Goal: Information Seeking & Learning: Learn about a topic

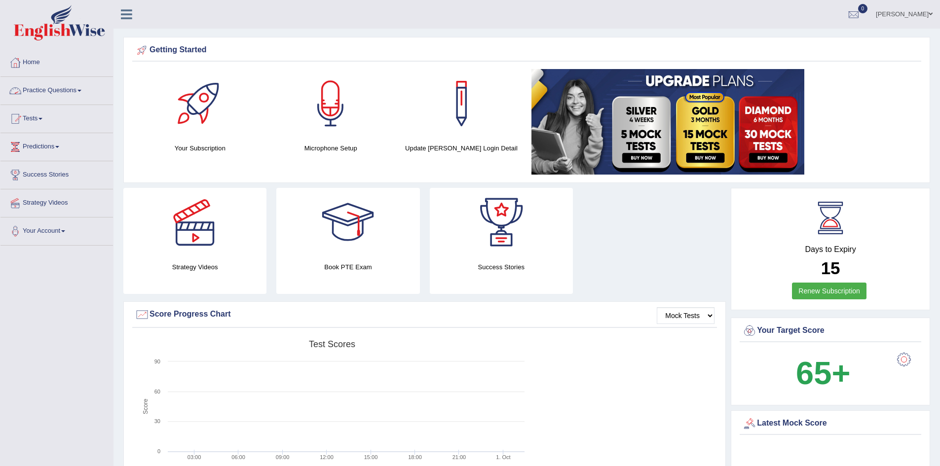
click at [41, 86] on link "Practice Questions" at bounding box center [56, 89] width 113 height 25
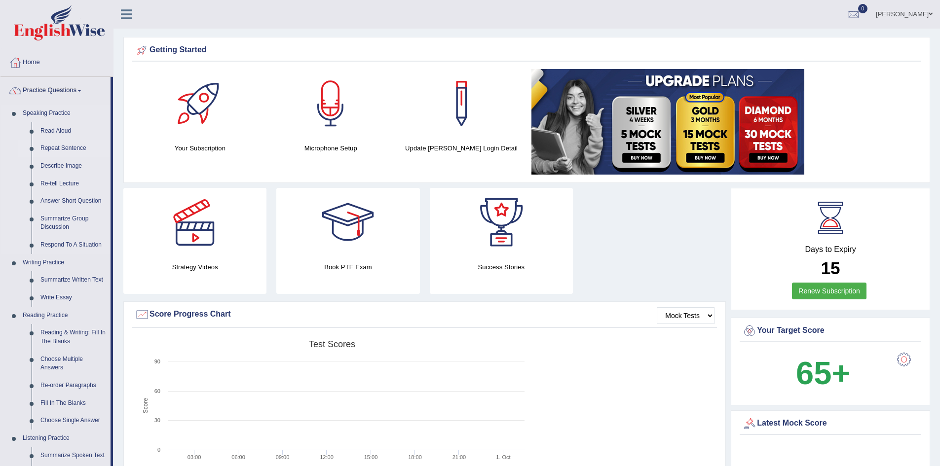
click at [76, 148] on link "Repeat Sentence" at bounding box center [73, 149] width 75 height 18
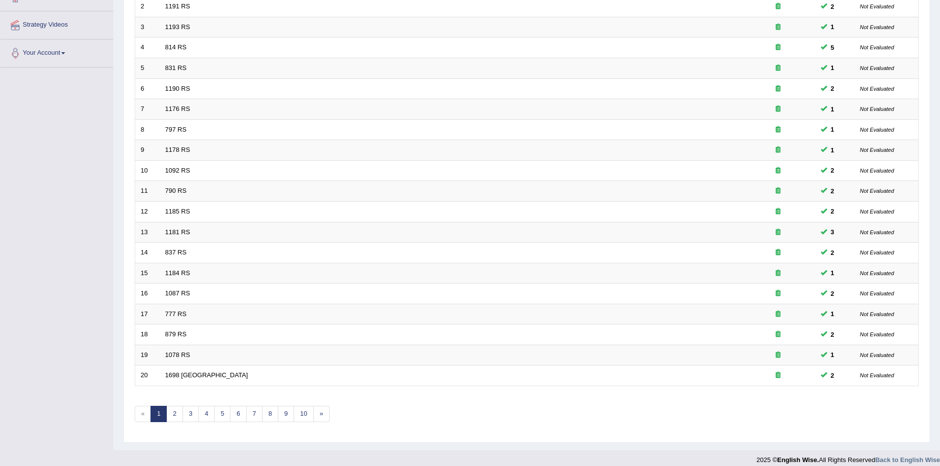
scroll to position [178, 0]
click at [324, 412] on link "»" at bounding box center [321, 414] width 16 height 16
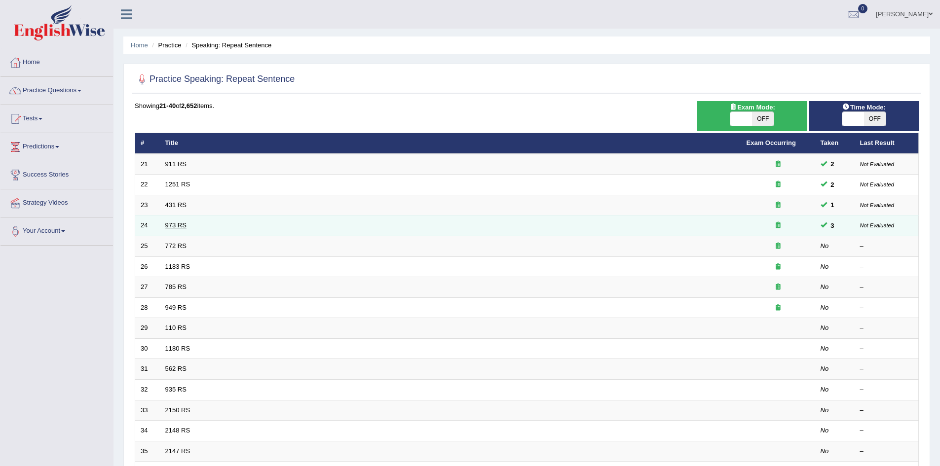
click at [176, 224] on link "973 RS" at bounding box center [175, 225] width 21 height 7
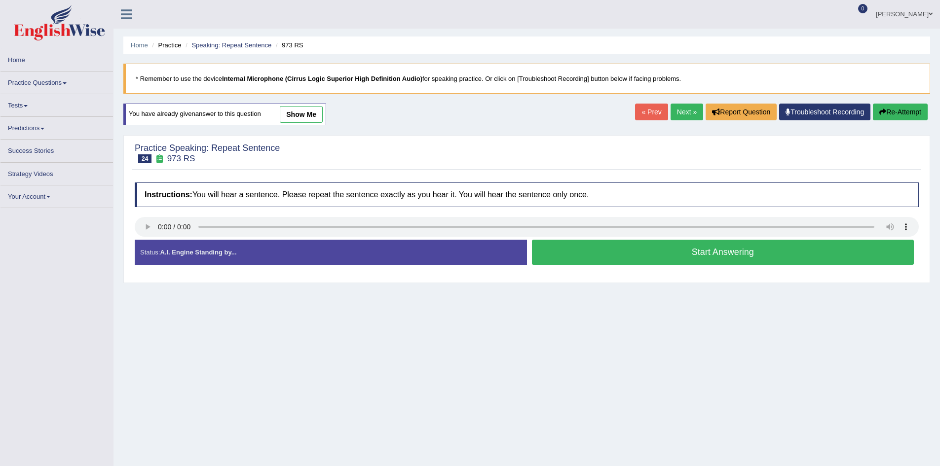
scroll to position [52, 0]
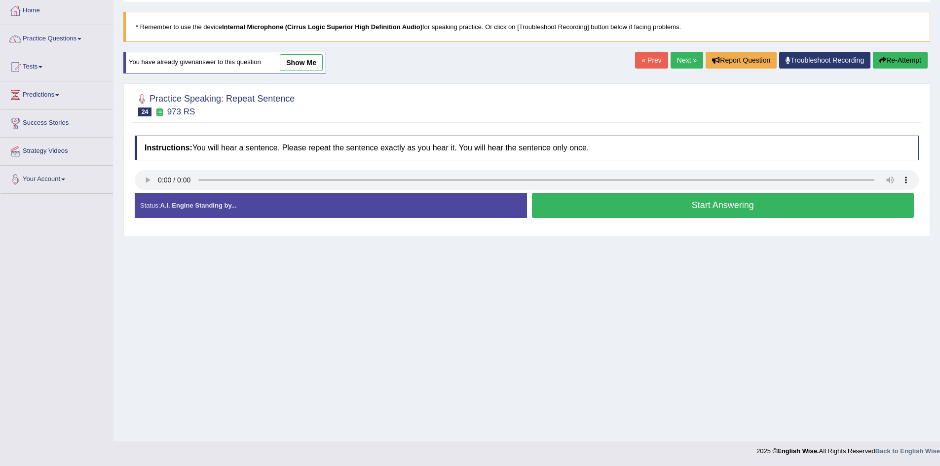
drag, startPoint x: 670, startPoint y: 85, endPoint x: 683, endPoint y: 60, distance: 28.3
click at [683, 60] on div "Home Practice Speaking: Repeat Sentence 973 RS * Remember to use the device Int…" at bounding box center [526, 194] width 827 height 493
click at [683, 60] on link "Next »" at bounding box center [687, 60] width 33 height 17
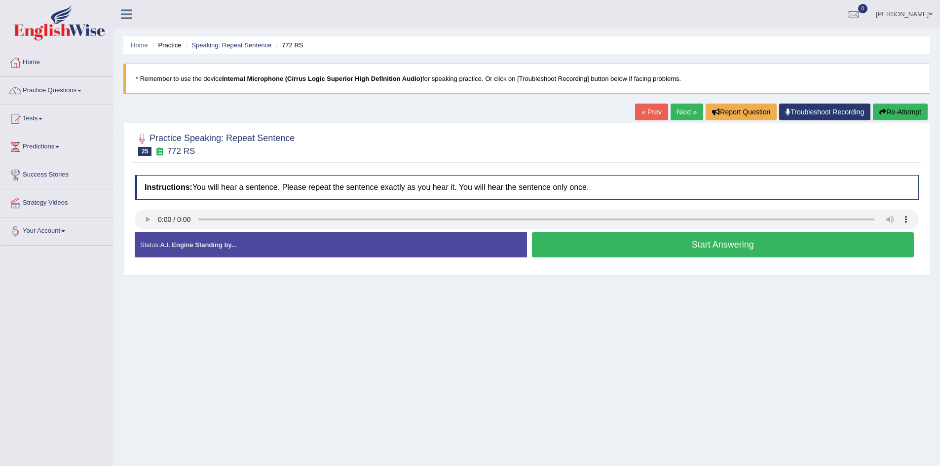
click at [653, 246] on button "Start Answering" at bounding box center [723, 244] width 382 height 25
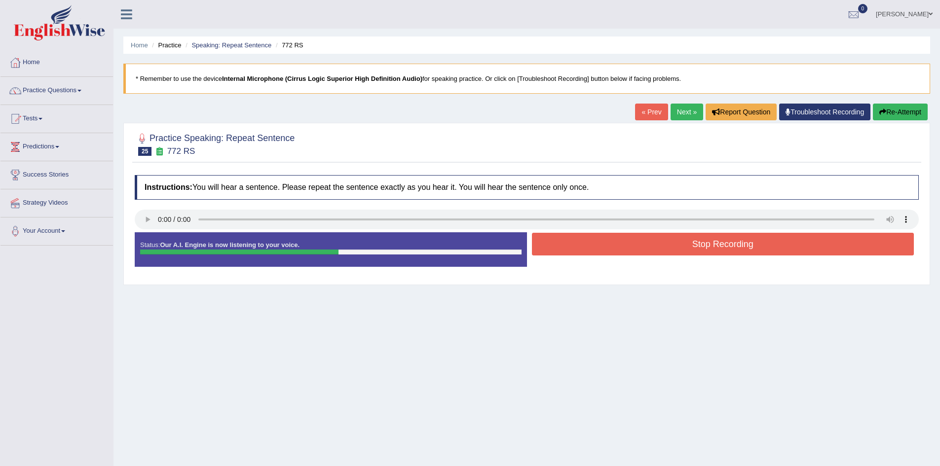
click at [653, 246] on button "Stop Recording" at bounding box center [723, 244] width 382 height 23
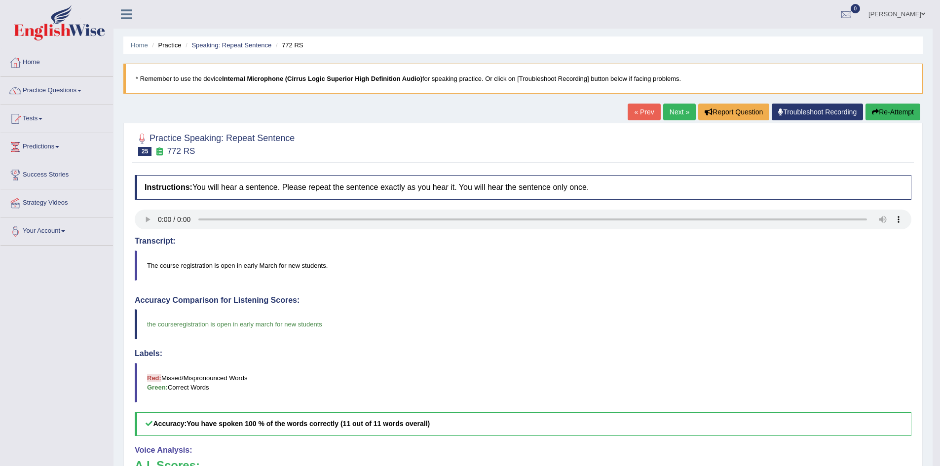
click at [679, 106] on link "Next »" at bounding box center [679, 112] width 33 height 17
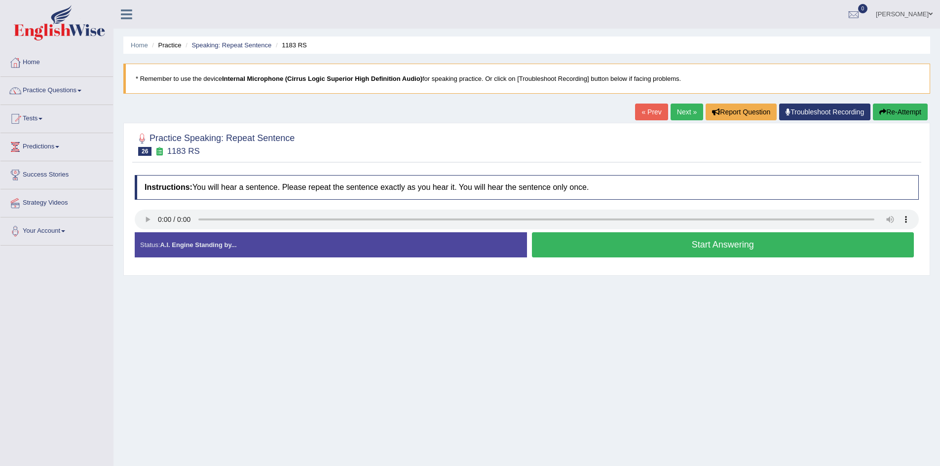
click at [635, 247] on button "Start Answering" at bounding box center [723, 244] width 382 height 25
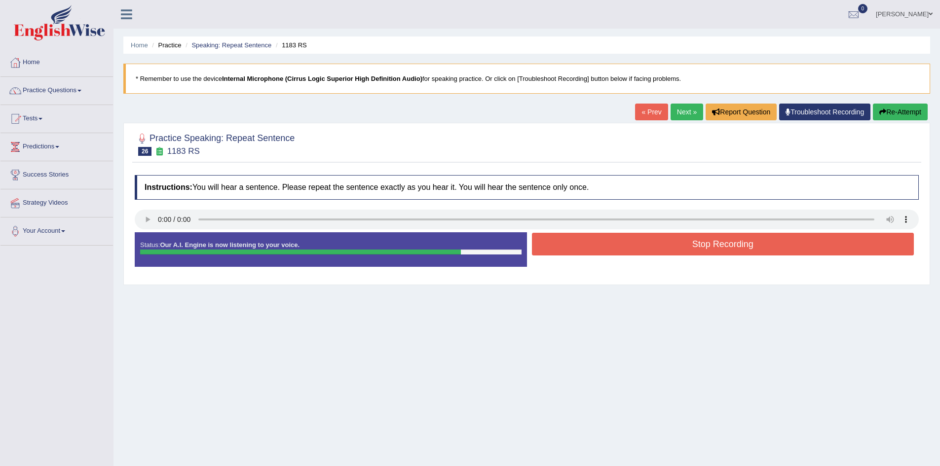
click at [709, 246] on button "Stop Recording" at bounding box center [723, 244] width 382 height 23
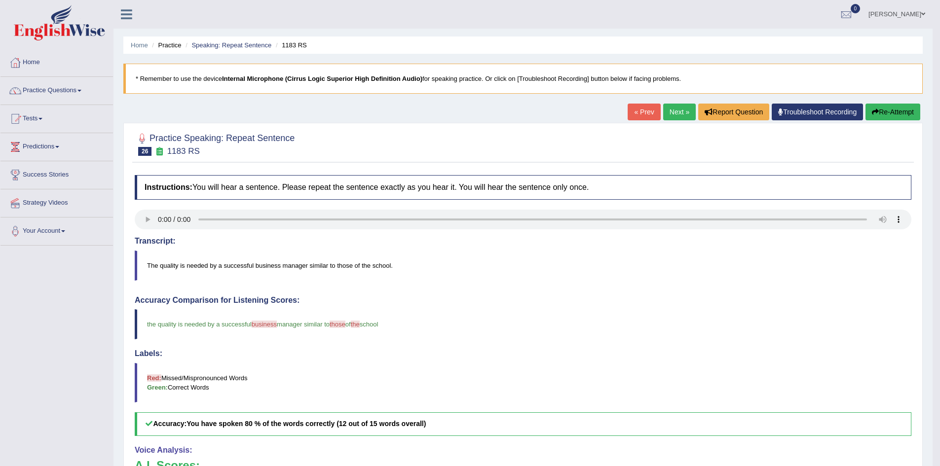
click at [890, 114] on button "Re-Attempt" at bounding box center [892, 112] width 55 height 17
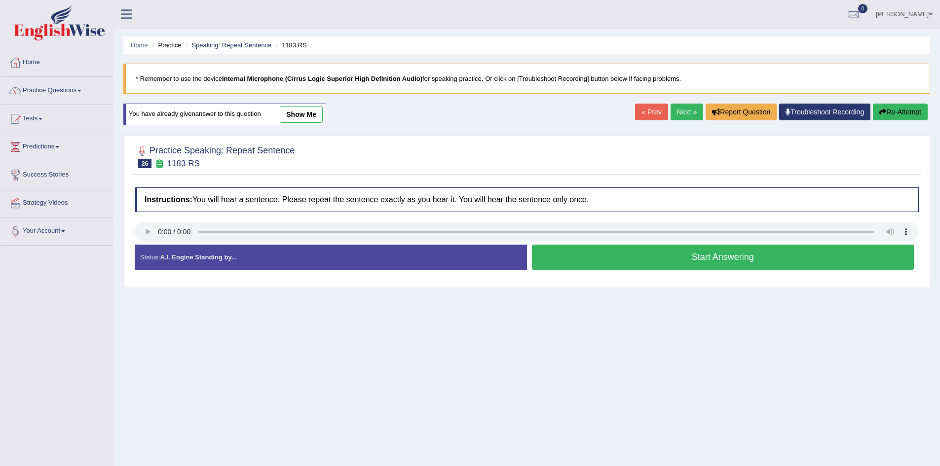
click at [616, 256] on button "Start Answering" at bounding box center [723, 257] width 382 height 25
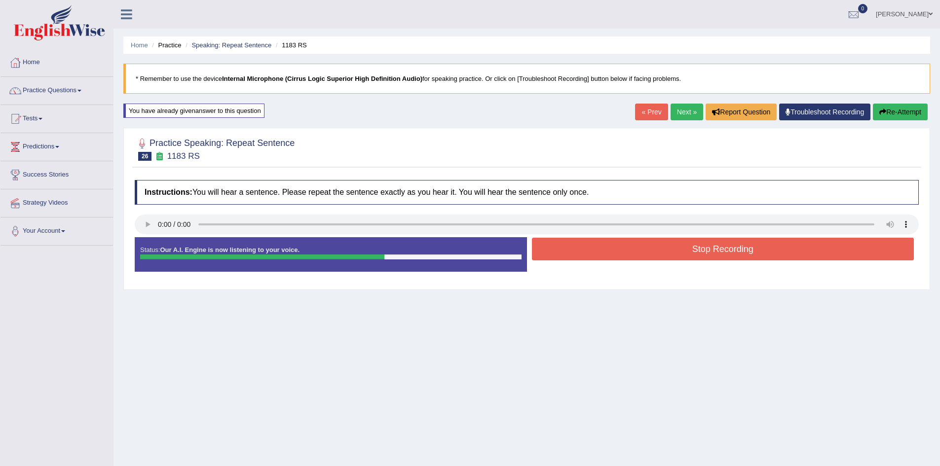
click at [616, 256] on button "Stop Recording" at bounding box center [723, 249] width 382 height 23
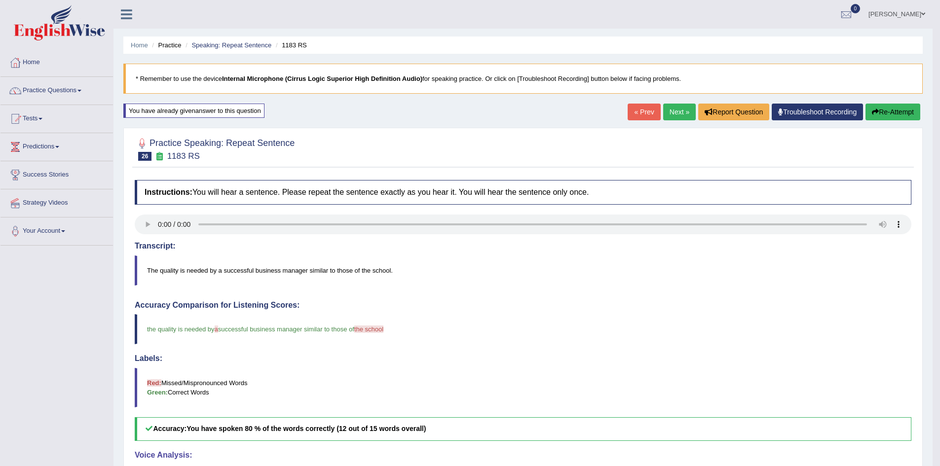
click at [675, 109] on link "Next »" at bounding box center [679, 112] width 33 height 17
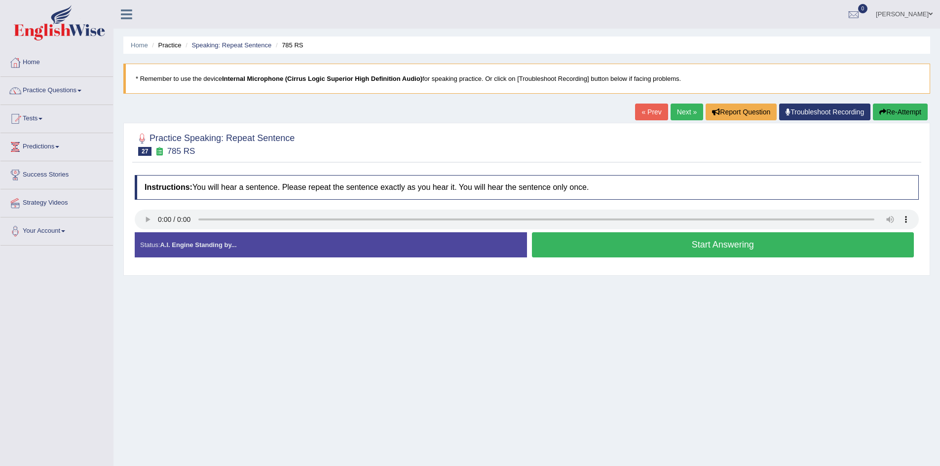
click at [587, 242] on button "Start Answering" at bounding box center [723, 244] width 382 height 25
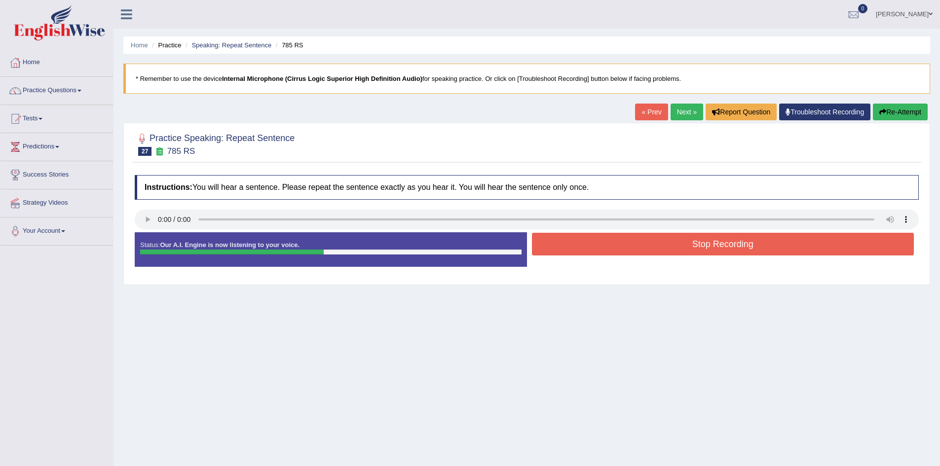
click at [587, 242] on button "Stop Recording" at bounding box center [723, 244] width 382 height 23
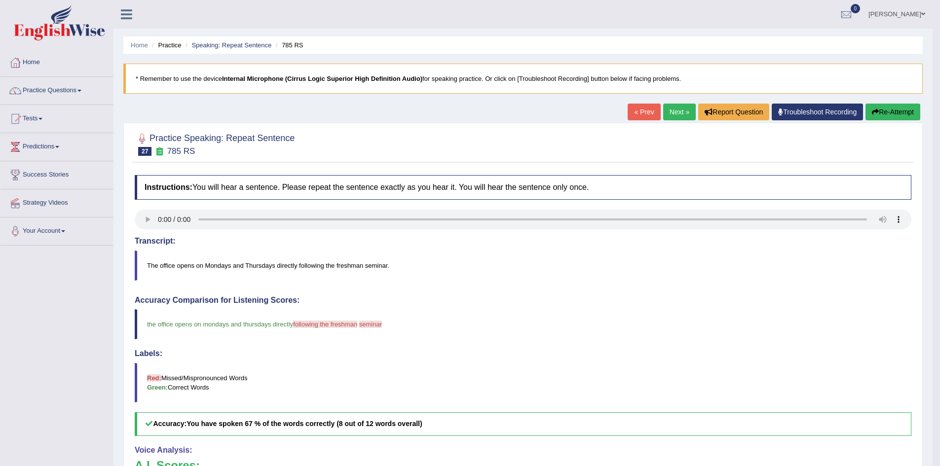
click at [892, 107] on button "Re-Attempt" at bounding box center [892, 112] width 55 height 17
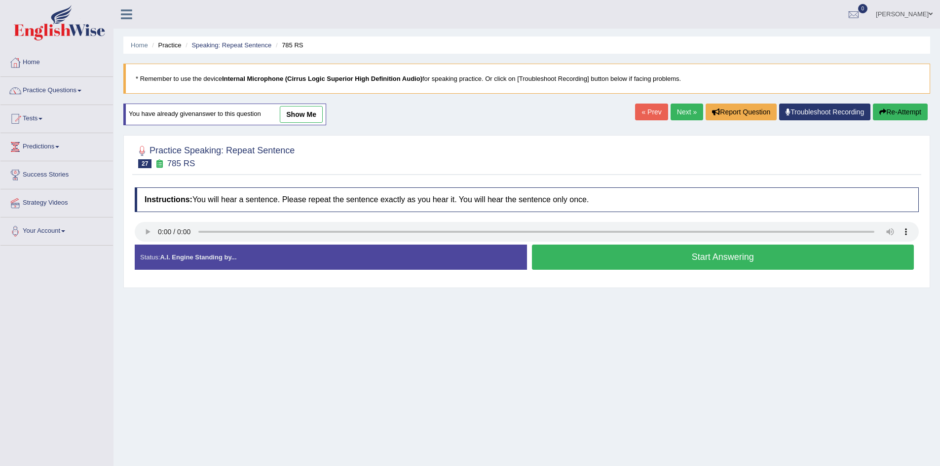
click at [586, 267] on button "Start Answering" at bounding box center [723, 257] width 382 height 25
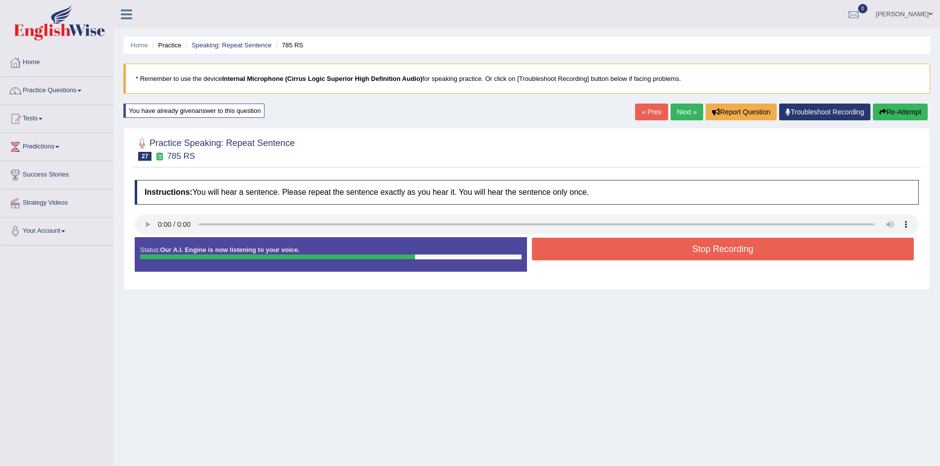
click at [603, 249] on button "Stop Recording" at bounding box center [723, 249] width 382 height 23
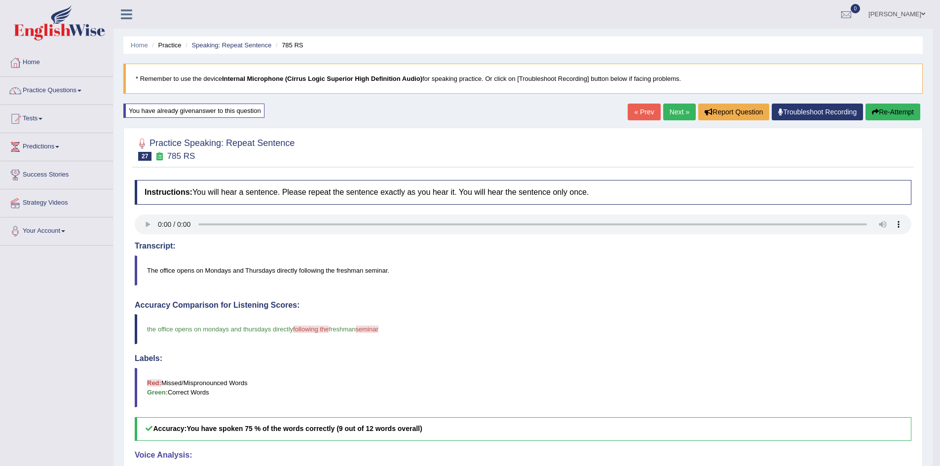
scroll to position [0, 0]
click at [677, 111] on link "Next »" at bounding box center [679, 111] width 33 height 17
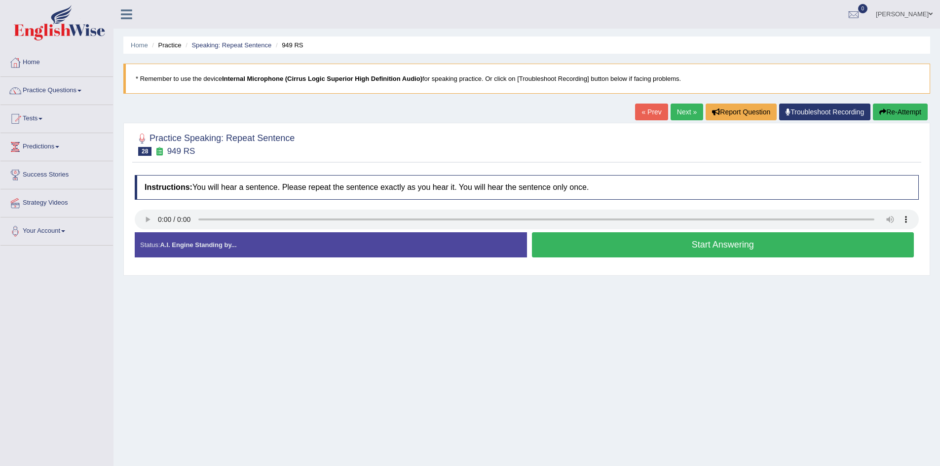
click at [602, 248] on button "Start Answering" at bounding box center [723, 244] width 382 height 25
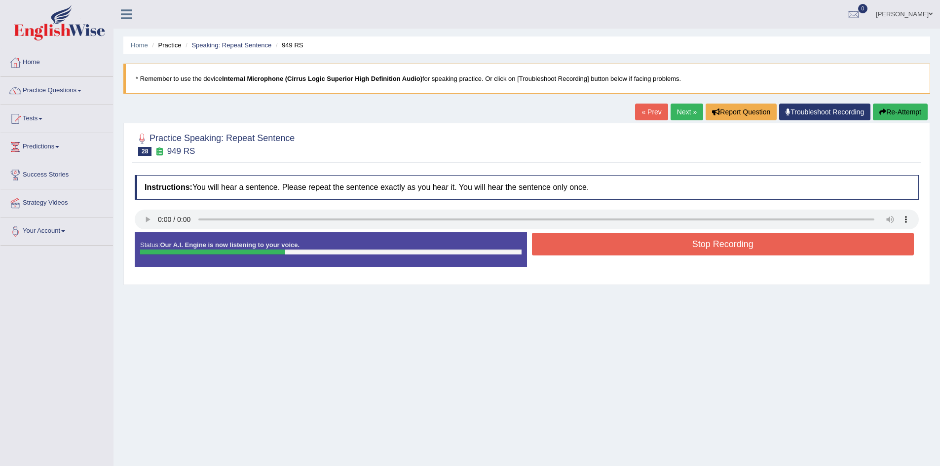
click at [602, 248] on button "Stop Recording" at bounding box center [723, 244] width 382 height 23
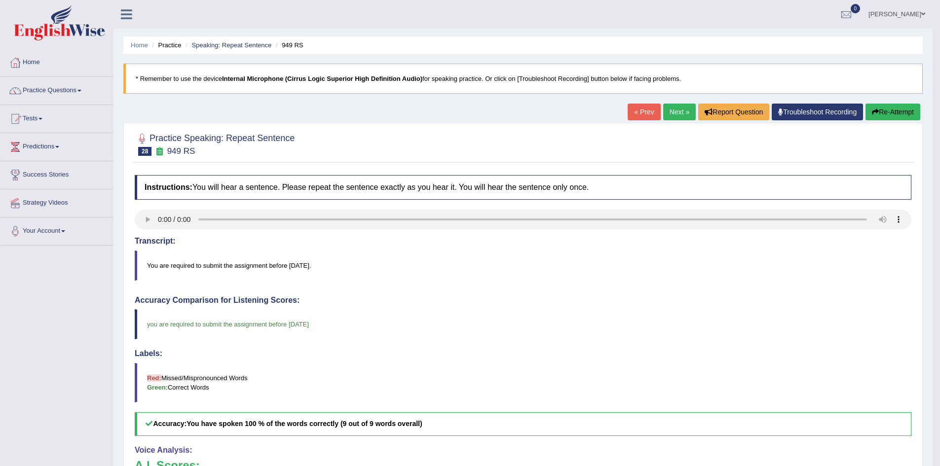
click at [682, 111] on link "Next »" at bounding box center [679, 112] width 33 height 17
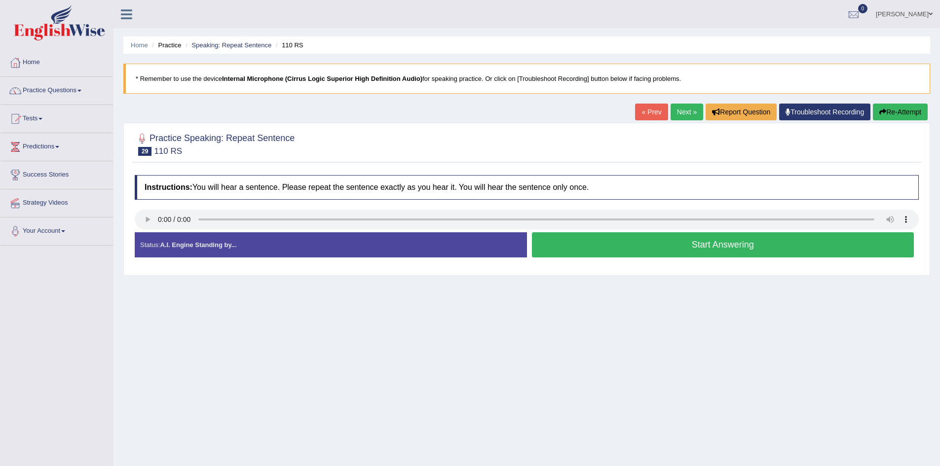
click at [649, 234] on button "Start Answering" at bounding box center [723, 244] width 382 height 25
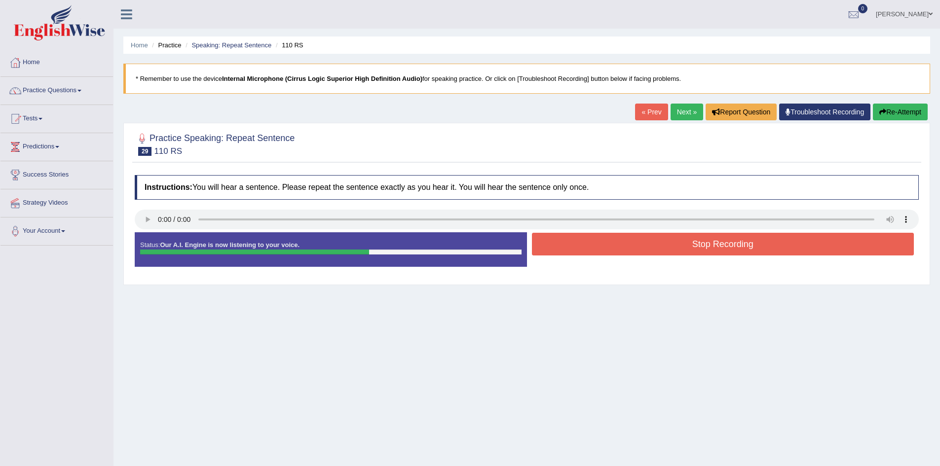
click at [649, 234] on button "Stop Recording" at bounding box center [723, 244] width 382 height 23
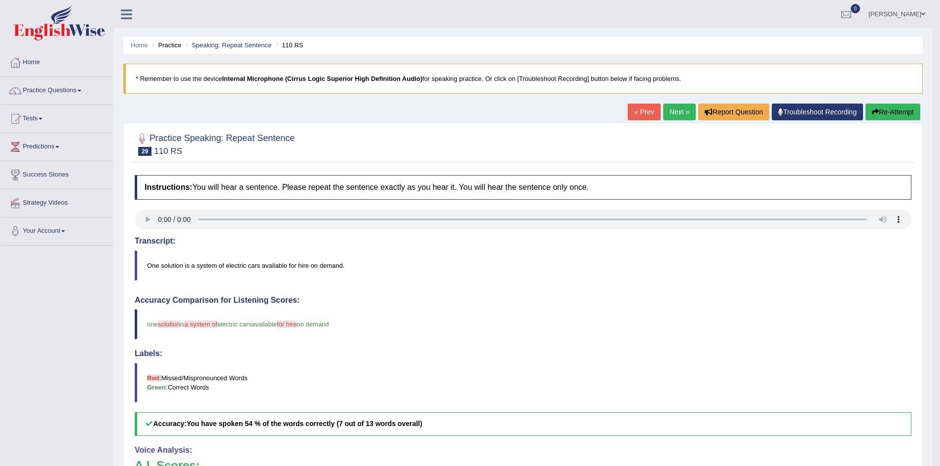
click at [892, 114] on button "Re-Attempt" at bounding box center [892, 112] width 55 height 17
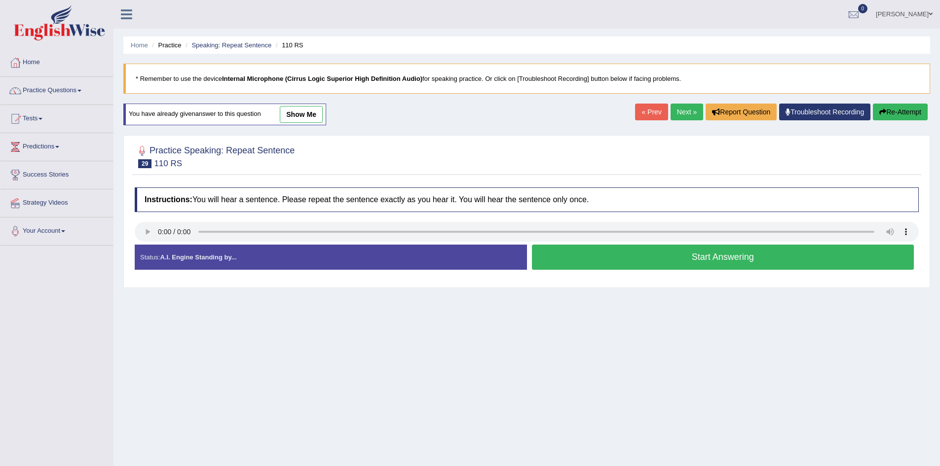
click at [611, 252] on button "Start Answering" at bounding box center [723, 257] width 382 height 25
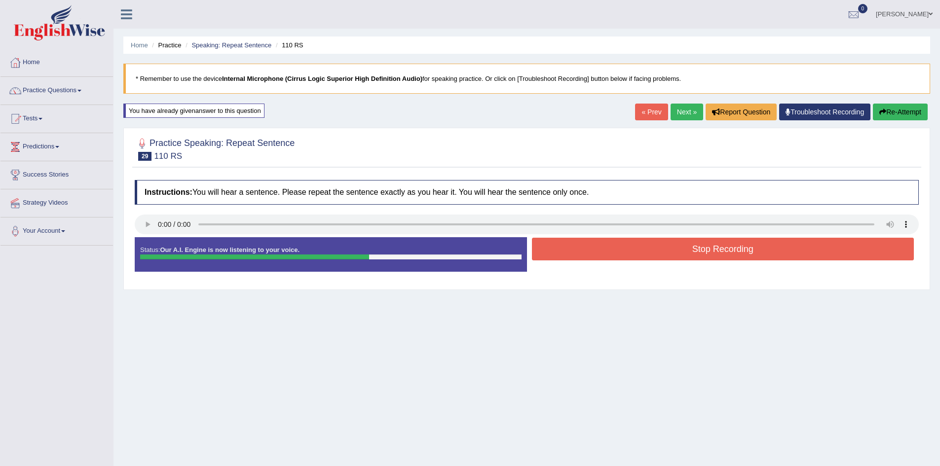
click at [611, 252] on button "Stop Recording" at bounding box center [723, 249] width 382 height 23
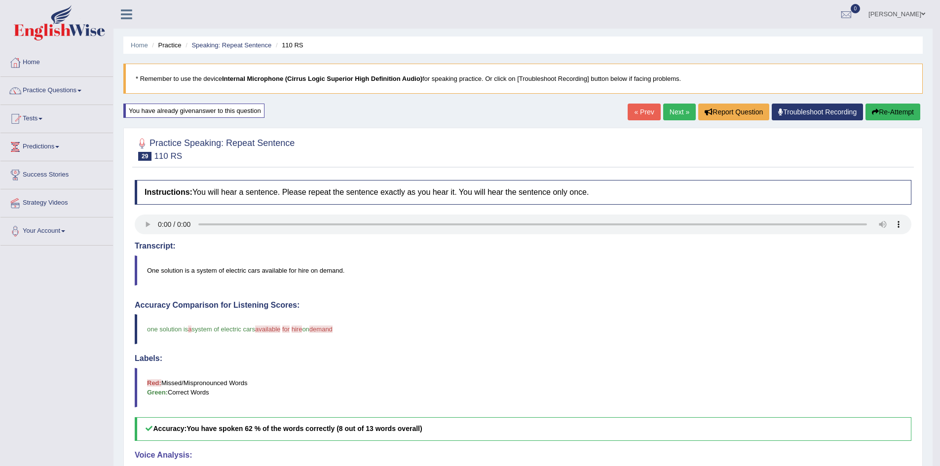
scroll to position [1, 0]
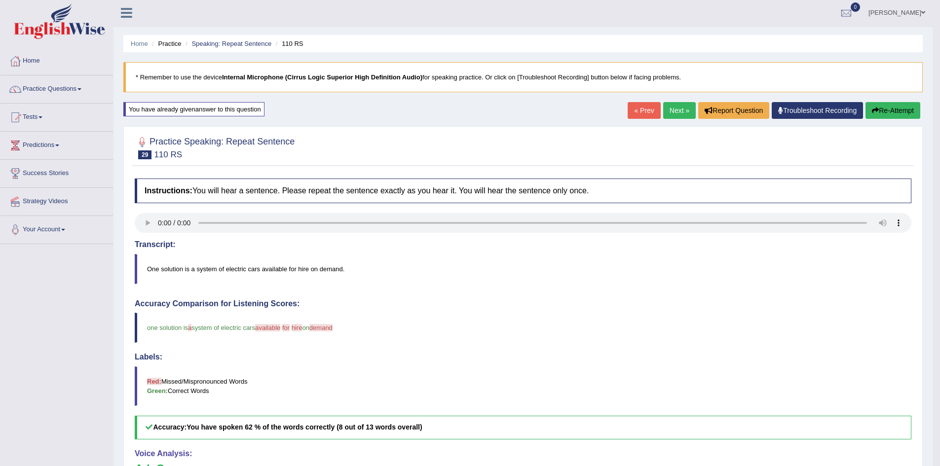
click at [681, 110] on link "Next »" at bounding box center [679, 110] width 33 height 17
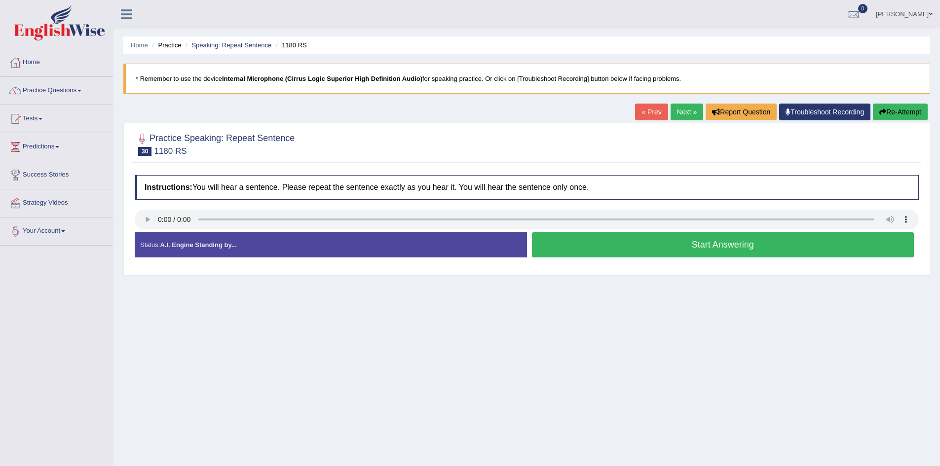
click at [654, 247] on button "Start Answering" at bounding box center [723, 244] width 382 height 25
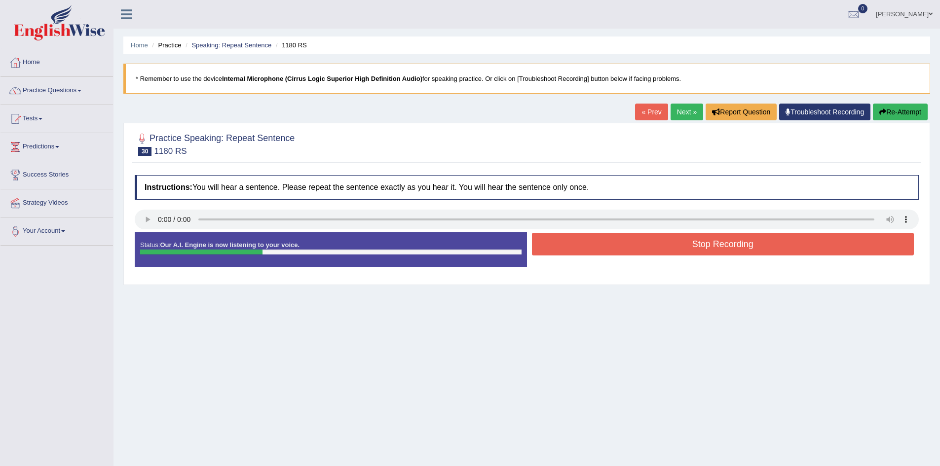
click at [654, 247] on button "Stop Recording" at bounding box center [723, 244] width 382 height 23
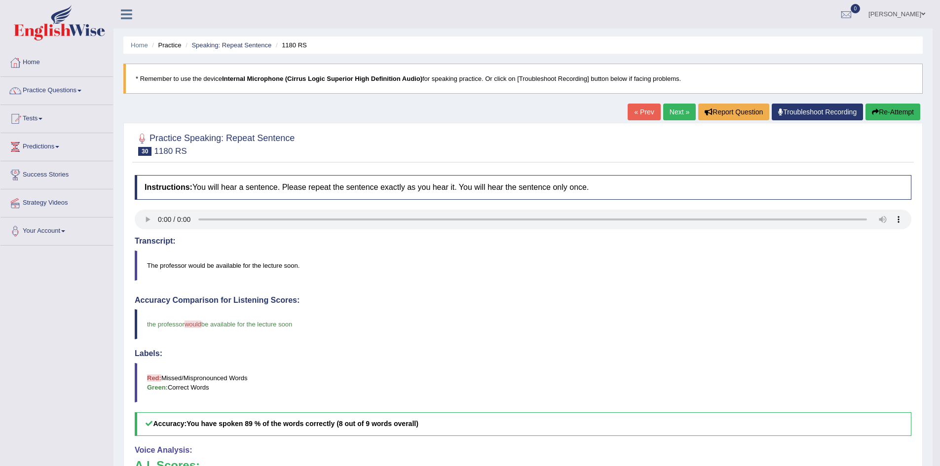
click at [677, 109] on link "Next »" at bounding box center [679, 112] width 33 height 17
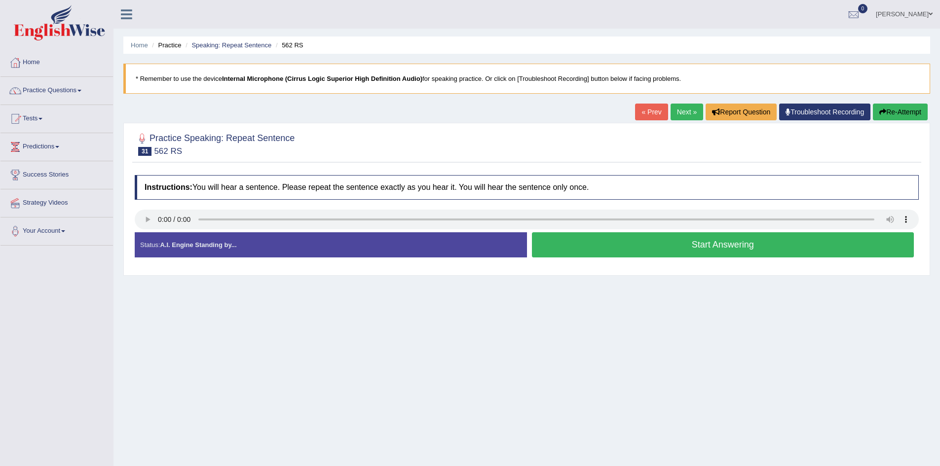
click at [669, 242] on button "Start Answering" at bounding box center [723, 244] width 382 height 25
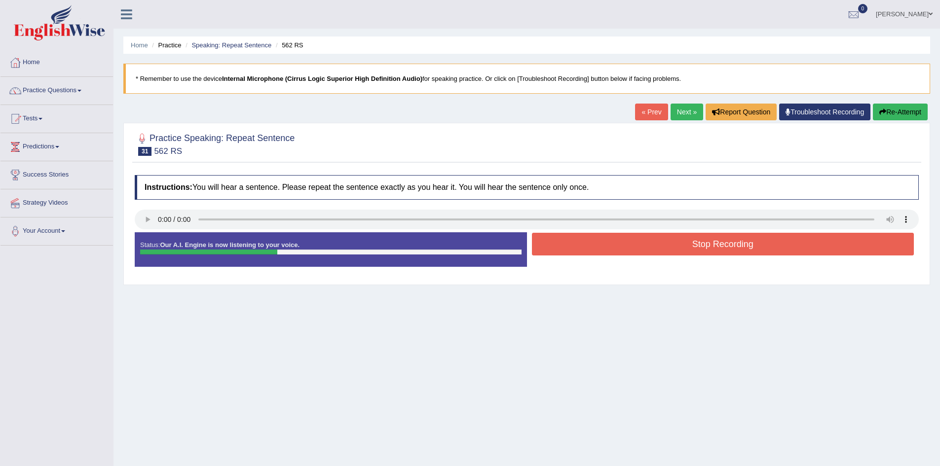
click at [669, 242] on button "Stop Recording" at bounding box center [723, 244] width 382 height 23
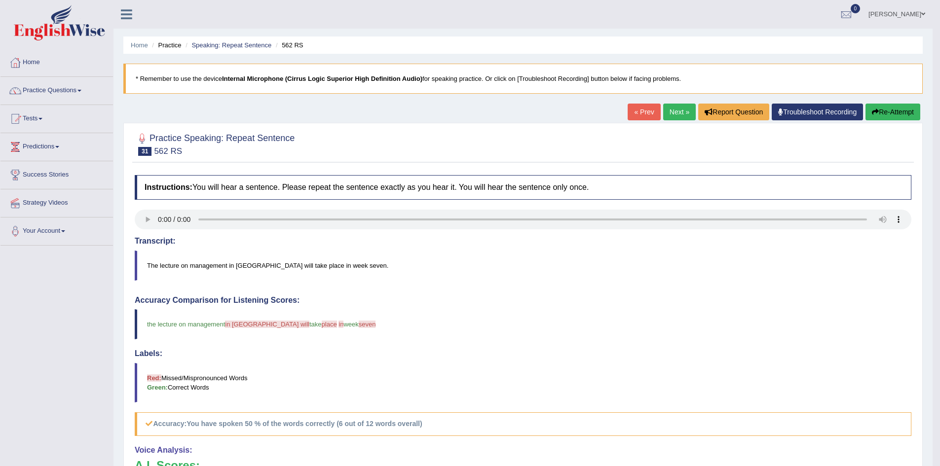
click at [903, 112] on button "Re-Attempt" at bounding box center [892, 112] width 55 height 17
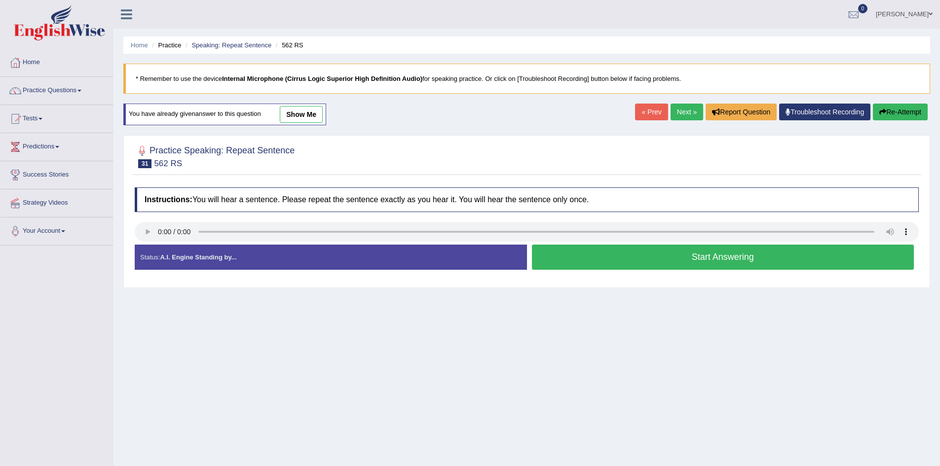
click at [658, 260] on button "Start Answering" at bounding box center [723, 257] width 382 height 25
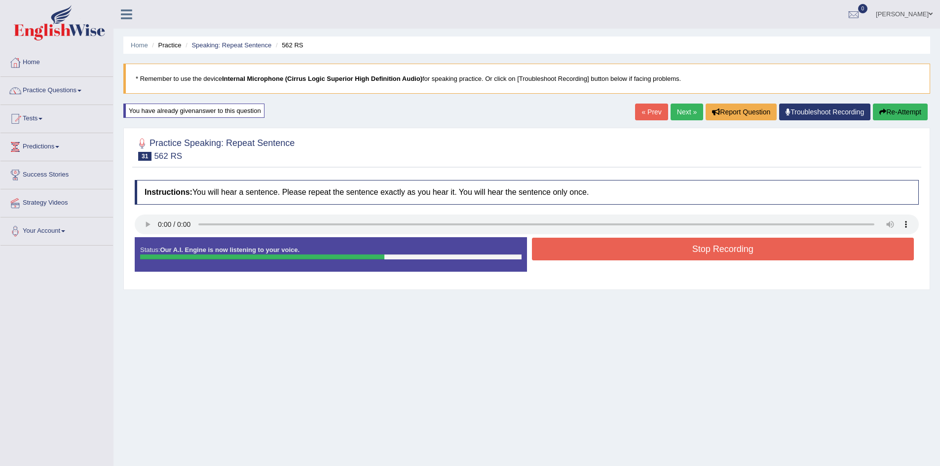
click at [666, 247] on button "Stop Recording" at bounding box center [723, 249] width 382 height 23
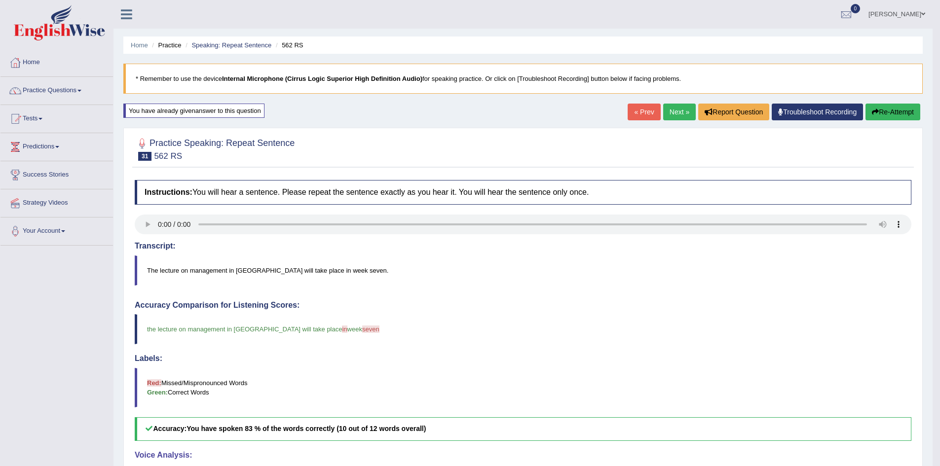
click at [682, 107] on link "Next »" at bounding box center [679, 112] width 33 height 17
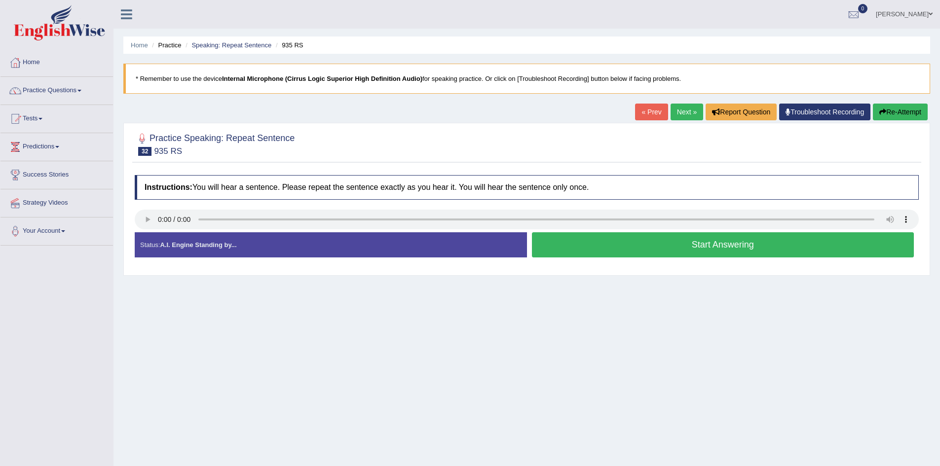
click at [581, 248] on button "Start Answering" at bounding box center [723, 244] width 382 height 25
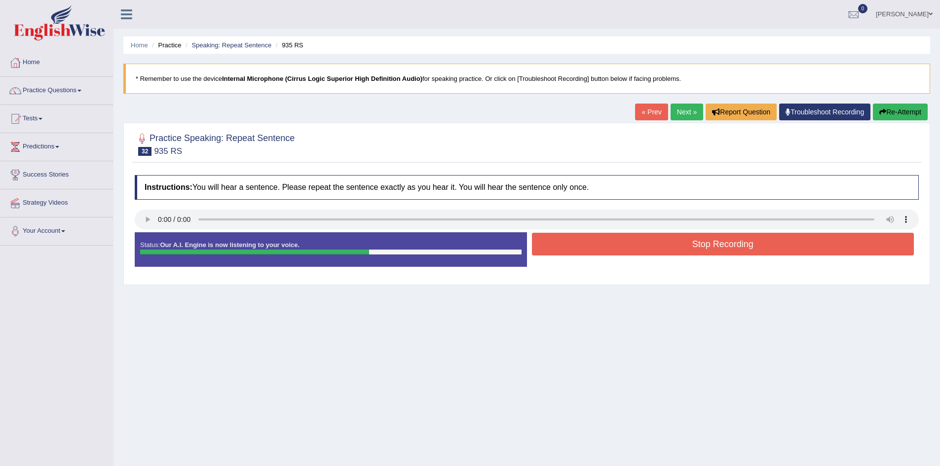
click at [581, 248] on button "Stop Recording" at bounding box center [723, 244] width 382 height 23
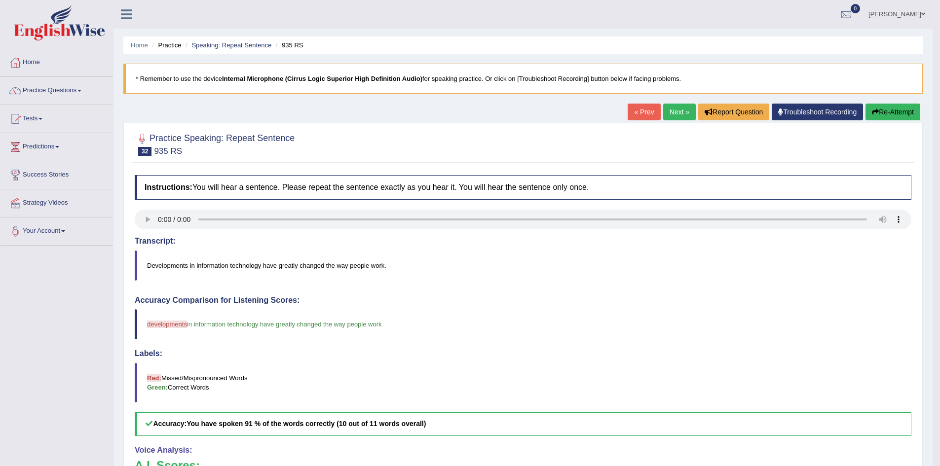
click at [673, 110] on link "Next »" at bounding box center [679, 112] width 33 height 17
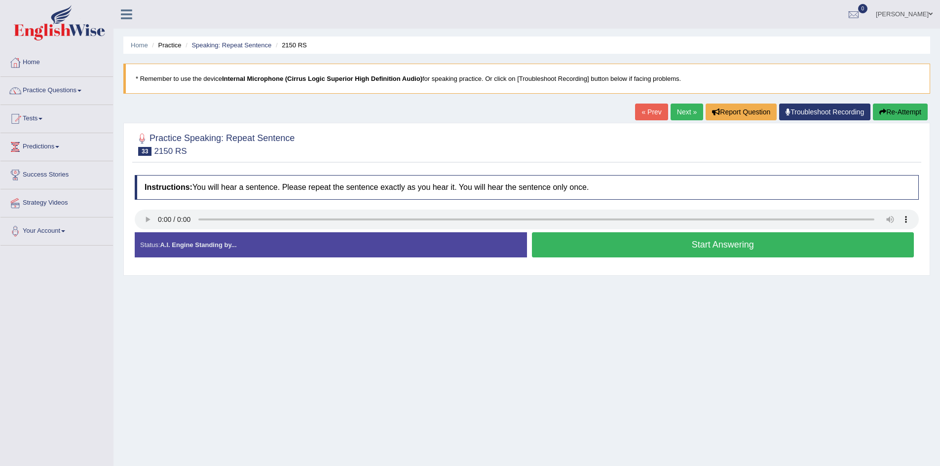
click at [630, 246] on button "Start Answering" at bounding box center [723, 244] width 382 height 25
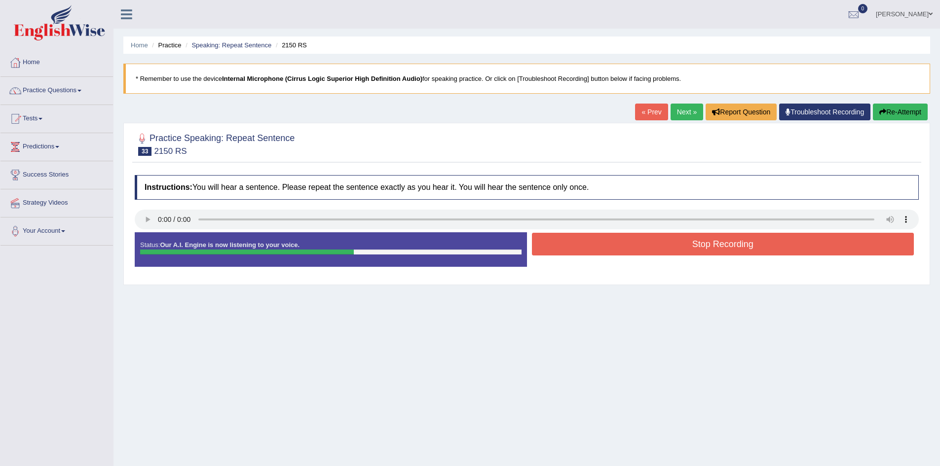
click at [630, 246] on button "Stop Recording" at bounding box center [723, 244] width 382 height 23
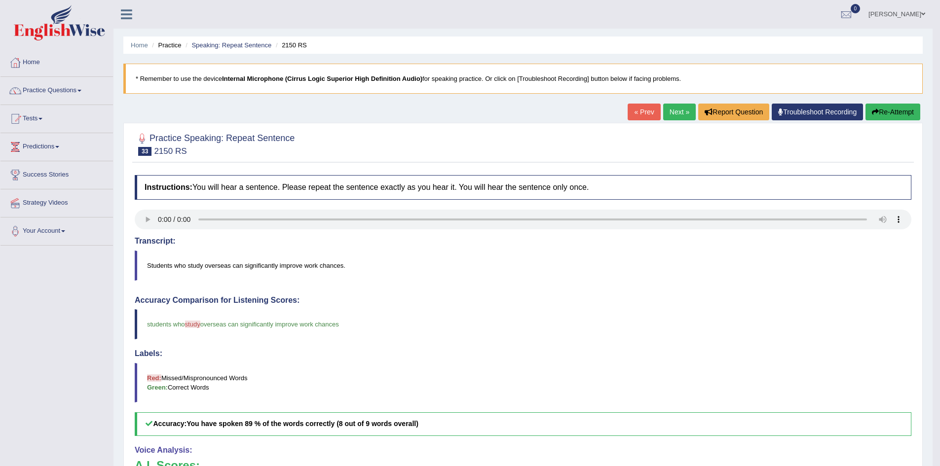
click at [895, 113] on button "Re-Attempt" at bounding box center [892, 112] width 55 height 17
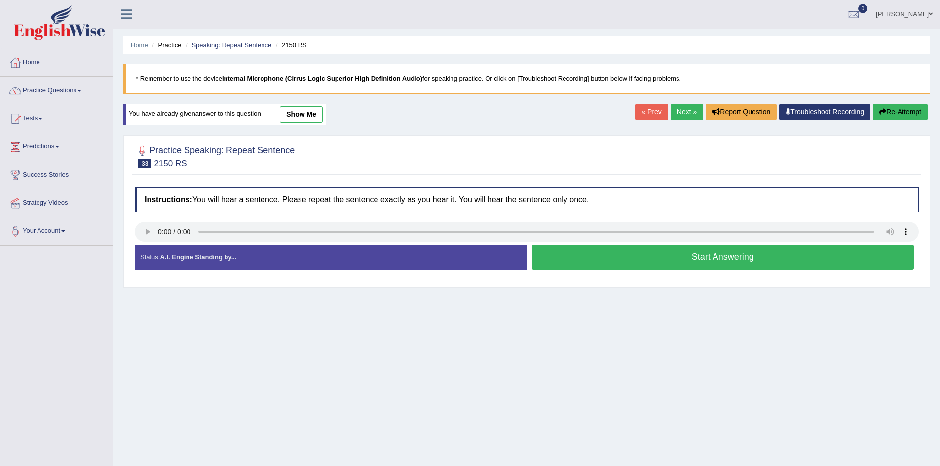
click at [617, 267] on button "Start Answering" at bounding box center [723, 257] width 382 height 25
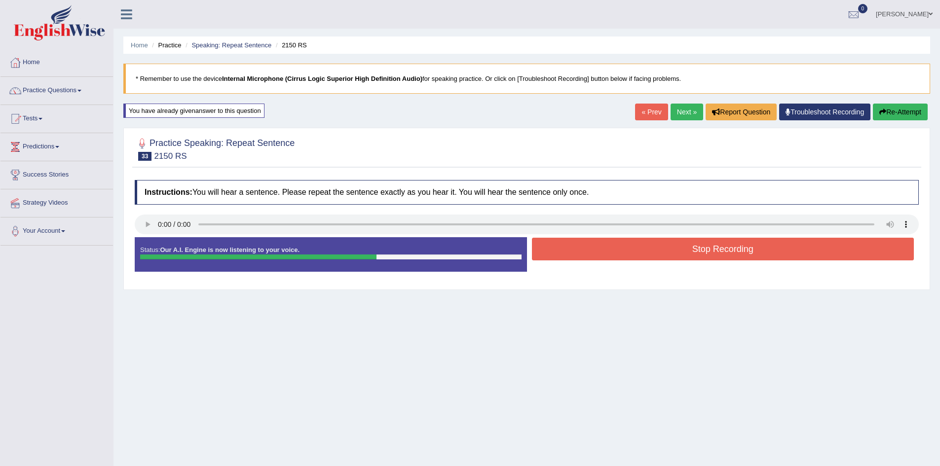
click at [629, 250] on button "Stop Recording" at bounding box center [723, 249] width 382 height 23
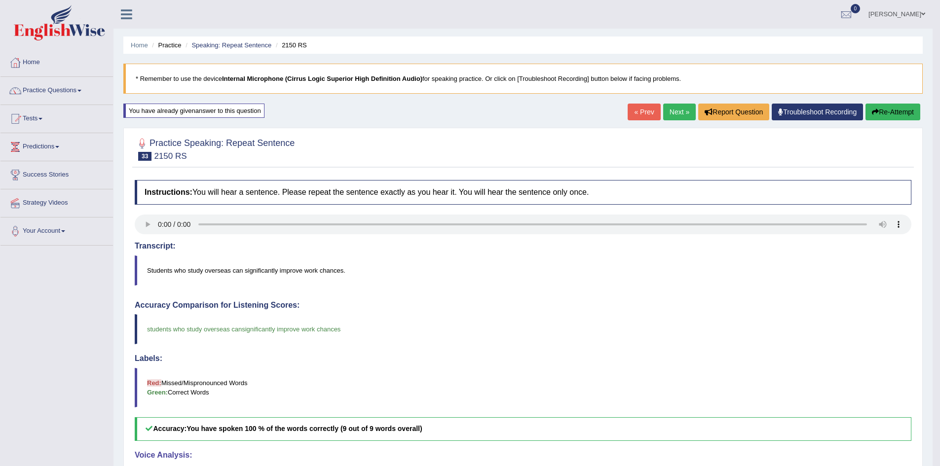
click at [674, 111] on link "Next »" at bounding box center [679, 112] width 33 height 17
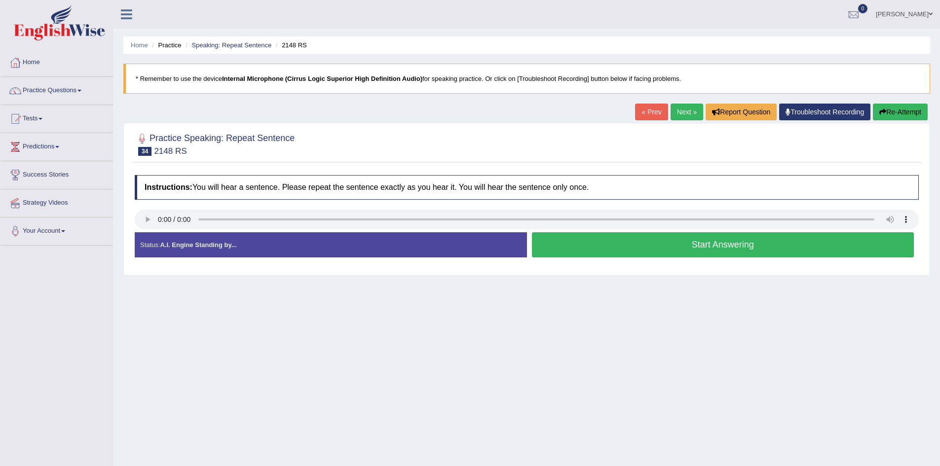
click at [585, 243] on button "Start Answering" at bounding box center [723, 244] width 382 height 25
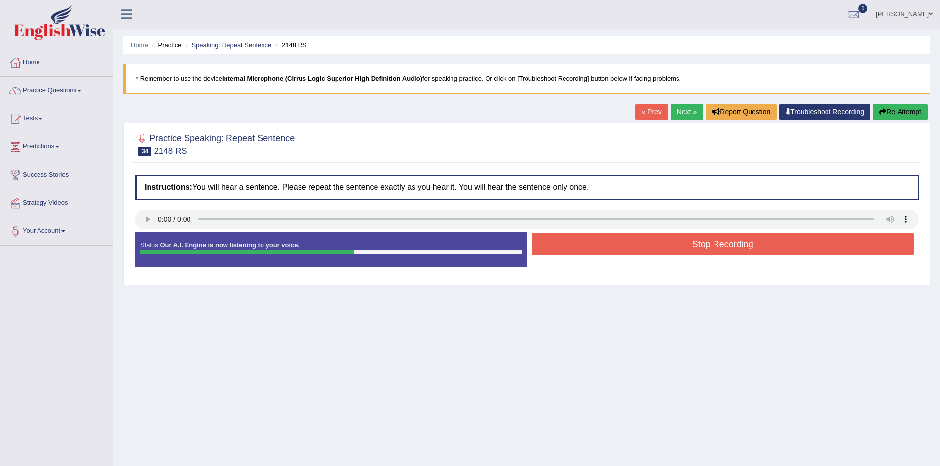
click at [585, 243] on button "Stop Recording" at bounding box center [723, 244] width 382 height 23
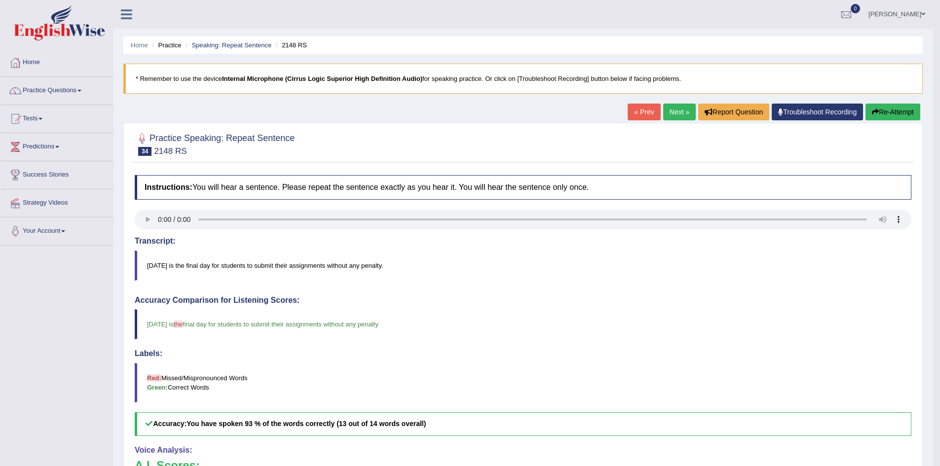
click at [677, 115] on link "Next »" at bounding box center [679, 112] width 33 height 17
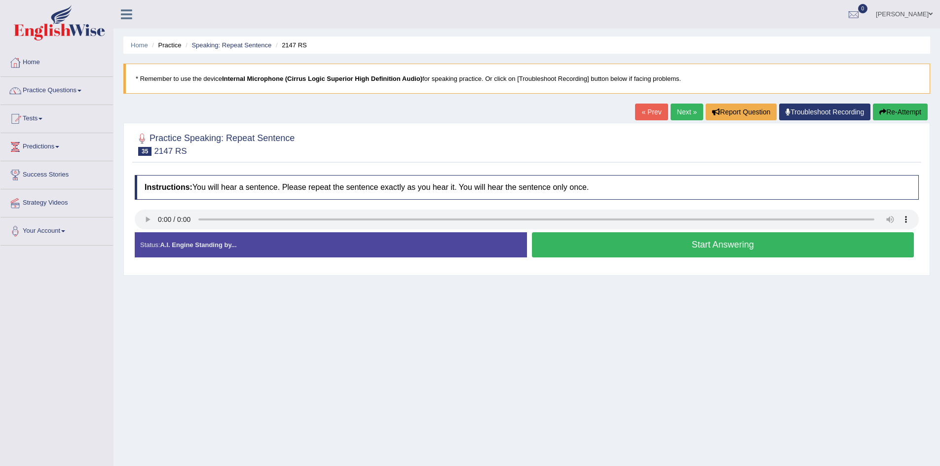
click at [628, 254] on button "Start Answering" at bounding box center [723, 244] width 382 height 25
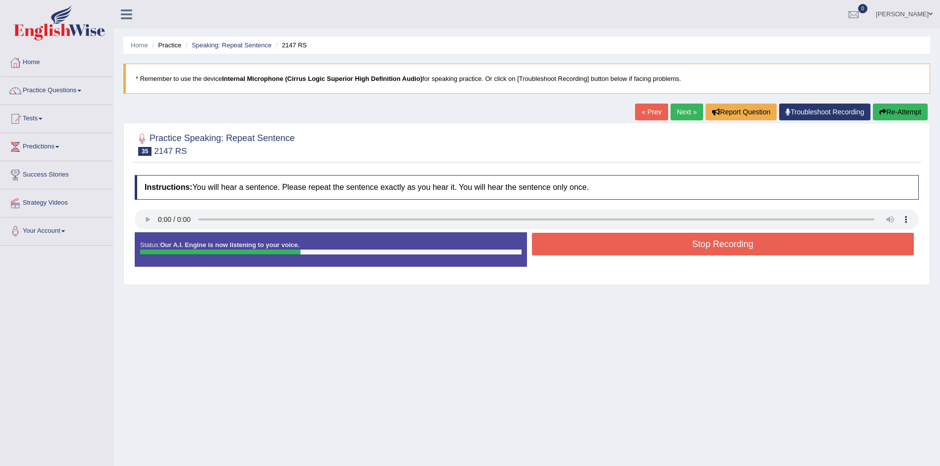
click at [632, 239] on button "Stop Recording" at bounding box center [723, 244] width 382 height 23
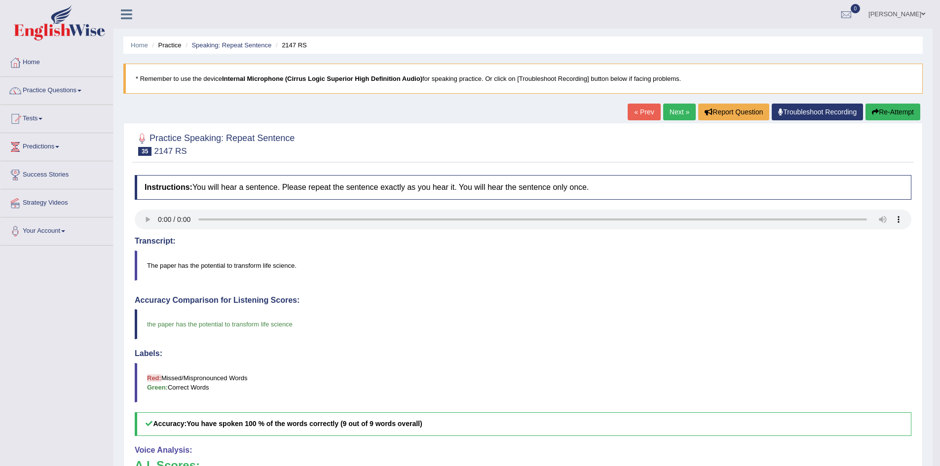
click at [680, 113] on link "Next »" at bounding box center [679, 112] width 33 height 17
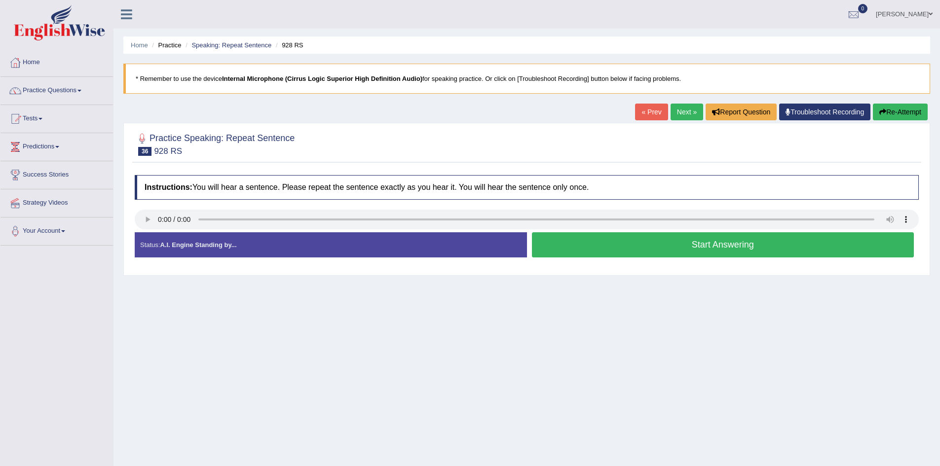
click at [627, 245] on button "Start Answering" at bounding box center [723, 244] width 382 height 25
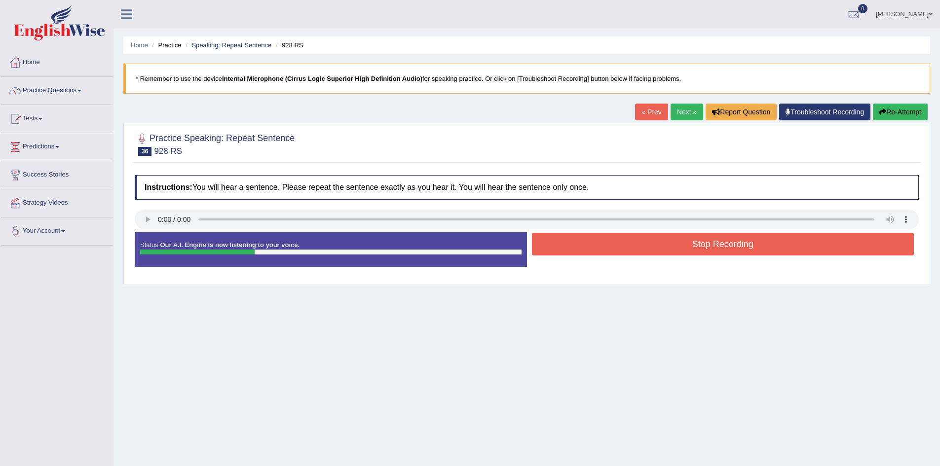
click at [627, 245] on button "Stop Recording" at bounding box center [723, 244] width 382 height 23
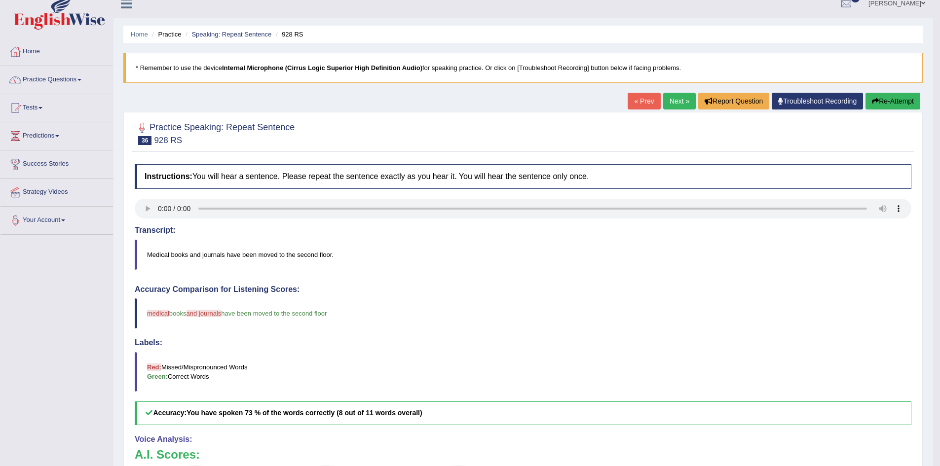
scroll to position [8, 0]
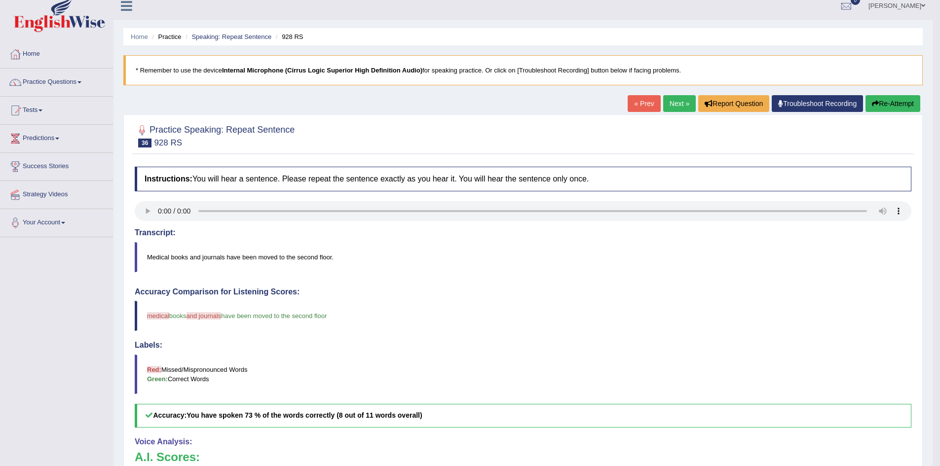
click at [893, 99] on button "Re-Attempt" at bounding box center [892, 103] width 55 height 17
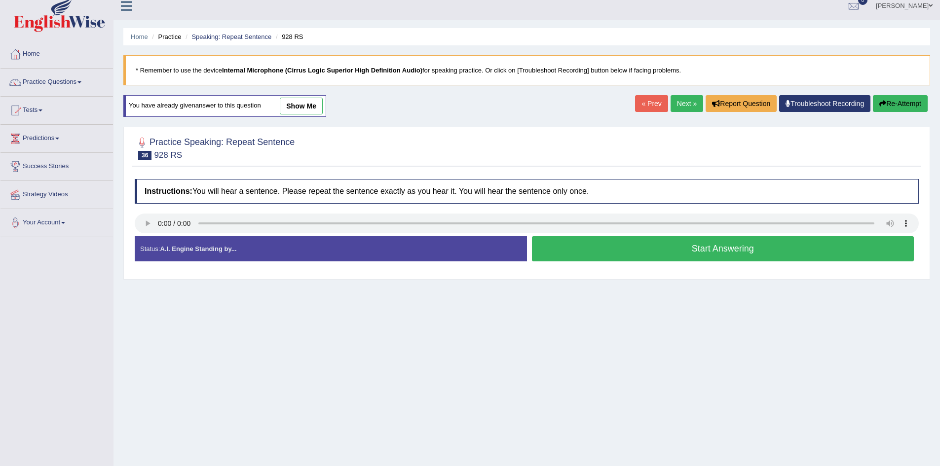
click at [720, 245] on button "Start Answering" at bounding box center [723, 248] width 382 height 25
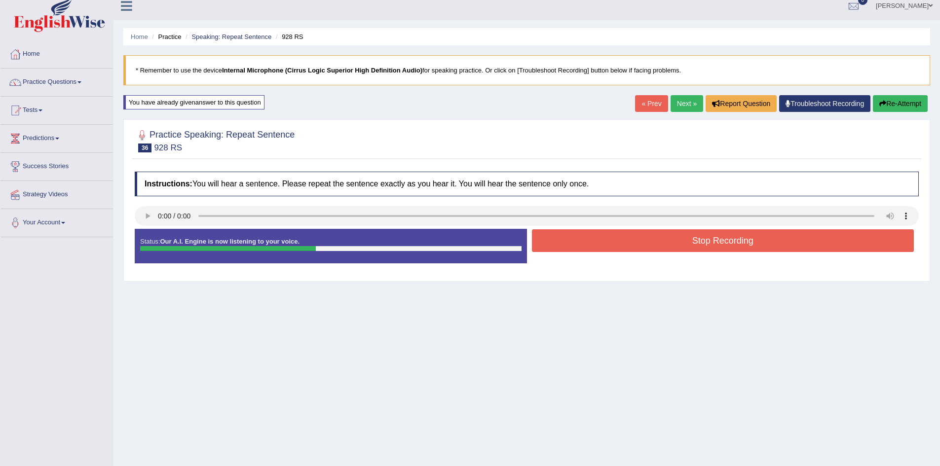
click at [720, 245] on button "Stop Recording" at bounding box center [723, 240] width 382 height 23
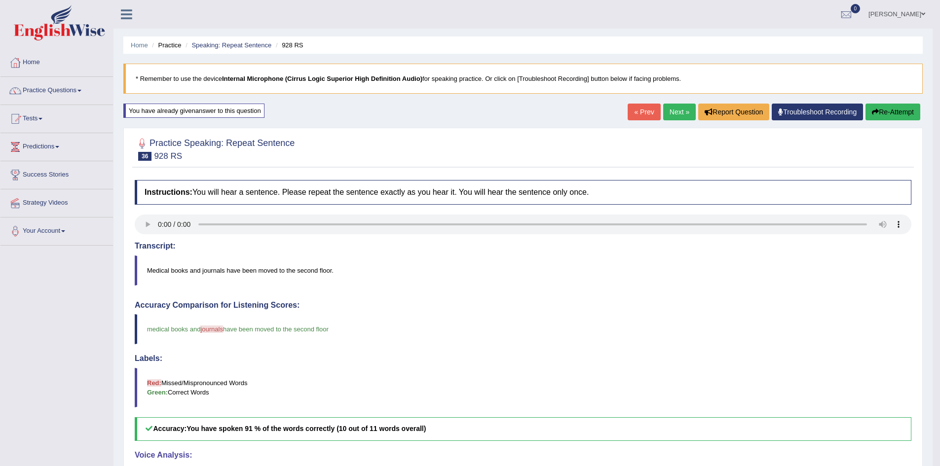
click at [669, 112] on link "Next »" at bounding box center [679, 112] width 33 height 17
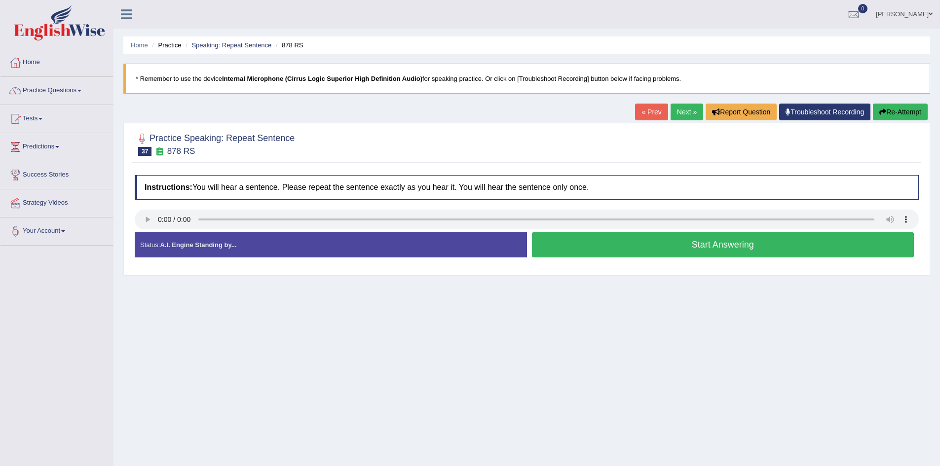
click at [640, 240] on button "Start Answering" at bounding box center [723, 244] width 382 height 25
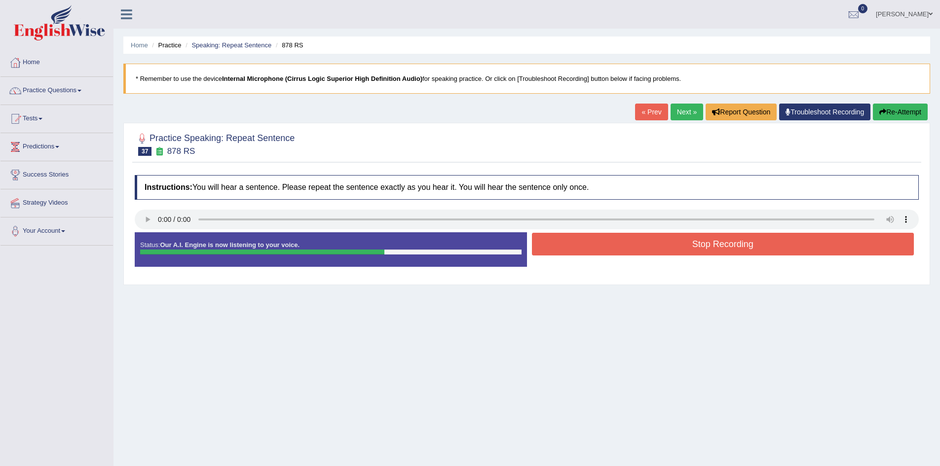
click at [640, 240] on button "Stop Recording" at bounding box center [723, 244] width 382 height 23
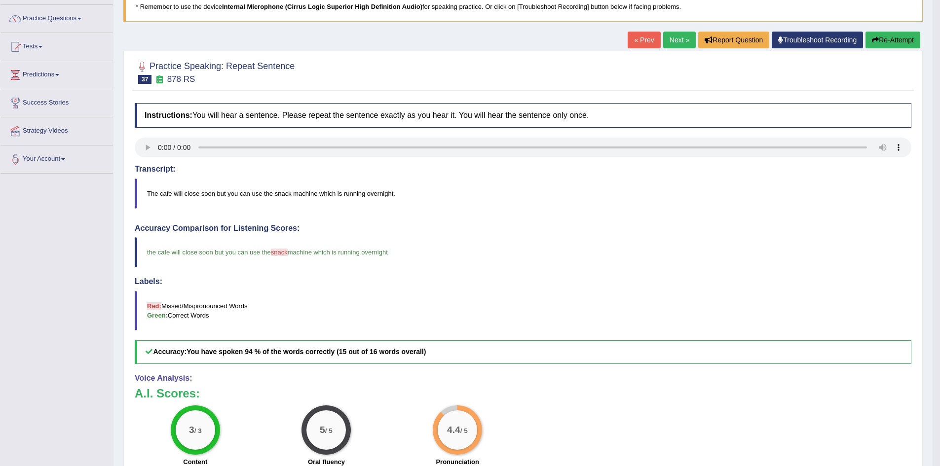
scroll to position [58, 0]
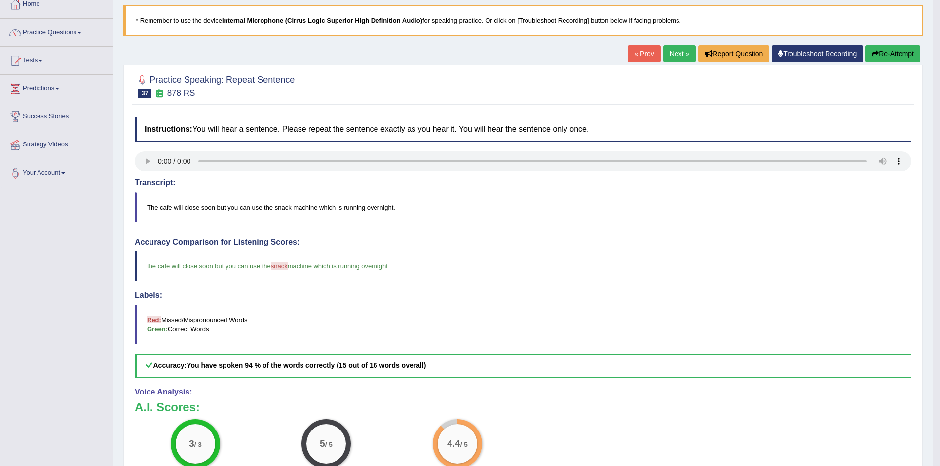
click at [677, 55] on link "Next »" at bounding box center [679, 53] width 33 height 17
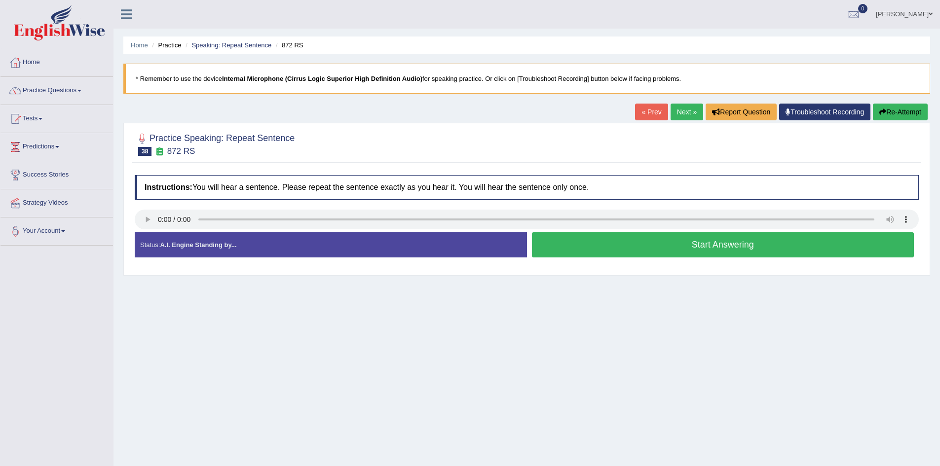
click at [606, 248] on button "Start Answering" at bounding box center [723, 244] width 382 height 25
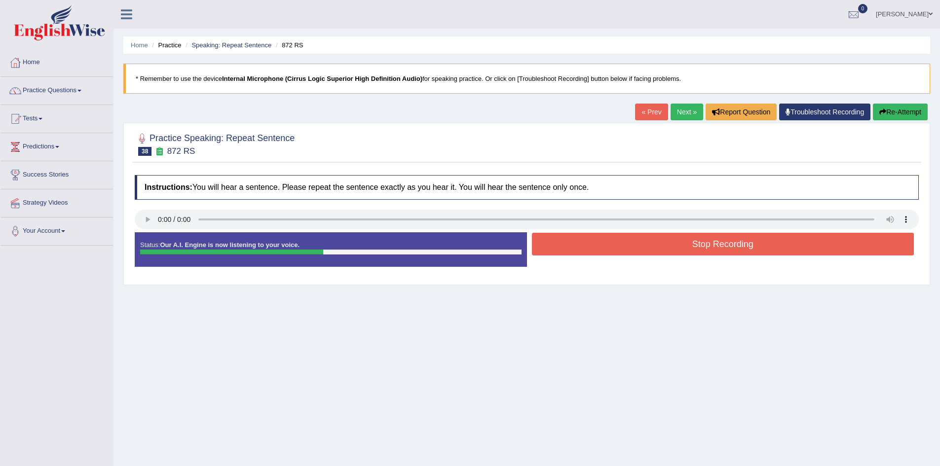
click at [606, 248] on button "Stop Recording" at bounding box center [723, 244] width 382 height 23
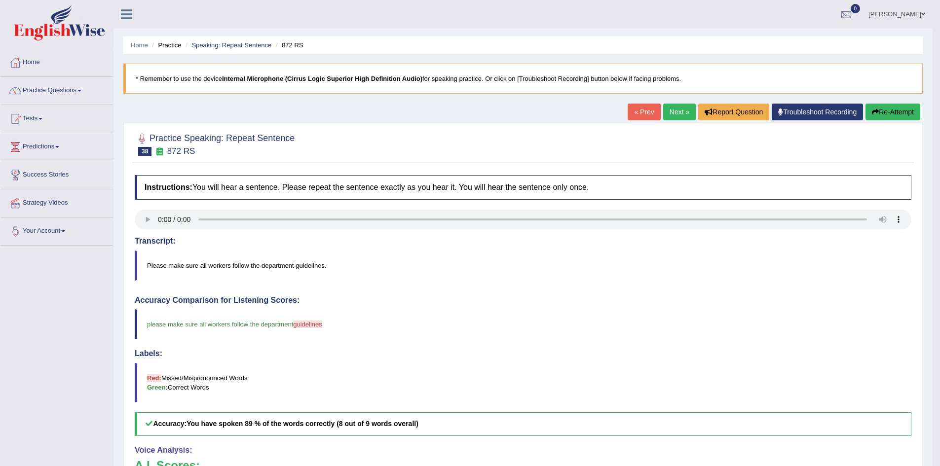
click at [670, 118] on link "Next »" at bounding box center [679, 112] width 33 height 17
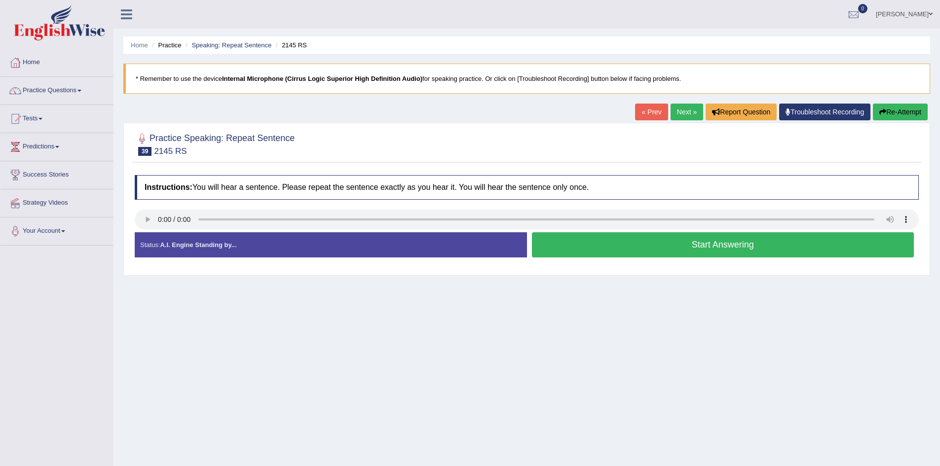
click at [714, 243] on button "Start Answering" at bounding box center [723, 244] width 382 height 25
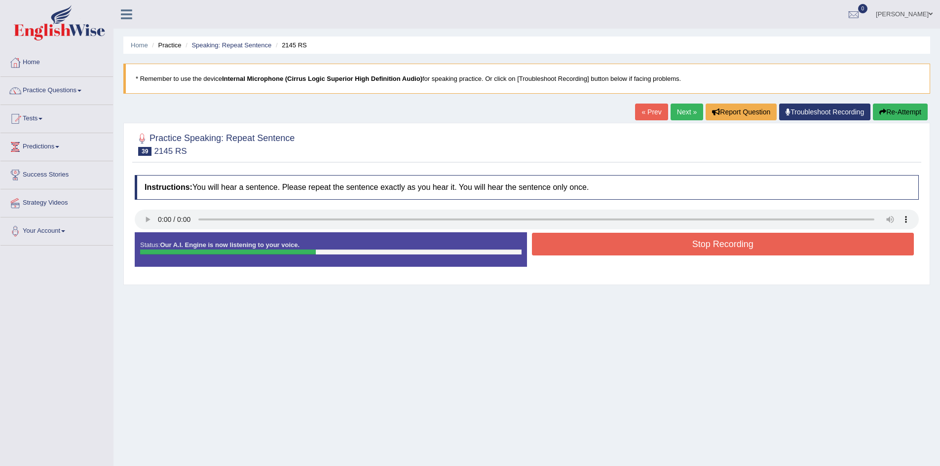
click at [714, 243] on button "Stop Recording" at bounding box center [723, 244] width 382 height 23
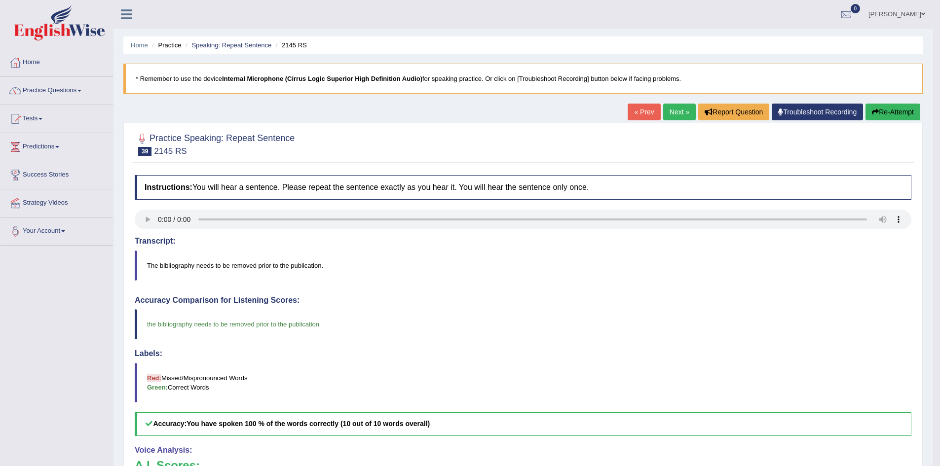
click at [666, 114] on link "Next »" at bounding box center [679, 112] width 33 height 17
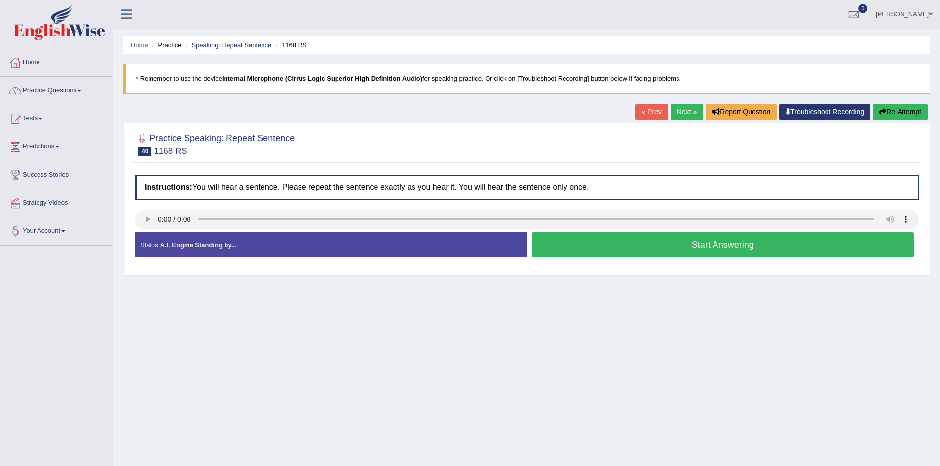
click at [585, 251] on button "Start Answering" at bounding box center [723, 244] width 382 height 25
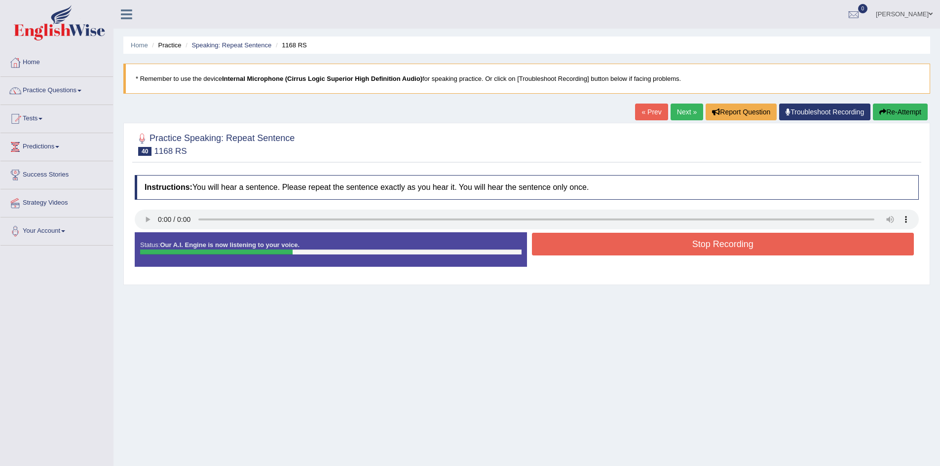
click at [585, 251] on button "Stop Recording" at bounding box center [723, 244] width 382 height 23
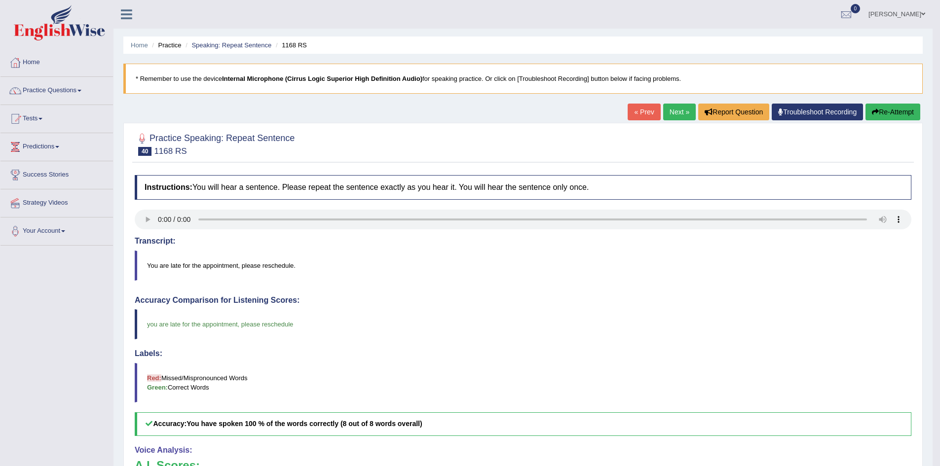
click at [679, 113] on link "Next »" at bounding box center [679, 112] width 33 height 17
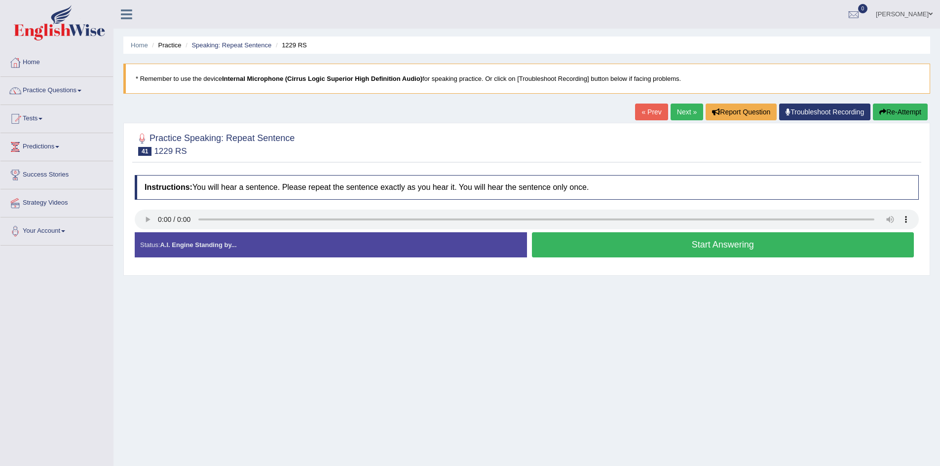
click at [553, 242] on button "Start Answering" at bounding box center [723, 244] width 382 height 25
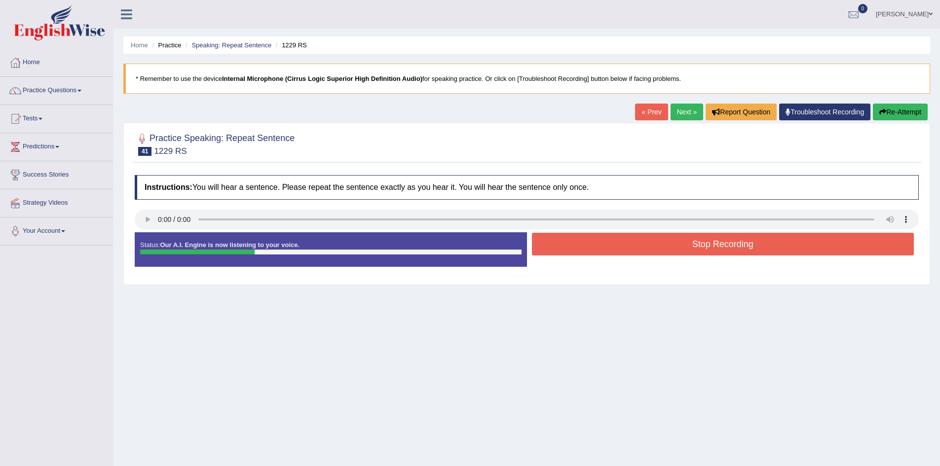
click at [553, 242] on button "Stop Recording" at bounding box center [723, 244] width 382 height 23
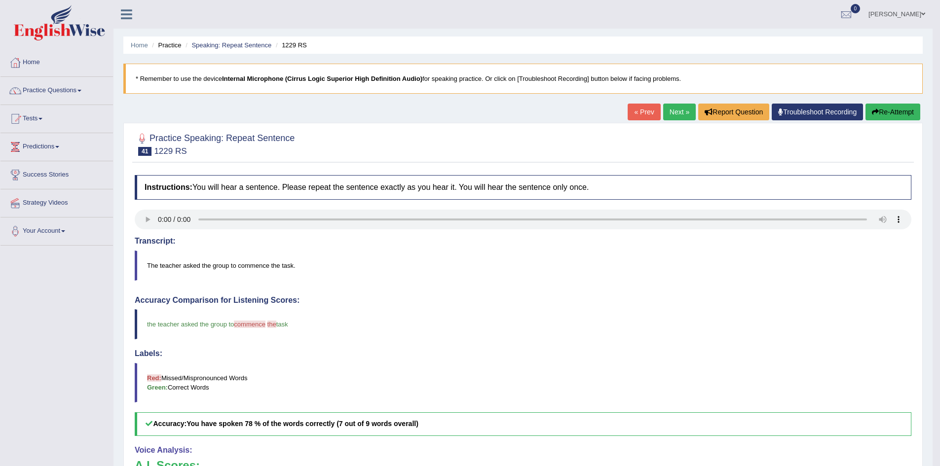
click at [873, 117] on button "Re-Attempt" at bounding box center [892, 112] width 55 height 17
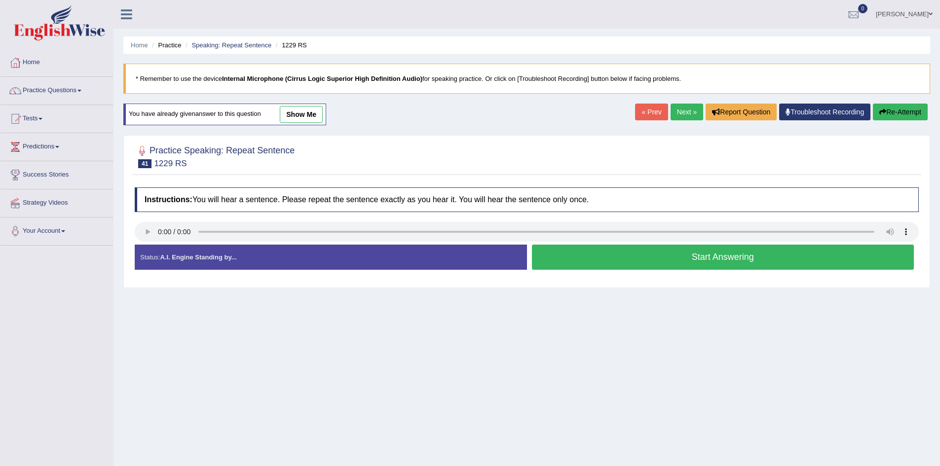
click at [694, 252] on button "Start Answering" at bounding box center [723, 257] width 382 height 25
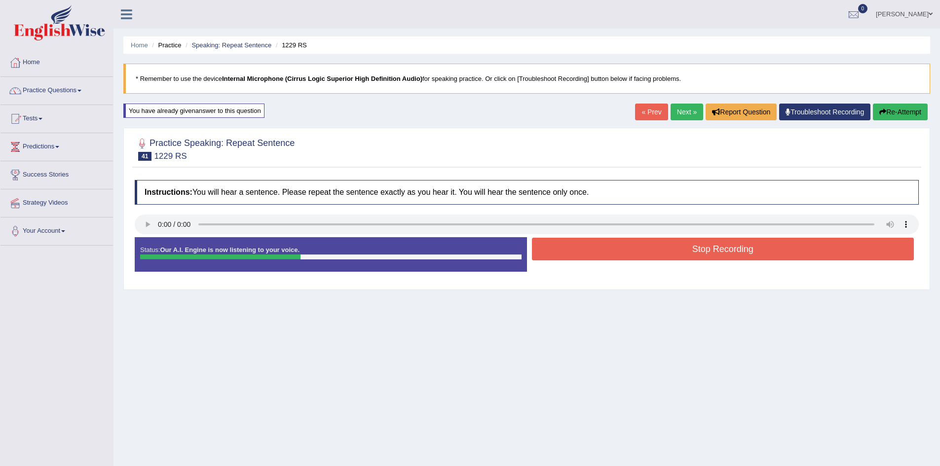
click at [694, 252] on button "Stop Recording" at bounding box center [723, 249] width 382 height 23
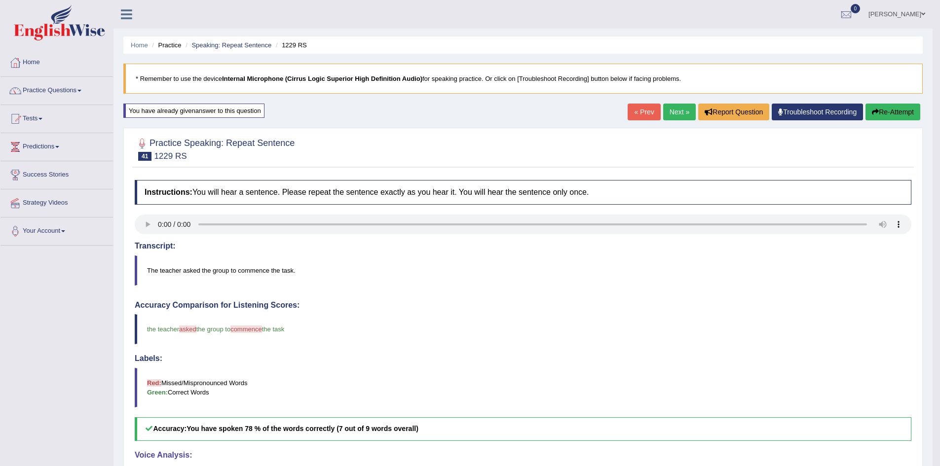
click at [909, 107] on button "Re-Attempt" at bounding box center [892, 112] width 55 height 17
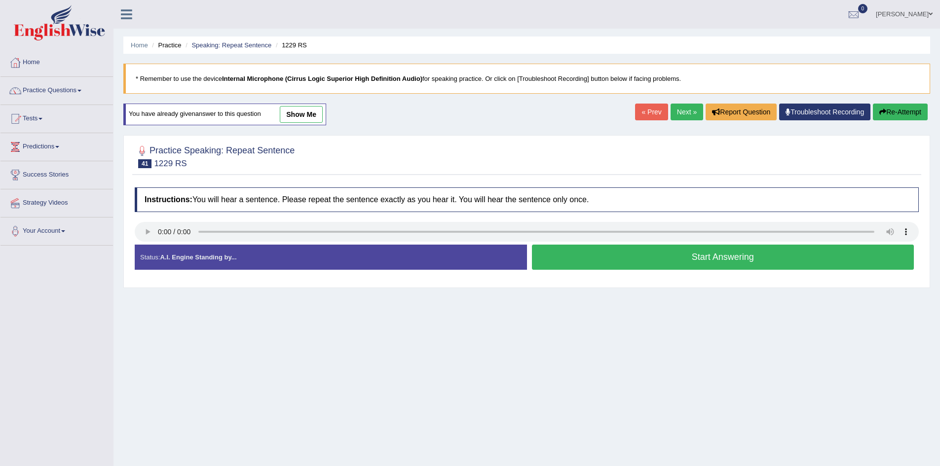
click at [570, 260] on button "Start Answering" at bounding box center [723, 257] width 382 height 25
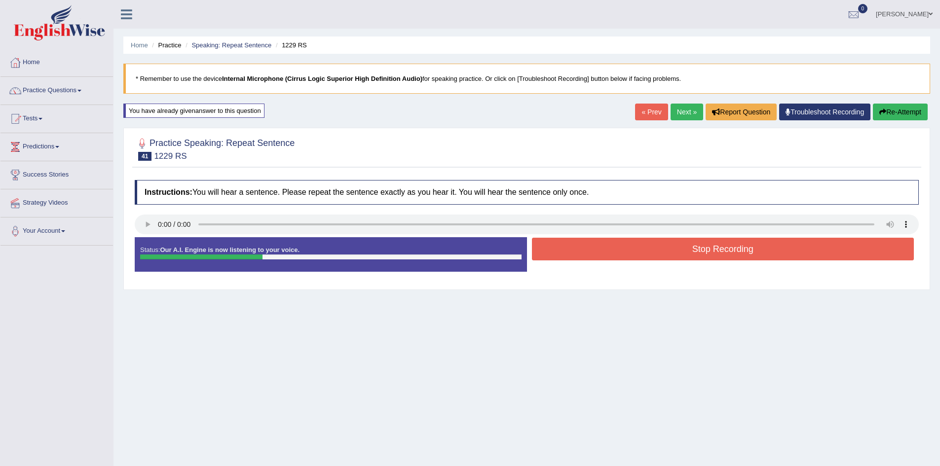
click at [570, 260] on button "Stop Recording" at bounding box center [723, 249] width 382 height 23
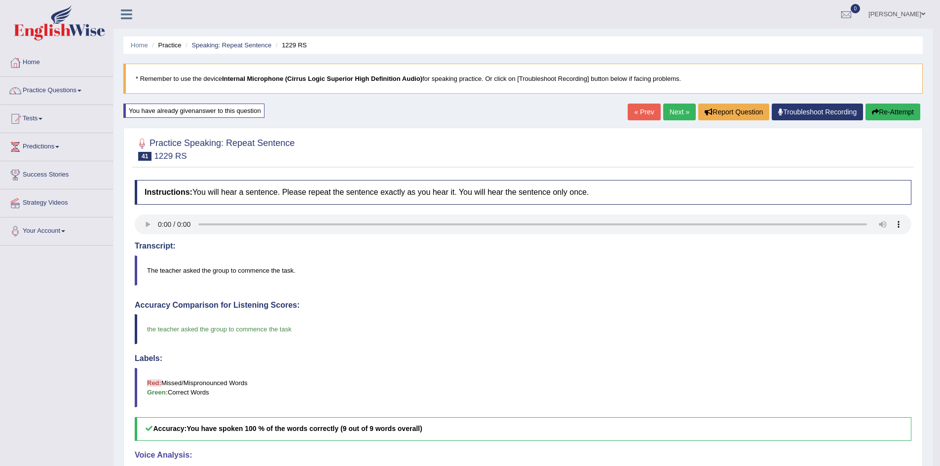
click at [677, 110] on link "Next »" at bounding box center [679, 112] width 33 height 17
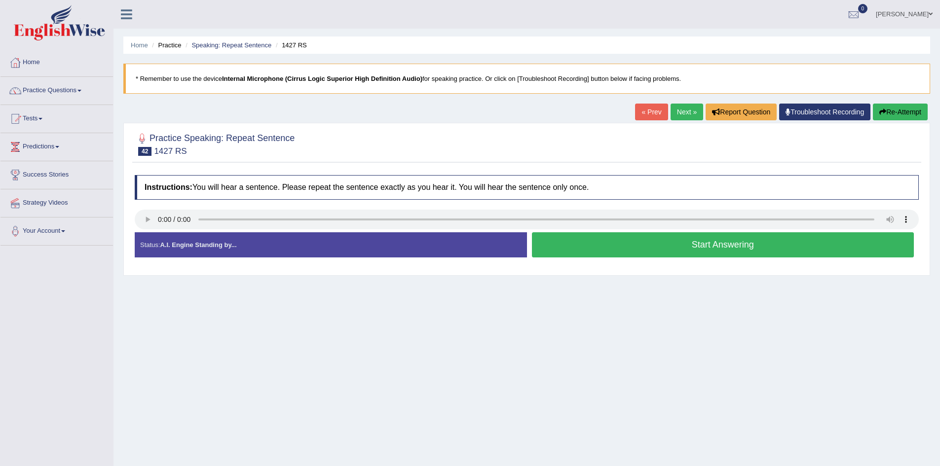
click at [621, 244] on button "Start Answering" at bounding box center [723, 244] width 382 height 25
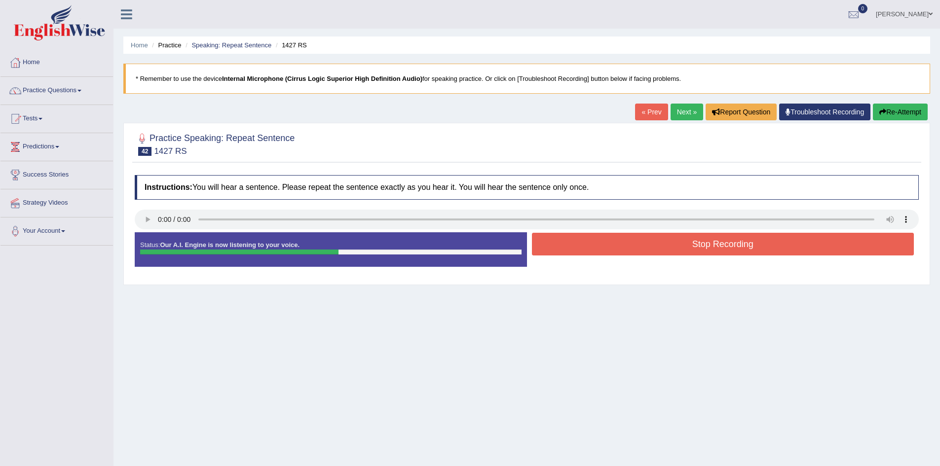
click at [621, 244] on button "Stop Recording" at bounding box center [723, 244] width 382 height 23
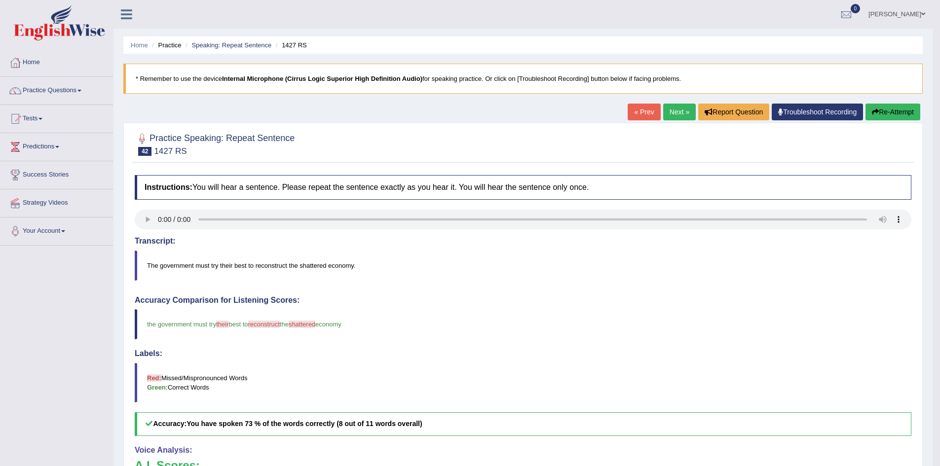
click at [674, 114] on link "Next »" at bounding box center [679, 112] width 33 height 17
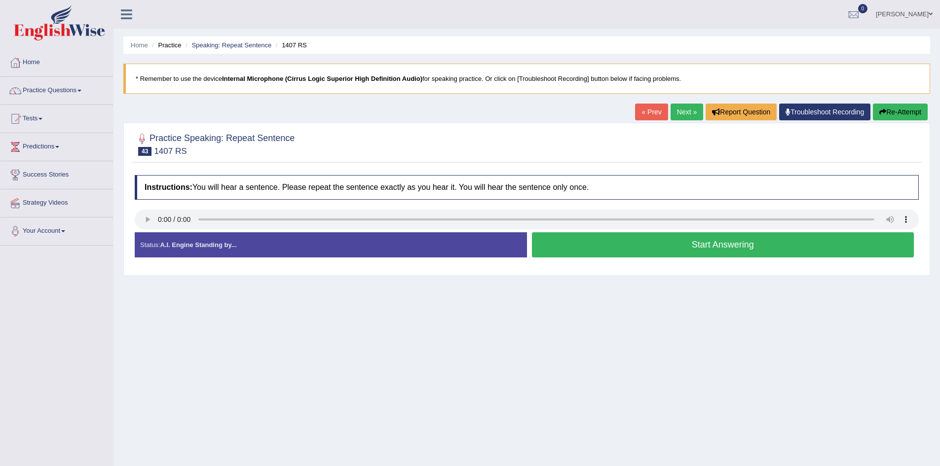
click at [631, 250] on button "Start Answering" at bounding box center [723, 244] width 382 height 25
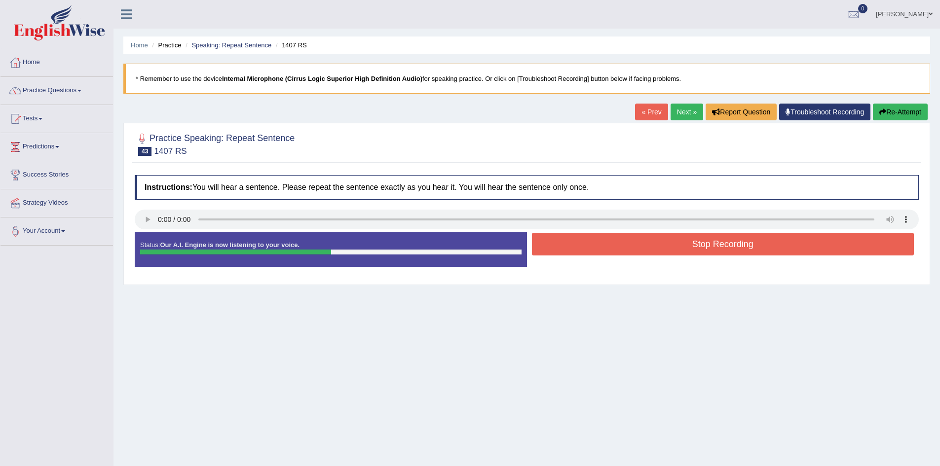
click at [631, 250] on button "Stop Recording" at bounding box center [723, 244] width 382 height 23
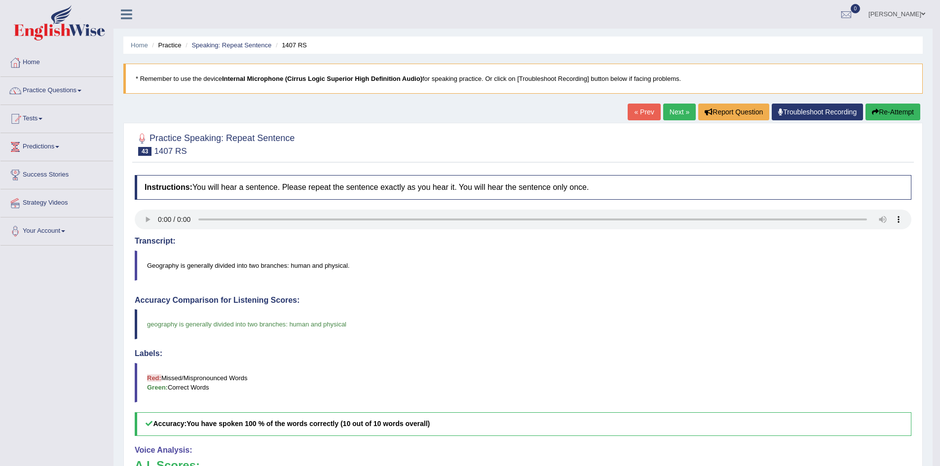
click at [670, 111] on link "Next »" at bounding box center [679, 112] width 33 height 17
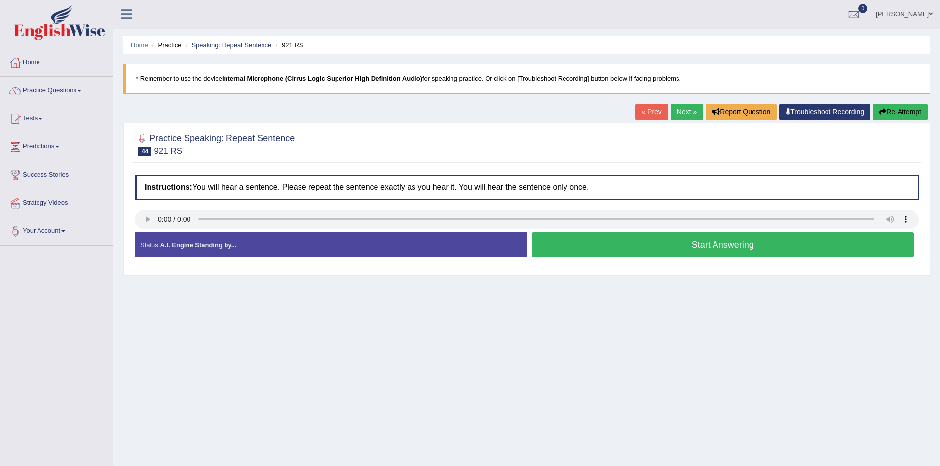
click at [623, 237] on button "Start Answering" at bounding box center [723, 244] width 382 height 25
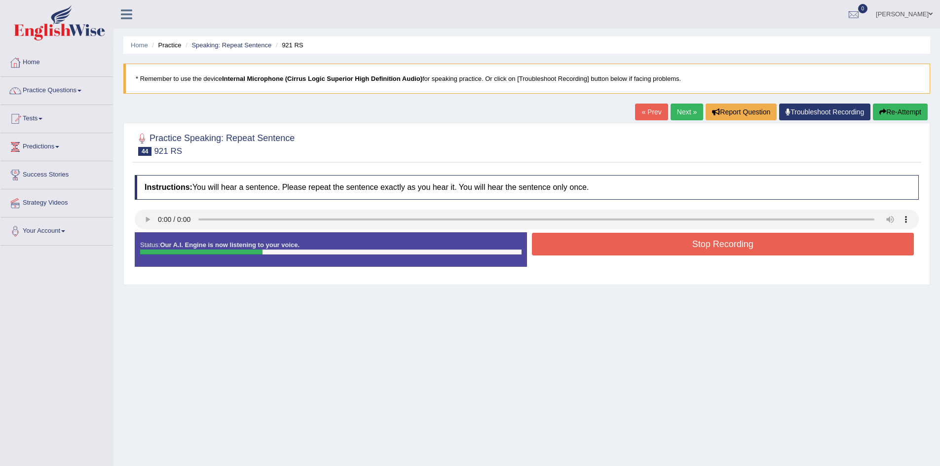
click at [623, 237] on button "Stop Recording" at bounding box center [723, 244] width 382 height 23
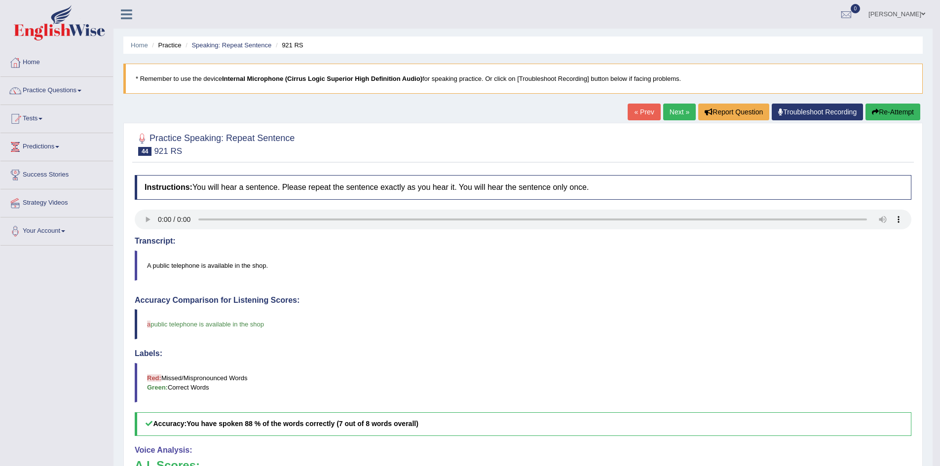
click at [677, 103] on div "Home Practice Speaking: Repeat Sentence 921 RS * Remember to use the device Int…" at bounding box center [522, 321] width 819 height 642
click at [665, 116] on link "Next »" at bounding box center [679, 112] width 33 height 17
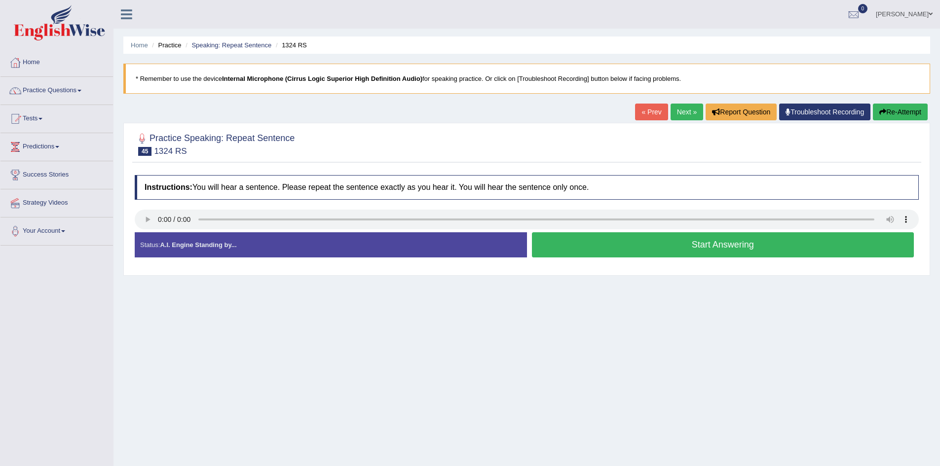
click at [597, 250] on button "Start Answering" at bounding box center [723, 244] width 382 height 25
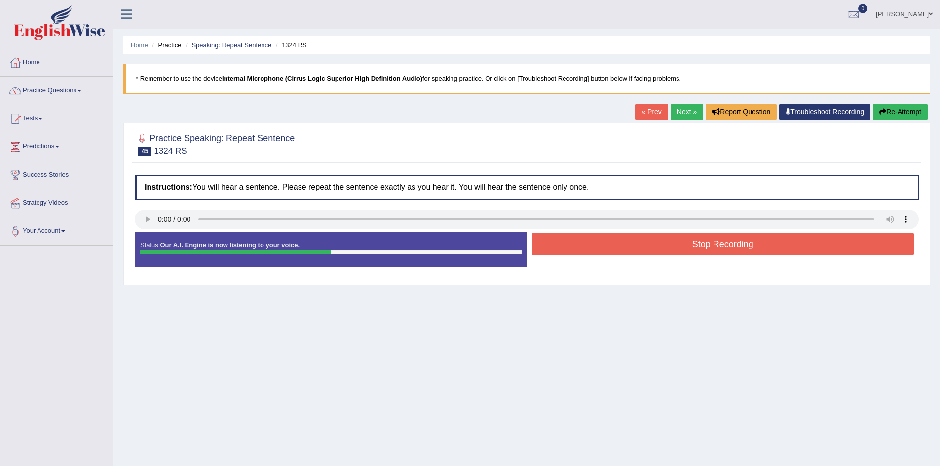
click at [597, 250] on button "Stop Recording" at bounding box center [723, 244] width 382 height 23
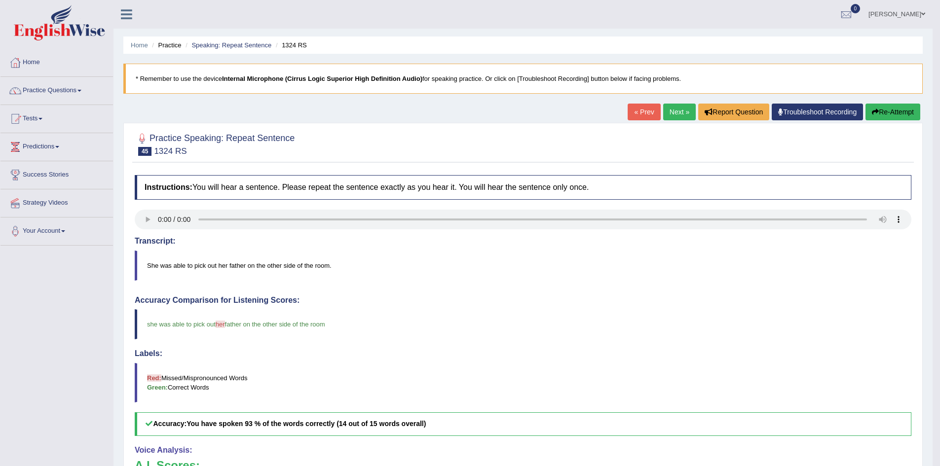
click at [677, 107] on link "Next »" at bounding box center [679, 112] width 33 height 17
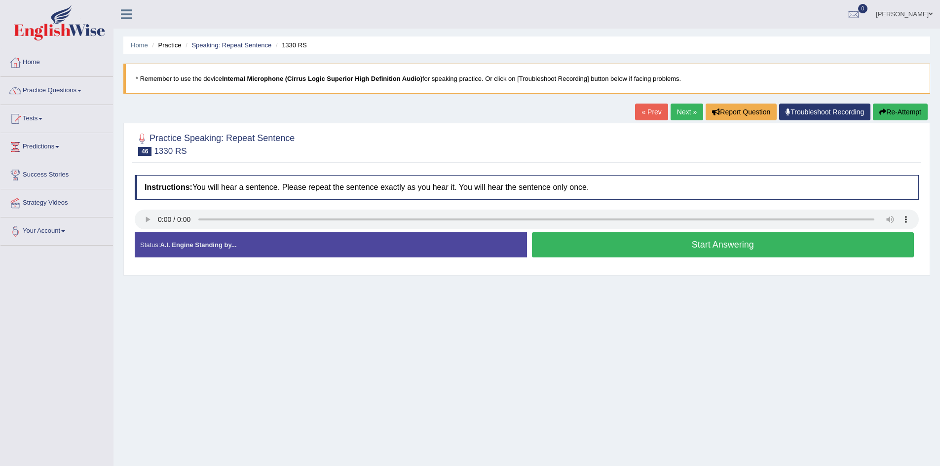
click at [620, 239] on button "Start Answering" at bounding box center [723, 244] width 382 height 25
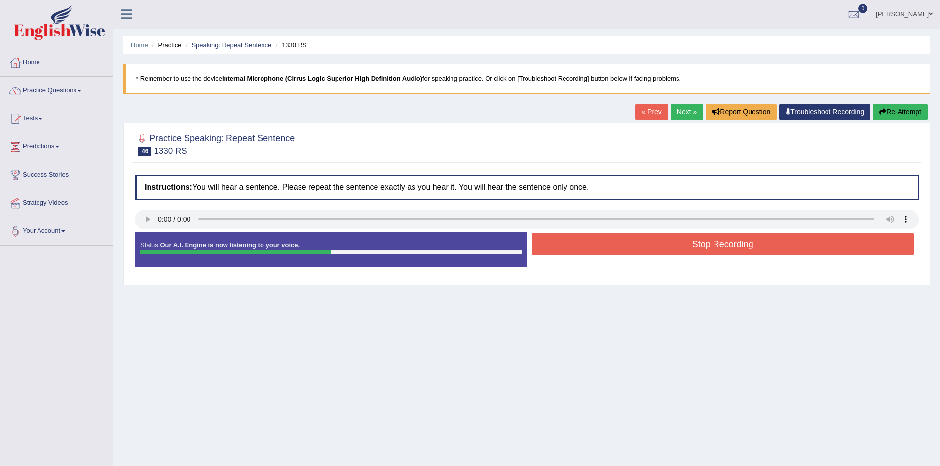
click at [620, 239] on button "Stop Recording" at bounding box center [723, 244] width 382 height 23
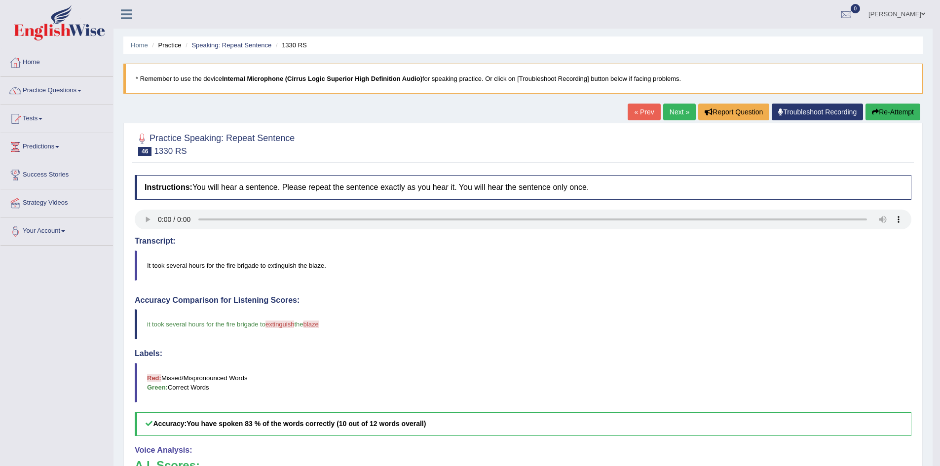
click at [677, 115] on link "Next »" at bounding box center [679, 112] width 33 height 17
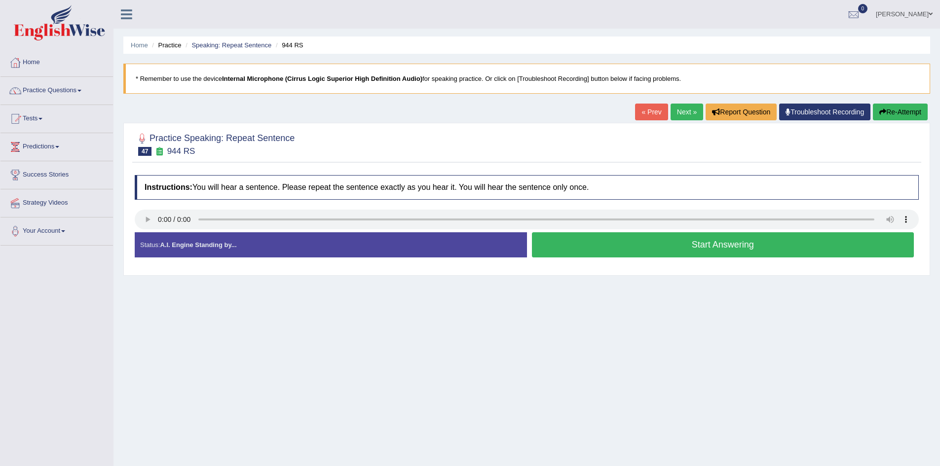
click at [589, 243] on button "Start Answering" at bounding box center [723, 244] width 382 height 25
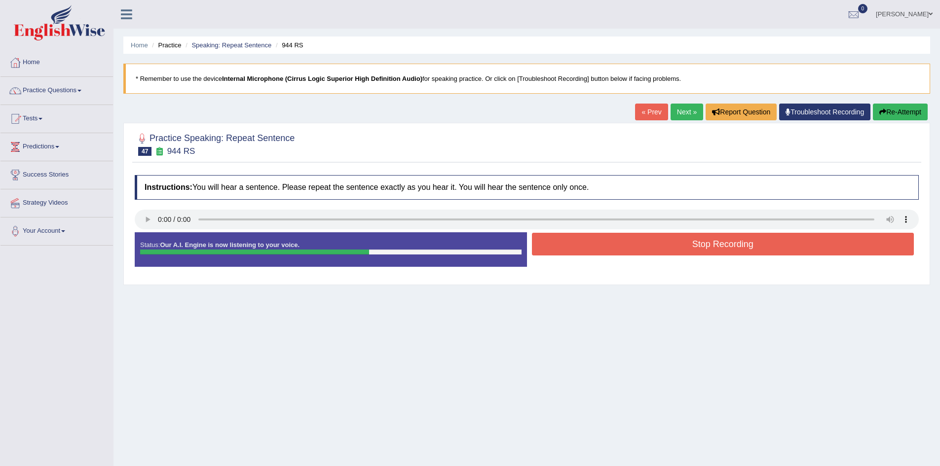
click at [589, 243] on button "Stop Recording" at bounding box center [723, 244] width 382 height 23
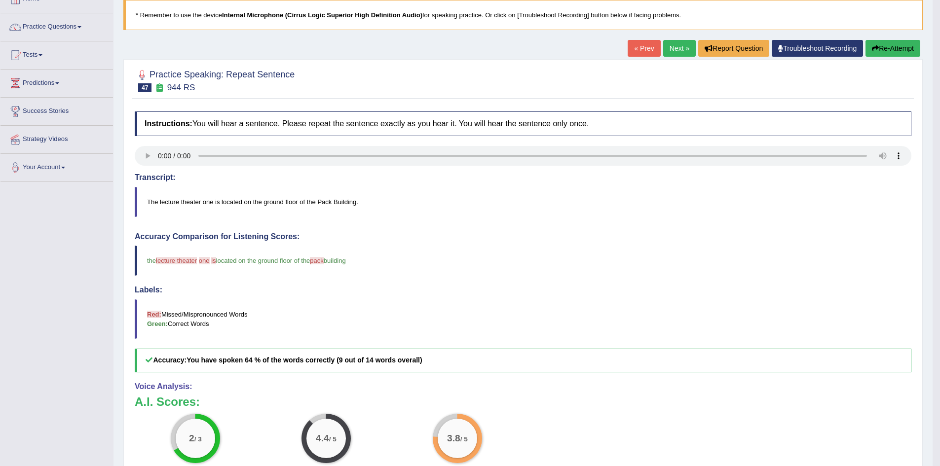
scroll to position [64, 0]
click at [896, 44] on button "Re-Attempt" at bounding box center [892, 47] width 55 height 17
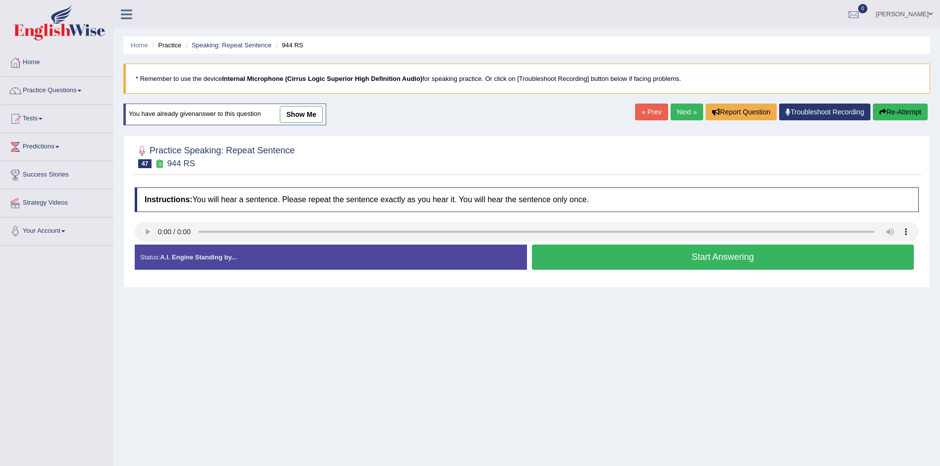
scroll to position [52, 0]
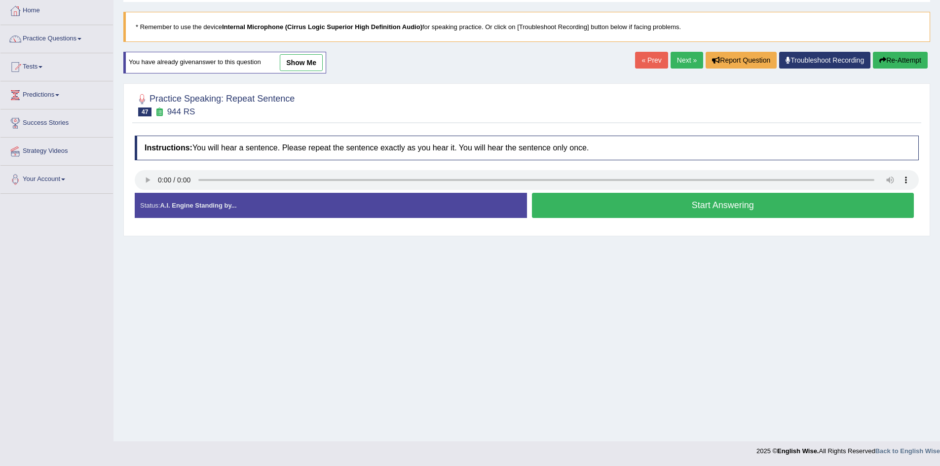
click at [632, 198] on button "Start Answering" at bounding box center [723, 205] width 382 height 25
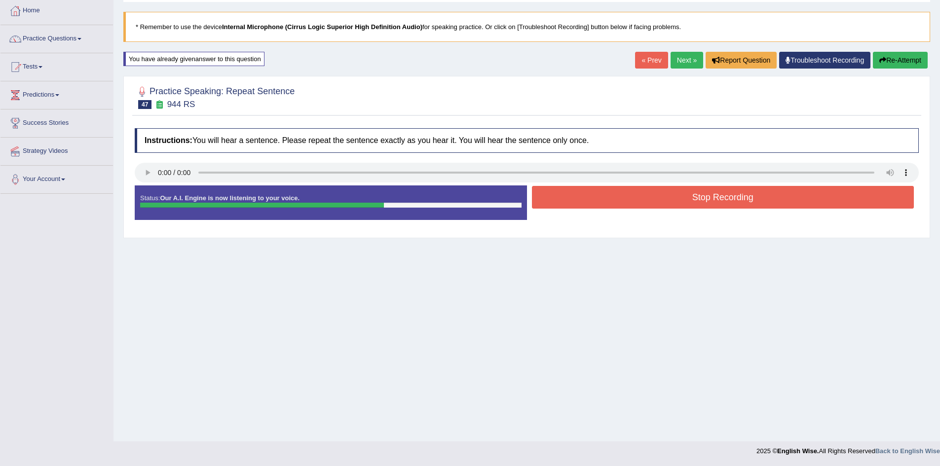
click at [632, 198] on button "Stop Recording" at bounding box center [723, 197] width 382 height 23
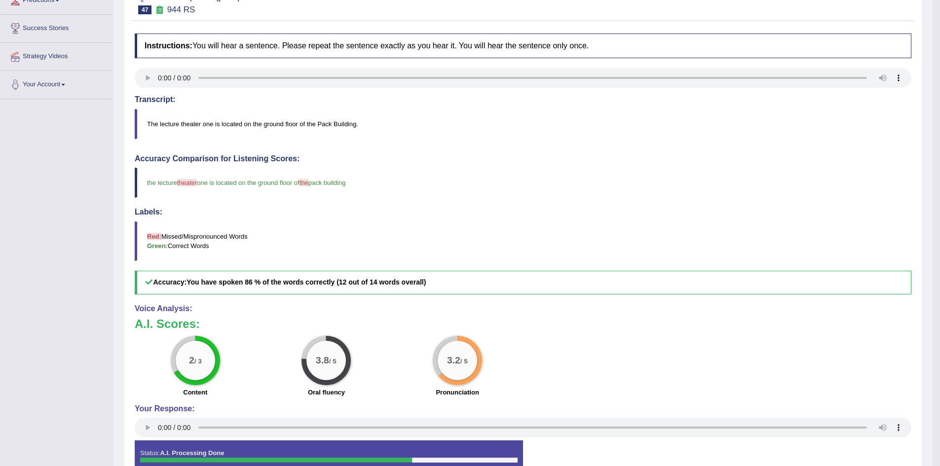
scroll to position [0, 0]
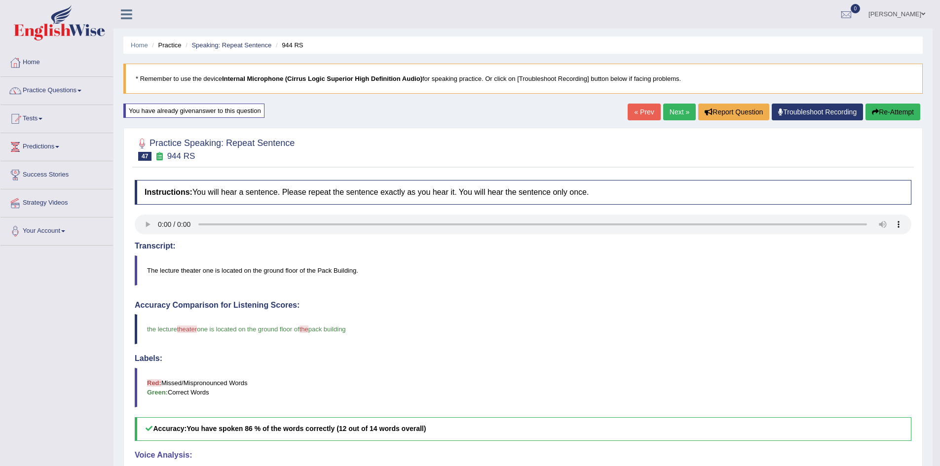
click at [878, 113] on button "Re-Attempt" at bounding box center [892, 112] width 55 height 17
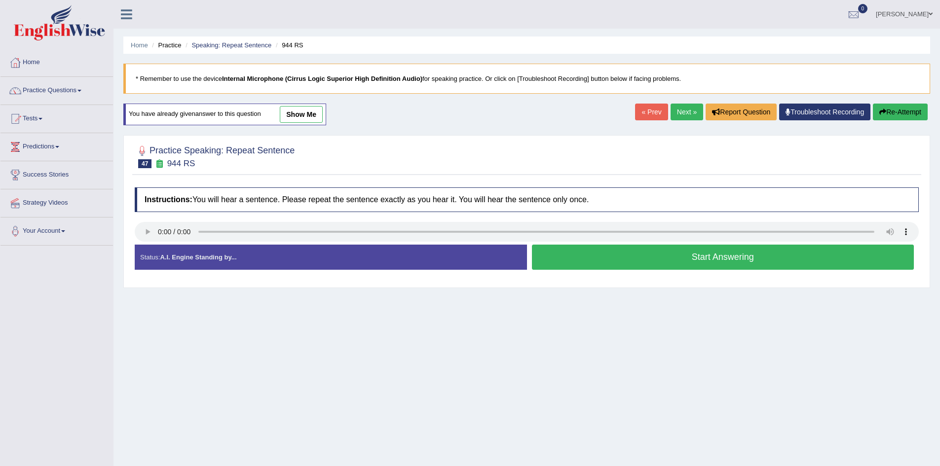
click at [651, 257] on button "Start Answering" at bounding box center [723, 257] width 382 height 25
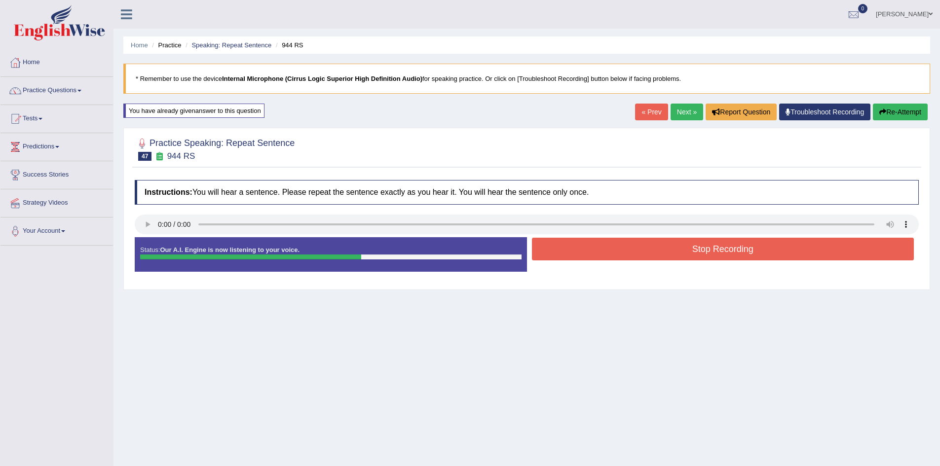
click at [651, 257] on button "Stop Recording" at bounding box center [723, 249] width 382 height 23
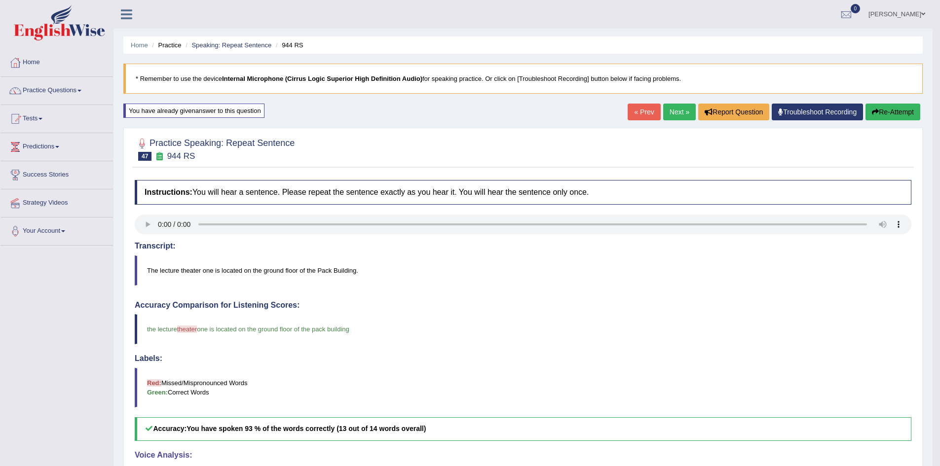
click at [669, 113] on link "Next »" at bounding box center [679, 112] width 33 height 17
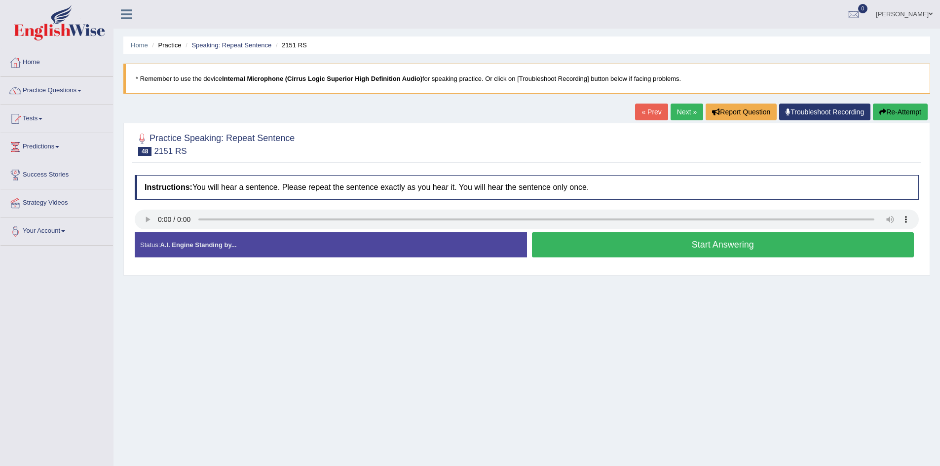
click at [625, 243] on button "Start Answering" at bounding box center [723, 244] width 382 height 25
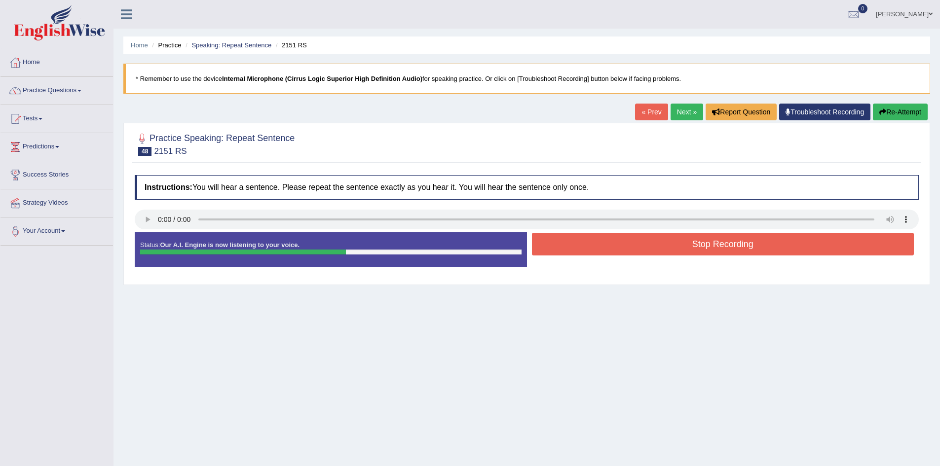
click at [625, 243] on button "Stop Recording" at bounding box center [723, 244] width 382 height 23
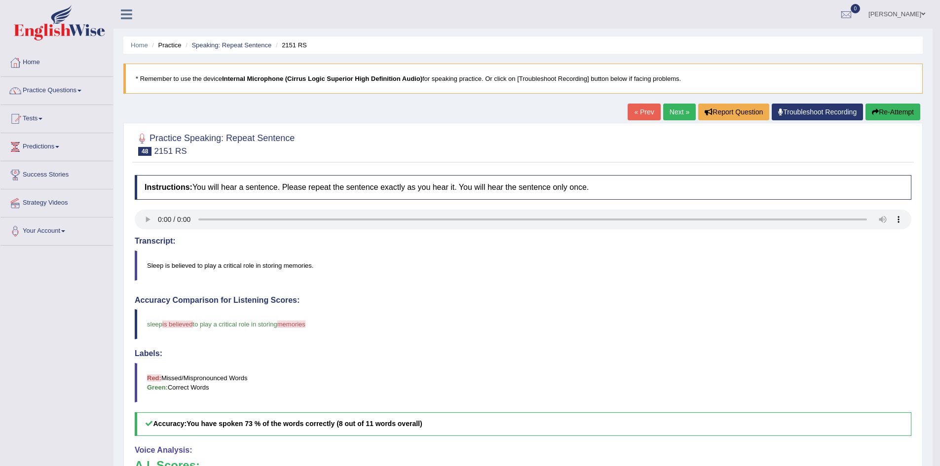
click at [897, 110] on button "Re-Attempt" at bounding box center [892, 112] width 55 height 17
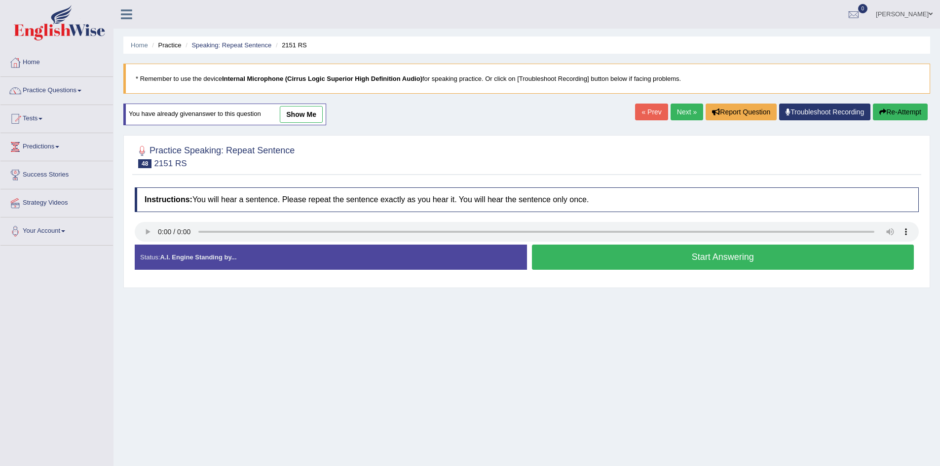
click at [596, 262] on button "Start Answering" at bounding box center [723, 257] width 382 height 25
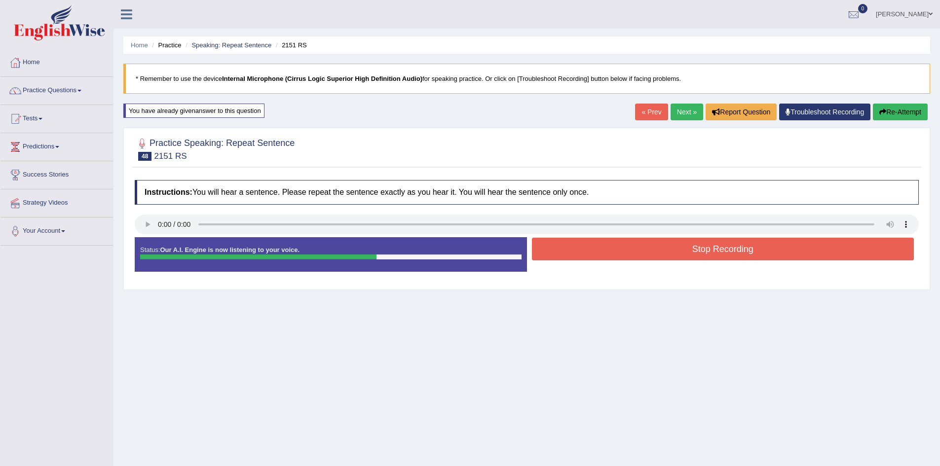
click at [590, 246] on button "Stop Recording" at bounding box center [723, 249] width 382 height 23
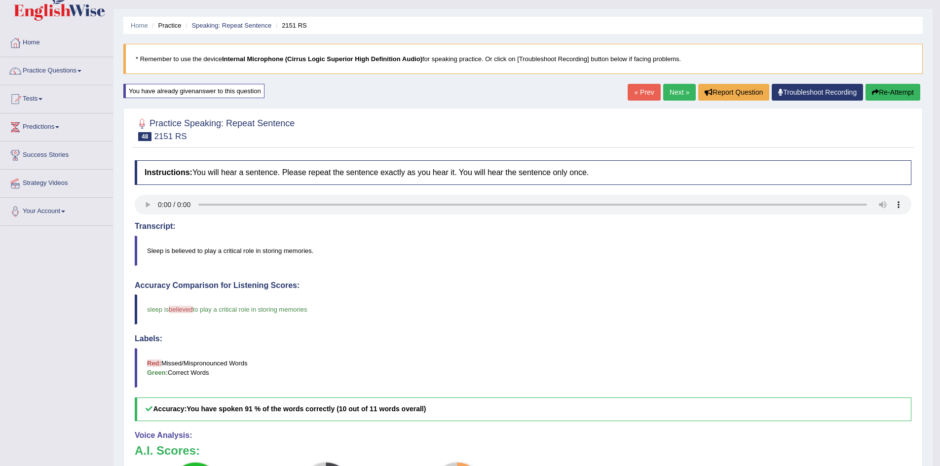
scroll to position [20, 0]
click at [886, 88] on button "Re-Attempt" at bounding box center [892, 91] width 55 height 17
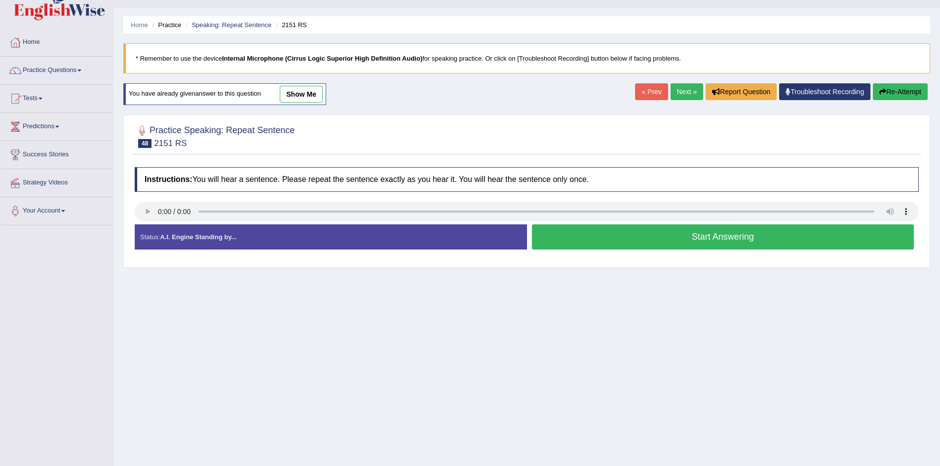
click at [656, 244] on button "Start Answering" at bounding box center [723, 237] width 382 height 25
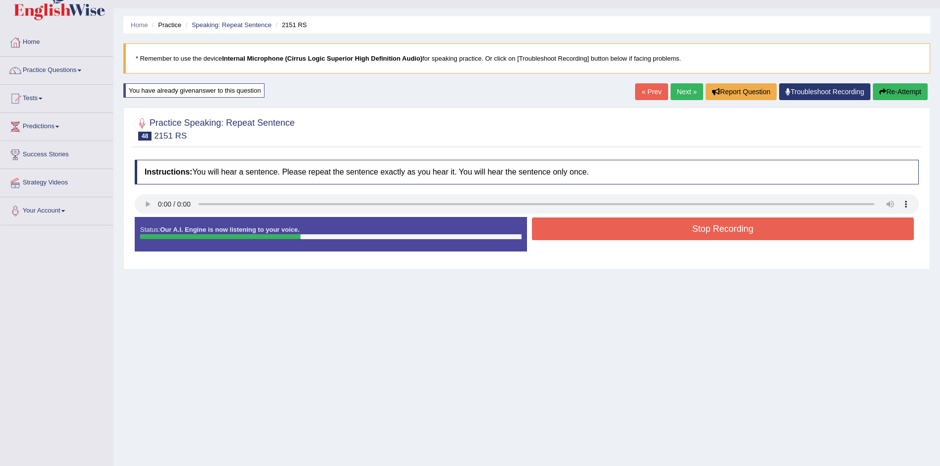
click at [671, 233] on button "Stop Recording" at bounding box center [723, 229] width 382 height 23
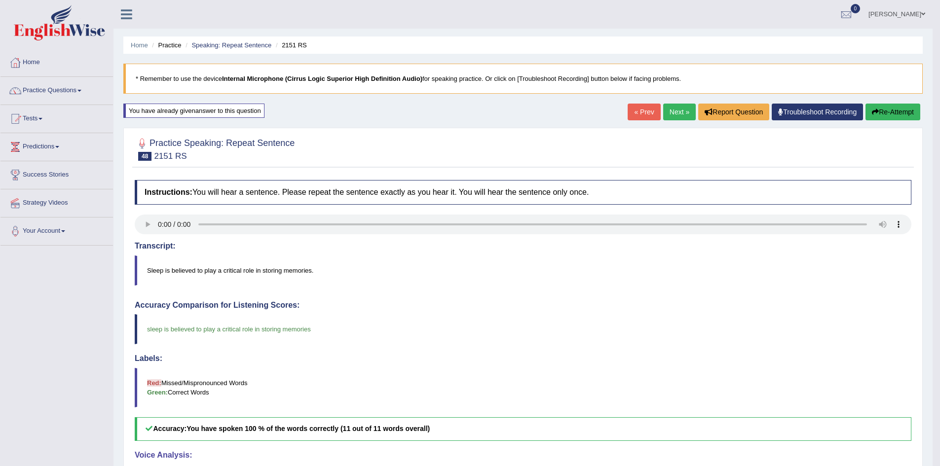
click at [675, 113] on link "Next »" at bounding box center [679, 112] width 33 height 17
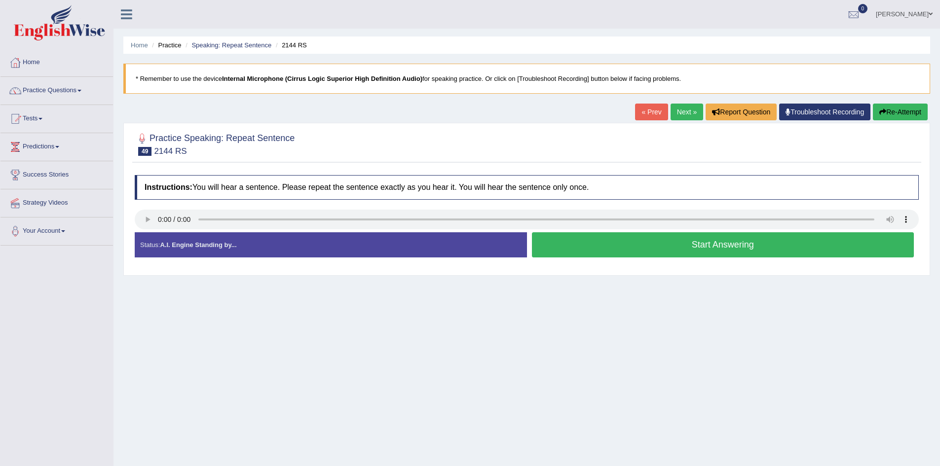
click at [775, 251] on button "Start Answering" at bounding box center [723, 244] width 382 height 25
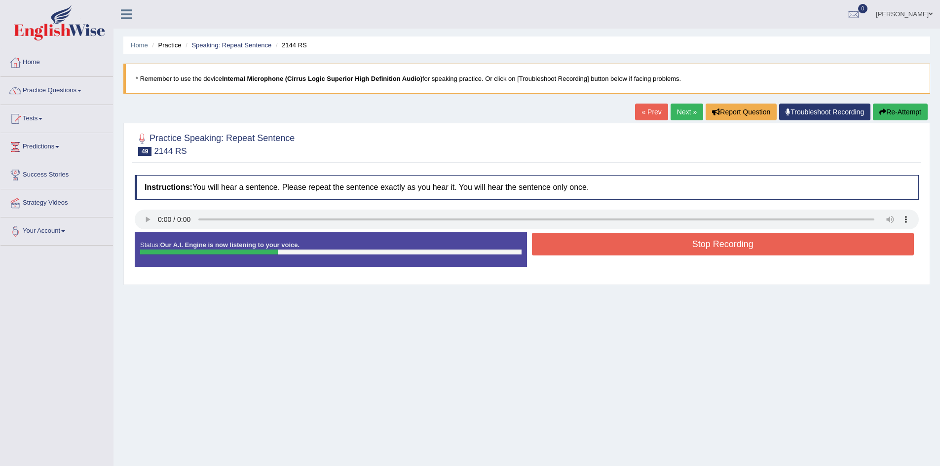
click at [775, 251] on button "Stop Recording" at bounding box center [723, 244] width 382 height 23
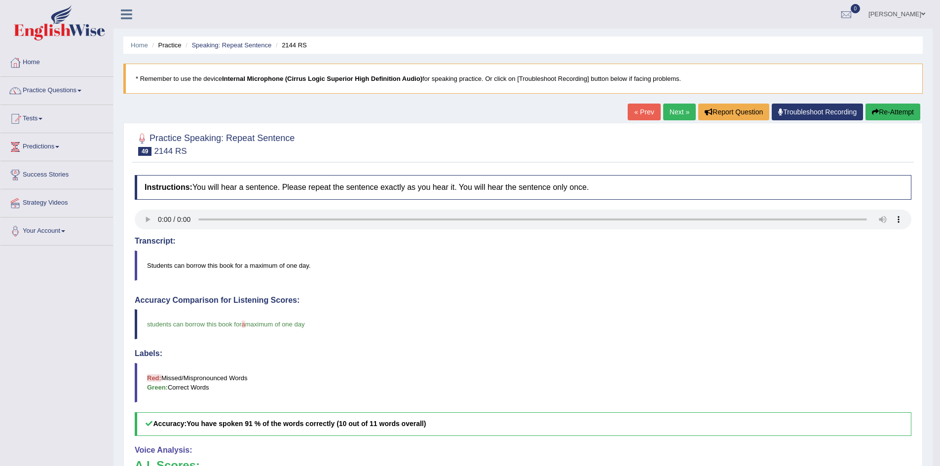
scroll to position [4, 0]
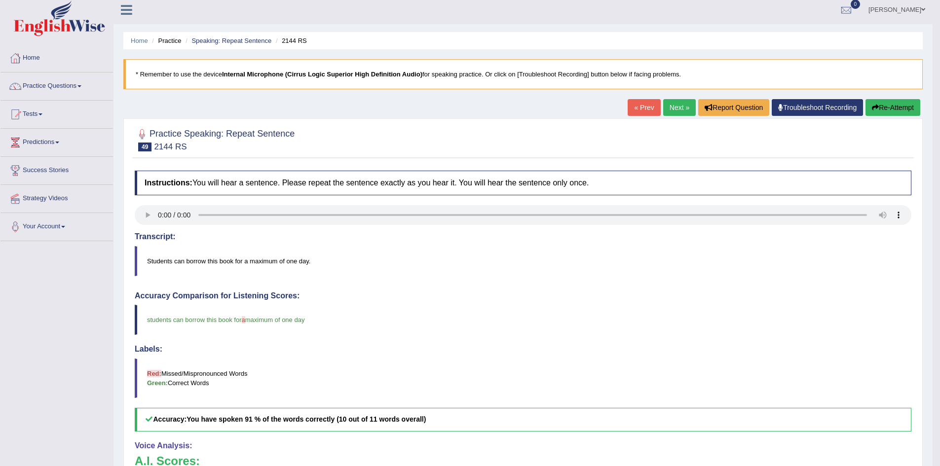
click at [669, 103] on link "Next »" at bounding box center [679, 107] width 33 height 17
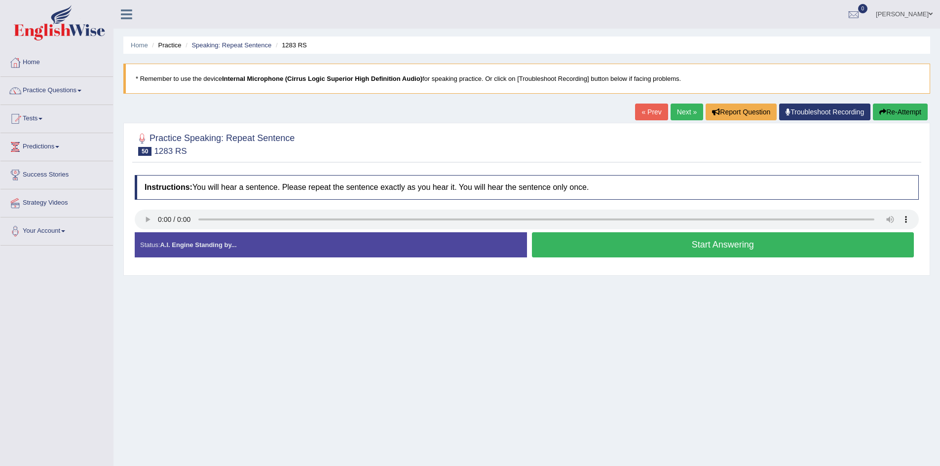
click at [704, 240] on button "Start Answering" at bounding box center [723, 244] width 382 height 25
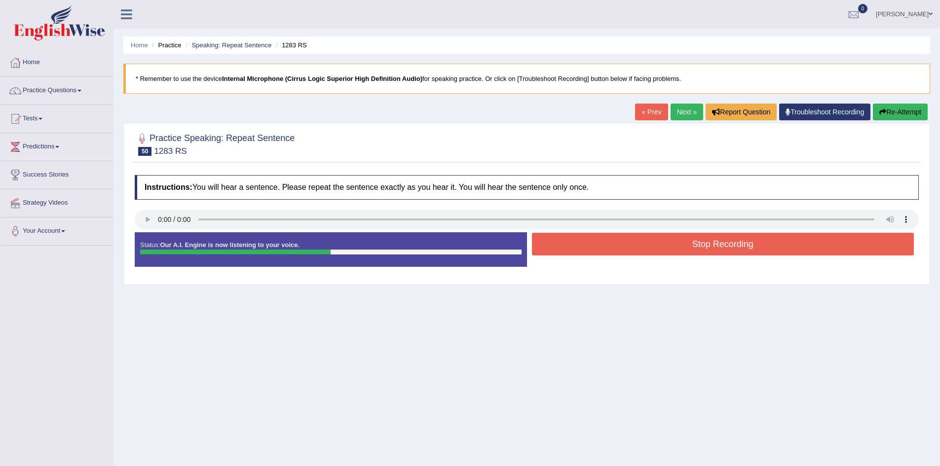
click at [704, 240] on button "Stop Recording" at bounding box center [723, 244] width 382 height 23
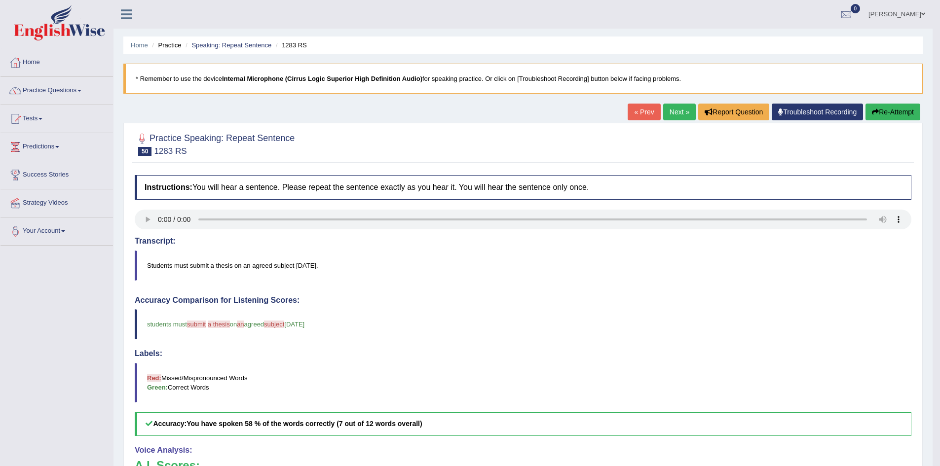
scroll to position [2, 0]
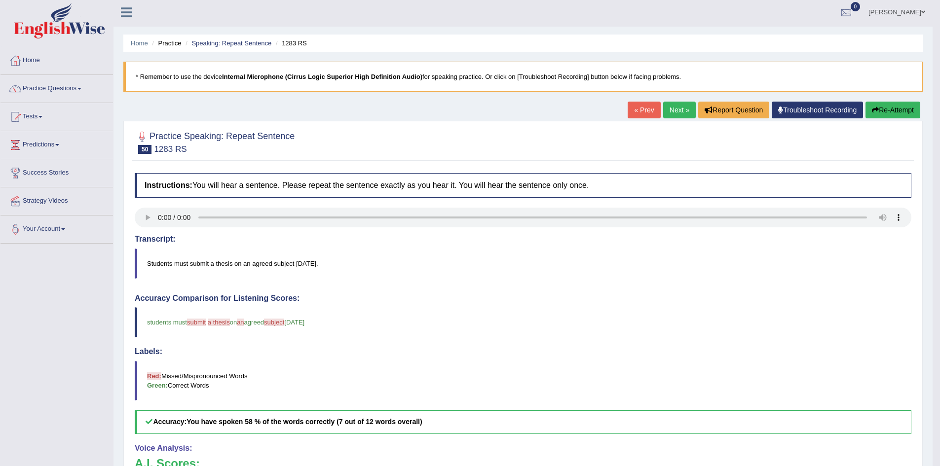
click at [882, 107] on button "Re-Attempt" at bounding box center [892, 110] width 55 height 17
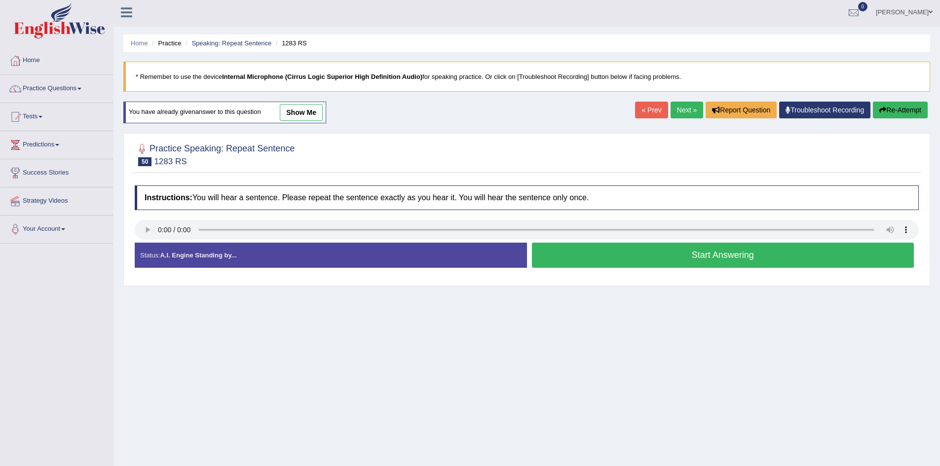
click at [597, 255] on button "Start Answering" at bounding box center [723, 255] width 382 height 25
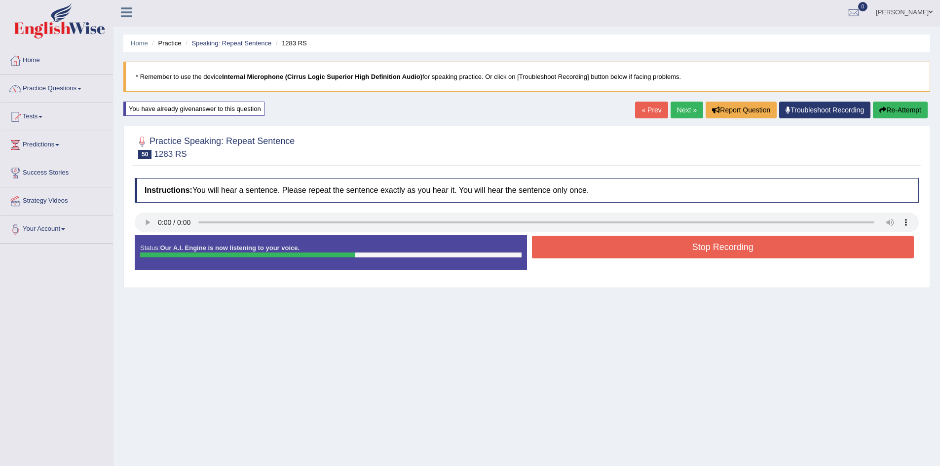
click at [597, 255] on button "Stop Recording" at bounding box center [723, 247] width 382 height 23
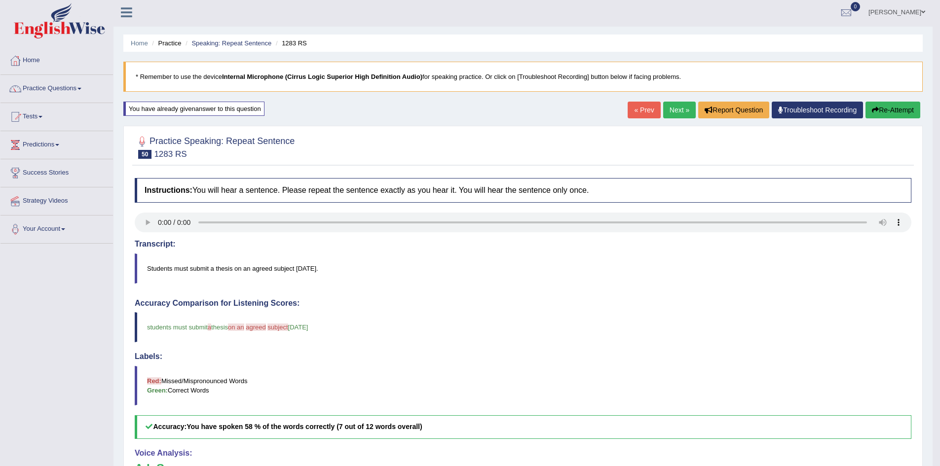
click at [901, 112] on button "Re-Attempt" at bounding box center [892, 110] width 55 height 17
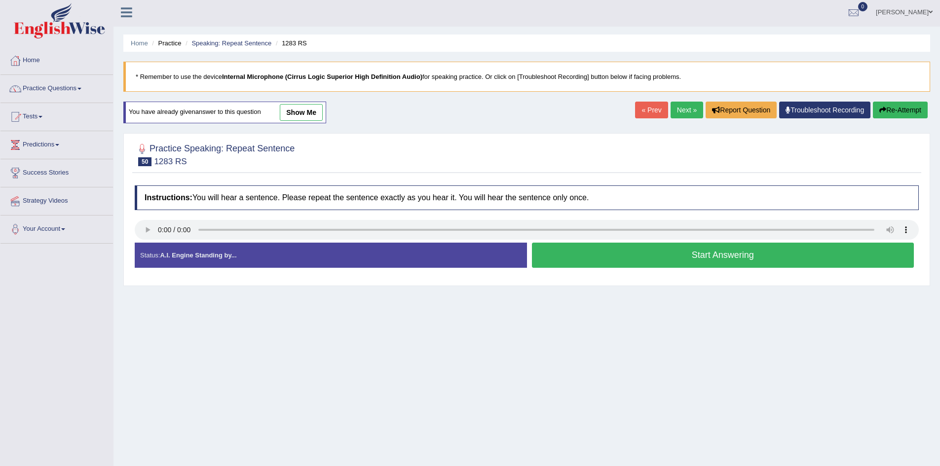
scroll to position [2, 0]
click at [585, 259] on button "Start Answering" at bounding box center [723, 255] width 382 height 25
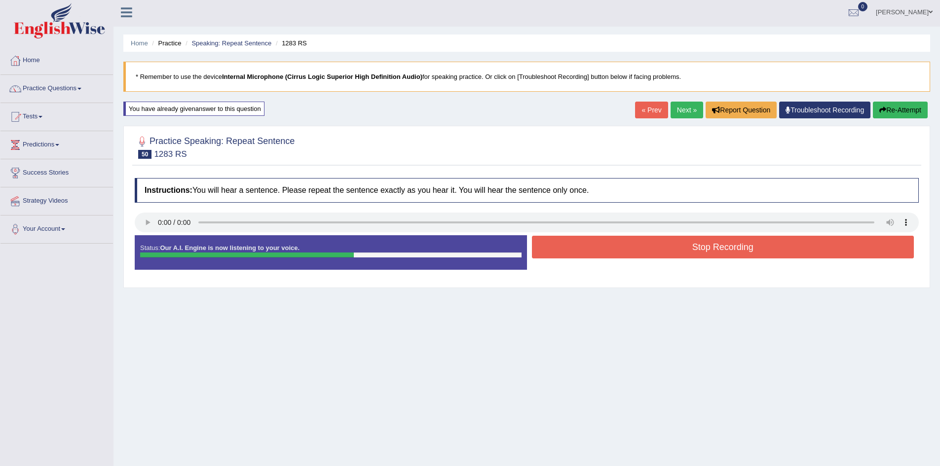
click at [585, 259] on div "Stop Recording" at bounding box center [723, 248] width 392 height 25
click at [591, 249] on button "Stop Recording" at bounding box center [723, 247] width 382 height 23
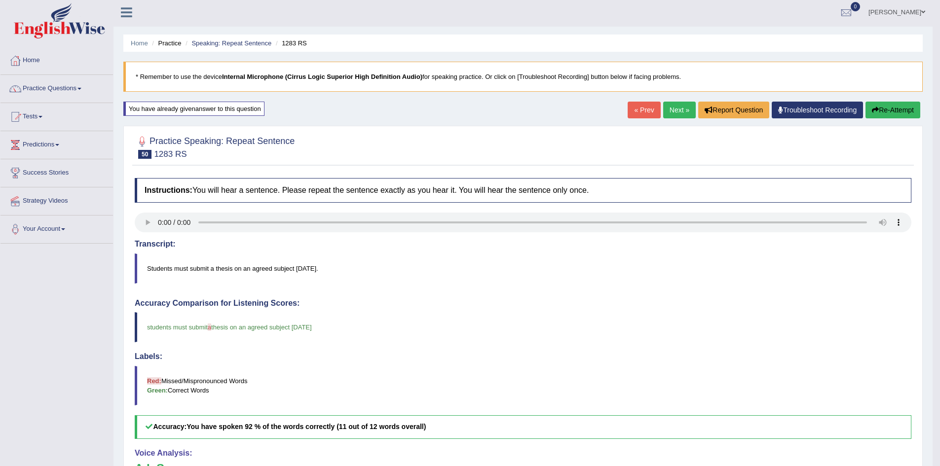
click at [673, 108] on link "Next »" at bounding box center [679, 110] width 33 height 17
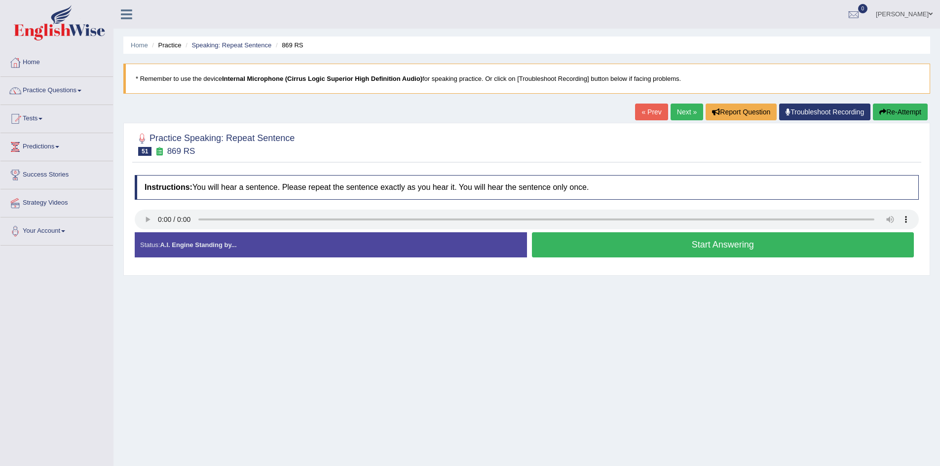
click at [681, 238] on button "Start Answering" at bounding box center [723, 244] width 382 height 25
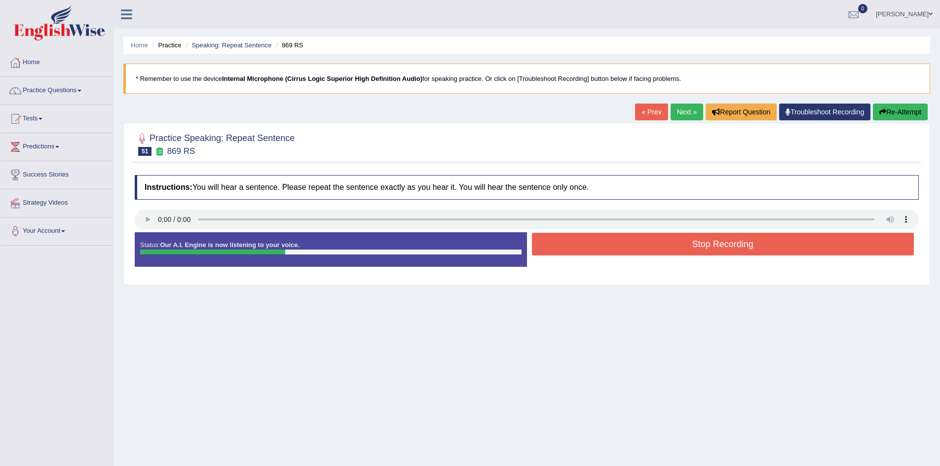
click at [681, 238] on button "Stop Recording" at bounding box center [723, 244] width 382 height 23
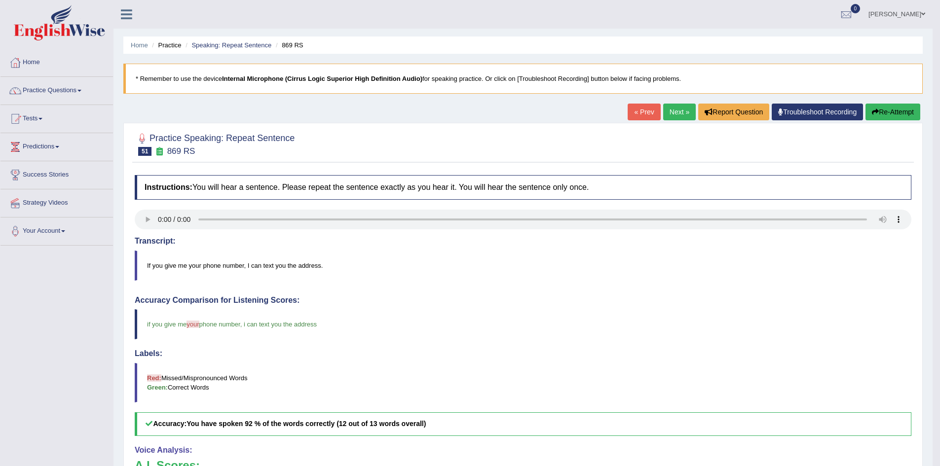
click at [676, 111] on link "Next »" at bounding box center [679, 112] width 33 height 17
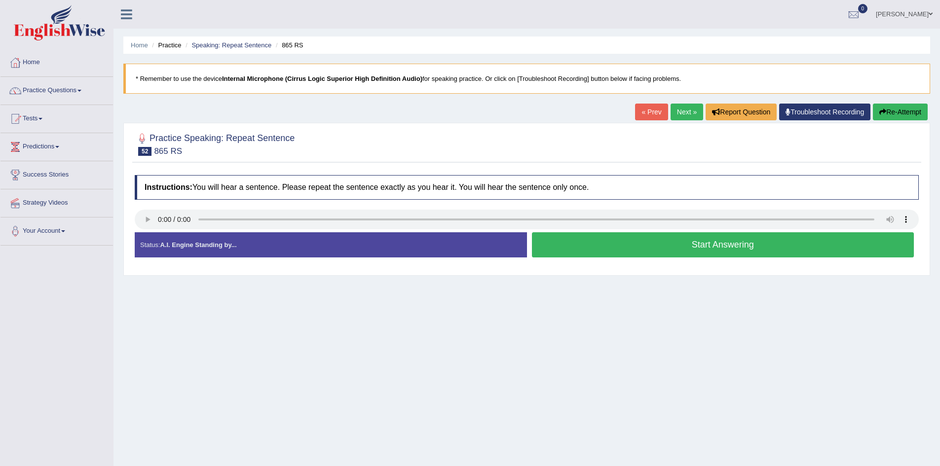
click at [573, 253] on button "Start Answering" at bounding box center [723, 244] width 382 height 25
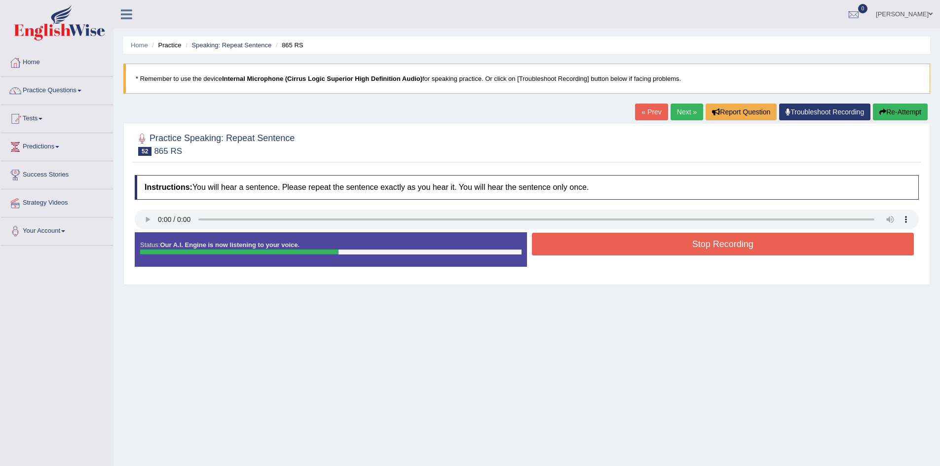
click at [582, 250] on button "Stop Recording" at bounding box center [723, 244] width 382 height 23
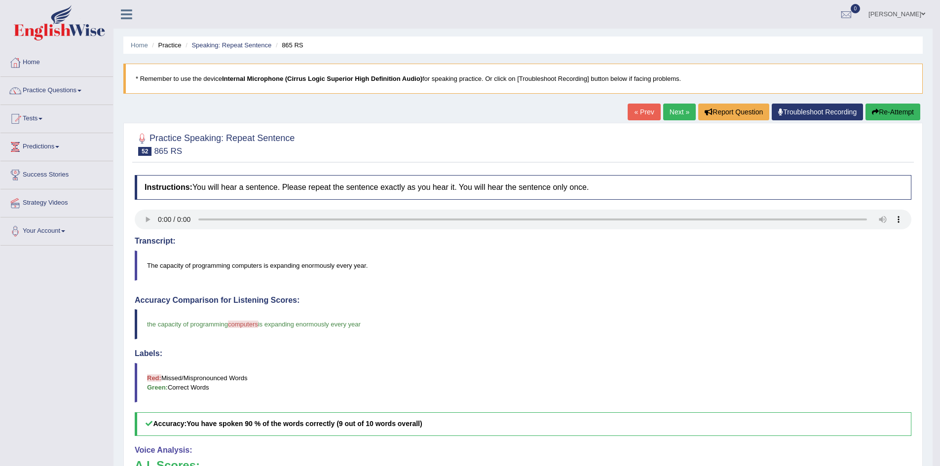
click at [671, 113] on link "Next »" at bounding box center [679, 112] width 33 height 17
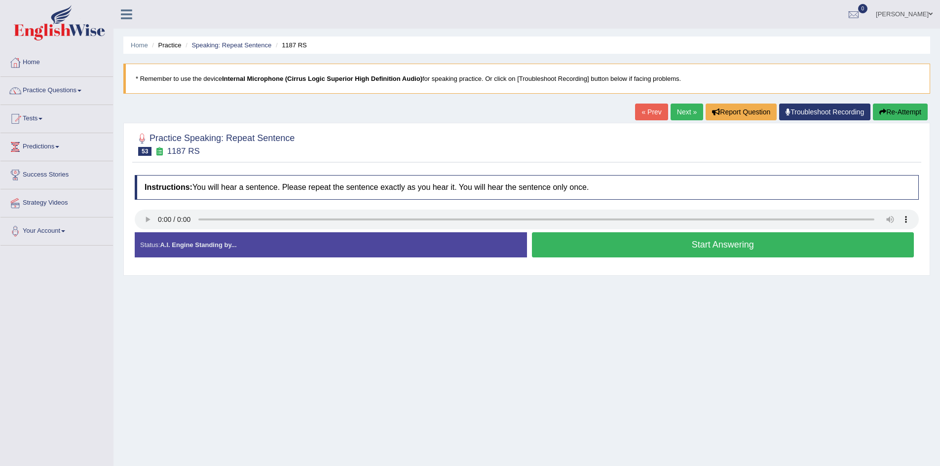
click at [605, 238] on button "Start Answering" at bounding box center [723, 244] width 382 height 25
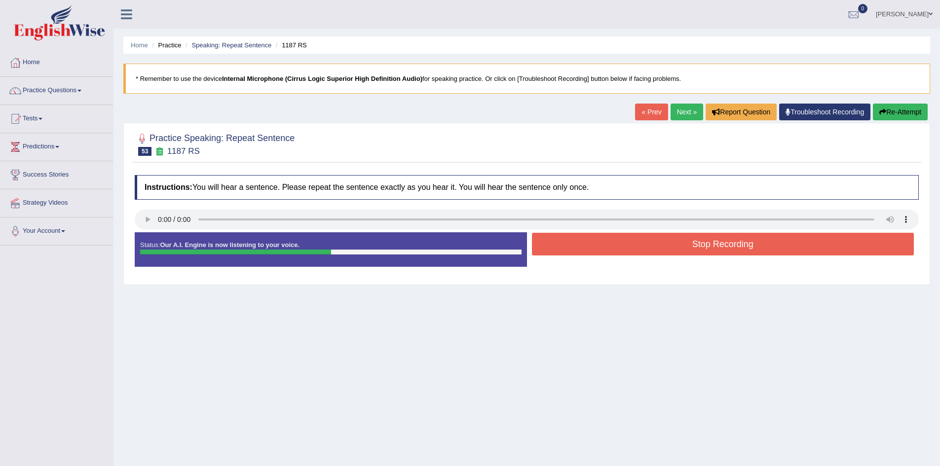
click at [605, 238] on button "Stop Recording" at bounding box center [723, 244] width 382 height 23
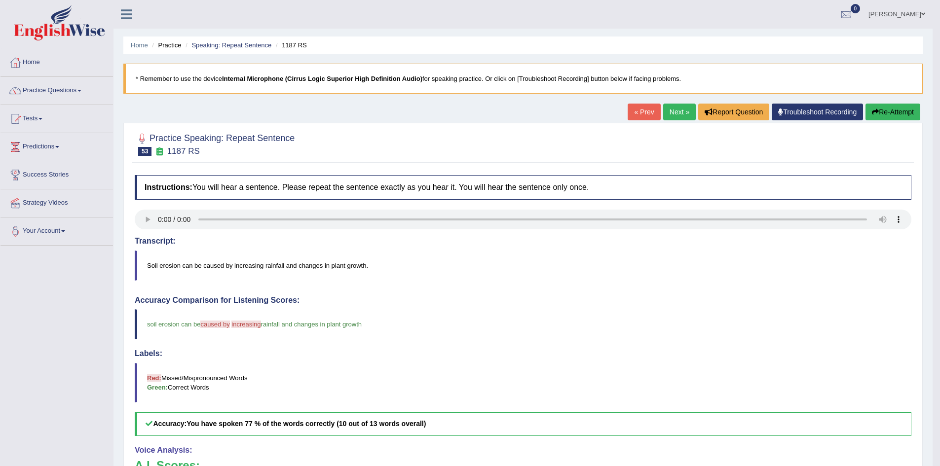
click at [891, 107] on button "Re-Attempt" at bounding box center [892, 112] width 55 height 17
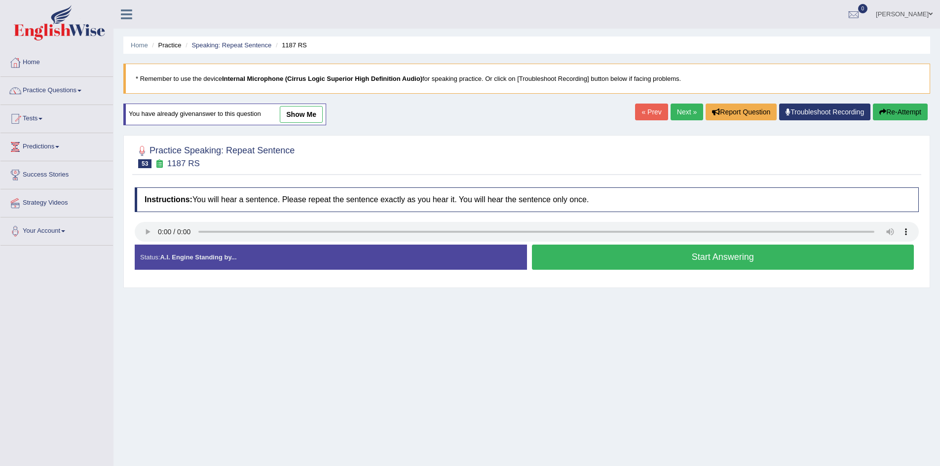
click at [604, 262] on button "Start Answering" at bounding box center [723, 257] width 382 height 25
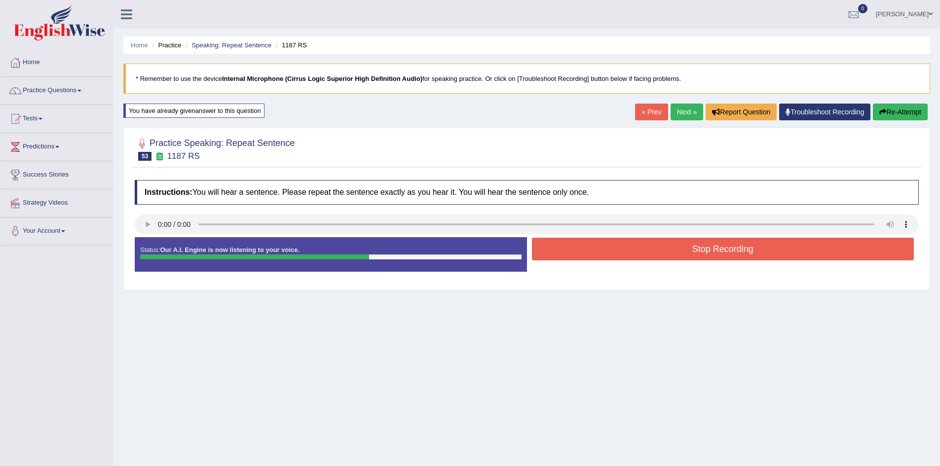
click at [634, 240] on button "Stop Recording" at bounding box center [723, 249] width 382 height 23
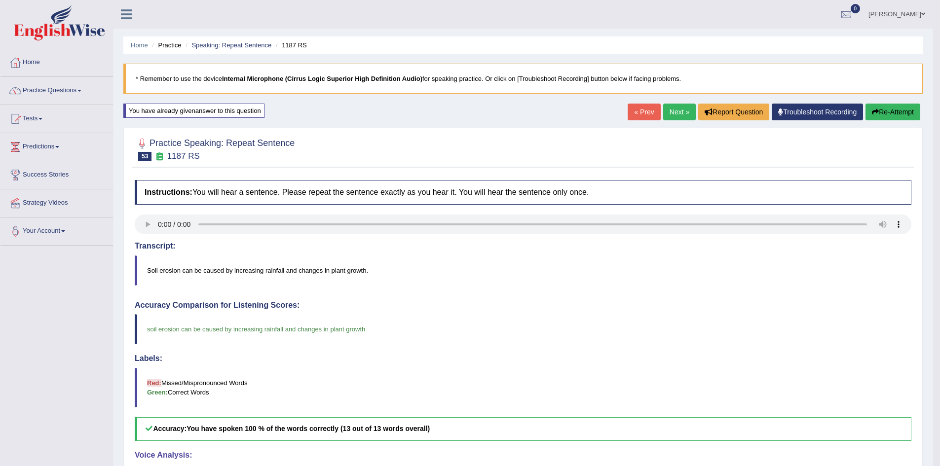
click at [668, 112] on link "Next »" at bounding box center [679, 112] width 33 height 17
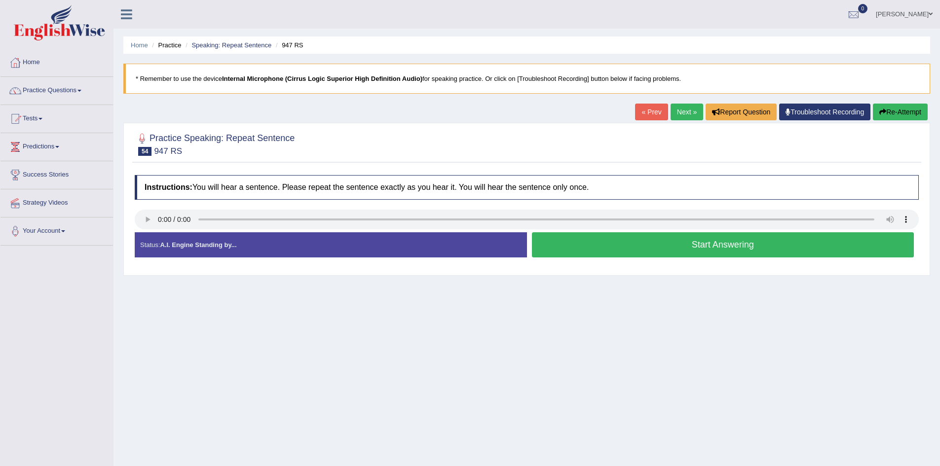
click at [591, 245] on button "Start Answering" at bounding box center [723, 244] width 382 height 25
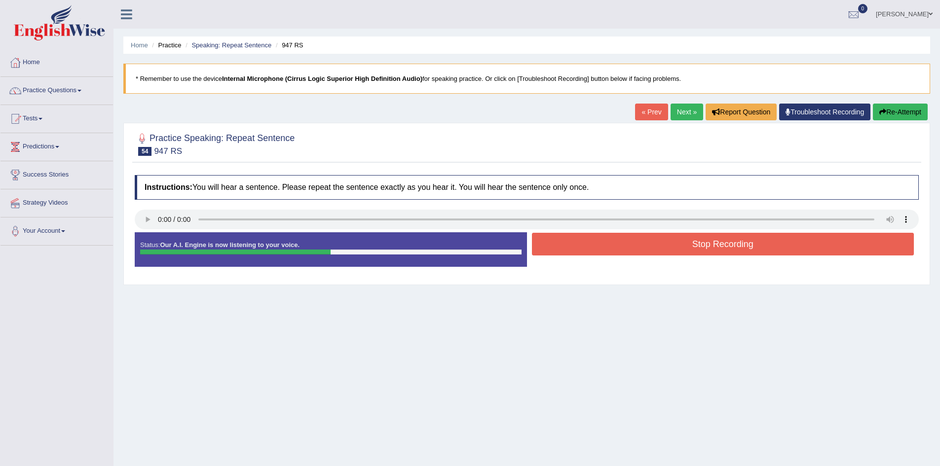
click at [591, 245] on button "Stop Recording" at bounding box center [723, 244] width 382 height 23
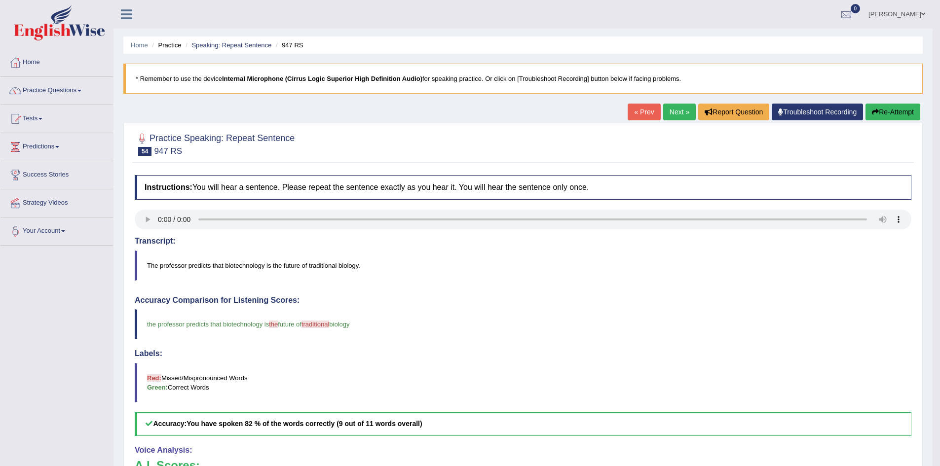
click at [673, 111] on link "Next »" at bounding box center [679, 112] width 33 height 17
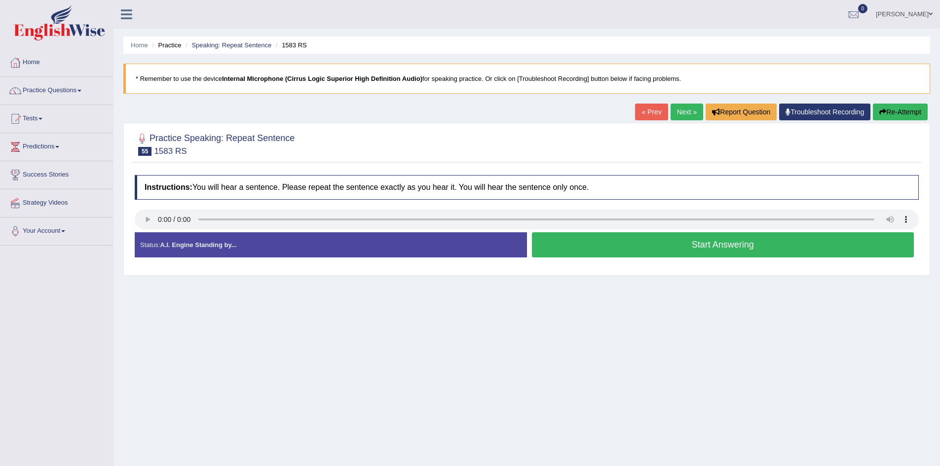
click at [585, 253] on button "Start Answering" at bounding box center [723, 244] width 382 height 25
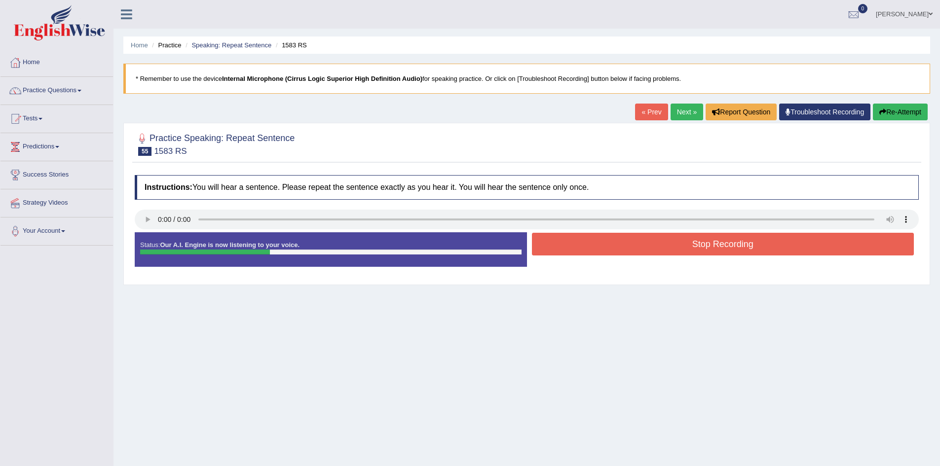
click at [585, 253] on button "Stop Recording" at bounding box center [723, 244] width 382 height 23
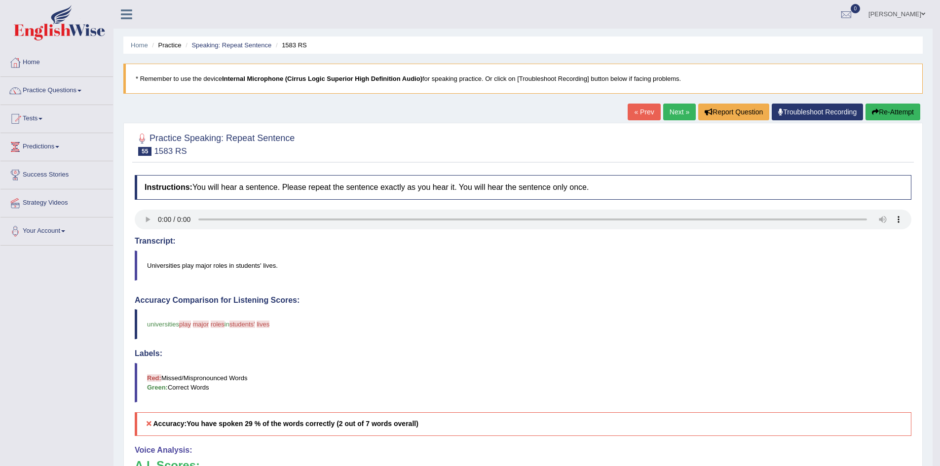
click at [881, 111] on button "Re-Attempt" at bounding box center [892, 112] width 55 height 17
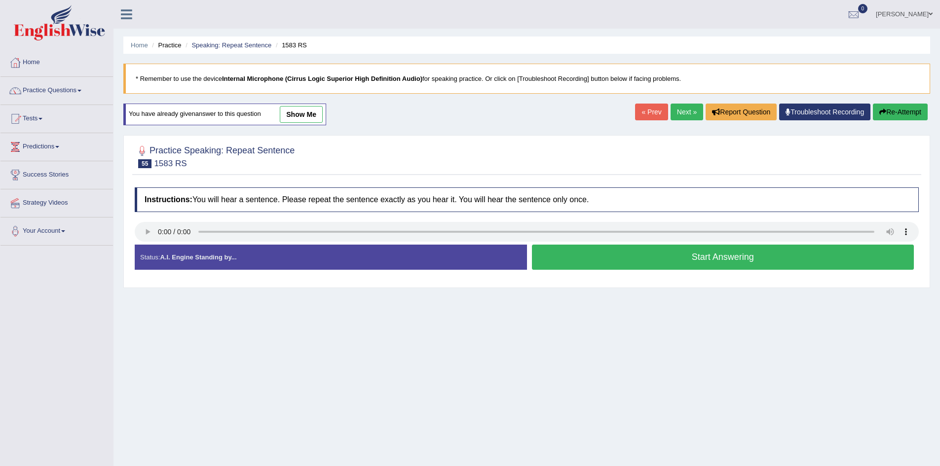
click at [692, 255] on button "Start Answering" at bounding box center [723, 257] width 382 height 25
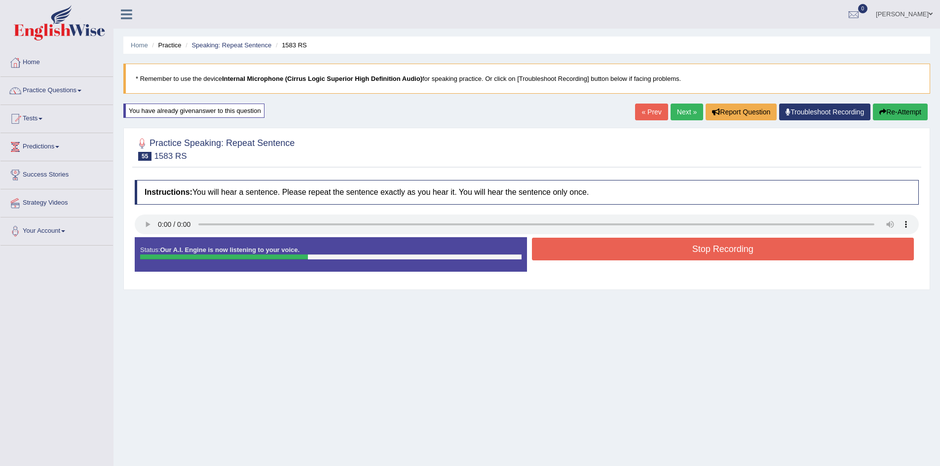
click at [692, 255] on button "Stop Recording" at bounding box center [723, 249] width 382 height 23
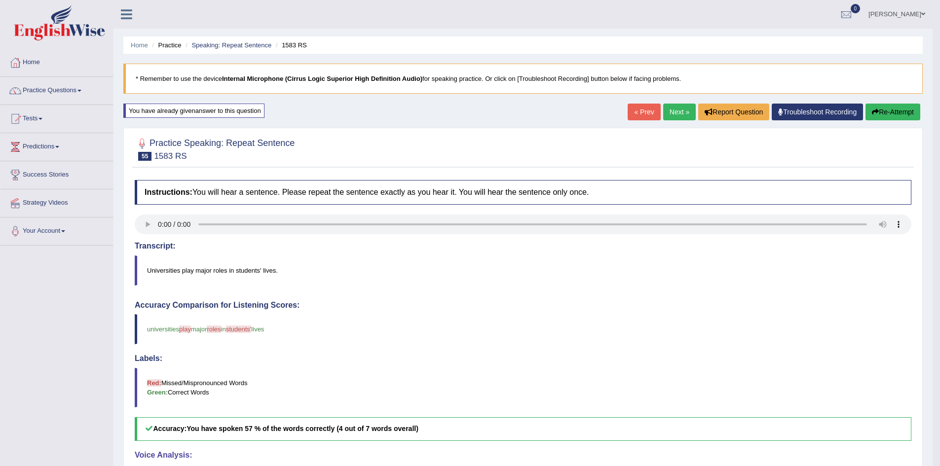
click at [669, 112] on link "Next »" at bounding box center [679, 112] width 33 height 17
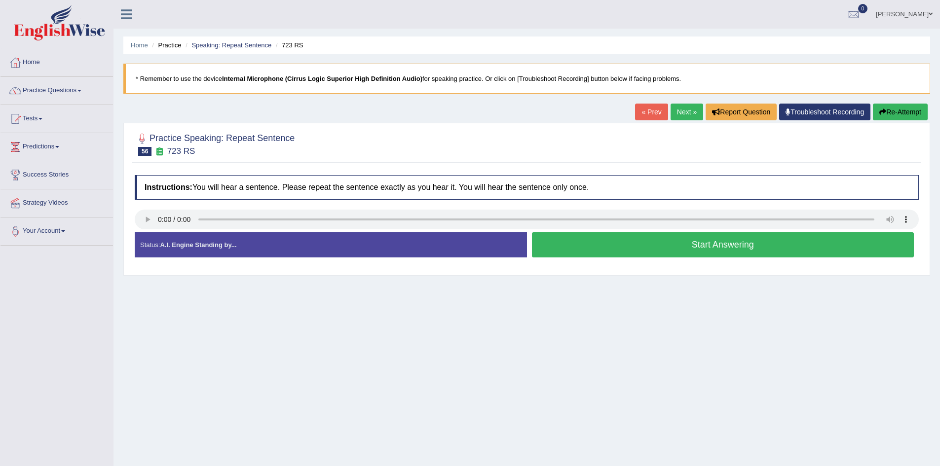
click at [614, 244] on button "Start Answering" at bounding box center [723, 244] width 382 height 25
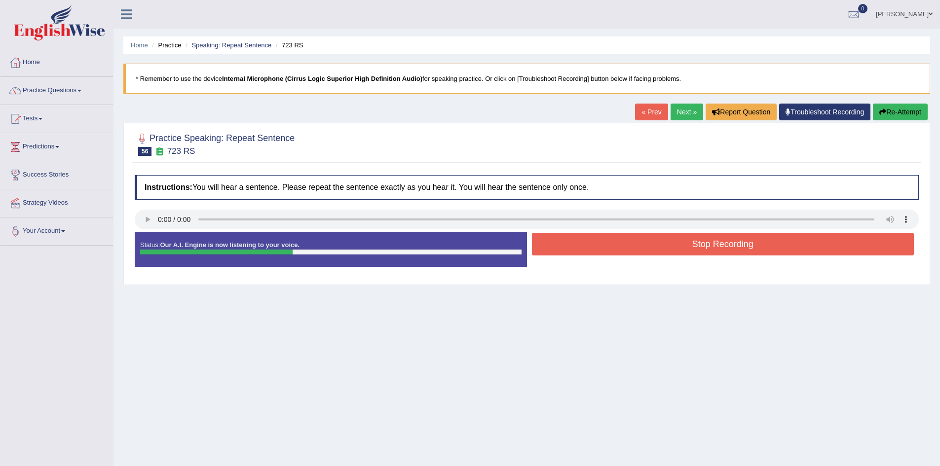
click at [614, 244] on button "Stop Recording" at bounding box center [723, 244] width 382 height 23
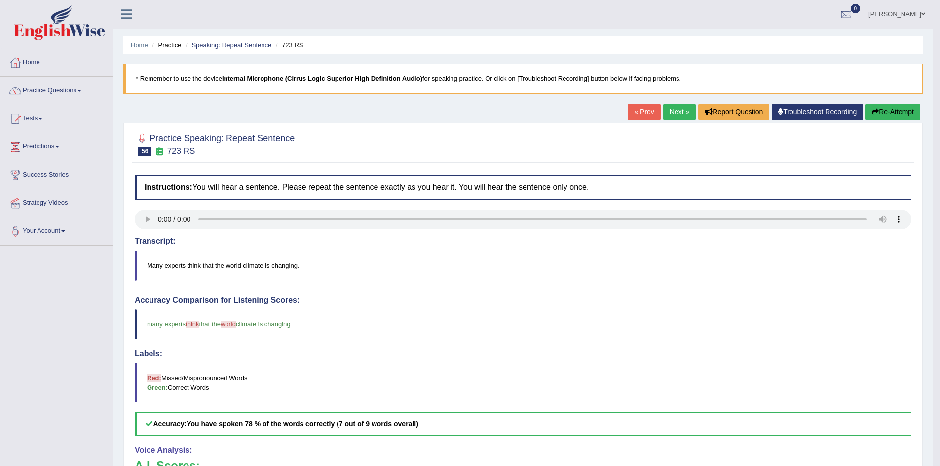
click at [678, 106] on link "Next »" at bounding box center [679, 112] width 33 height 17
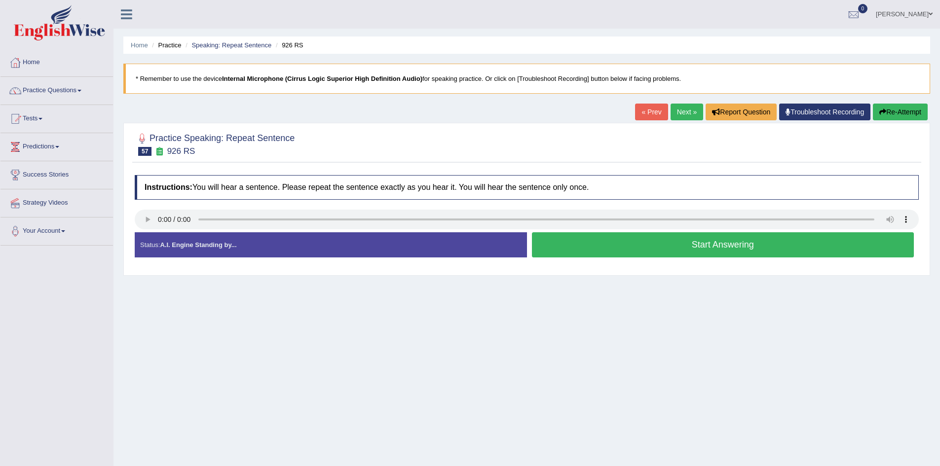
click at [600, 246] on button "Start Answering" at bounding box center [723, 244] width 382 height 25
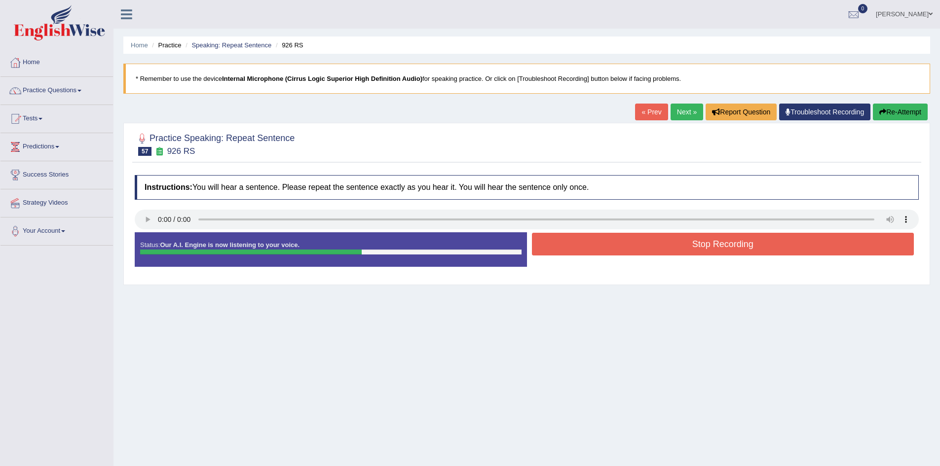
click at [600, 246] on button "Stop Recording" at bounding box center [723, 244] width 382 height 23
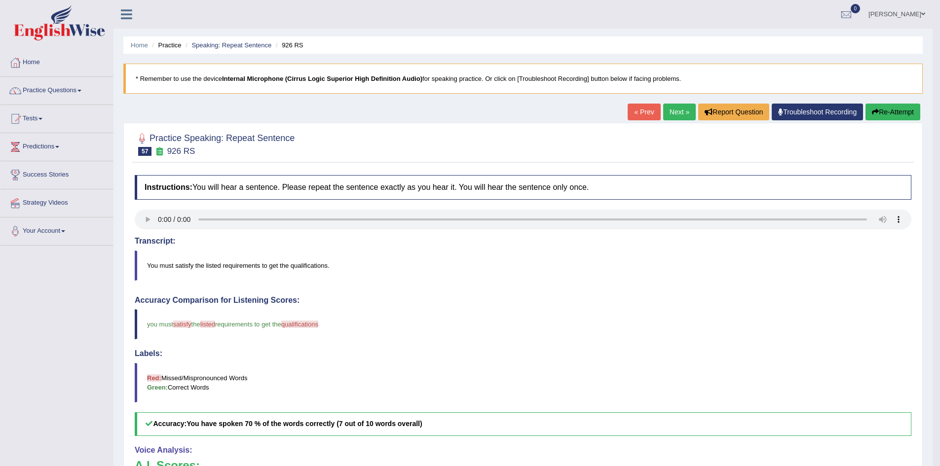
click at [910, 111] on button "Re-Attempt" at bounding box center [892, 112] width 55 height 17
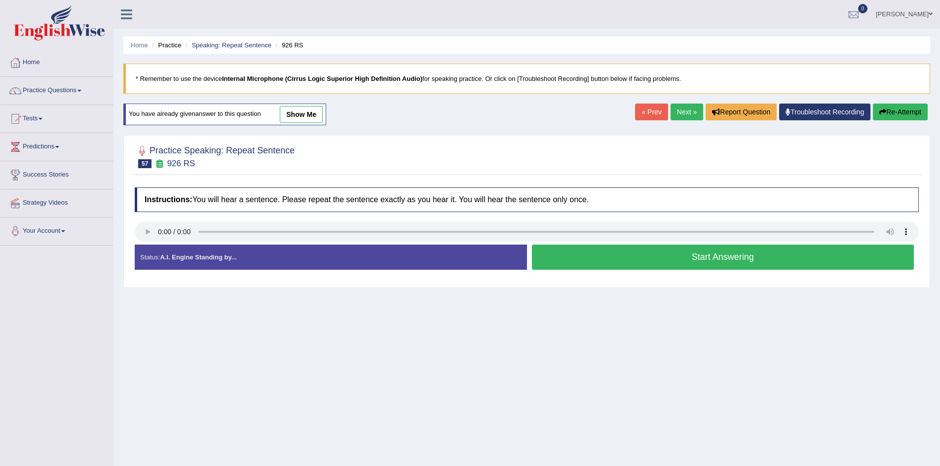
click at [645, 263] on button "Start Answering" at bounding box center [723, 257] width 382 height 25
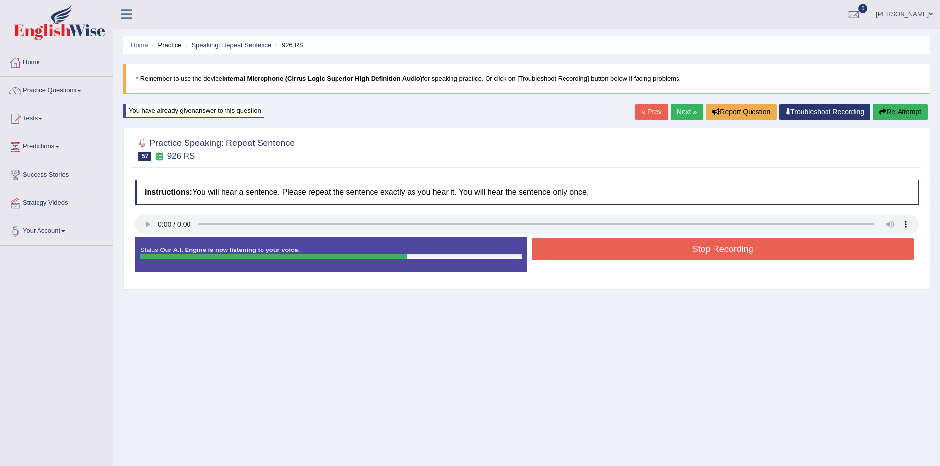
click at [658, 254] on button "Stop Recording" at bounding box center [723, 249] width 382 height 23
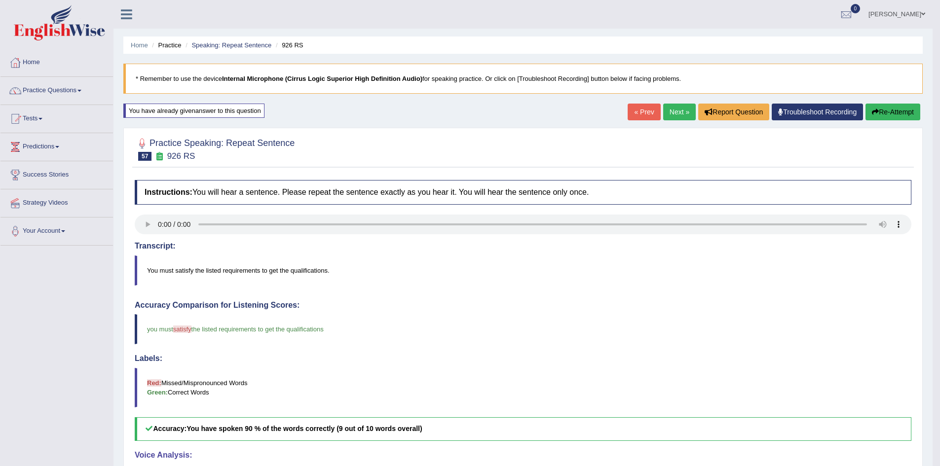
click at [678, 105] on link "Next »" at bounding box center [679, 112] width 33 height 17
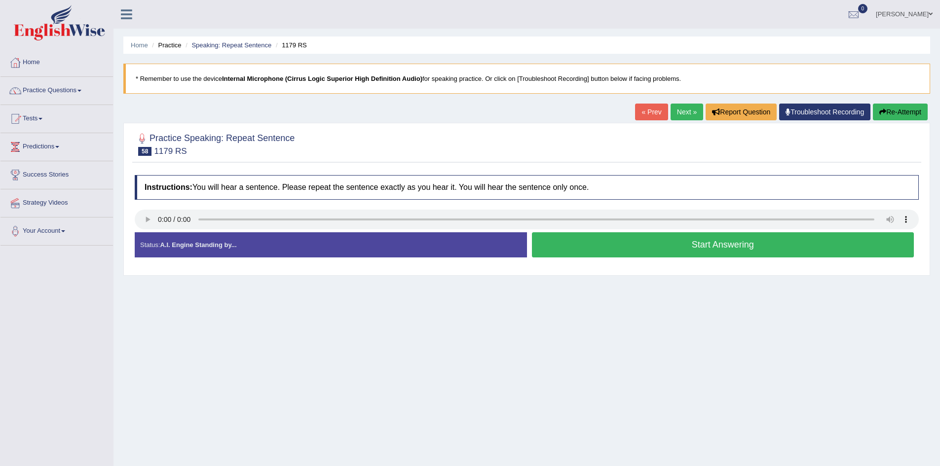
click at [613, 261] on div "Status: A.I. Engine Standing by... Start Answering Stop Recording" at bounding box center [527, 249] width 784 height 35
click at [638, 243] on button "Start Answering" at bounding box center [723, 244] width 382 height 25
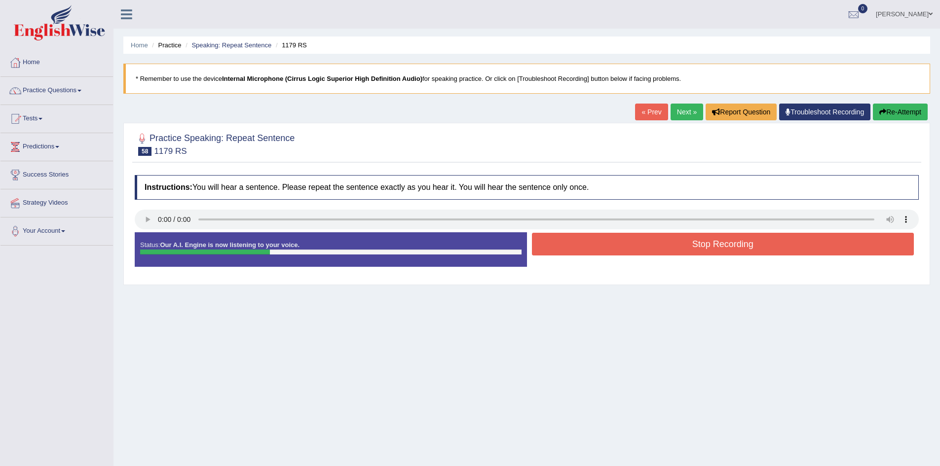
click at [638, 243] on button "Stop Recording" at bounding box center [723, 244] width 382 height 23
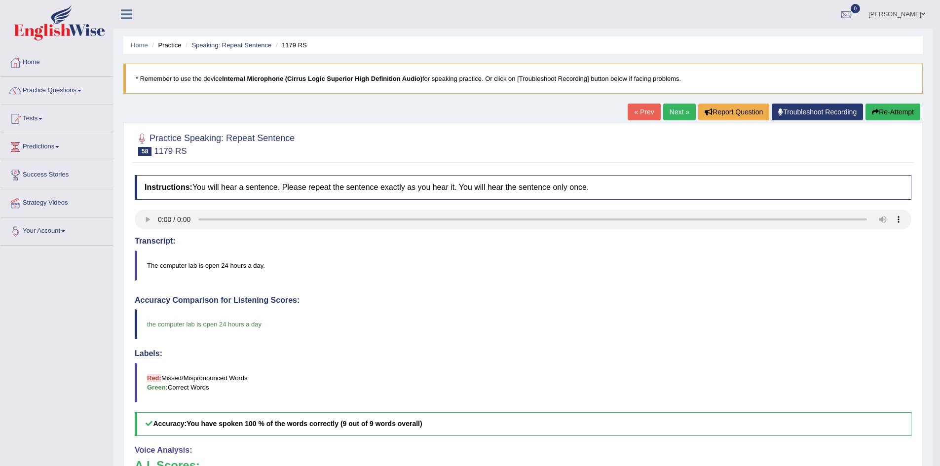
click at [674, 109] on link "Next »" at bounding box center [679, 112] width 33 height 17
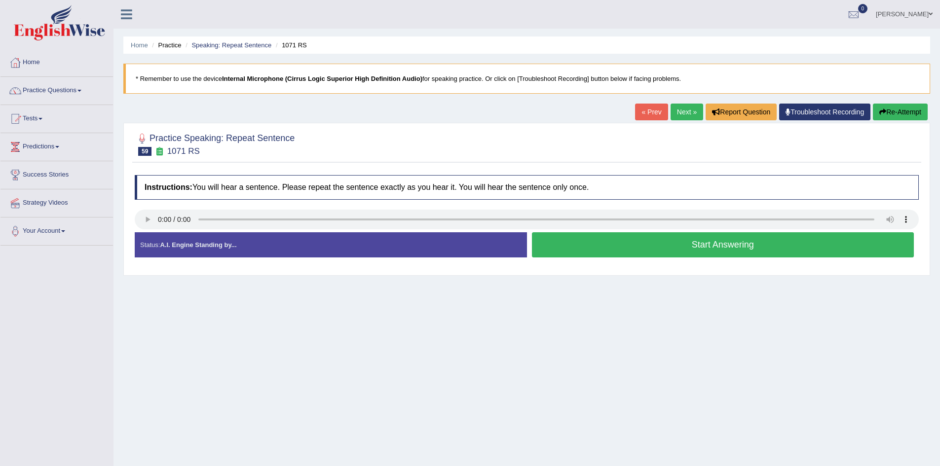
click at [616, 244] on button "Start Answering" at bounding box center [723, 244] width 382 height 25
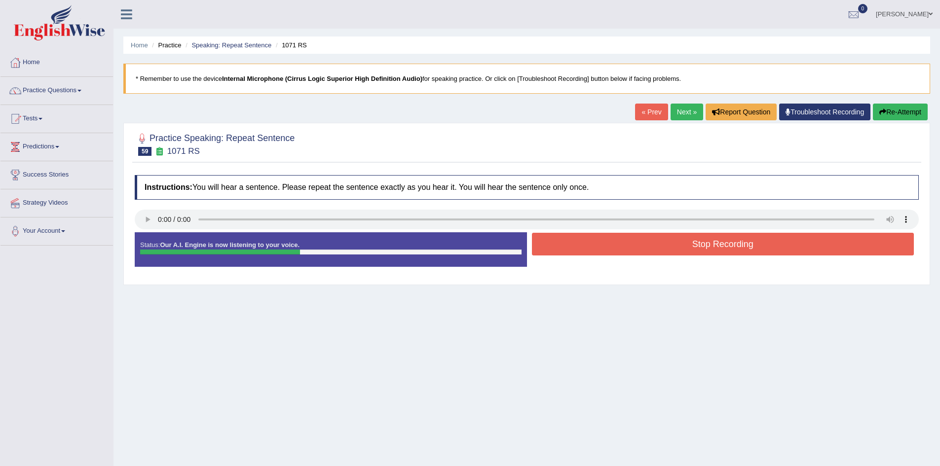
click at [616, 244] on button "Stop Recording" at bounding box center [723, 244] width 382 height 23
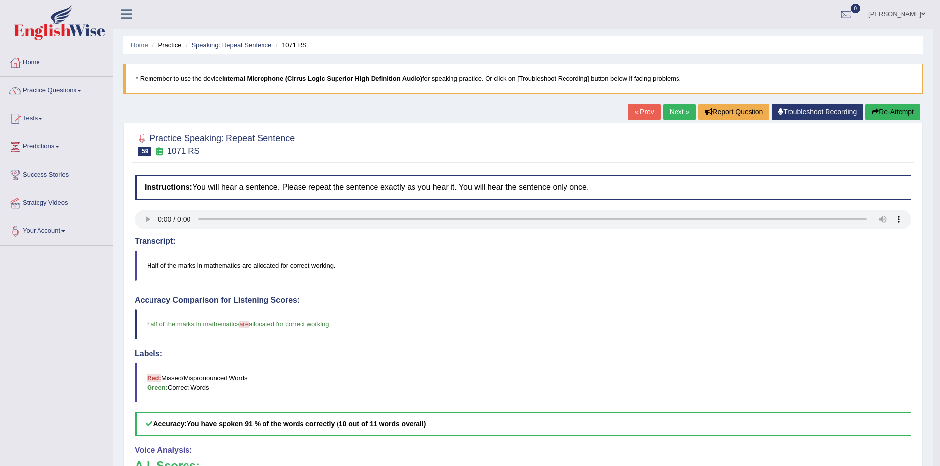
click at [678, 110] on link "Next »" at bounding box center [679, 112] width 33 height 17
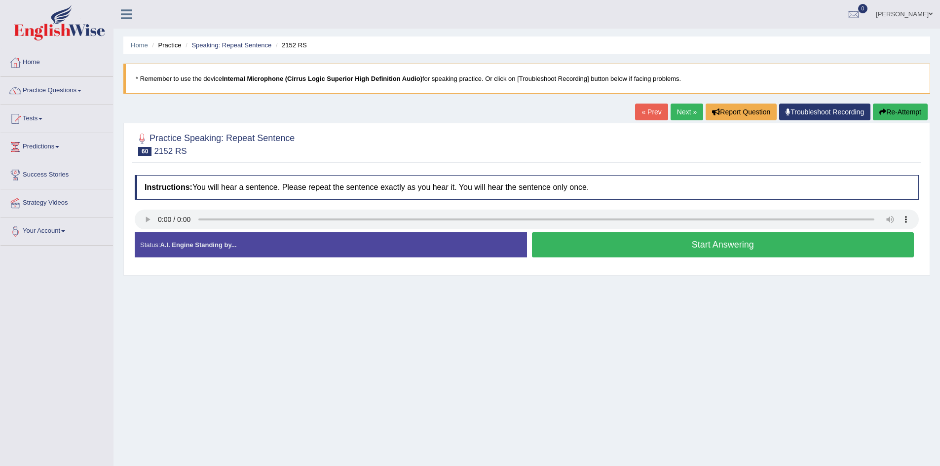
click at [575, 255] on button "Start Answering" at bounding box center [723, 244] width 382 height 25
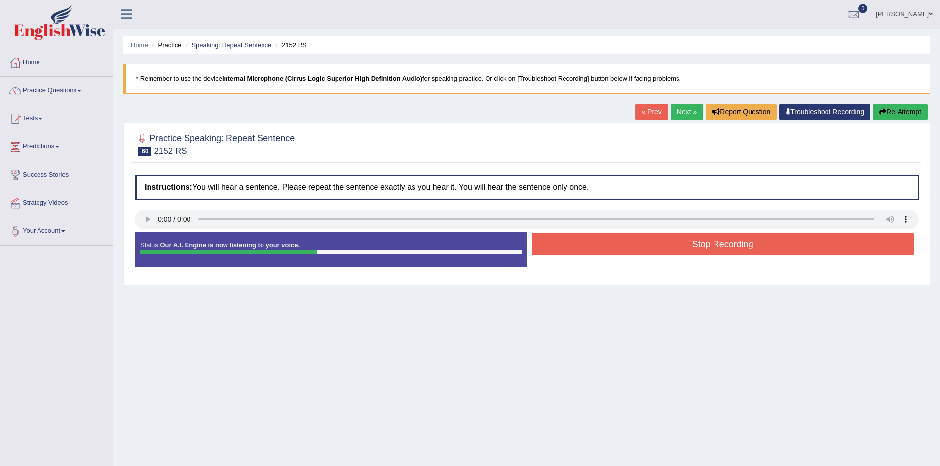
click at [593, 253] on button "Stop Recording" at bounding box center [723, 244] width 382 height 23
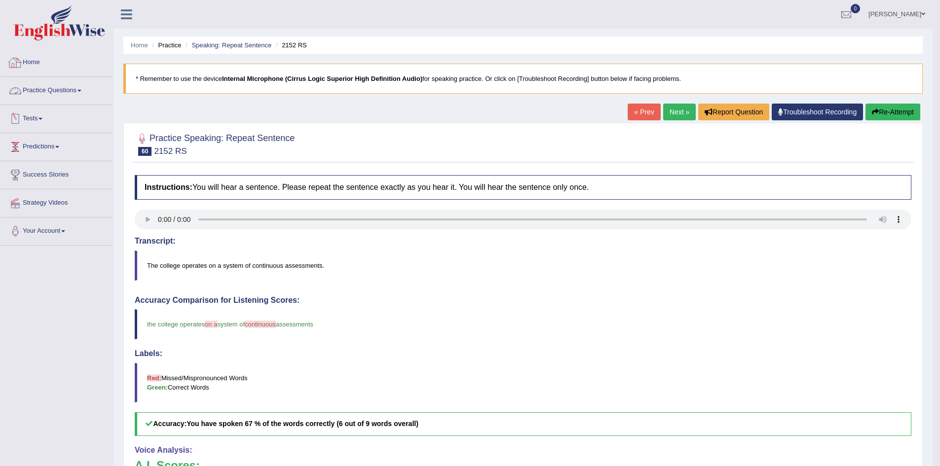
click at [64, 93] on link "Practice Questions" at bounding box center [56, 89] width 113 height 25
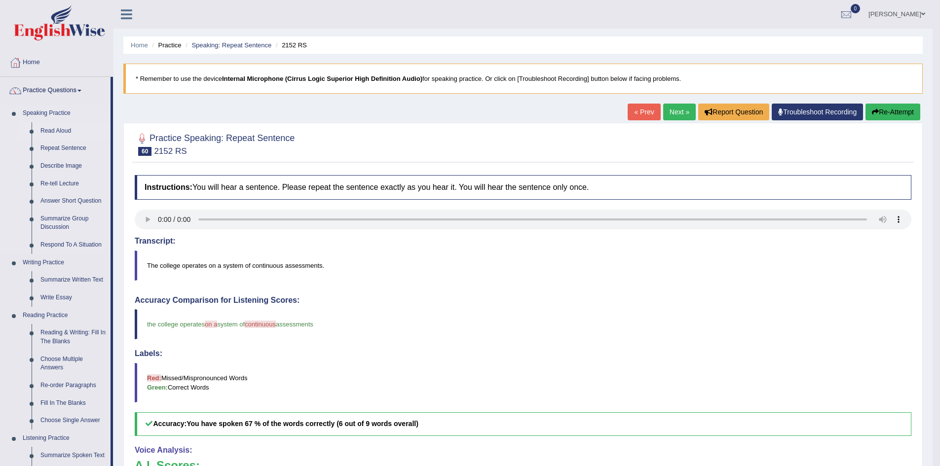
click at [57, 132] on link "Read Aloud" at bounding box center [73, 131] width 75 height 18
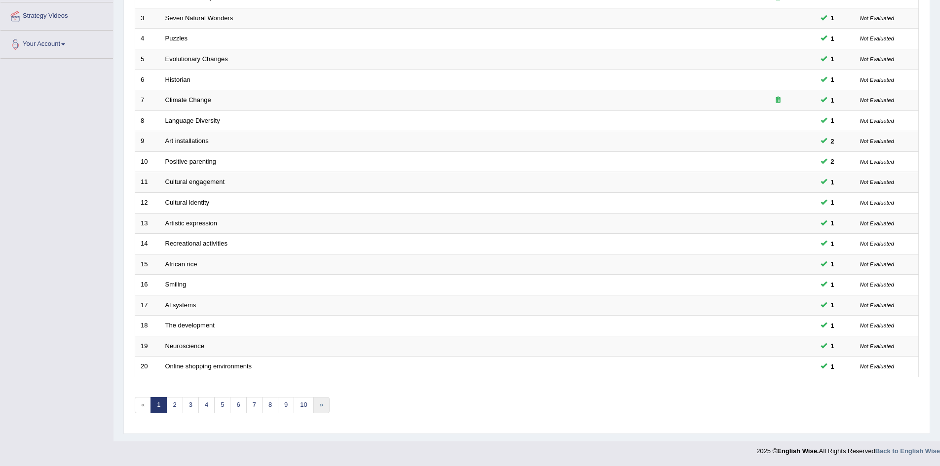
click at [321, 411] on link "»" at bounding box center [321, 405] width 16 height 16
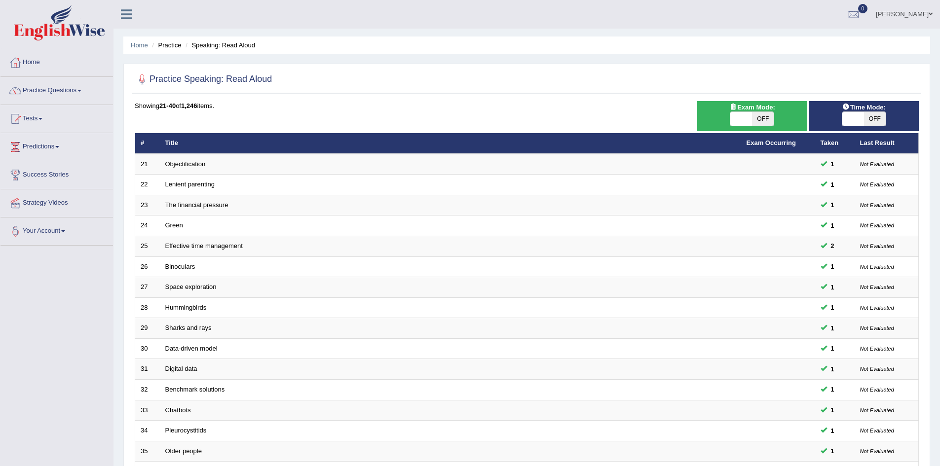
scroll to position [187, 0]
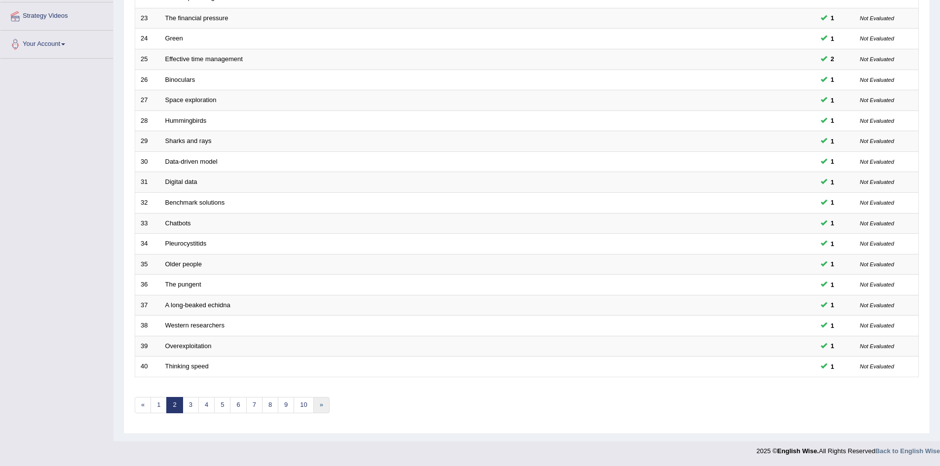
click at [320, 408] on link "»" at bounding box center [321, 405] width 16 height 16
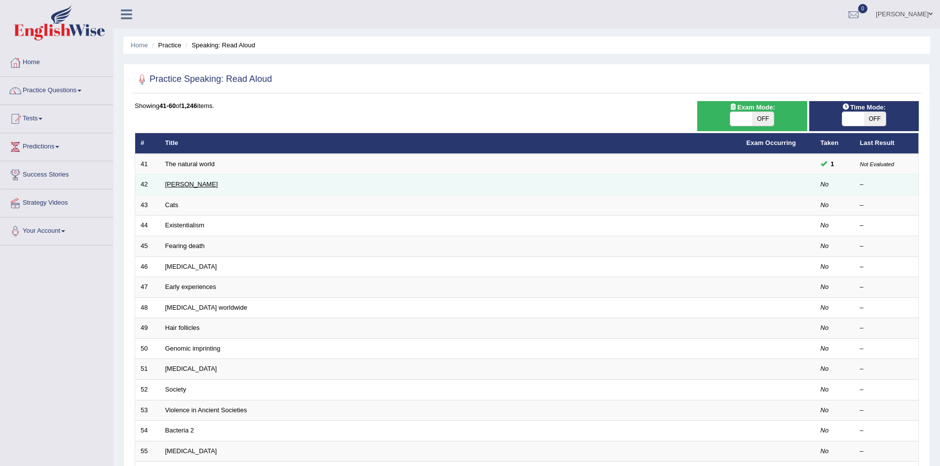
click at [174, 182] on link "[PERSON_NAME]" at bounding box center [191, 184] width 53 height 7
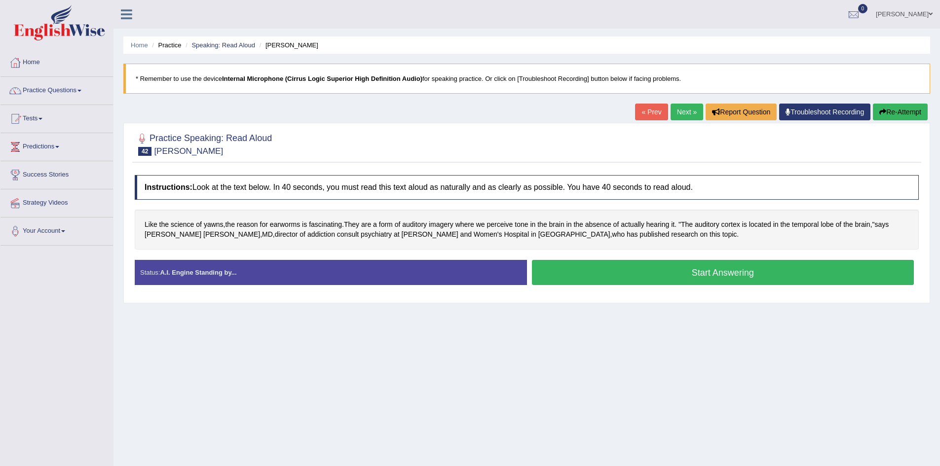
click at [602, 270] on button "Start Answering" at bounding box center [723, 272] width 382 height 25
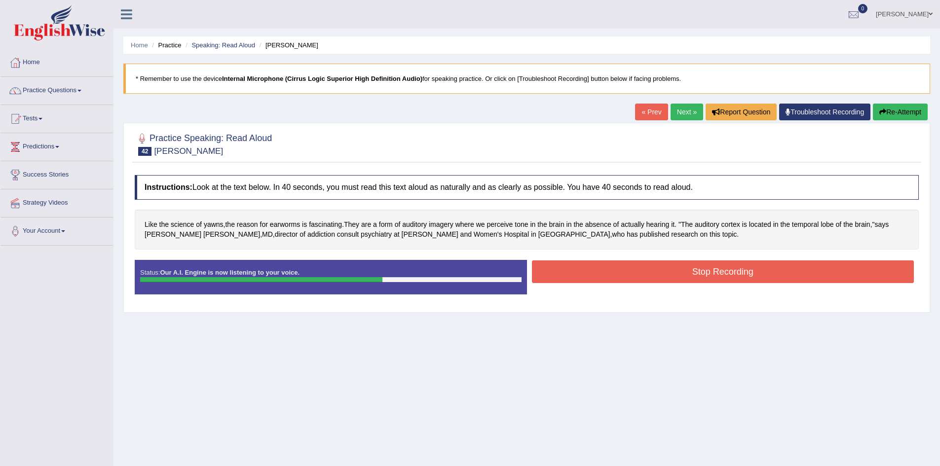
click at [602, 270] on button "Stop Recording" at bounding box center [723, 272] width 382 height 23
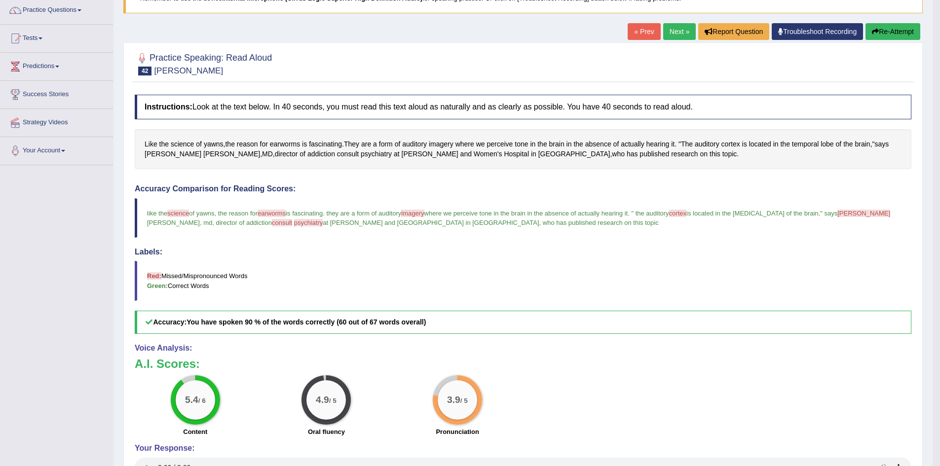
scroll to position [80, 0]
click at [679, 30] on link "Next »" at bounding box center [679, 32] width 33 height 17
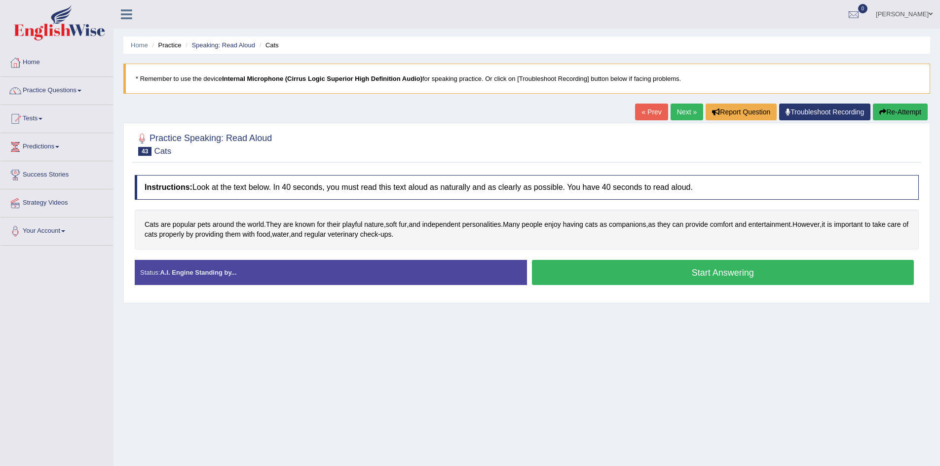
click at [679, 30] on div "Home Practice Speaking: Read Aloud Cats * Remember to use the device Internal M…" at bounding box center [526, 246] width 827 height 493
click at [401, 96] on div "Home Practice Speaking: Read Aloud Cats * Remember to use the device Internal M…" at bounding box center [526, 246] width 827 height 493
click at [569, 282] on button "Start Answering" at bounding box center [723, 272] width 382 height 25
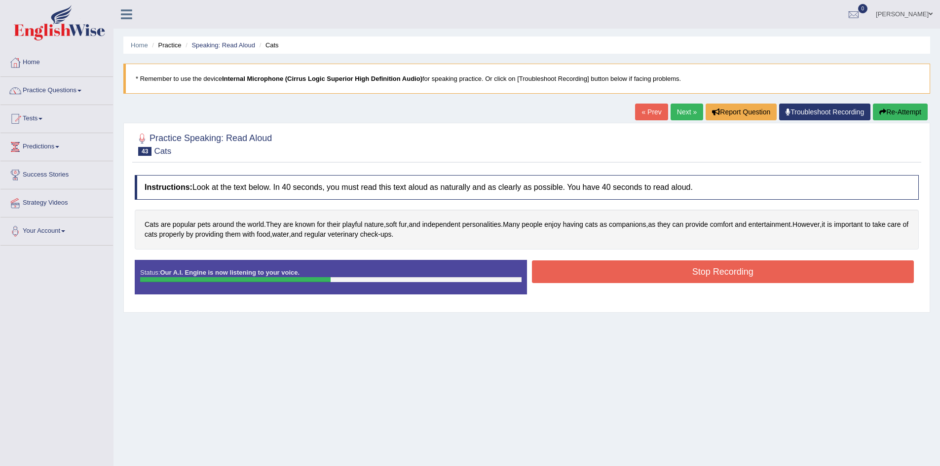
click at [606, 264] on button "Stop Recording" at bounding box center [723, 272] width 382 height 23
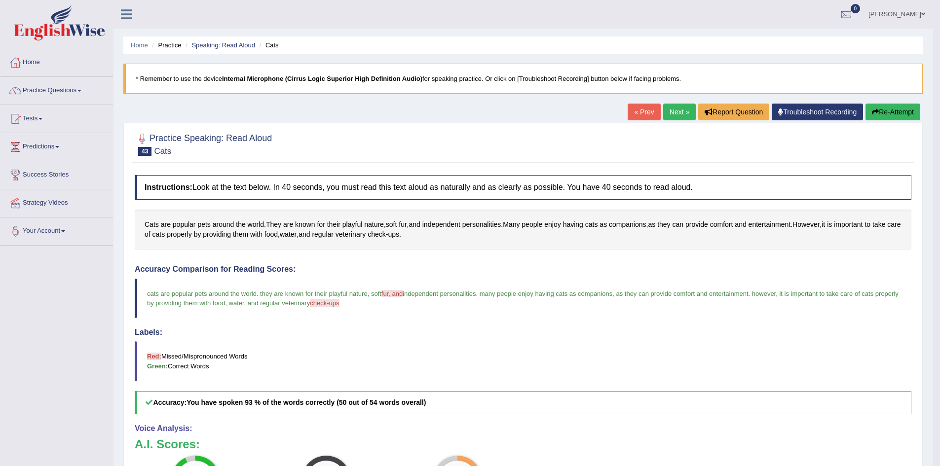
click at [677, 109] on link "Next »" at bounding box center [679, 112] width 33 height 17
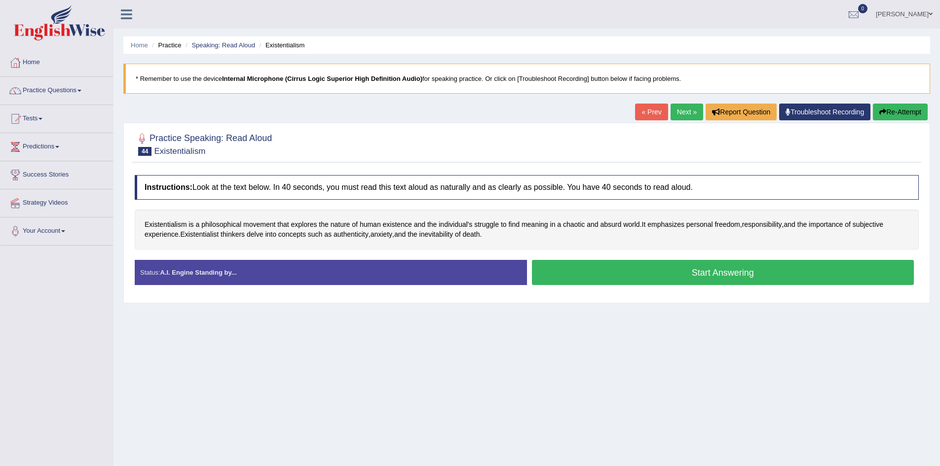
click at [743, 274] on button "Start Answering" at bounding box center [723, 272] width 382 height 25
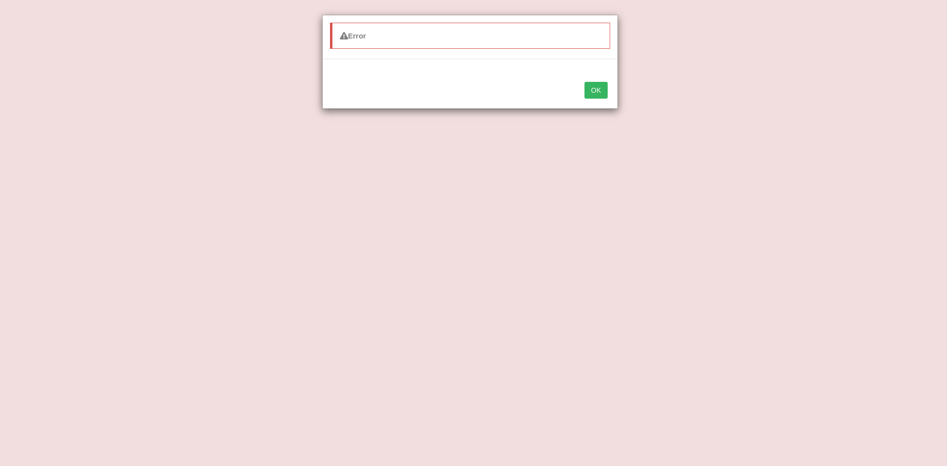
click at [716, 313] on div "Error OK" at bounding box center [473, 233] width 947 height 466
click at [600, 90] on button "OK" at bounding box center [596, 90] width 23 height 17
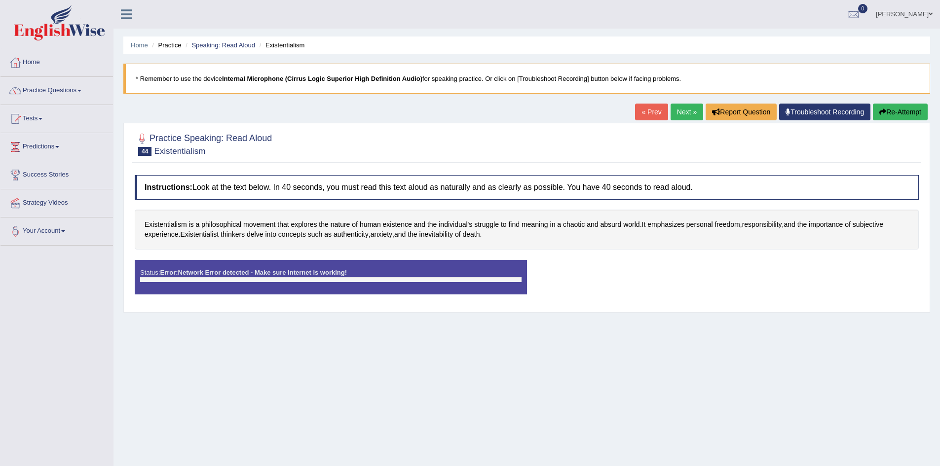
click at [654, 113] on link "« Prev" at bounding box center [651, 112] width 33 height 17
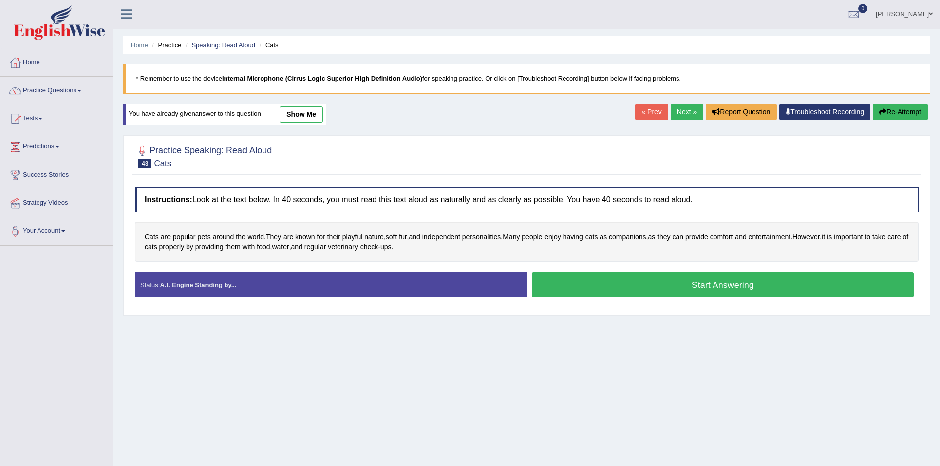
click at [681, 117] on link "Next »" at bounding box center [687, 112] width 33 height 17
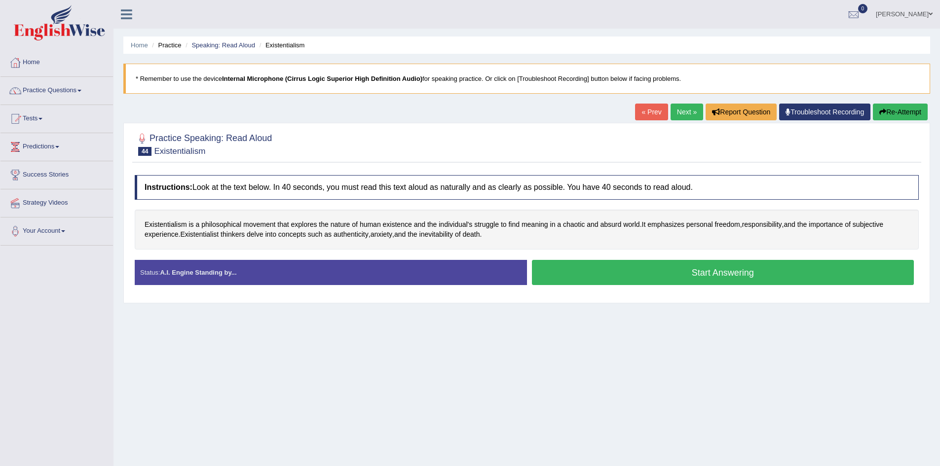
click at [594, 275] on button "Start Answering" at bounding box center [723, 272] width 382 height 25
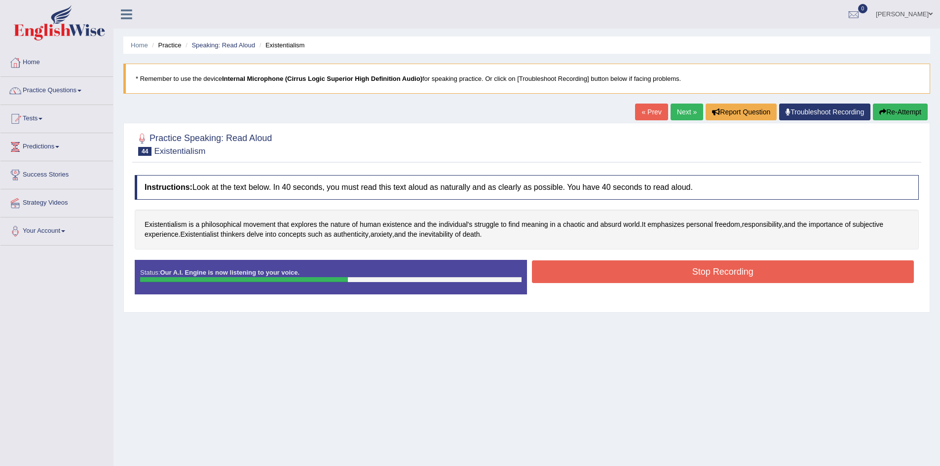
click at [594, 275] on button "Stop Recording" at bounding box center [723, 272] width 382 height 23
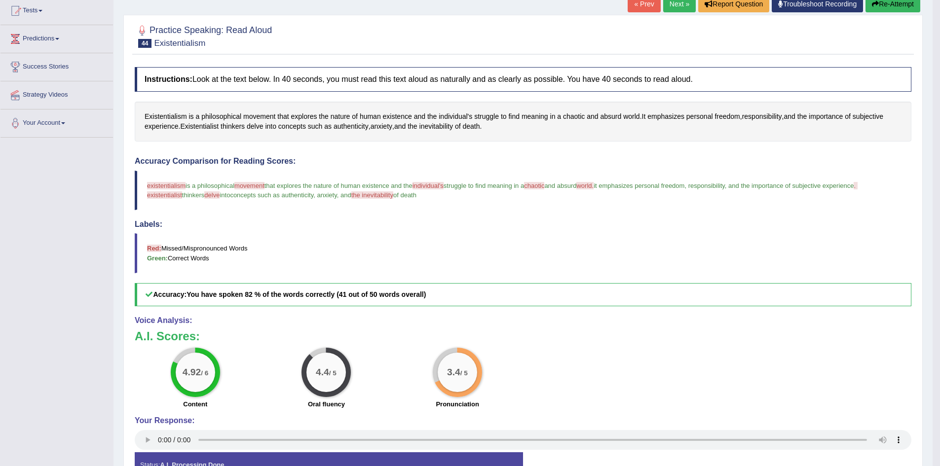
scroll to position [83, 0]
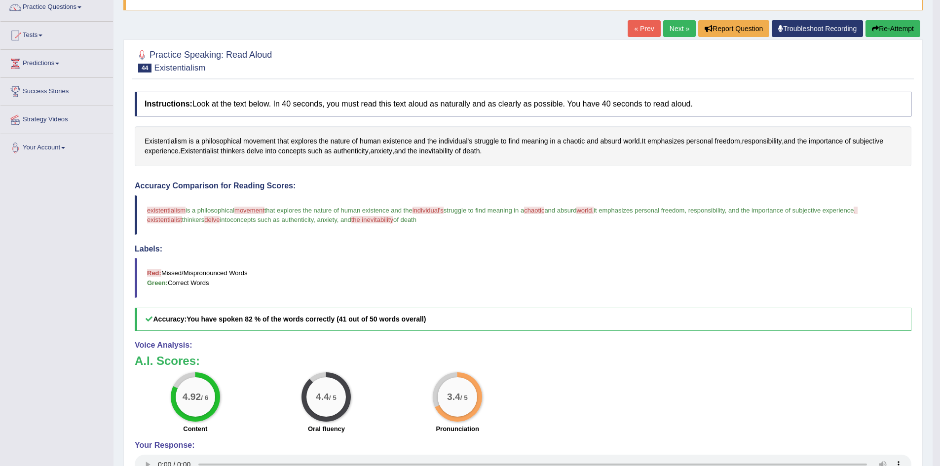
click at [674, 30] on link "Next »" at bounding box center [679, 28] width 33 height 17
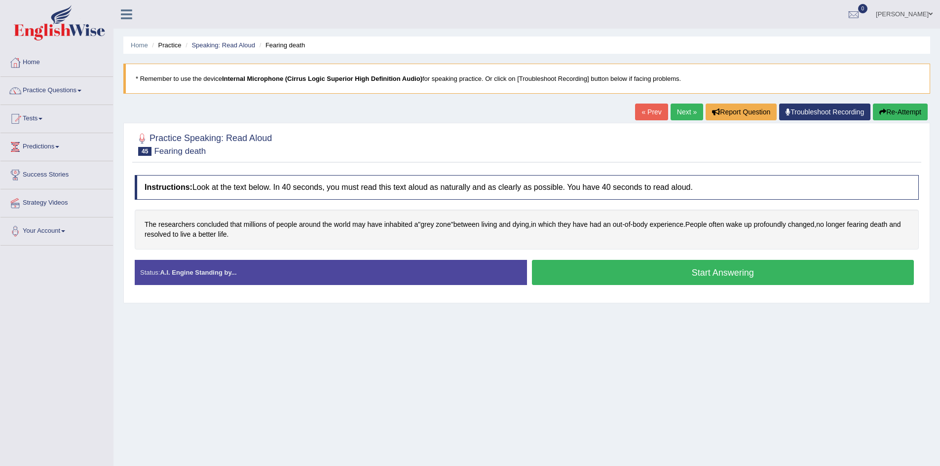
click at [636, 271] on button "Start Answering" at bounding box center [723, 272] width 382 height 25
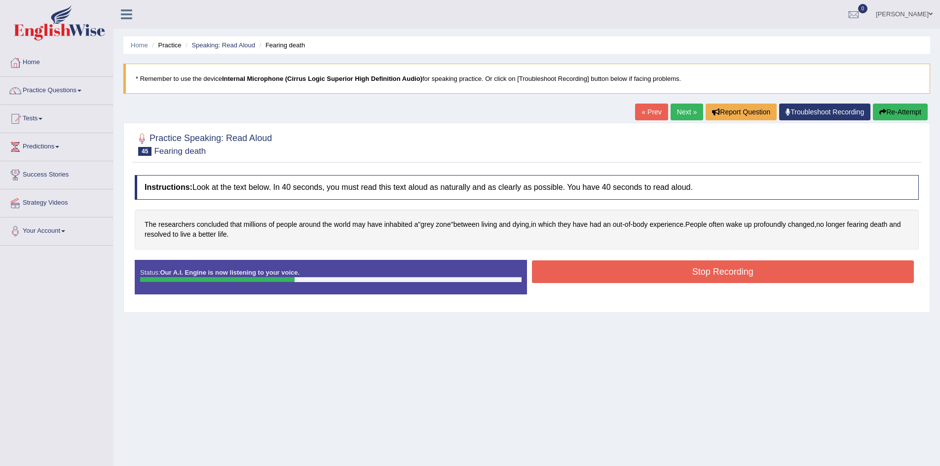
click at [636, 271] on button "Stop Recording" at bounding box center [723, 272] width 382 height 23
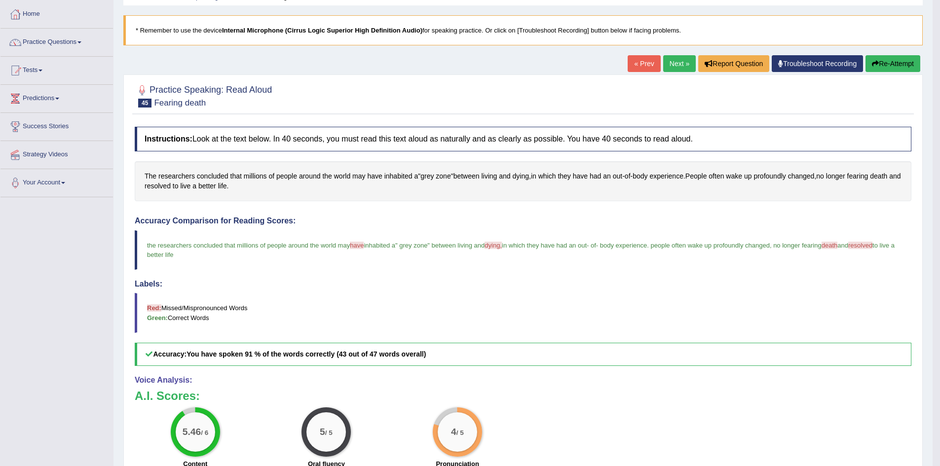
scroll to position [47, 0]
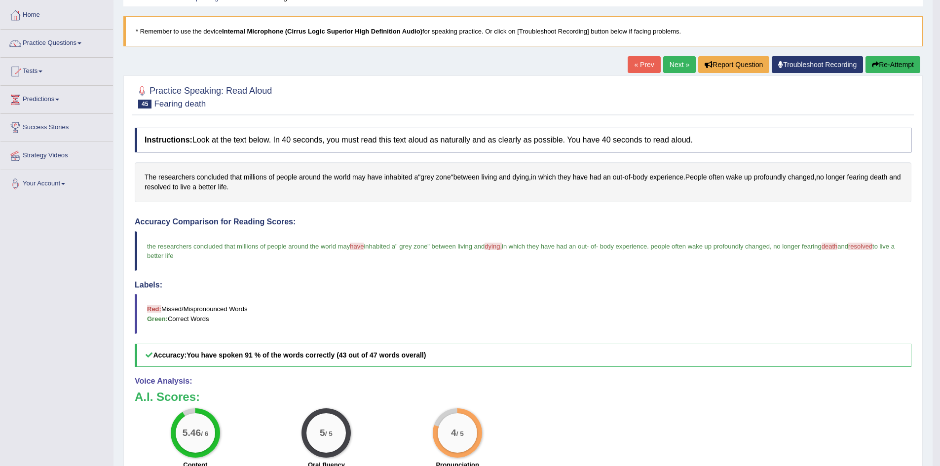
click at [676, 64] on link "Next »" at bounding box center [679, 64] width 33 height 17
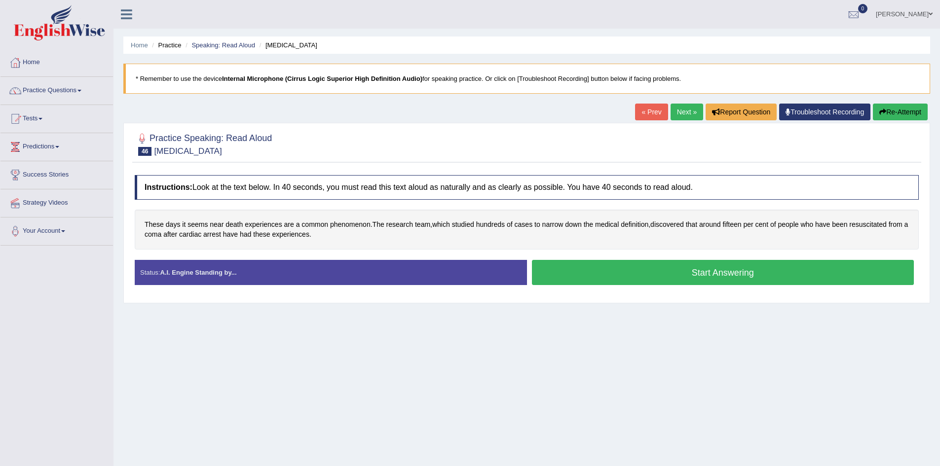
click at [611, 270] on button "Start Answering" at bounding box center [723, 272] width 382 height 25
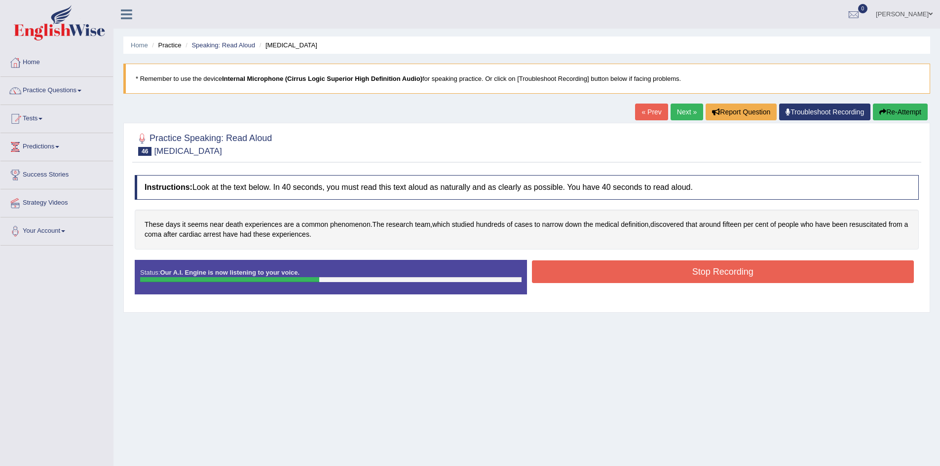
click at [611, 270] on button "Stop Recording" at bounding box center [723, 272] width 382 height 23
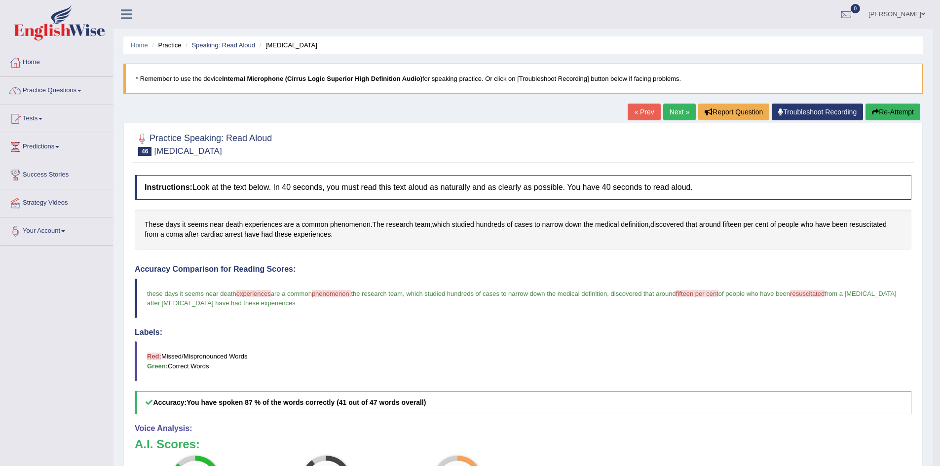
click at [679, 114] on link "Next »" at bounding box center [679, 112] width 33 height 17
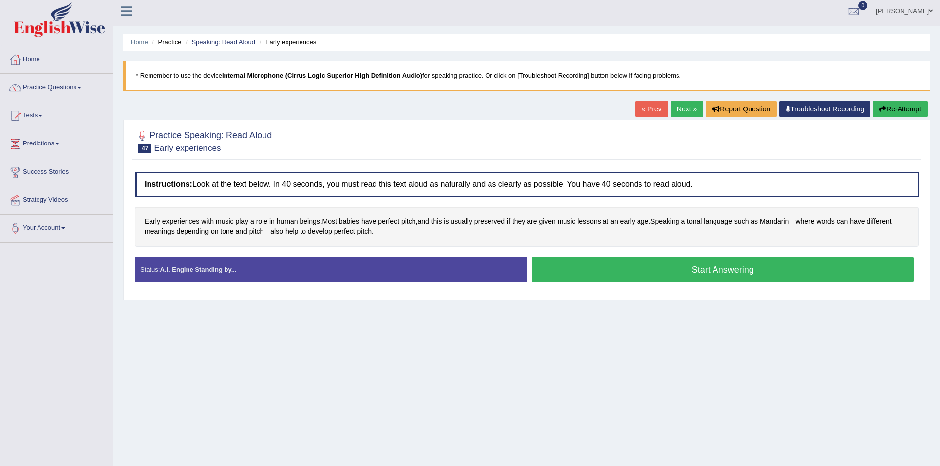
scroll to position [2, 0]
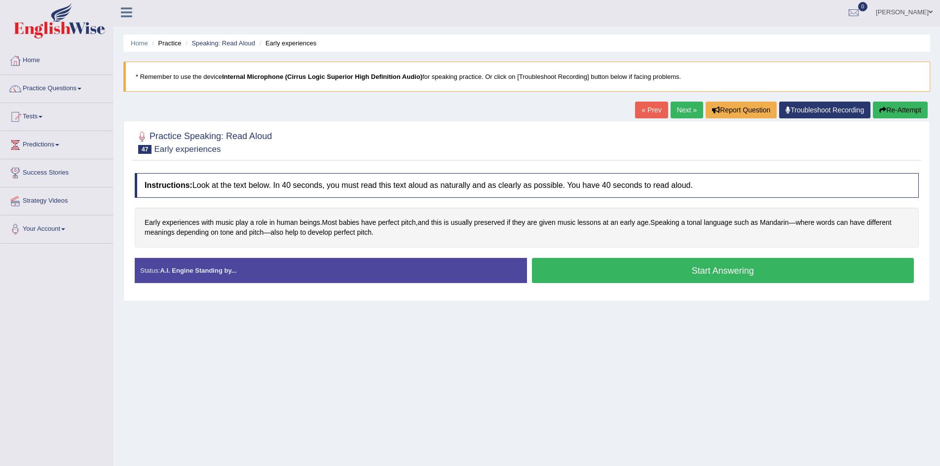
click at [570, 275] on button "Start Answering" at bounding box center [723, 270] width 382 height 25
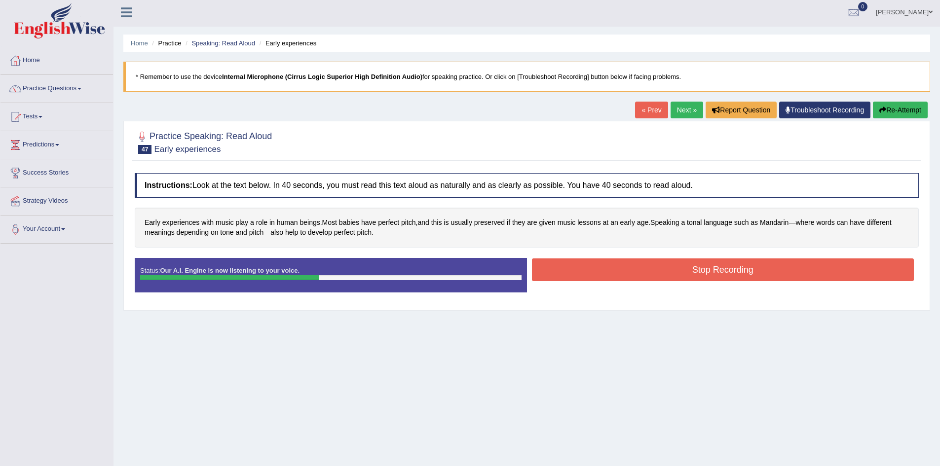
click at [570, 275] on button "Stop Recording" at bounding box center [723, 270] width 382 height 23
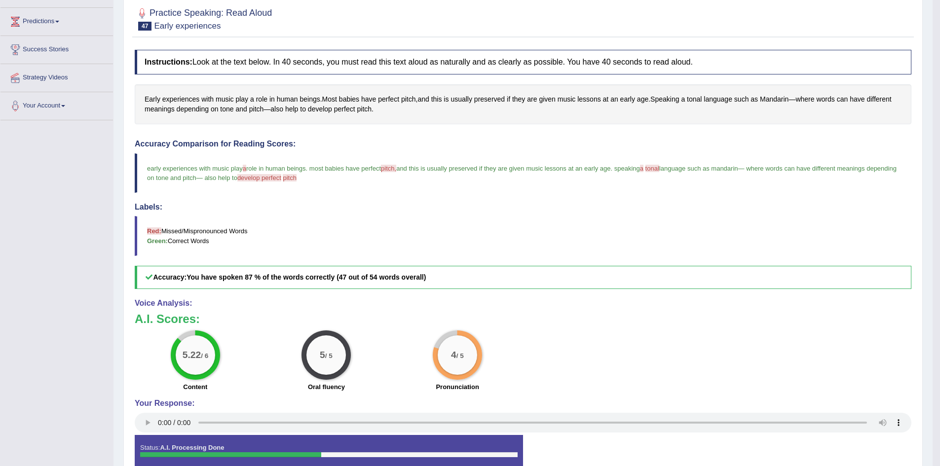
scroll to position [0, 0]
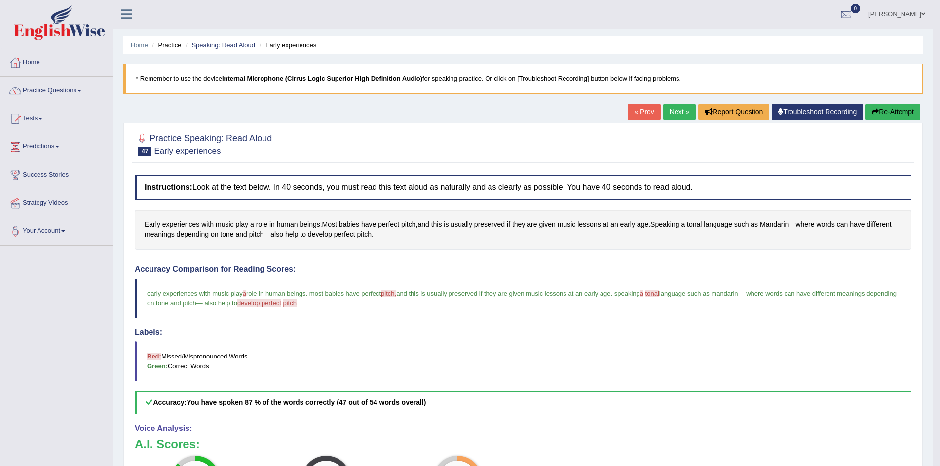
click at [680, 108] on link "Next »" at bounding box center [679, 112] width 33 height 17
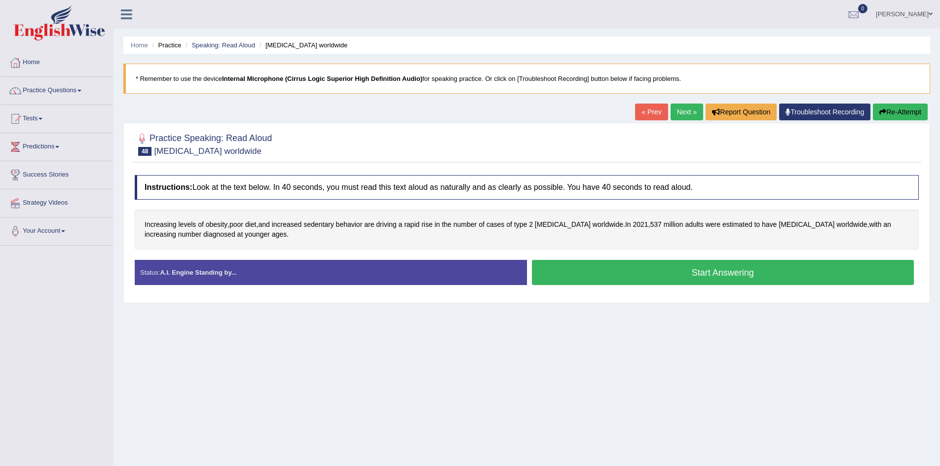
click at [619, 276] on button "Start Answering" at bounding box center [723, 272] width 382 height 25
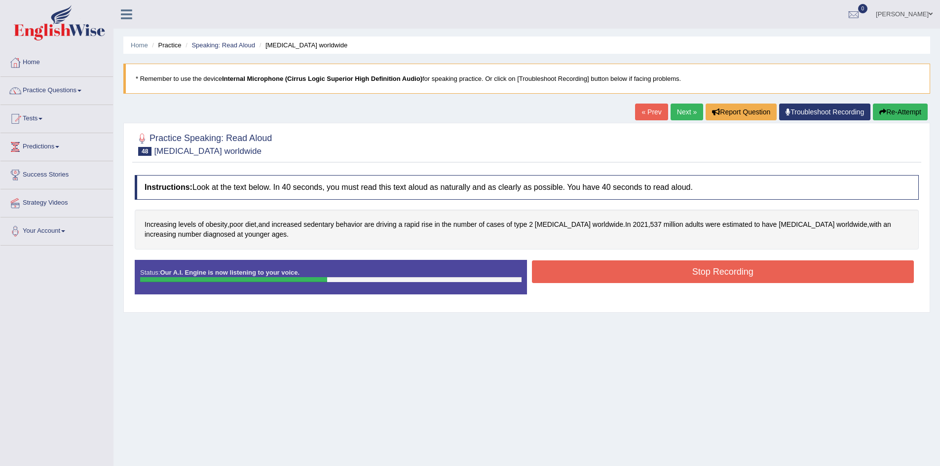
click at [619, 276] on button "Stop Recording" at bounding box center [723, 272] width 382 height 23
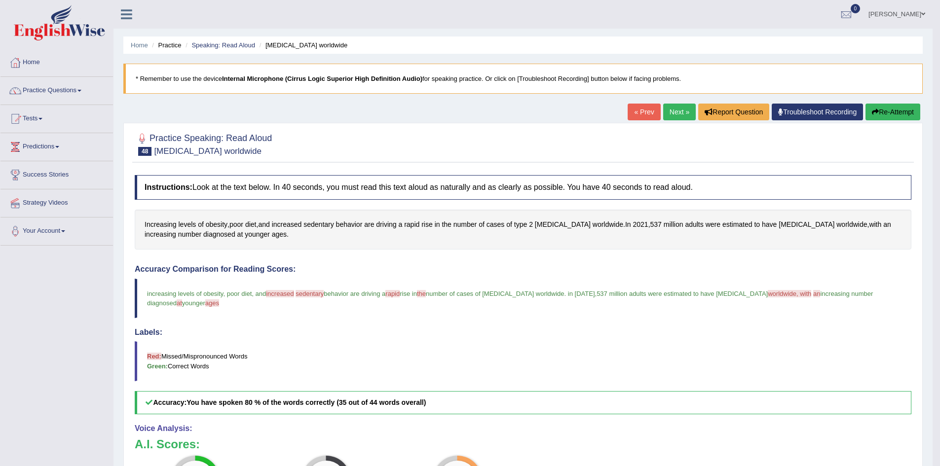
scroll to position [1, 0]
click at [673, 110] on link "Next »" at bounding box center [679, 111] width 33 height 17
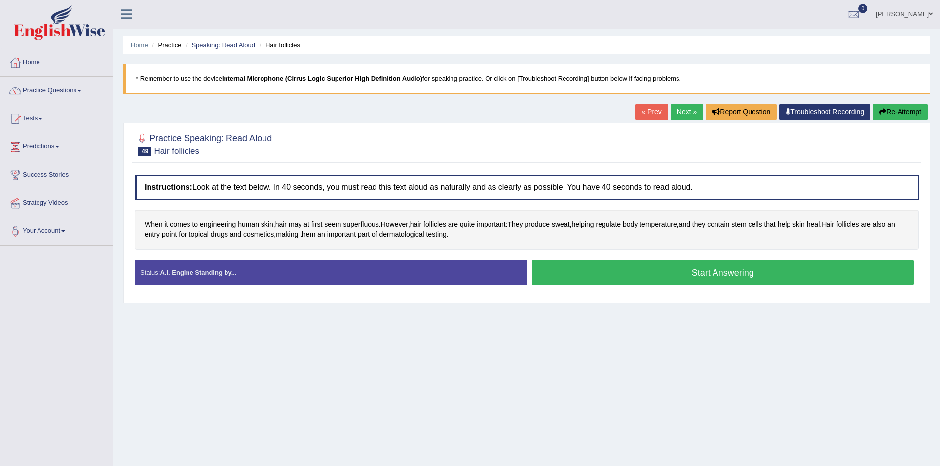
click at [621, 279] on button "Start Answering" at bounding box center [723, 272] width 382 height 25
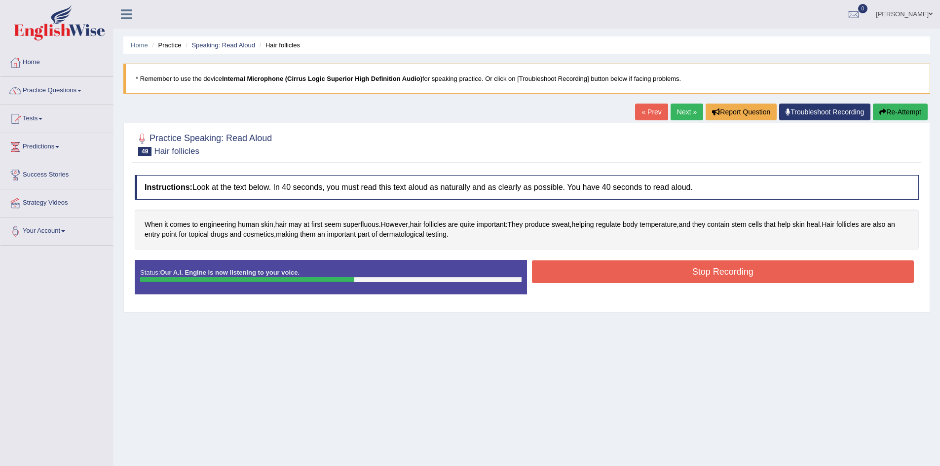
click at [621, 279] on button "Stop Recording" at bounding box center [723, 272] width 382 height 23
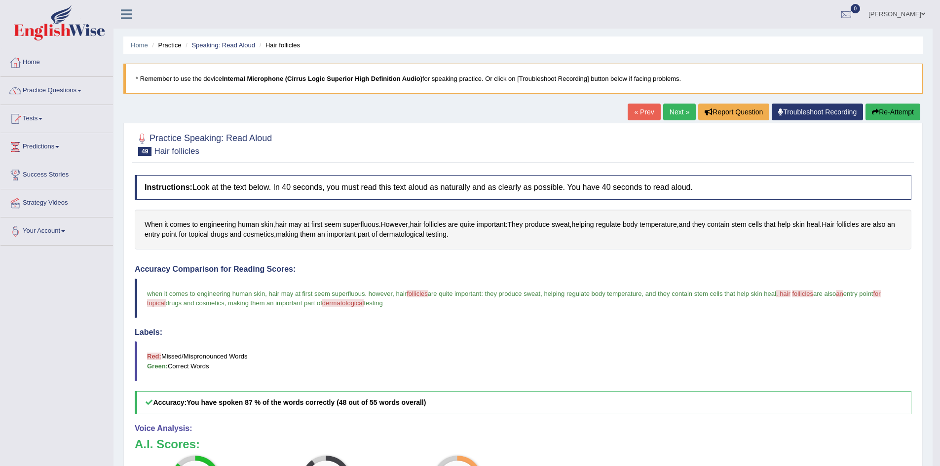
click at [677, 113] on link "Next »" at bounding box center [679, 112] width 33 height 17
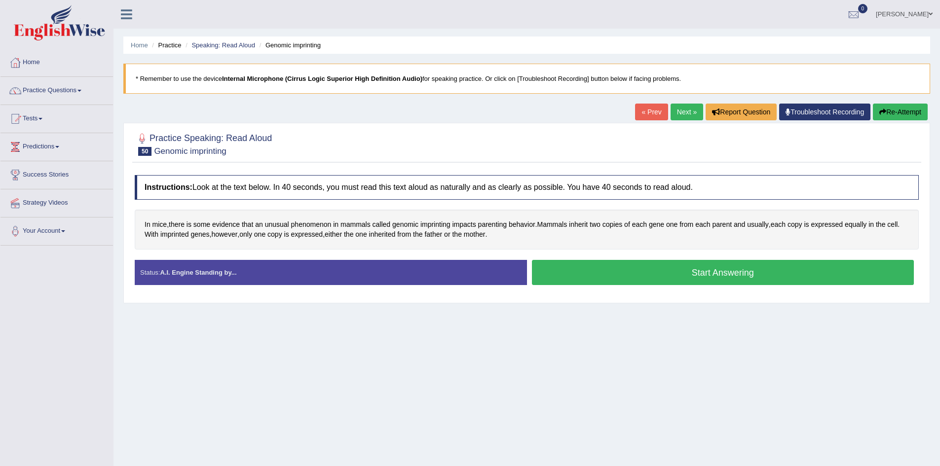
click at [647, 272] on button "Start Answering" at bounding box center [723, 272] width 382 height 25
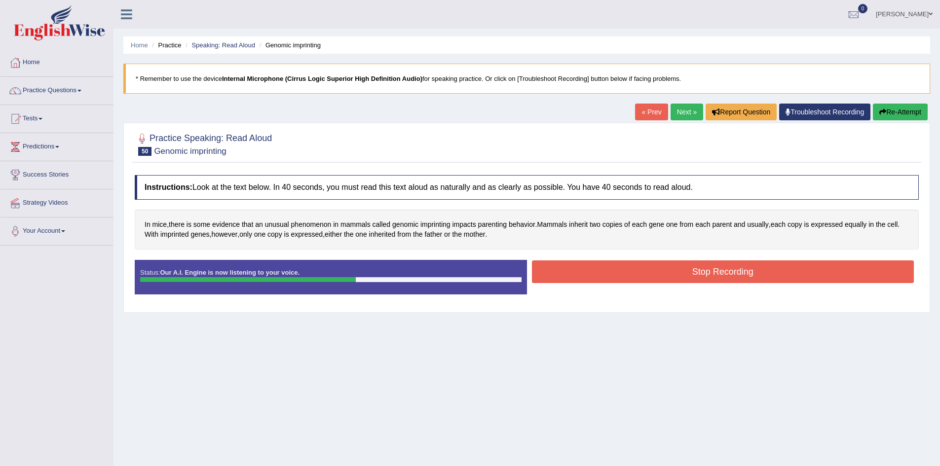
click at [647, 272] on button "Stop Recording" at bounding box center [723, 272] width 382 height 23
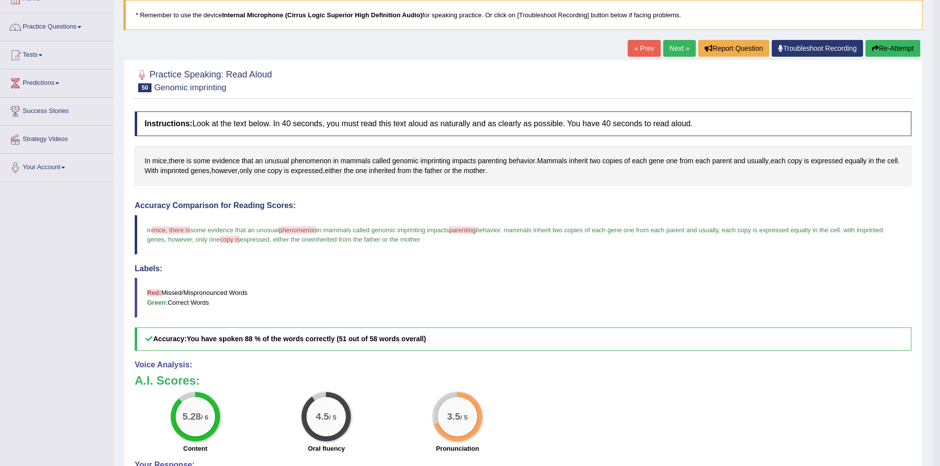
scroll to position [25, 0]
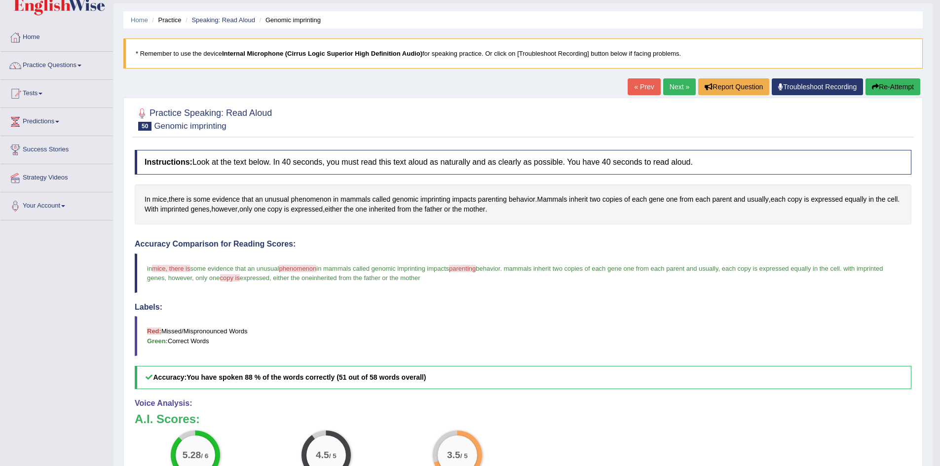
click at [675, 83] on link "Next »" at bounding box center [679, 86] width 33 height 17
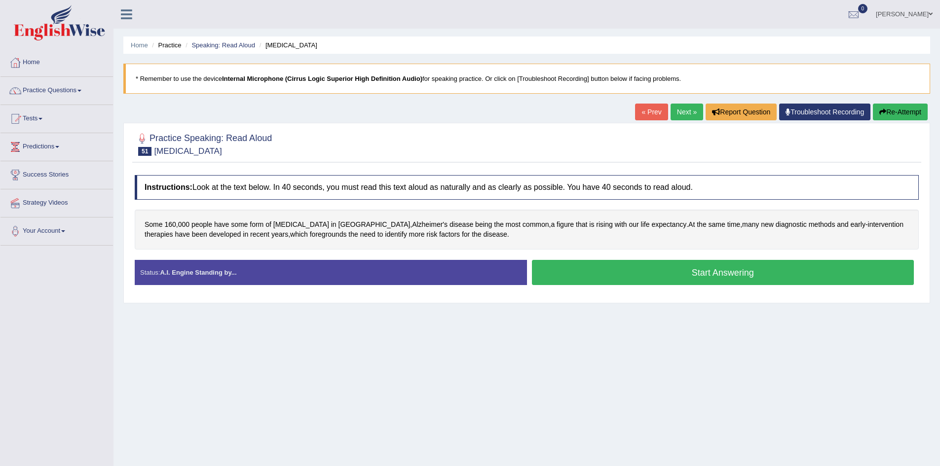
click at [628, 269] on button "Start Answering" at bounding box center [723, 272] width 382 height 25
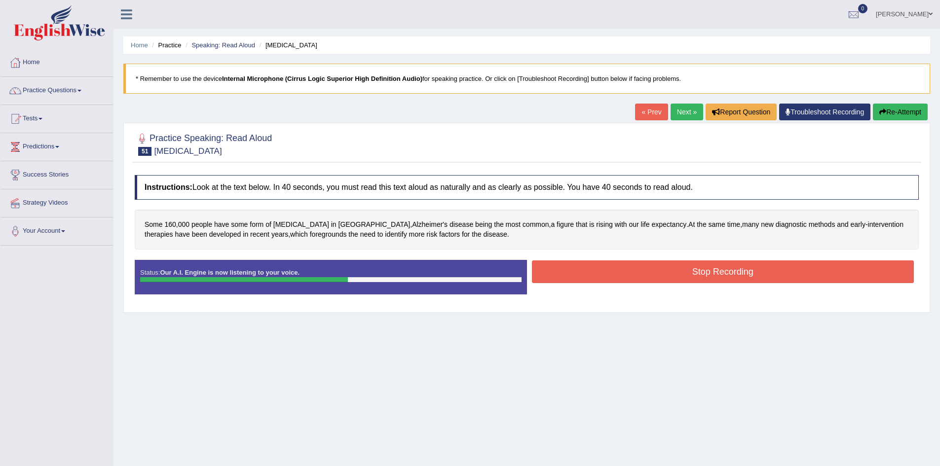
click at [628, 269] on button "Stop Recording" at bounding box center [723, 272] width 382 height 23
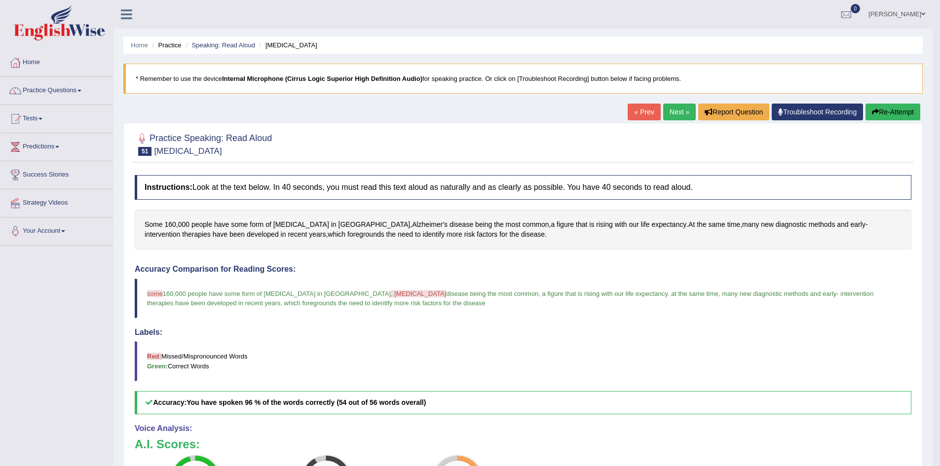
click at [667, 113] on link "Next »" at bounding box center [679, 112] width 33 height 17
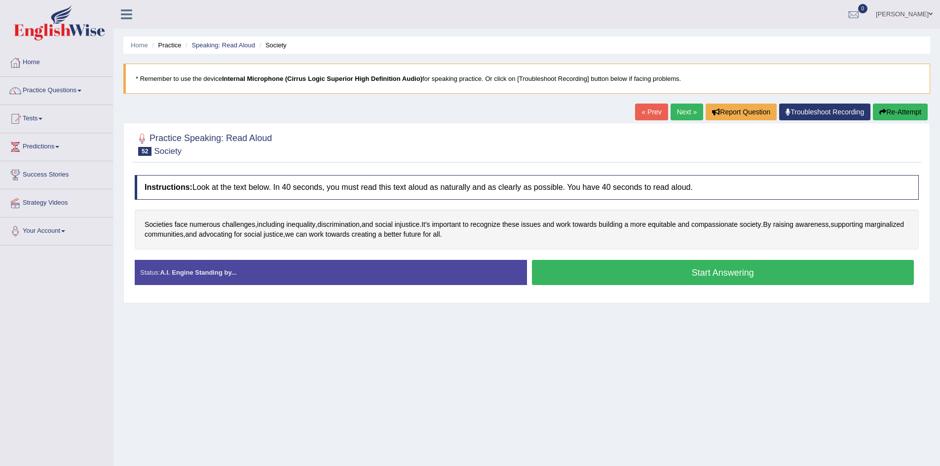
click at [686, 268] on button "Start Answering" at bounding box center [723, 272] width 382 height 25
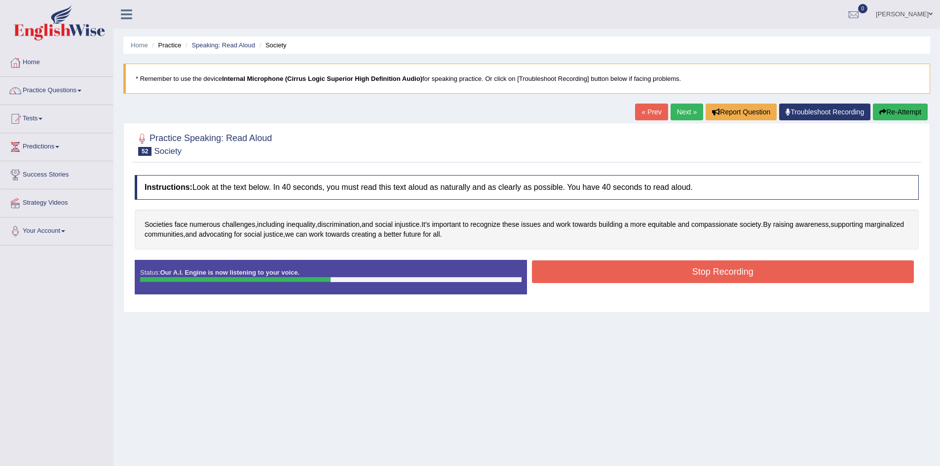
click at [686, 268] on button "Stop Recording" at bounding box center [723, 272] width 382 height 23
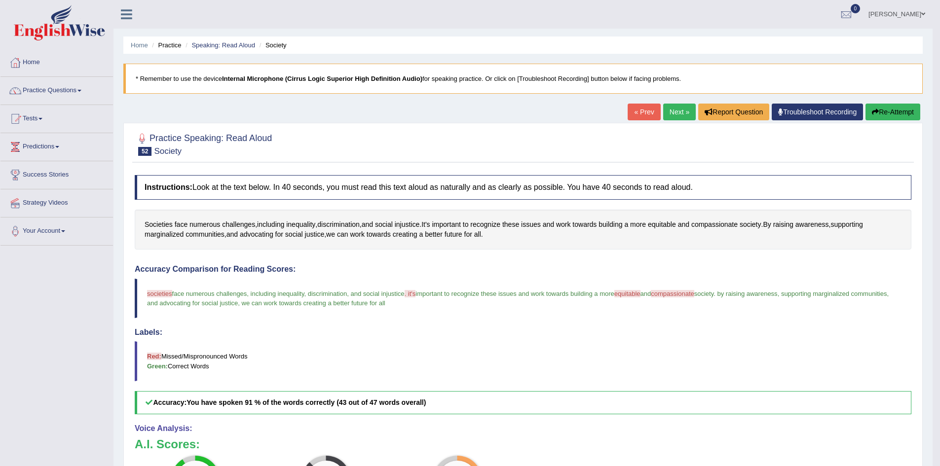
click at [672, 112] on link "Next »" at bounding box center [679, 112] width 33 height 17
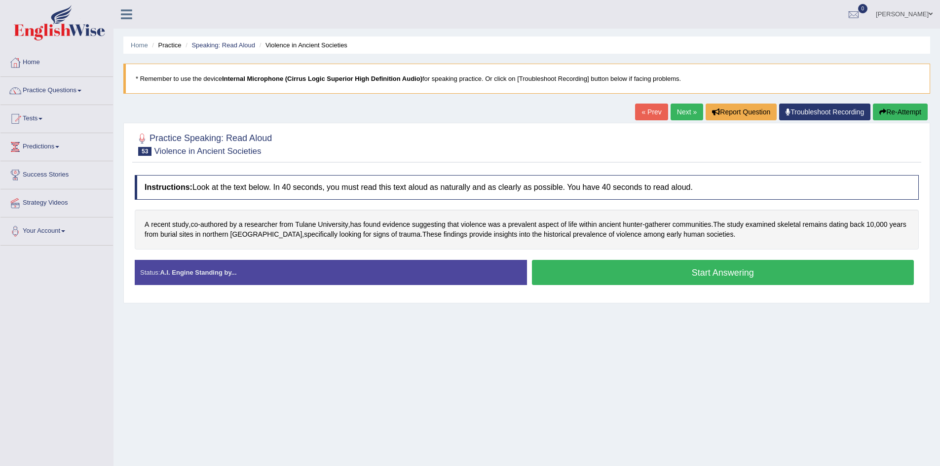
click at [660, 268] on button "Start Answering" at bounding box center [723, 272] width 382 height 25
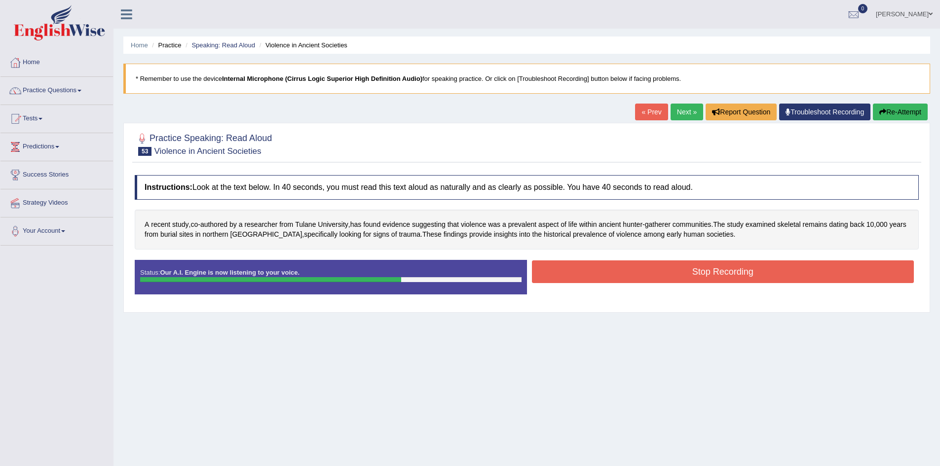
click at [660, 268] on button "Stop Recording" at bounding box center [723, 272] width 382 height 23
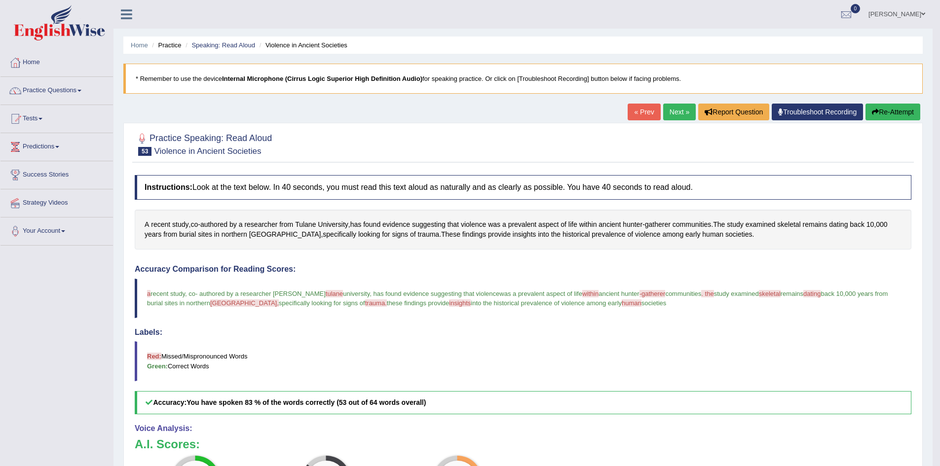
click at [678, 110] on link "Next »" at bounding box center [679, 112] width 33 height 17
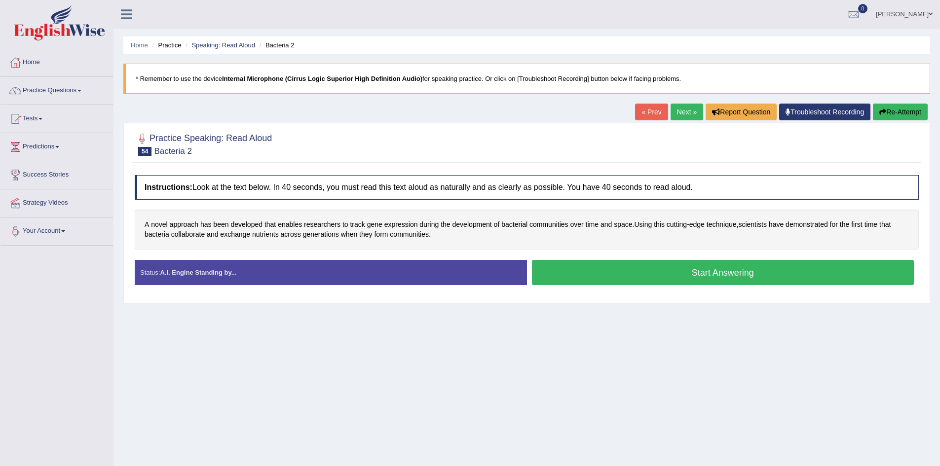
click at [662, 272] on button "Start Answering" at bounding box center [723, 272] width 382 height 25
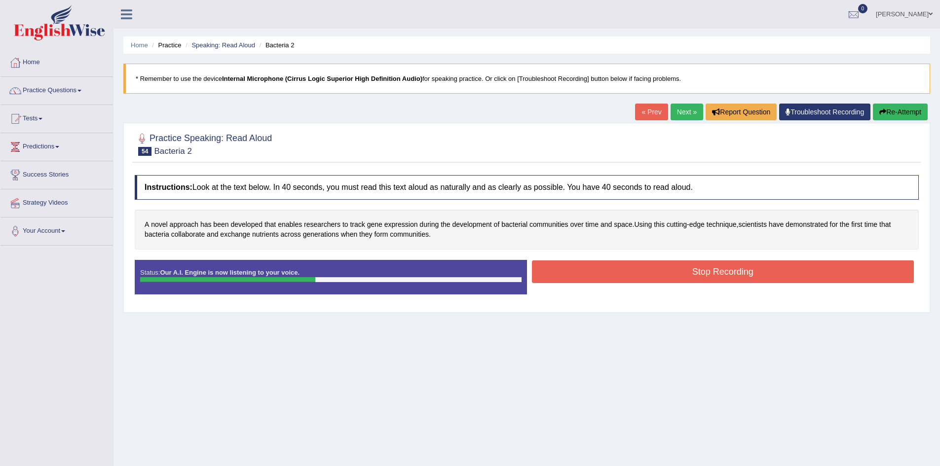
click at [662, 272] on button "Stop Recording" at bounding box center [723, 272] width 382 height 23
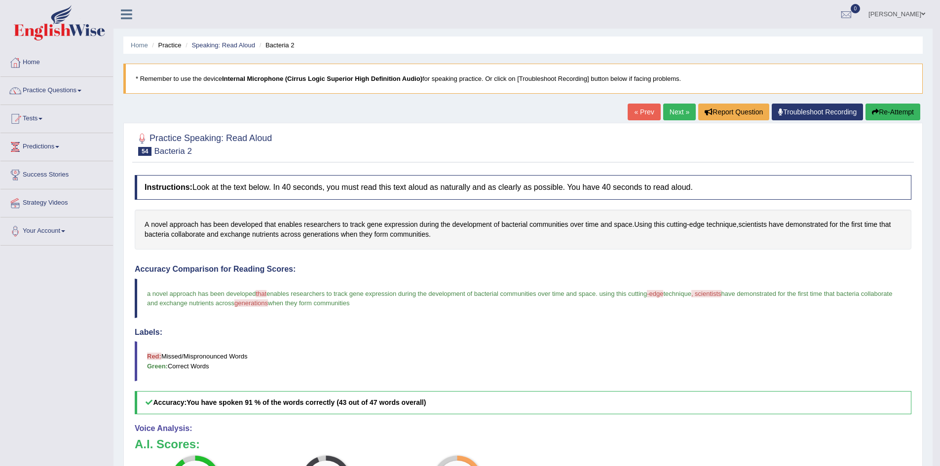
click at [674, 110] on link "Next »" at bounding box center [679, 112] width 33 height 17
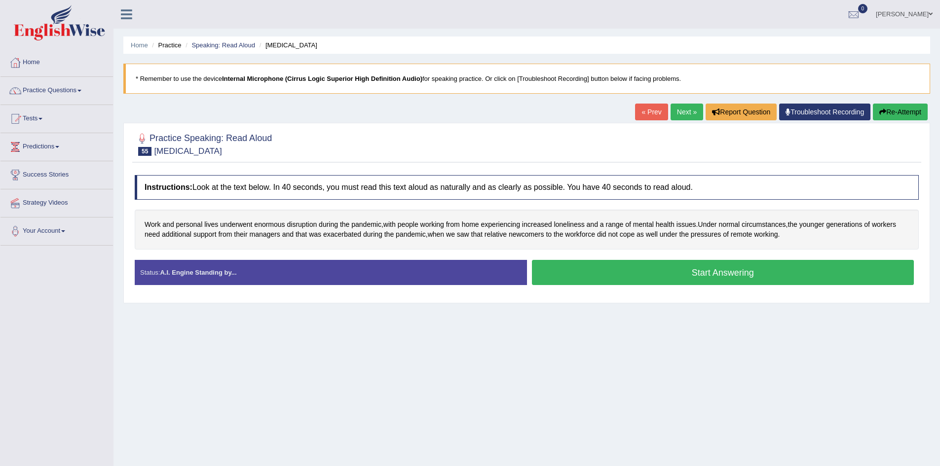
click at [631, 273] on button "Start Answering" at bounding box center [723, 272] width 382 height 25
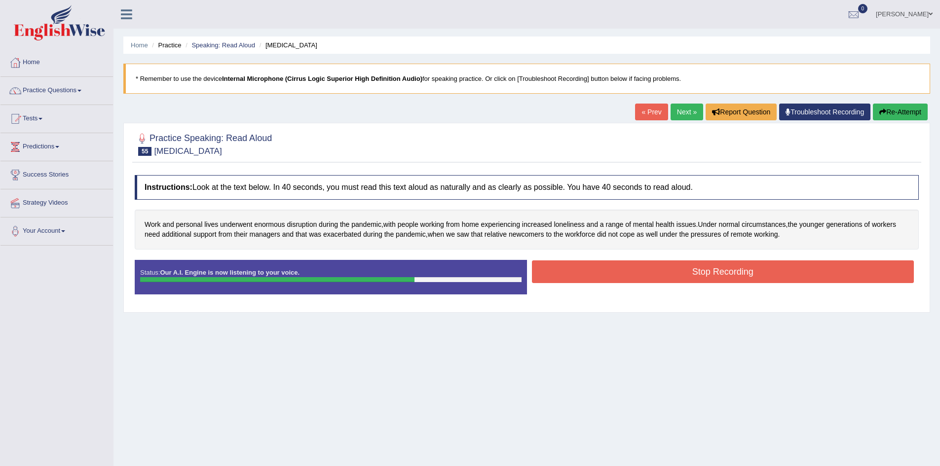
click at [631, 273] on button "Stop Recording" at bounding box center [723, 272] width 382 height 23
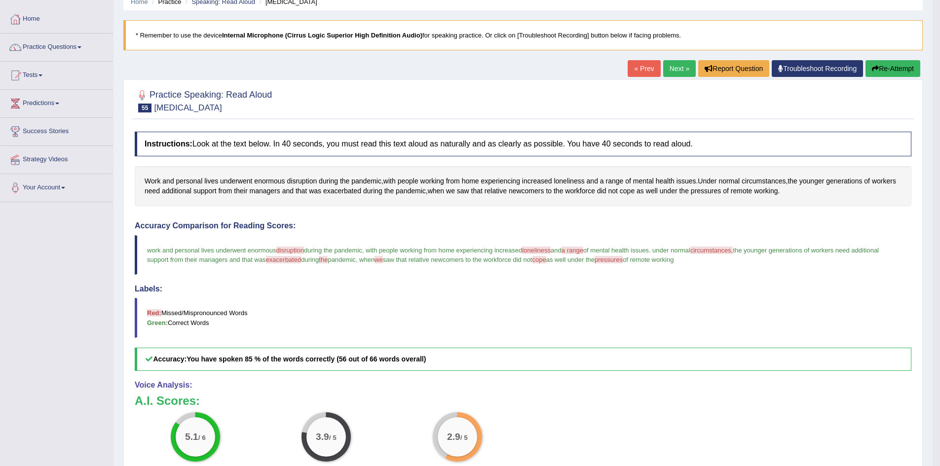
scroll to position [20, 0]
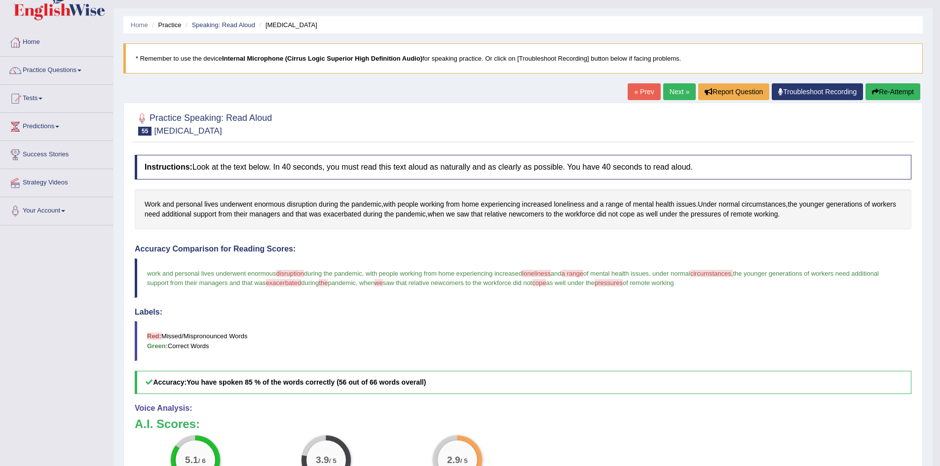
click at [676, 84] on link "Next »" at bounding box center [679, 91] width 33 height 17
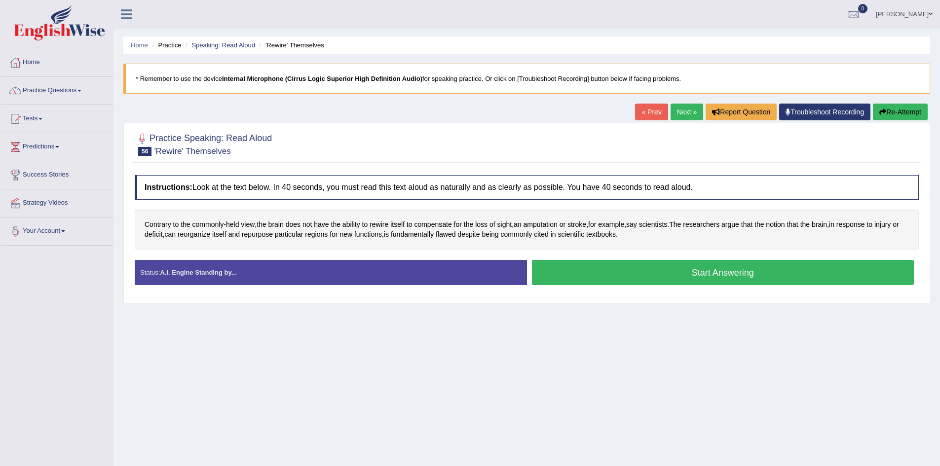
click at [650, 272] on button "Start Answering" at bounding box center [723, 272] width 382 height 25
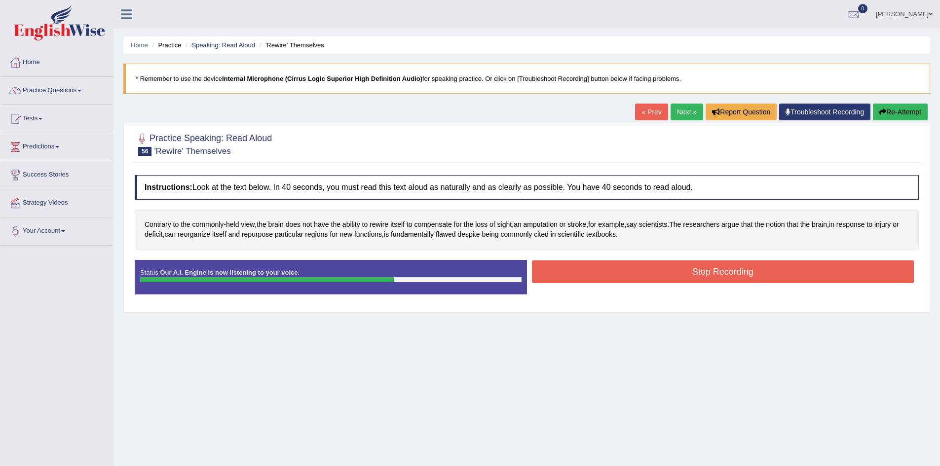
click at [650, 272] on button "Stop Recording" at bounding box center [723, 272] width 382 height 23
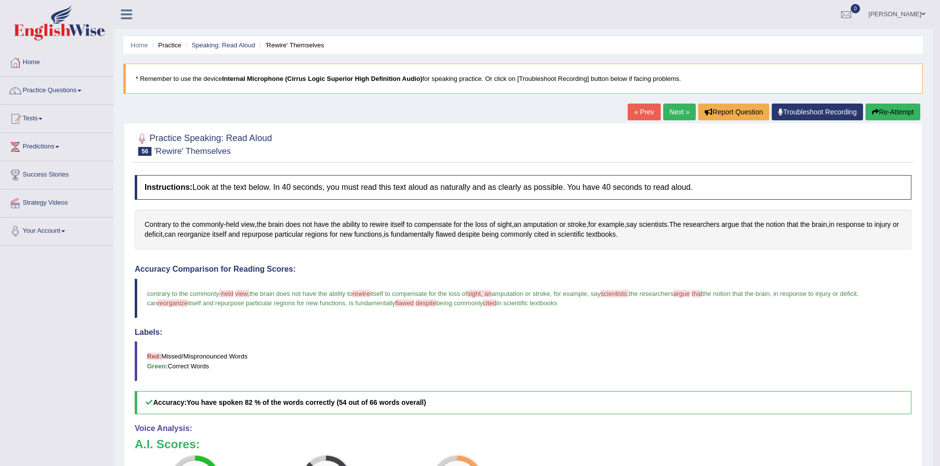
click at [676, 112] on link "Next »" at bounding box center [679, 112] width 33 height 17
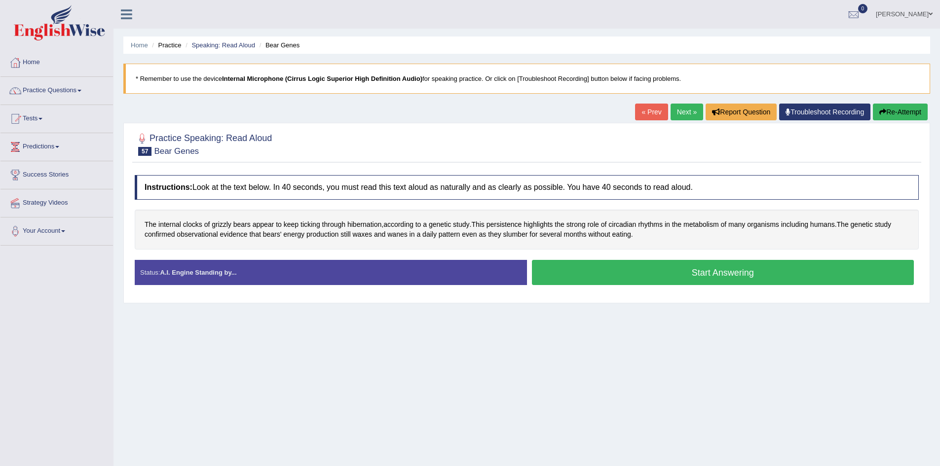
click at [649, 276] on button "Start Answering" at bounding box center [723, 272] width 382 height 25
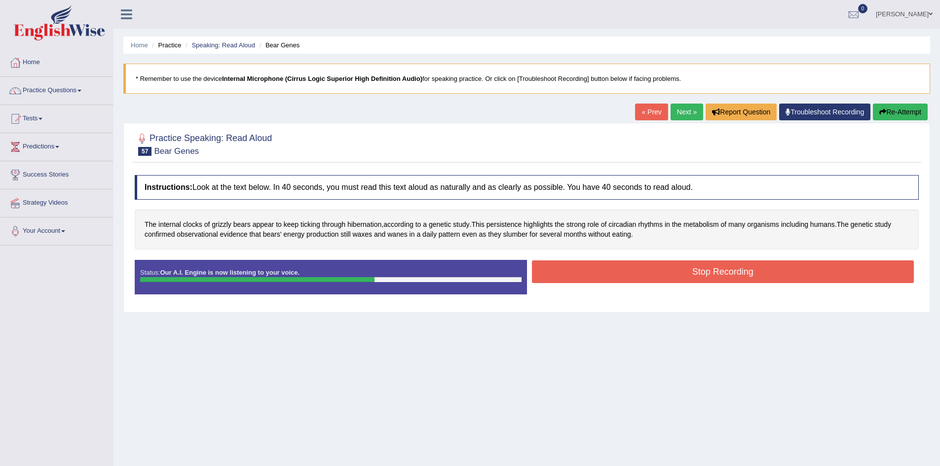
click at [649, 276] on button "Stop Recording" at bounding box center [723, 272] width 382 height 23
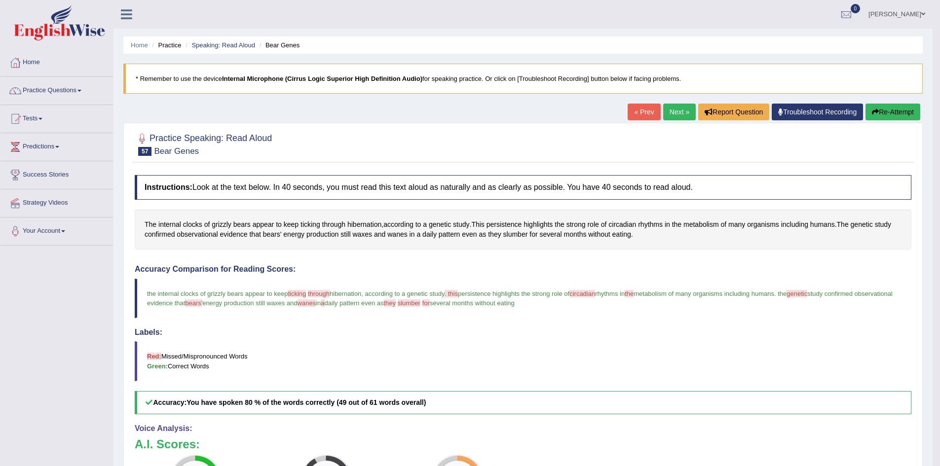
click at [675, 111] on link "Next »" at bounding box center [679, 112] width 33 height 17
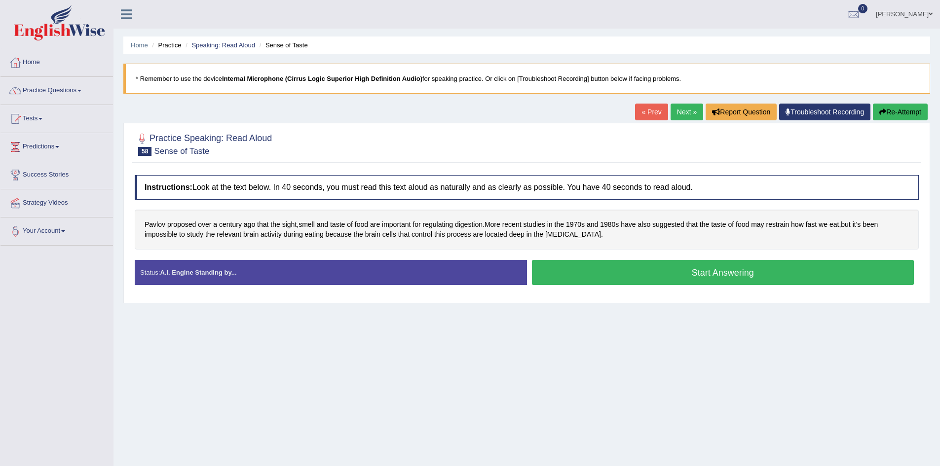
click at [624, 265] on button "Start Answering" at bounding box center [723, 272] width 382 height 25
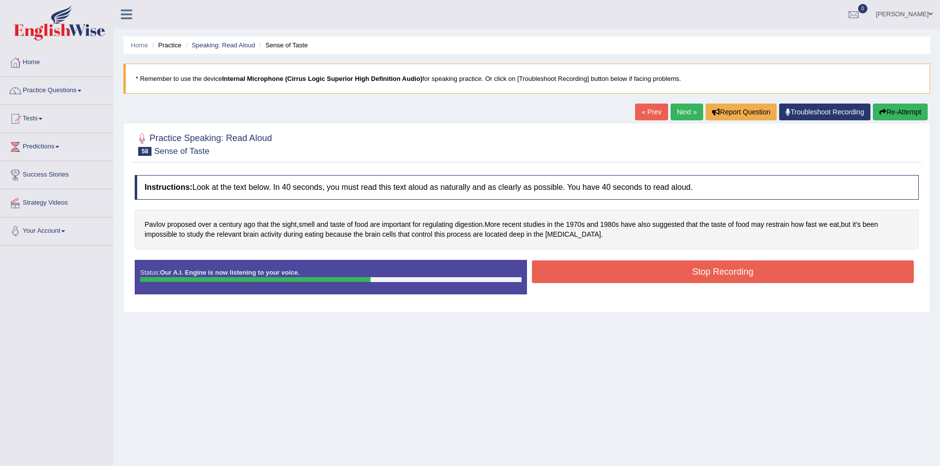
click at [624, 265] on button "Stop Recording" at bounding box center [723, 272] width 382 height 23
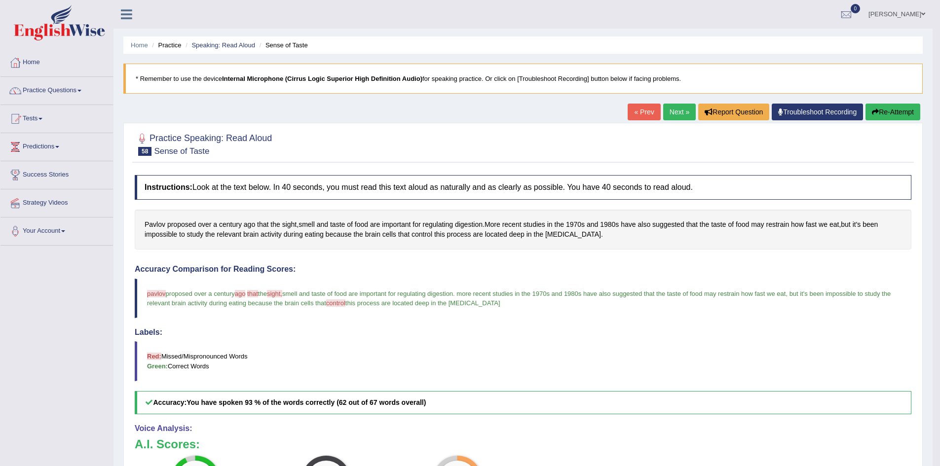
click at [676, 116] on link "Next »" at bounding box center [679, 112] width 33 height 17
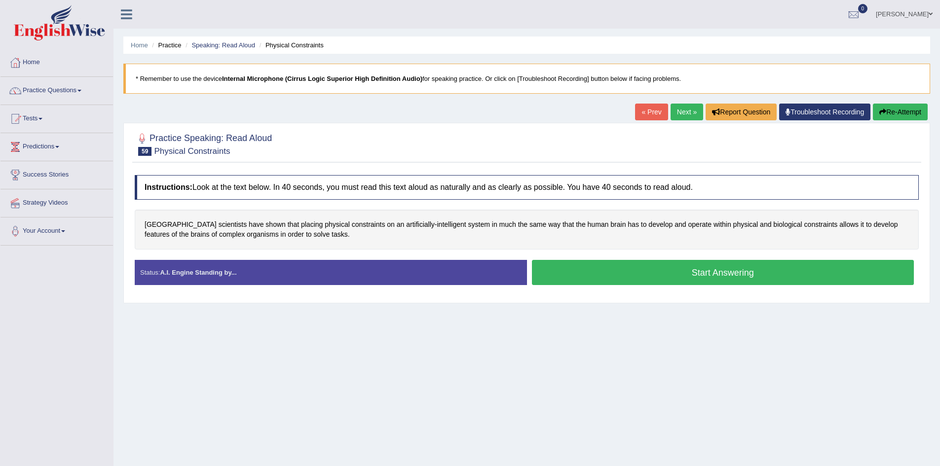
click at [655, 265] on button "Start Answering" at bounding box center [723, 272] width 382 height 25
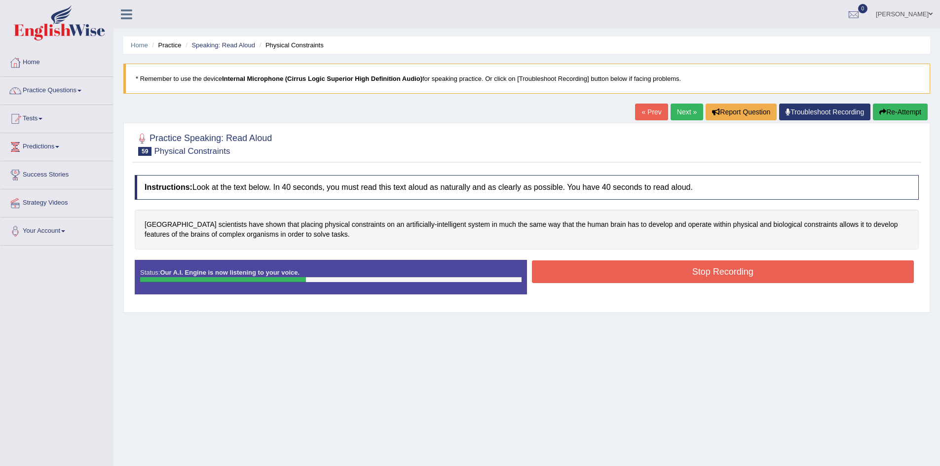
click at [655, 265] on button "Stop Recording" at bounding box center [723, 272] width 382 height 23
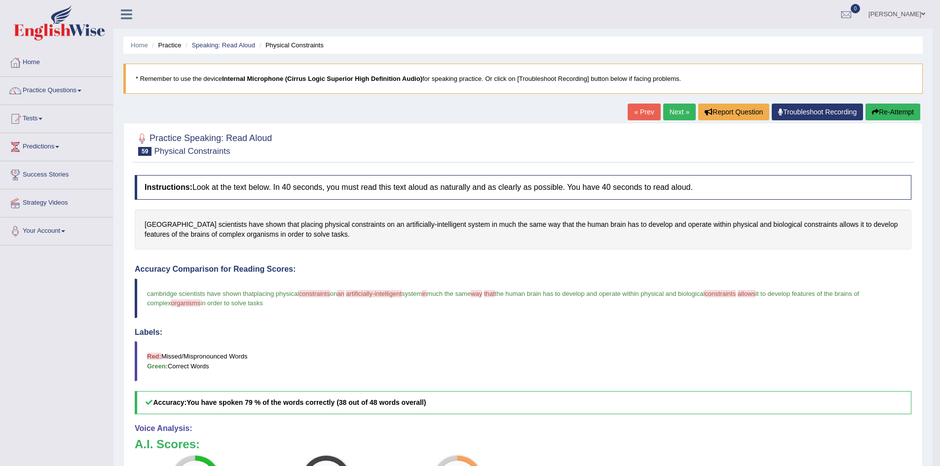
click at [669, 110] on link "Next »" at bounding box center [679, 112] width 33 height 17
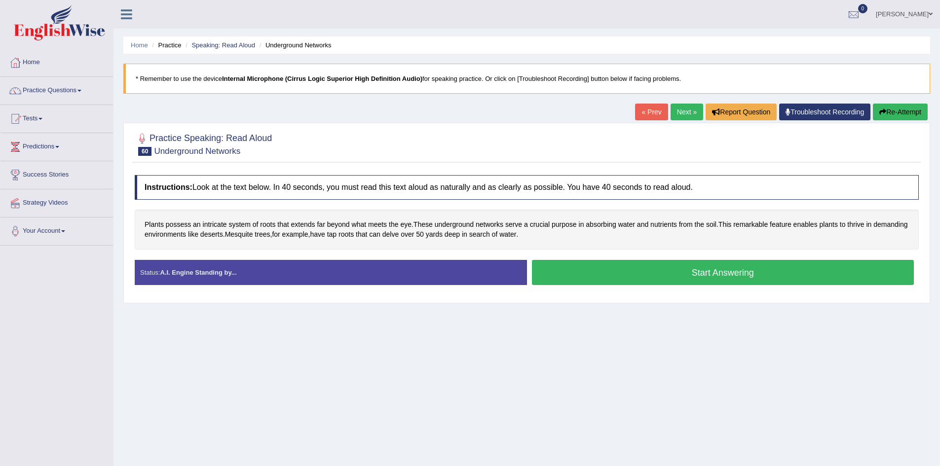
click at [654, 273] on button "Start Answering" at bounding box center [723, 272] width 382 height 25
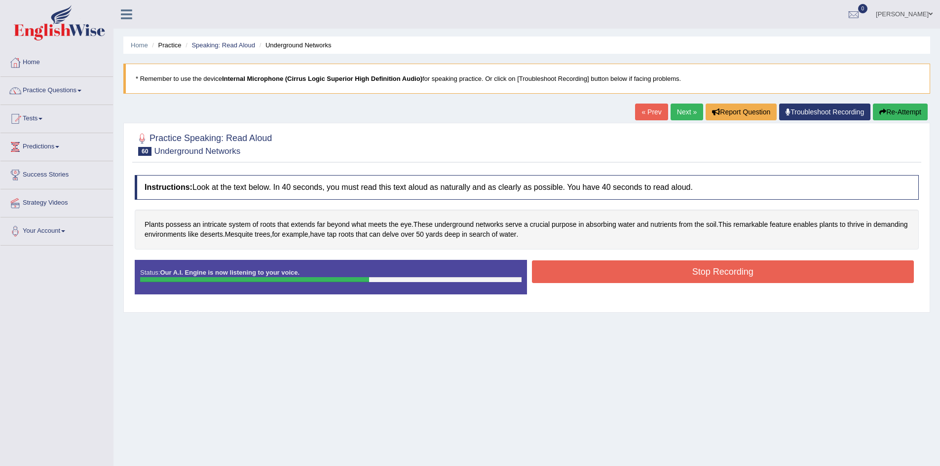
click at [654, 273] on button "Stop Recording" at bounding box center [723, 272] width 382 height 23
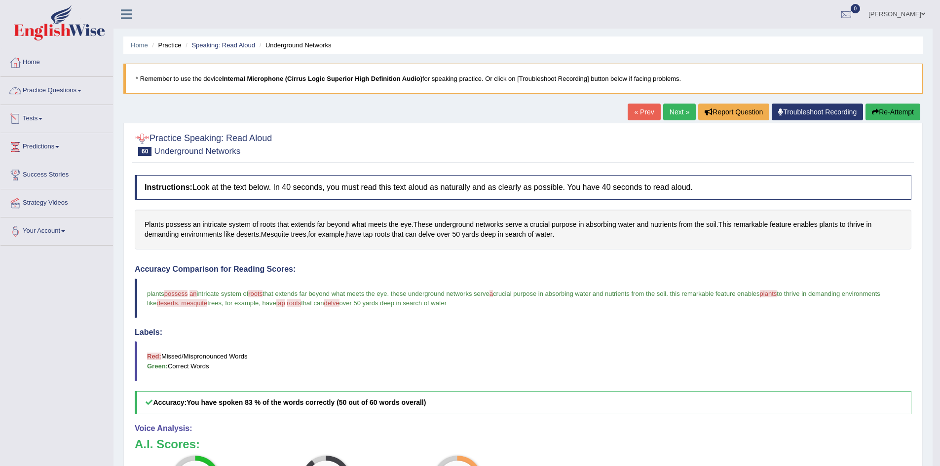
click at [67, 95] on link "Practice Questions" at bounding box center [56, 89] width 113 height 25
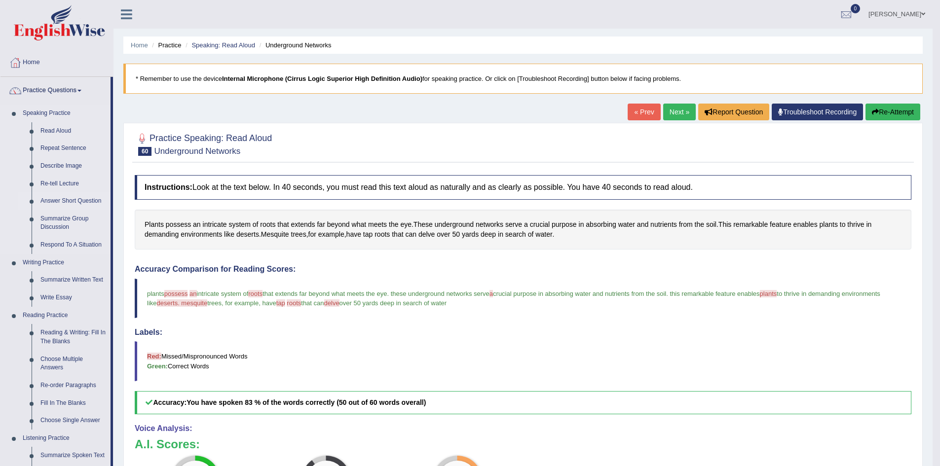
click at [80, 202] on link "Answer Short Question" at bounding box center [73, 201] width 75 height 18
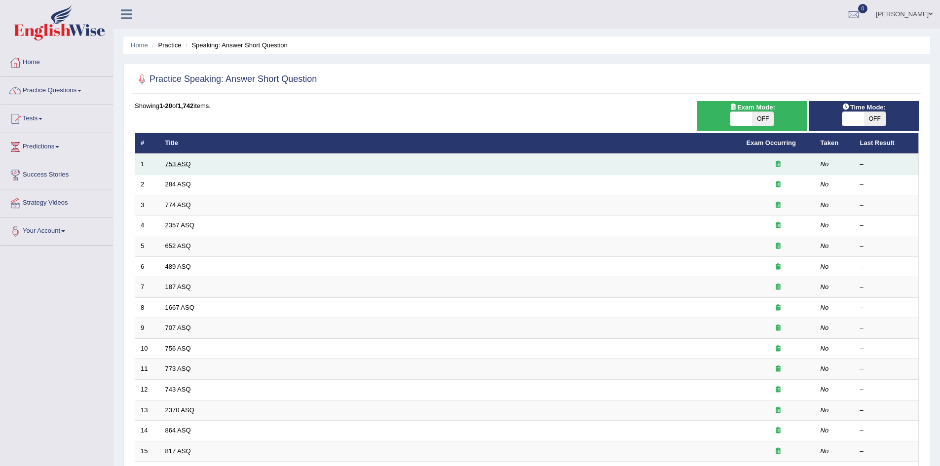
click at [185, 160] on link "753 ASQ" at bounding box center [178, 163] width 26 height 7
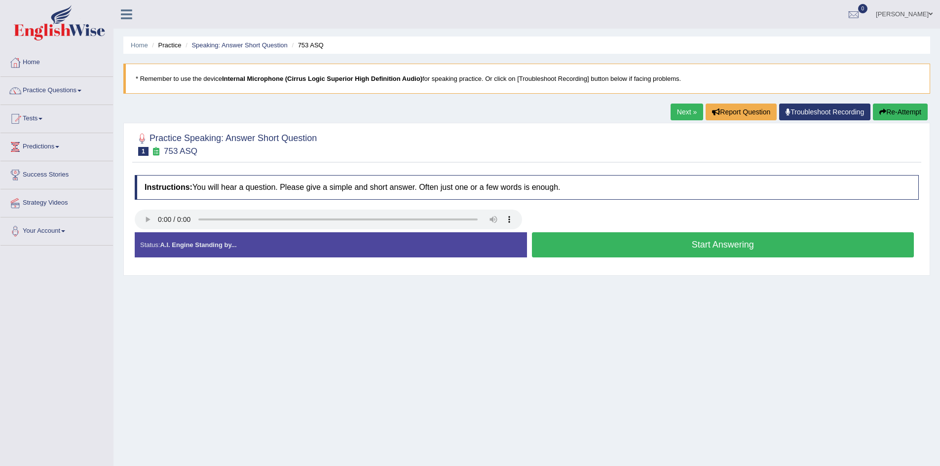
click at [639, 249] on button "Start Answering" at bounding box center [723, 244] width 382 height 25
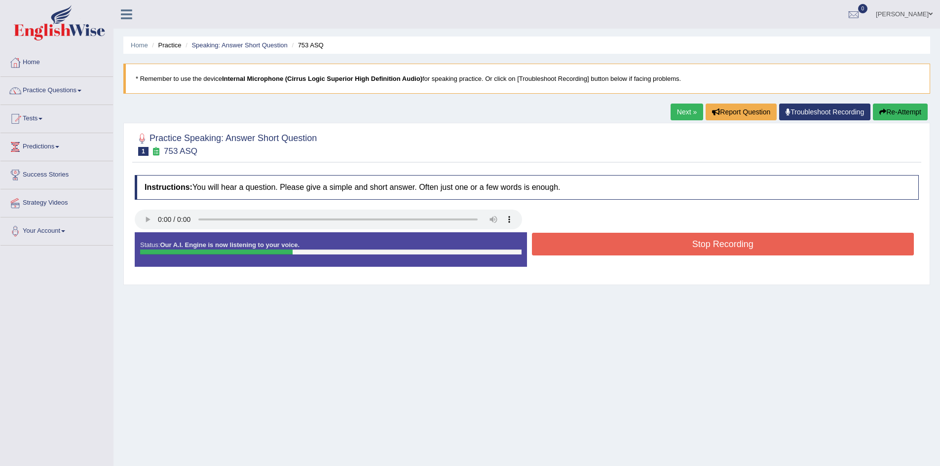
click at [639, 249] on button "Stop Recording" at bounding box center [723, 244] width 382 height 23
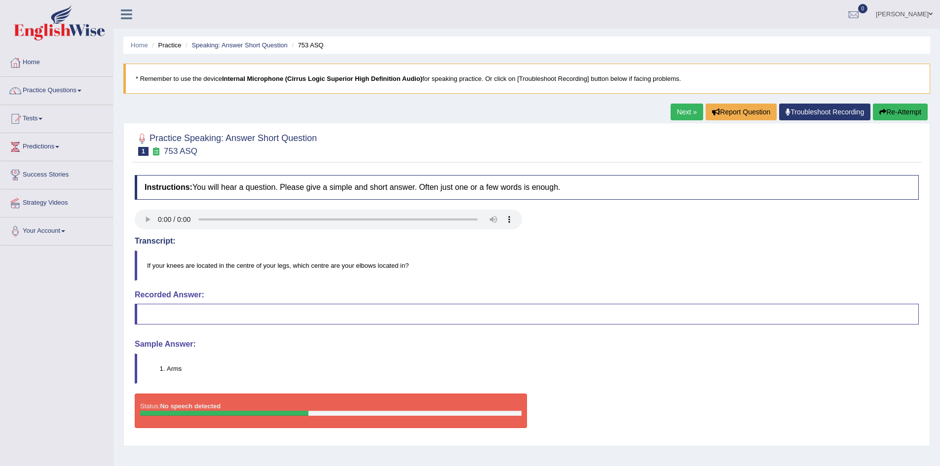
click at [894, 114] on button "Re-Attempt" at bounding box center [900, 112] width 55 height 17
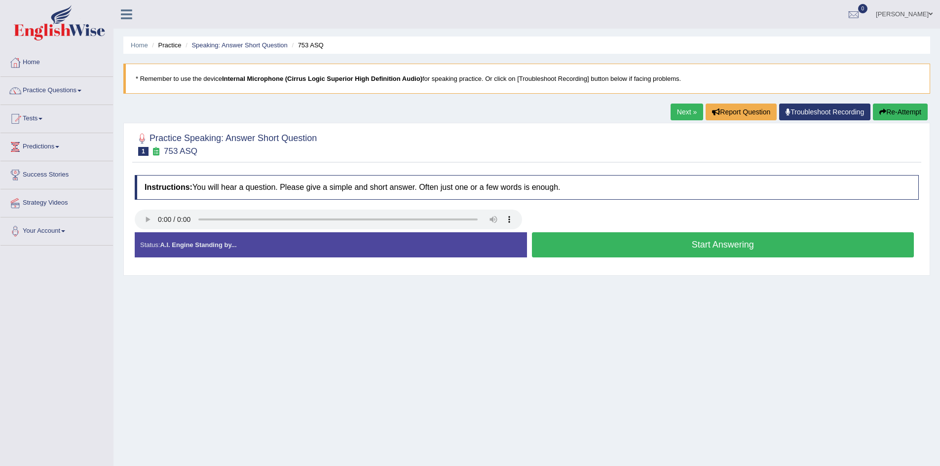
click at [717, 246] on button "Start Answering" at bounding box center [723, 244] width 382 height 25
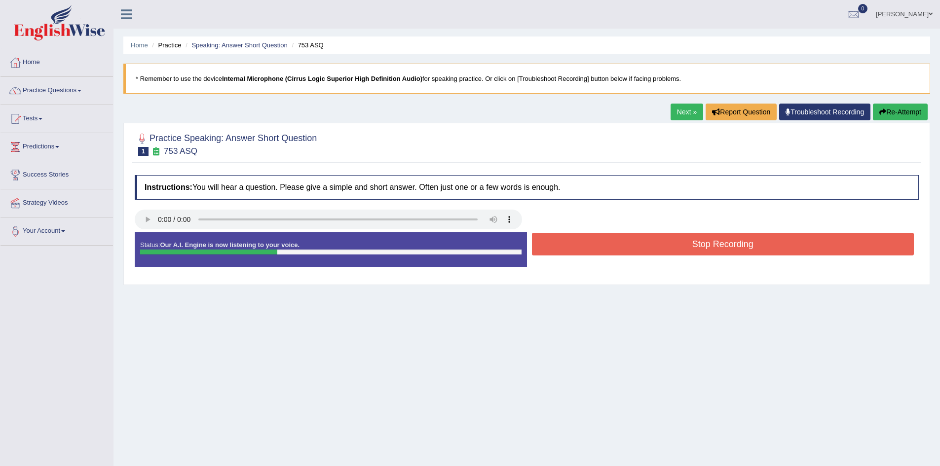
click at [717, 246] on button "Stop Recording" at bounding box center [723, 244] width 382 height 23
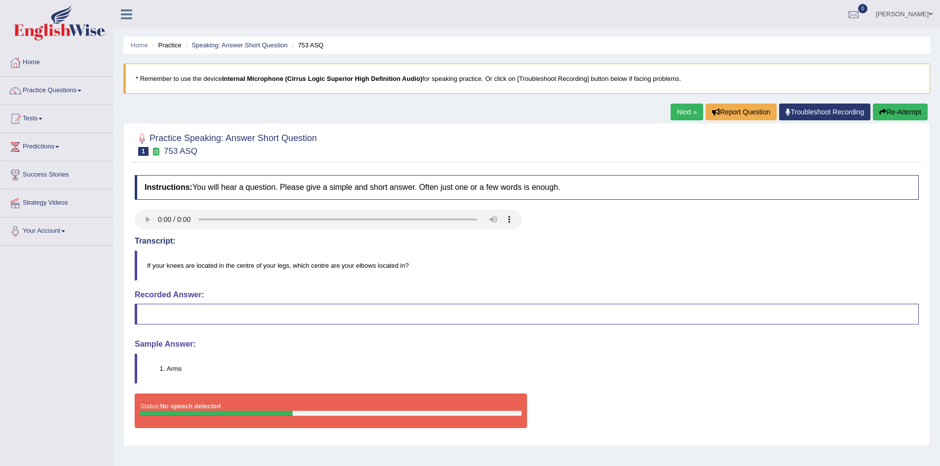
click at [896, 109] on button "Re-Attempt" at bounding box center [900, 112] width 55 height 17
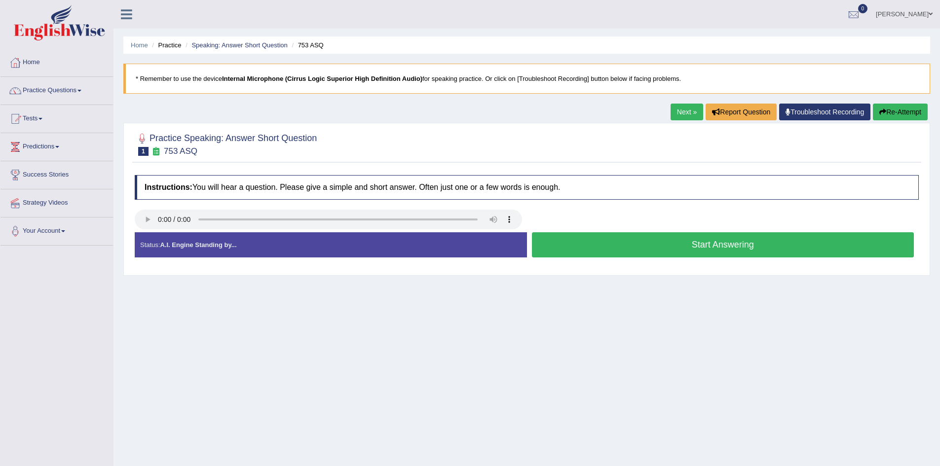
click at [608, 236] on button "Start Answering" at bounding box center [723, 244] width 382 height 25
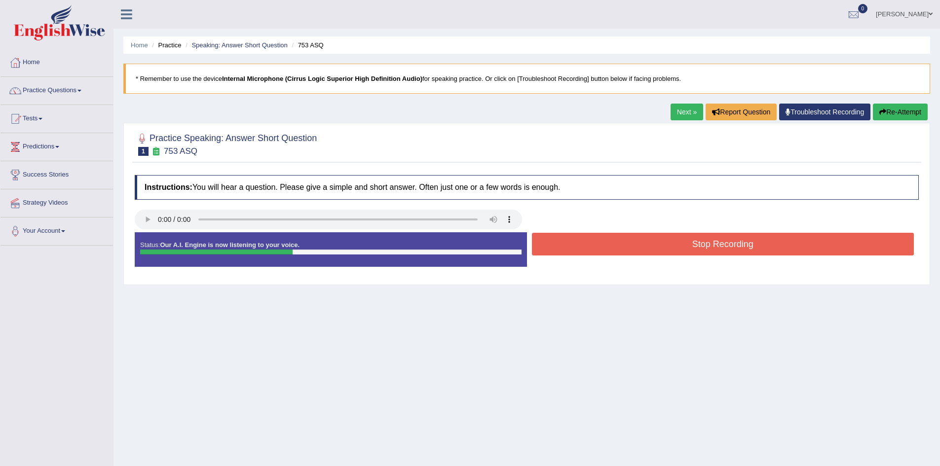
click at [608, 236] on button "Stop Recording" at bounding box center [723, 244] width 382 height 23
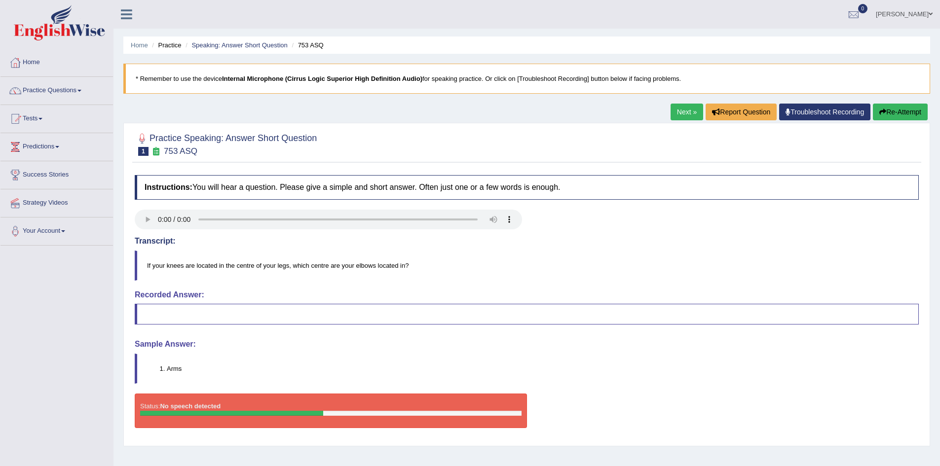
click at [229, 308] on blockquote at bounding box center [527, 314] width 784 height 21
click at [682, 111] on link "Next »" at bounding box center [687, 112] width 33 height 17
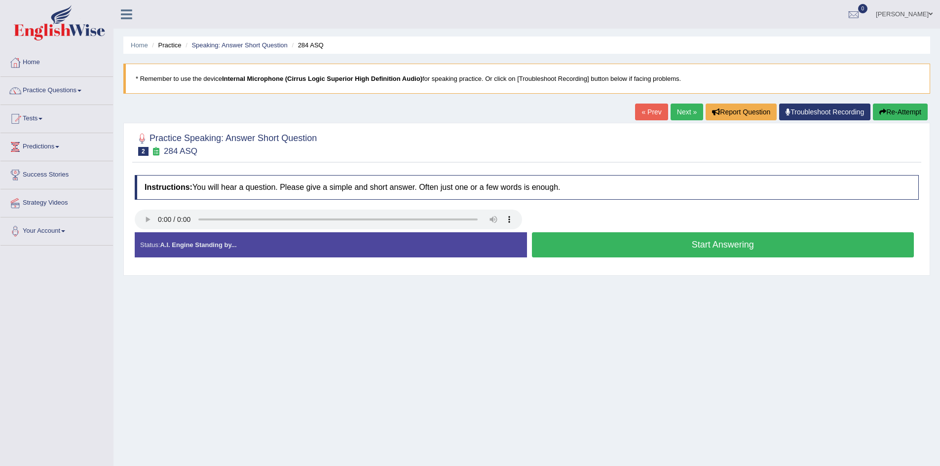
click at [644, 245] on button "Start Answering" at bounding box center [723, 244] width 382 height 25
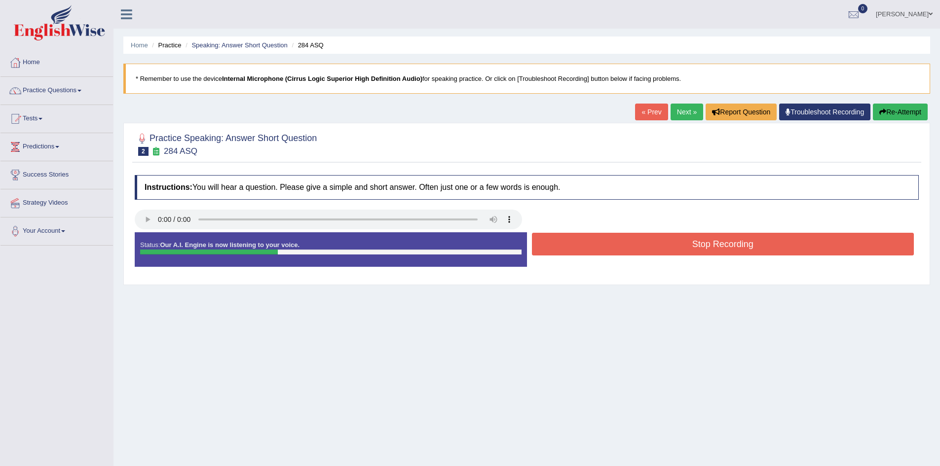
click at [644, 245] on button "Stop Recording" at bounding box center [723, 244] width 382 height 23
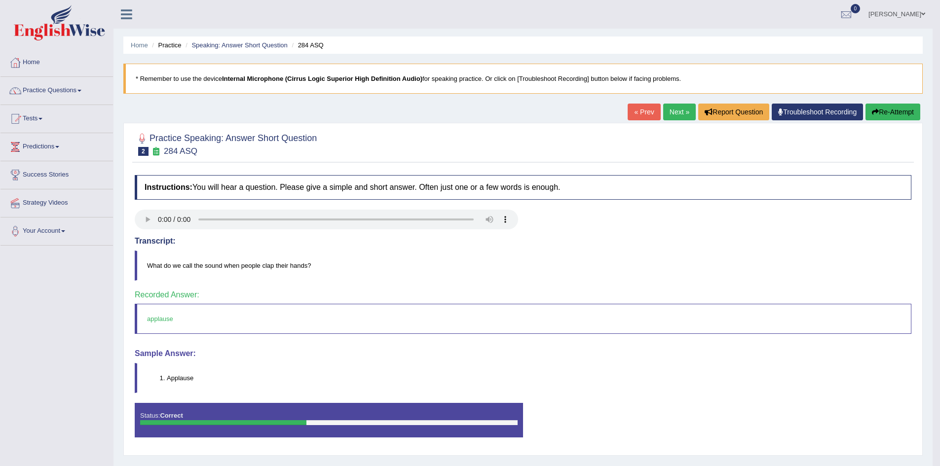
click at [672, 114] on link "Next »" at bounding box center [679, 112] width 33 height 17
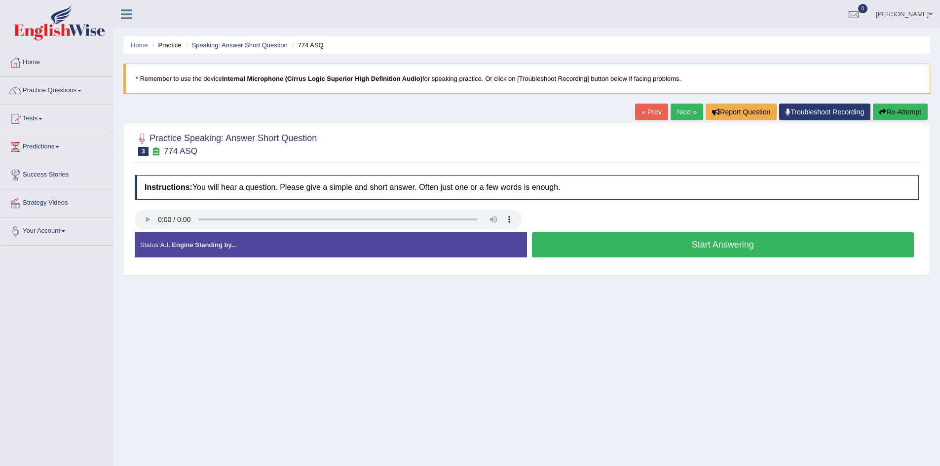
click at [454, 136] on div at bounding box center [527, 144] width 784 height 30
click at [638, 239] on button "Start Answering" at bounding box center [723, 244] width 382 height 25
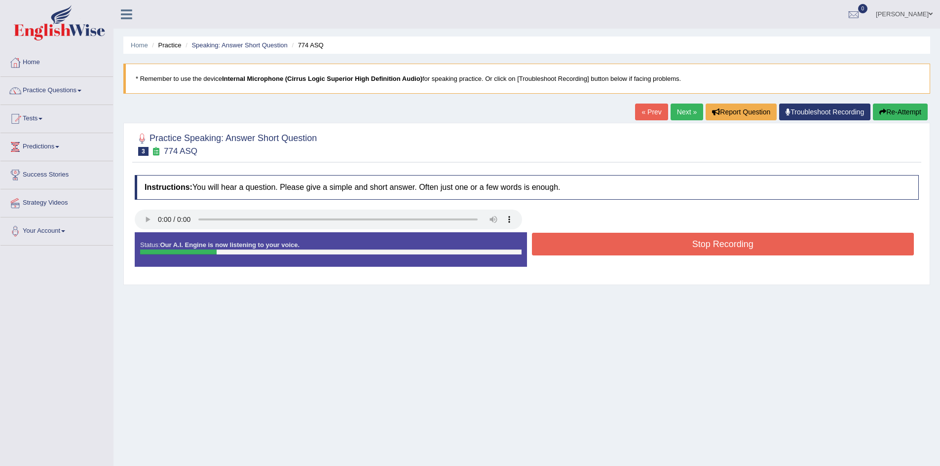
click at [638, 239] on button "Stop Recording" at bounding box center [723, 244] width 382 height 23
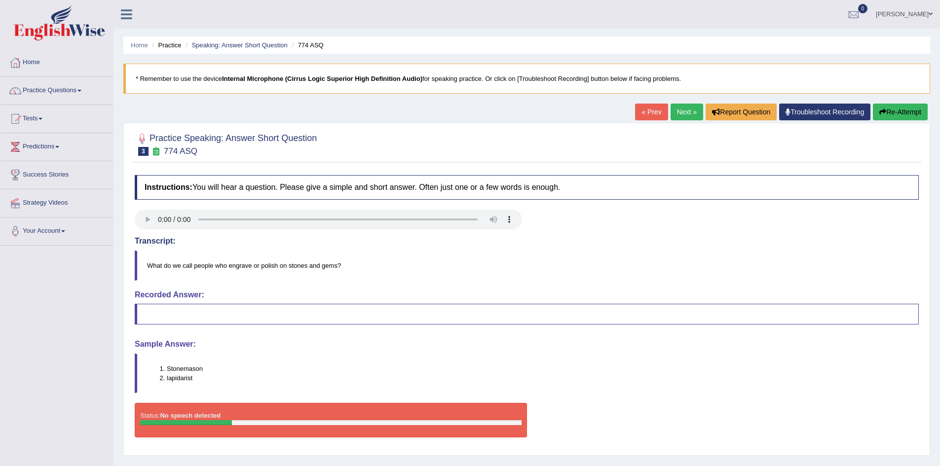
click at [688, 113] on link "Next »" at bounding box center [687, 112] width 33 height 17
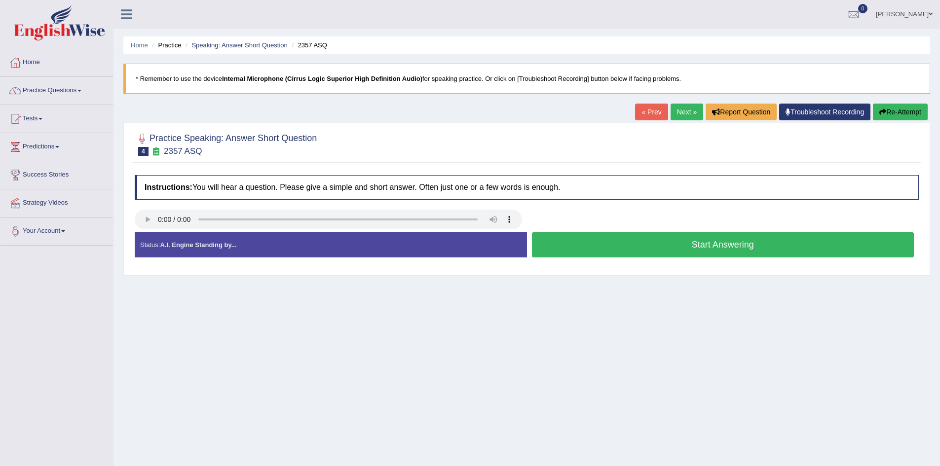
click at [603, 241] on button "Start Answering" at bounding box center [723, 244] width 382 height 25
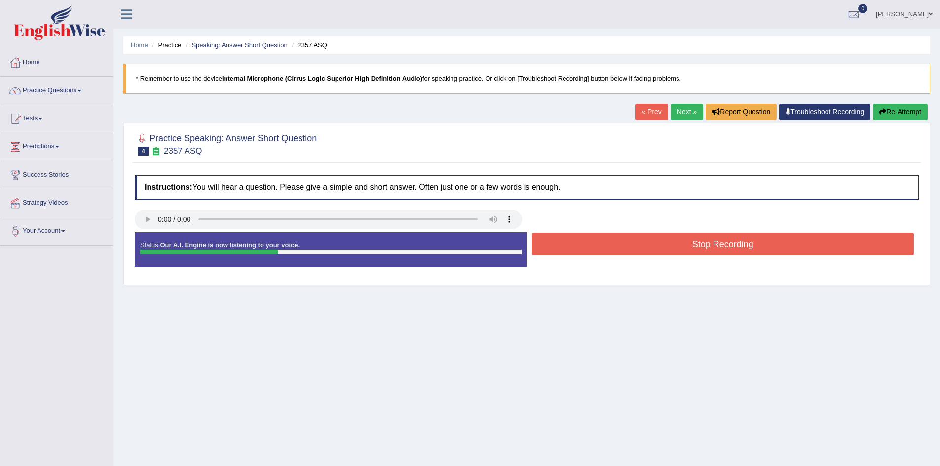
click at [603, 241] on button "Stop Recording" at bounding box center [723, 244] width 382 height 23
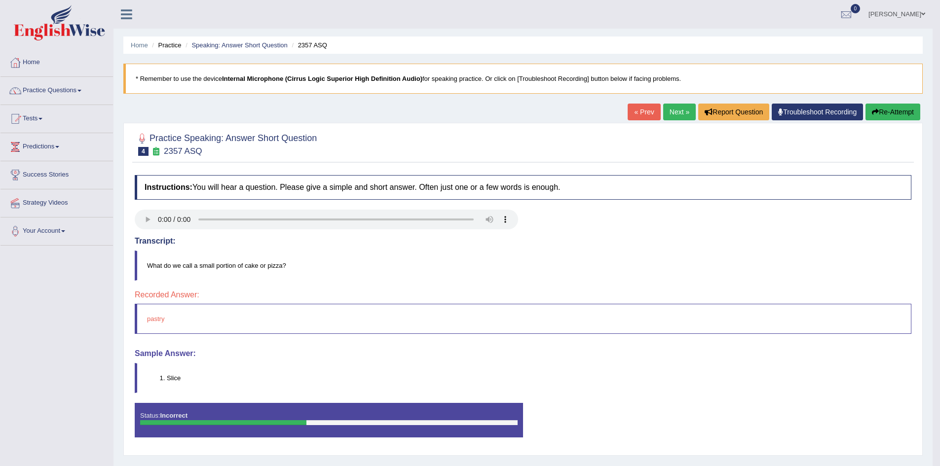
click at [873, 109] on icon "button" at bounding box center [875, 112] width 7 height 7
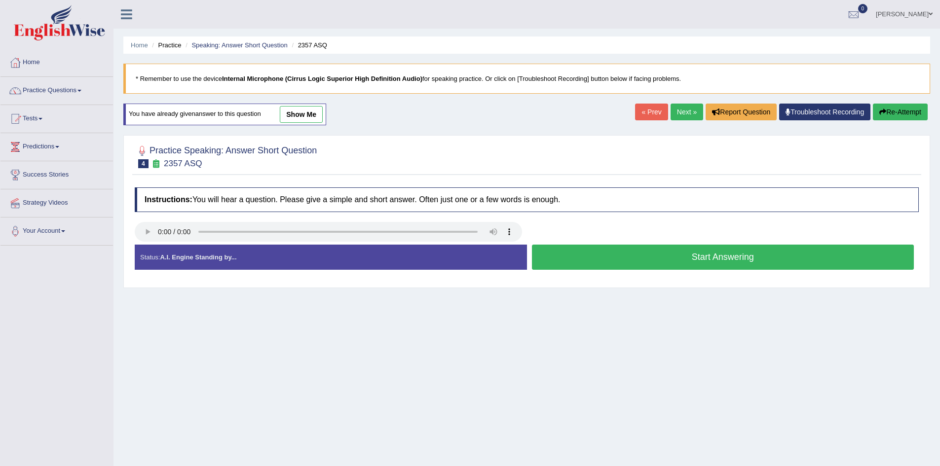
click at [707, 262] on button "Start Answering" at bounding box center [723, 257] width 382 height 25
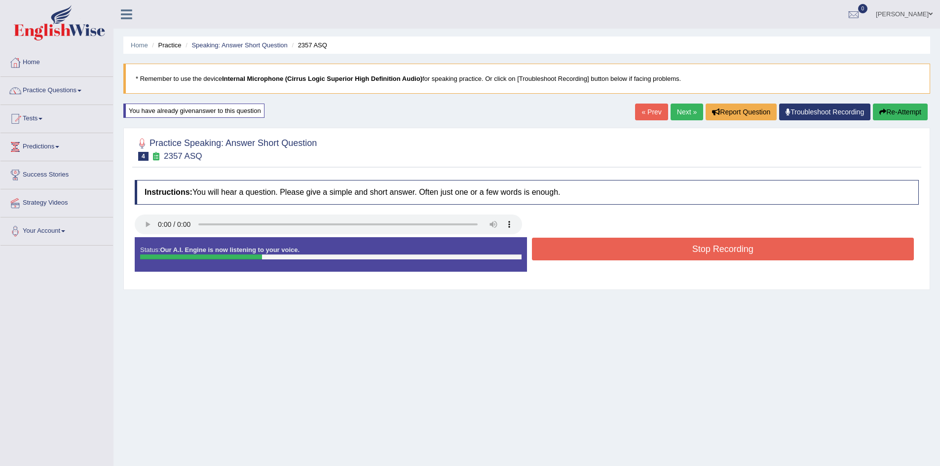
click at [707, 262] on div "Stop Recording" at bounding box center [723, 250] width 392 height 25
click at [721, 255] on button "Stop Recording" at bounding box center [723, 249] width 382 height 23
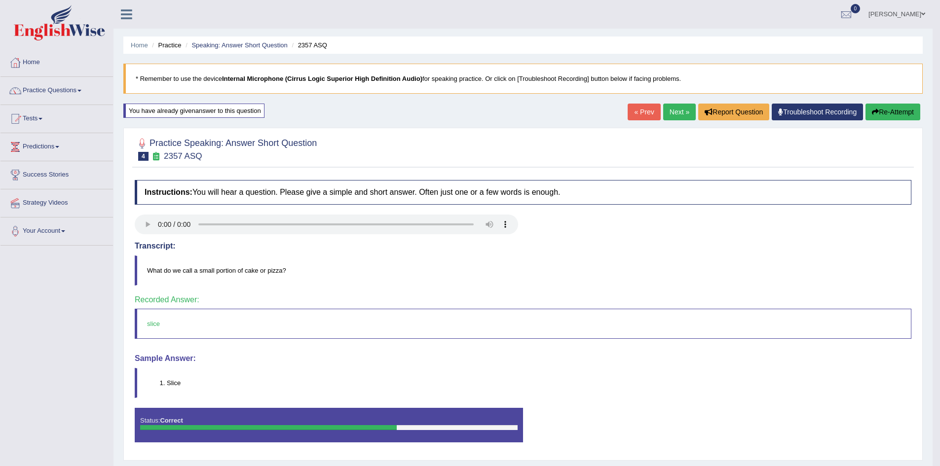
click at [680, 120] on link "Next »" at bounding box center [679, 112] width 33 height 17
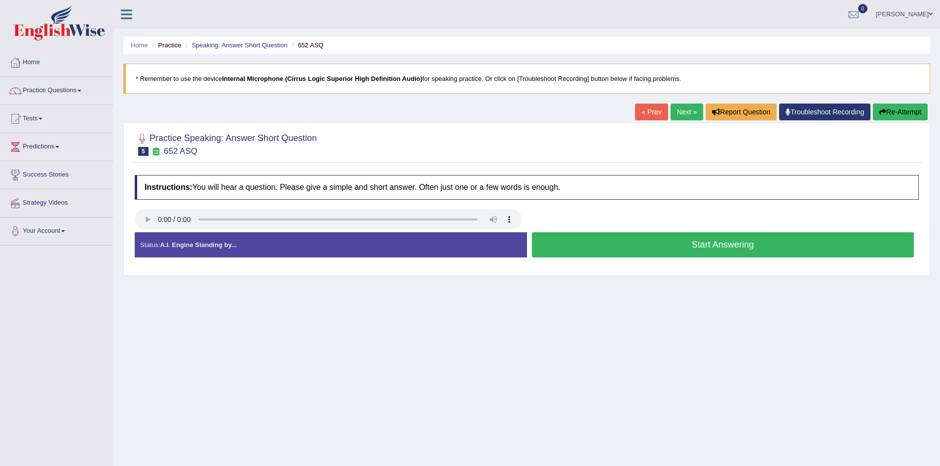
click at [599, 186] on h4 "Instructions: You will hear a question. Please give a simple and short answer. …" at bounding box center [527, 187] width 784 height 25
click at [619, 234] on button "Start Answering" at bounding box center [723, 244] width 382 height 25
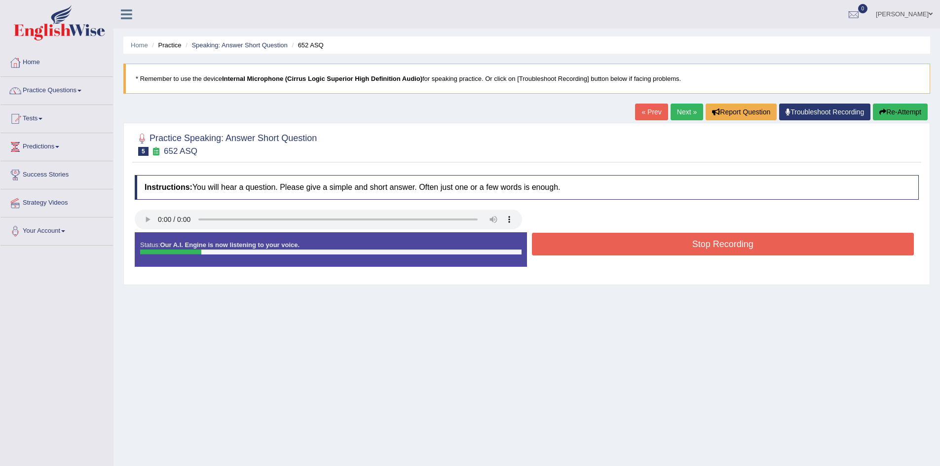
click at [619, 234] on button "Stop Recording" at bounding box center [723, 244] width 382 height 23
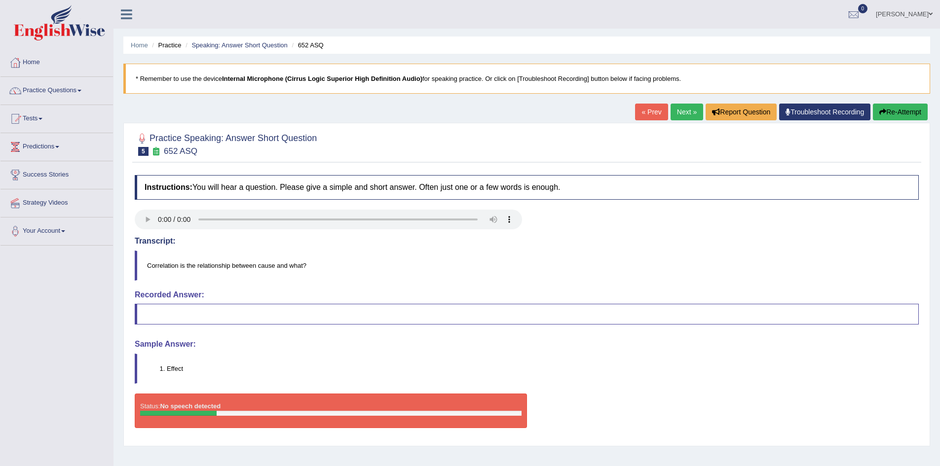
click at [685, 110] on link "Next »" at bounding box center [687, 112] width 33 height 17
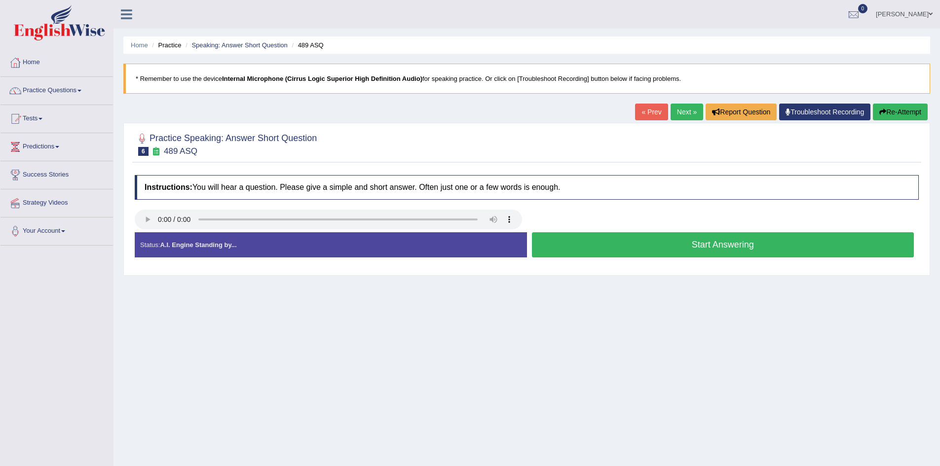
click at [608, 235] on button "Start Answering" at bounding box center [723, 244] width 382 height 25
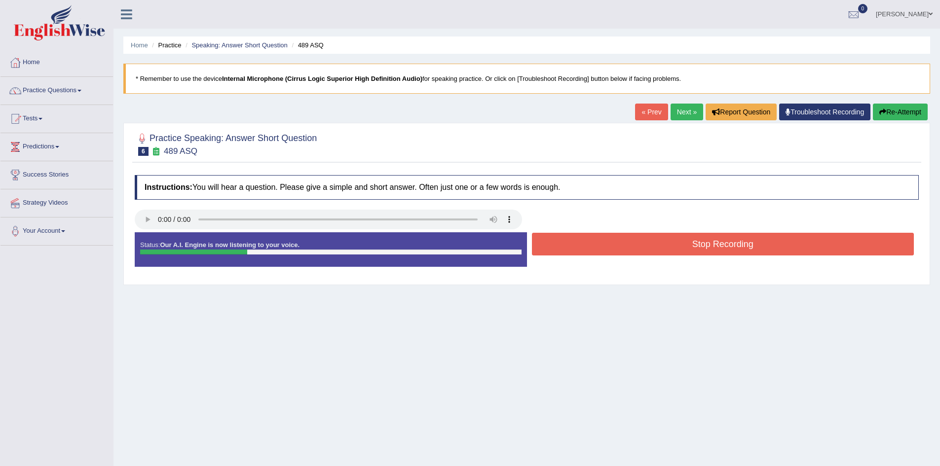
click at [608, 243] on button "Stop Recording" at bounding box center [723, 244] width 382 height 23
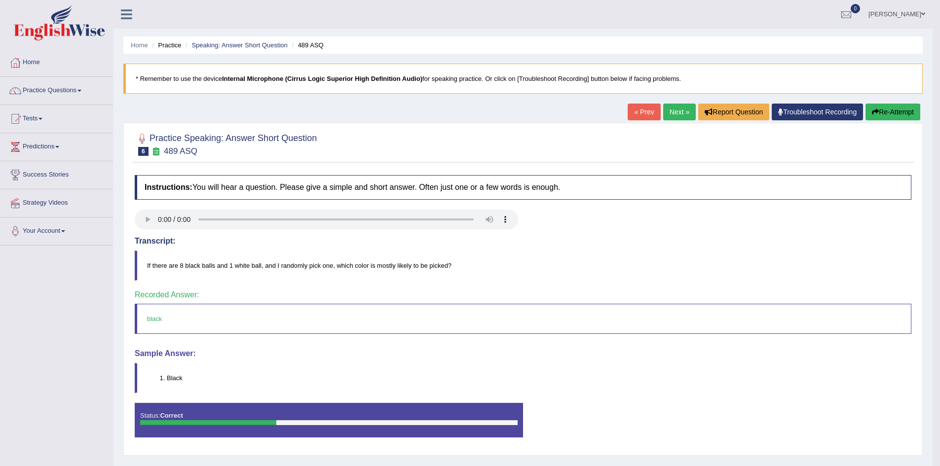
click at [673, 116] on link "Next »" at bounding box center [679, 112] width 33 height 17
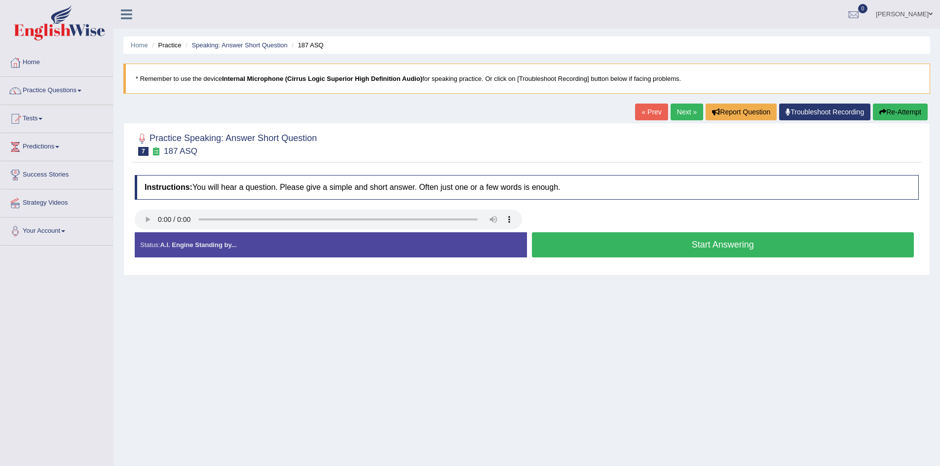
click at [619, 242] on button "Start Answering" at bounding box center [723, 244] width 382 height 25
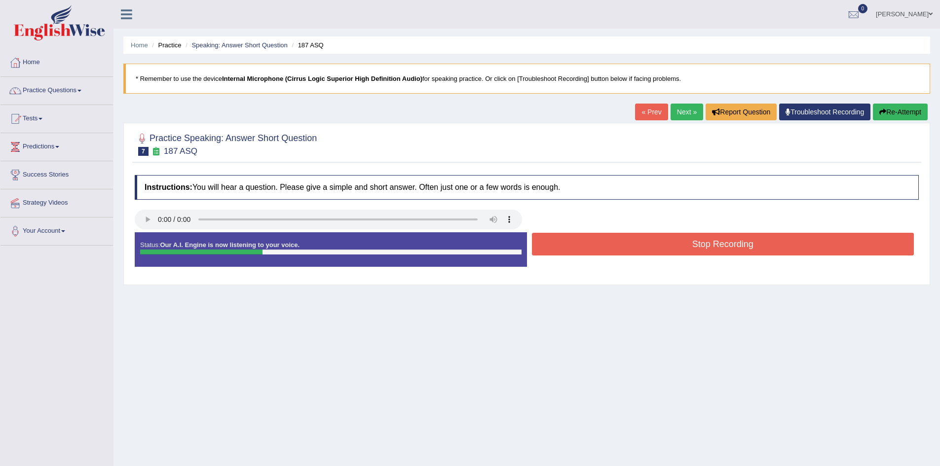
click at [619, 242] on button "Stop Recording" at bounding box center [723, 244] width 382 height 23
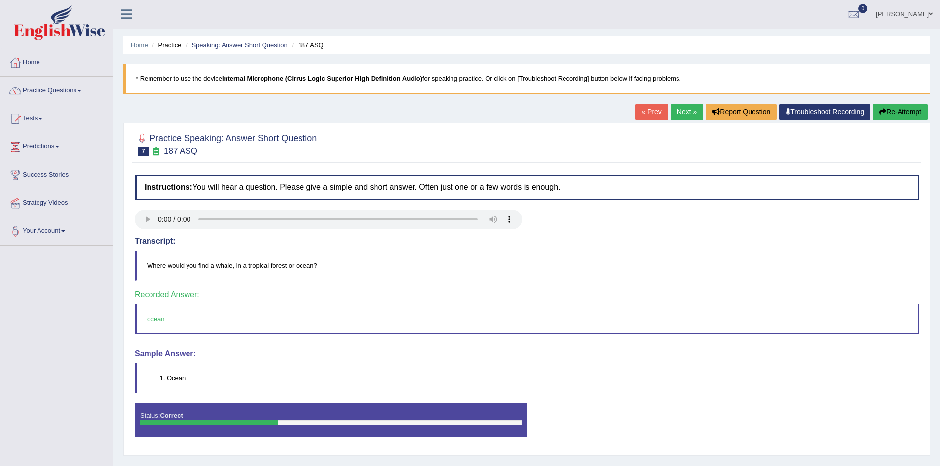
click at [674, 114] on body "Toggle navigation Home Practice Questions Speaking Practice Read Aloud Repeat S…" at bounding box center [470, 233] width 940 height 466
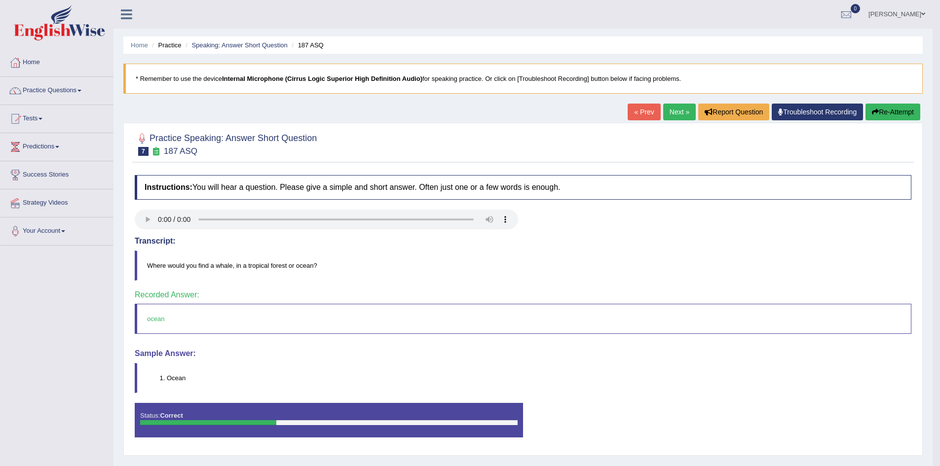
click at [676, 113] on link "Next »" at bounding box center [679, 112] width 33 height 17
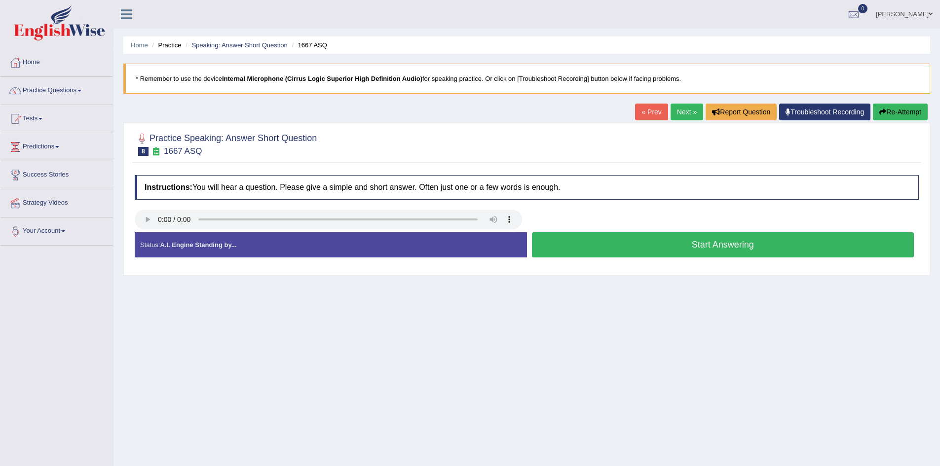
click at [638, 240] on button "Start Answering" at bounding box center [723, 244] width 382 height 25
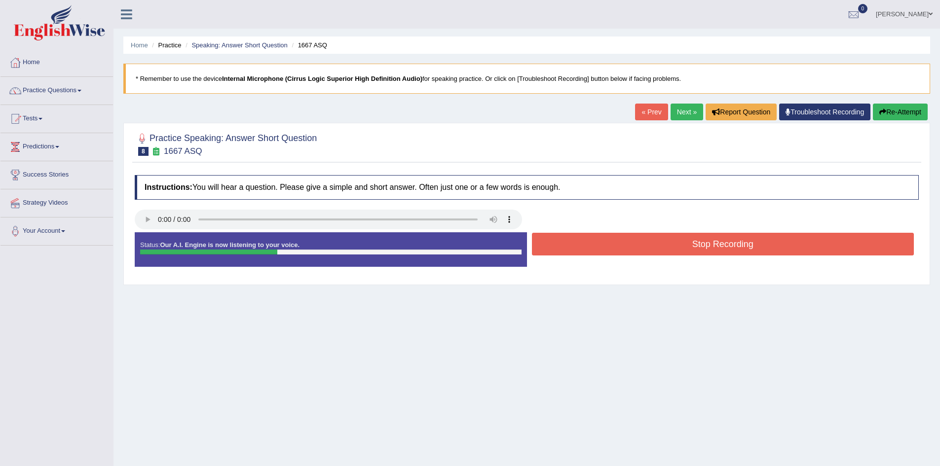
click at [638, 240] on button "Stop Recording" at bounding box center [723, 244] width 382 height 23
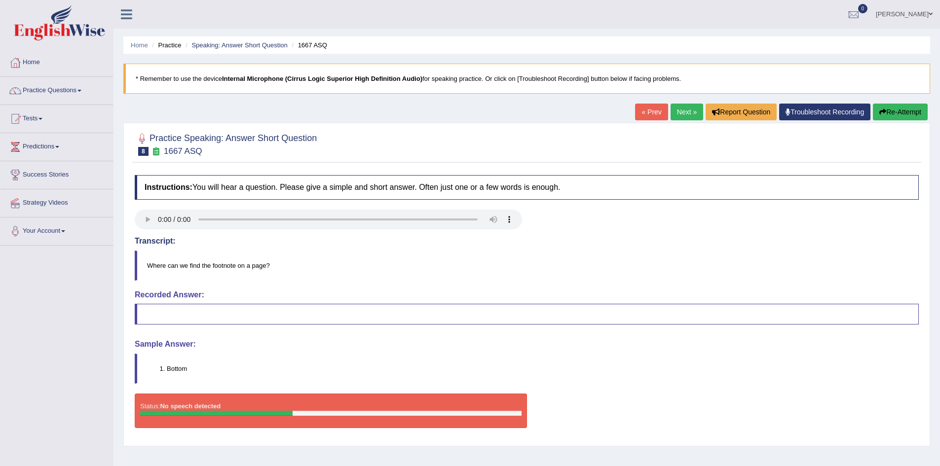
click at [893, 111] on button "Re-Attempt" at bounding box center [900, 112] width 55 height 17
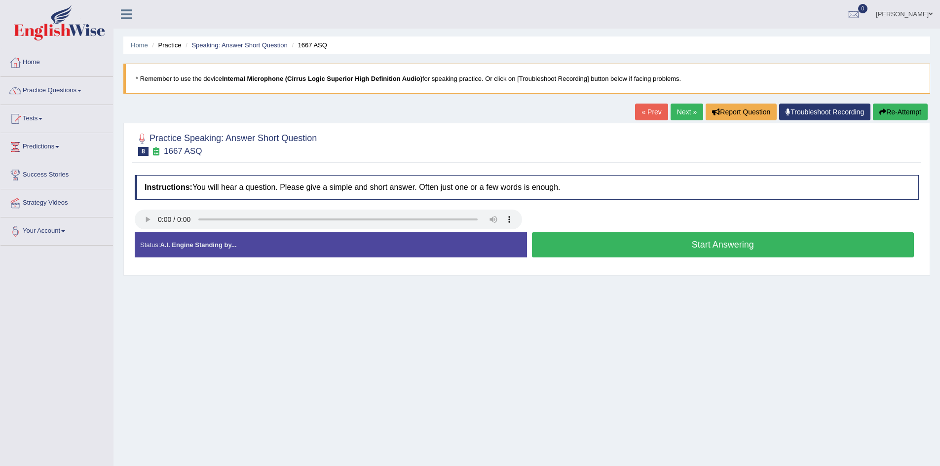
click at [670, 250] on button "Start Answering" at bounding box center [723, 244] width 382 height 25
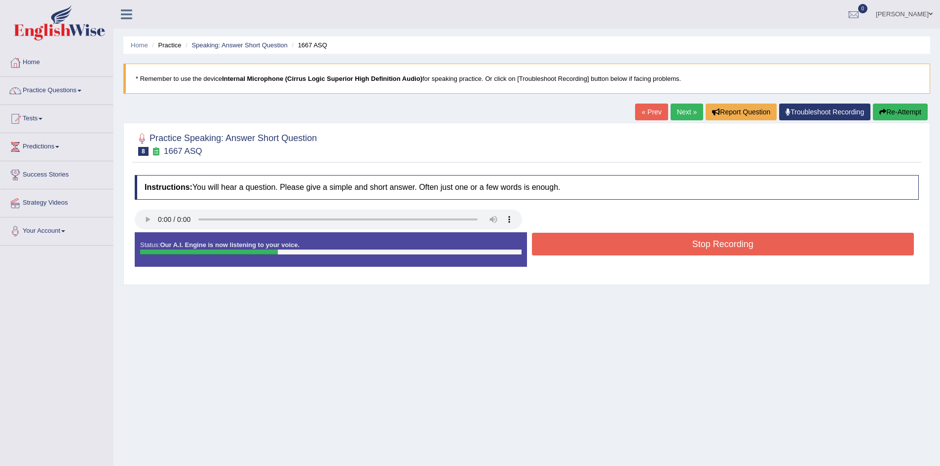
click at [670, 250] on button "Stop Recording" at bounding box center [723, 244] width 382 height 23
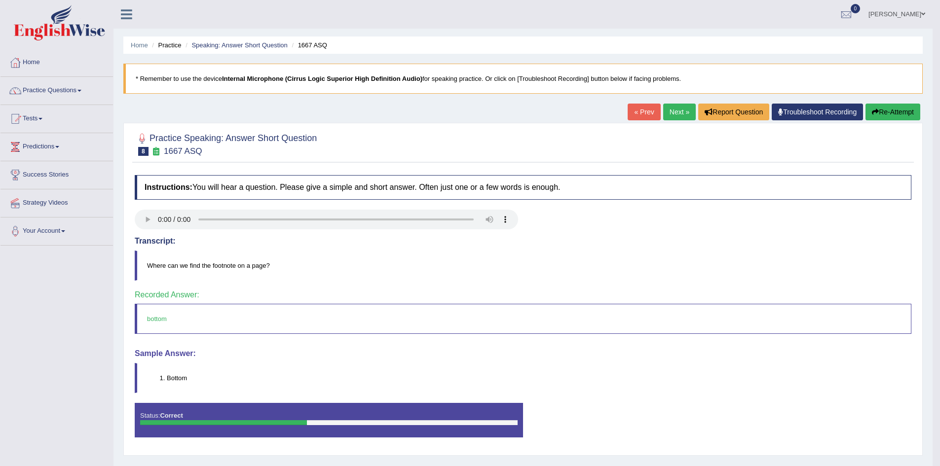
click at [678, 113] on link "Next »" at bounding box center [679, 112] width 33 height 17
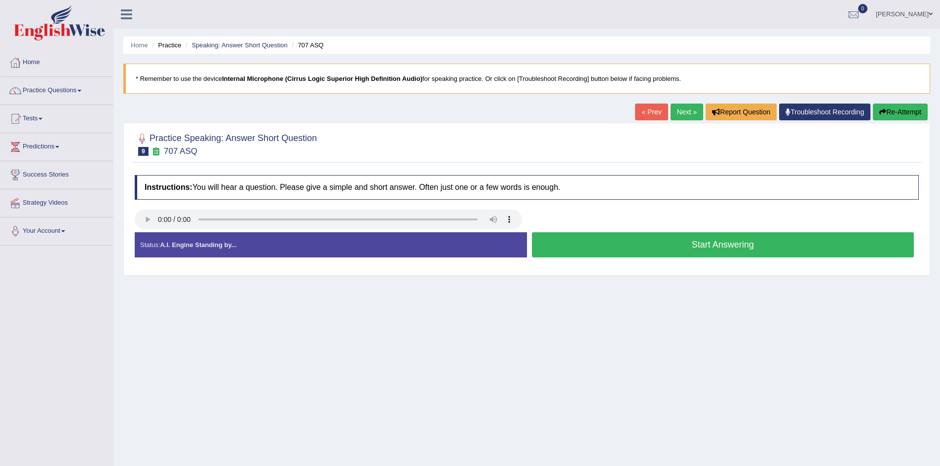
click at [627, 248] on button "Start Answering" at bounding box center [723, 244] width 382 height 25
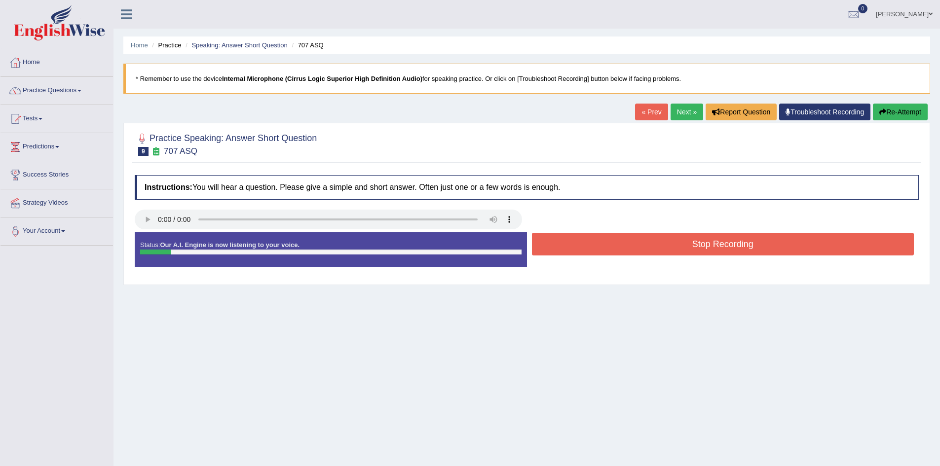
click at [627, 248] on button "Stop Recording" at bounding box center [723, 244] width 382 height 23
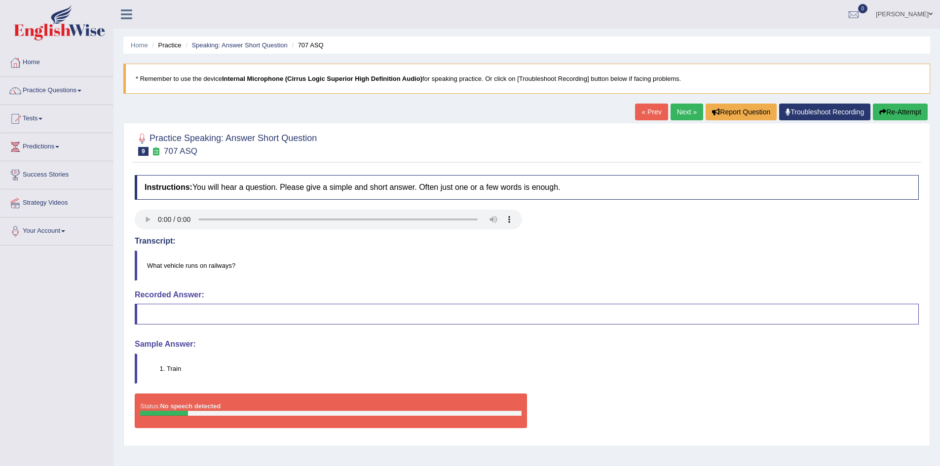
click at [679, 113] on link "Next »" at bounding box center [687, 112] width 33 height 17
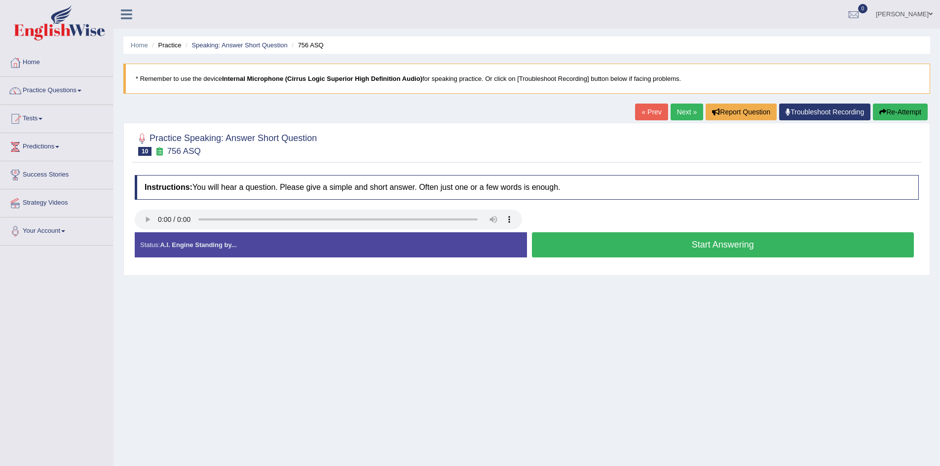
click at [654, 239] on button "Start Answering" at bounding box center [723, 244] width 382 height 25
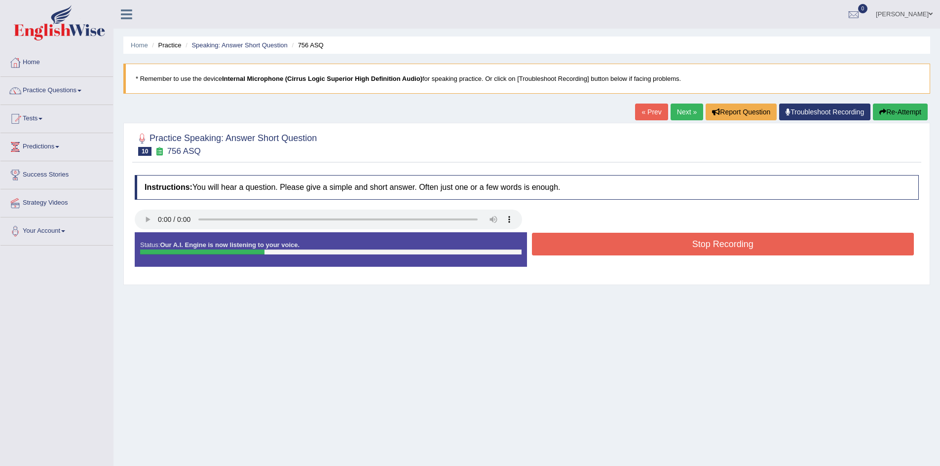
click at [654, 239] on button "Stop Recording" at bounding box center [723, 244] width 382 height 23
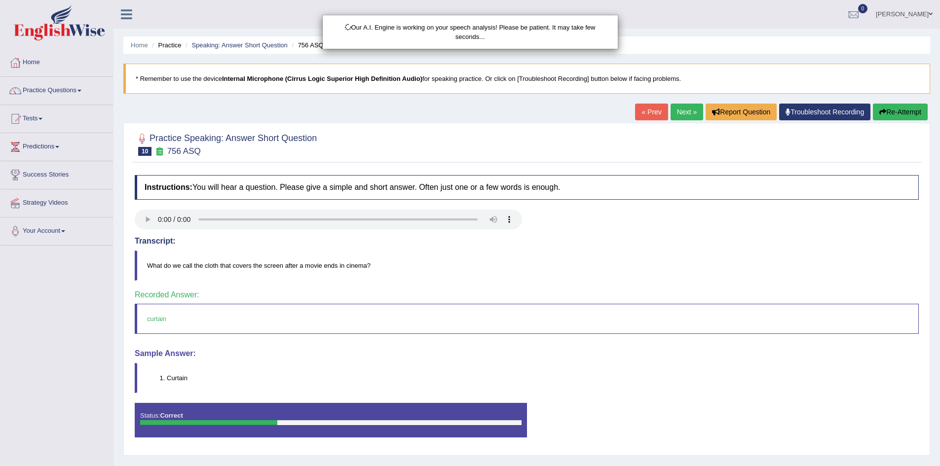
click at [679, 107] on div "Our A.I. Engine is working on your speech analysis! Please be patient. It may t…" at bounding box center [470, 233] width 940 height 466
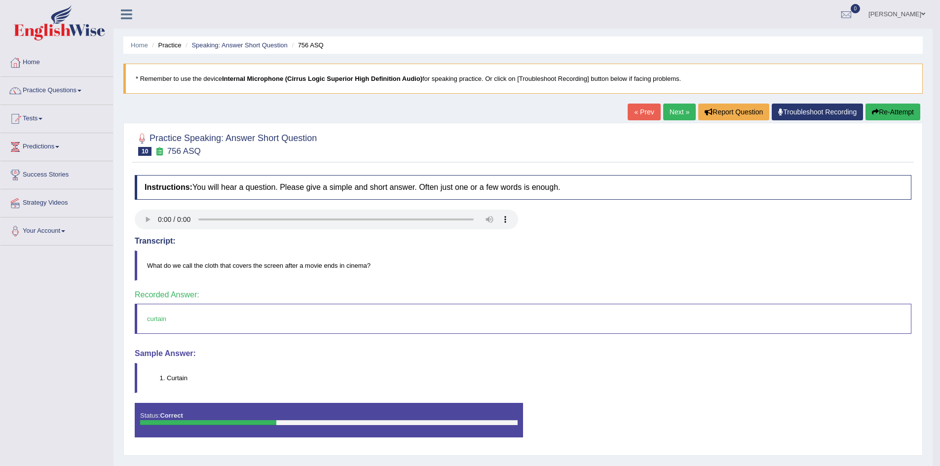
click at [676, 113] on link "Next »" at bounding box center [679, 112] width 33 height 17
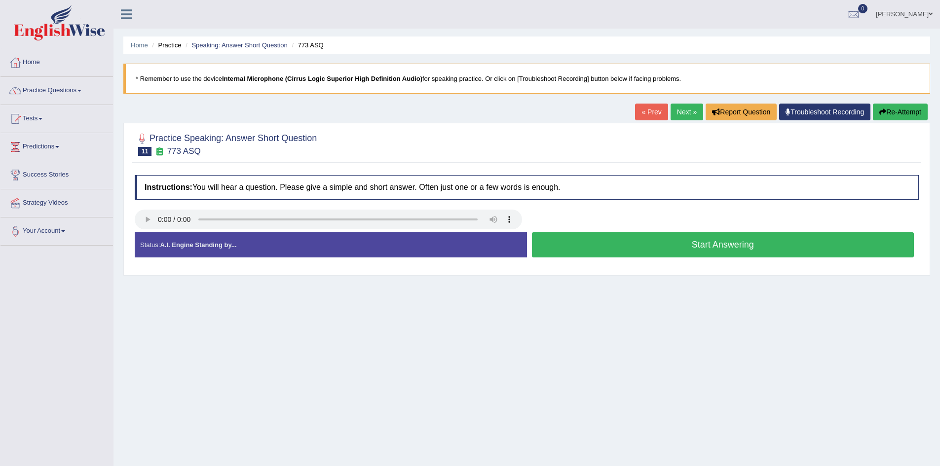
click at [612, 245] on button "Start Answering" at bounding box center [723, 244] width 382 height 25
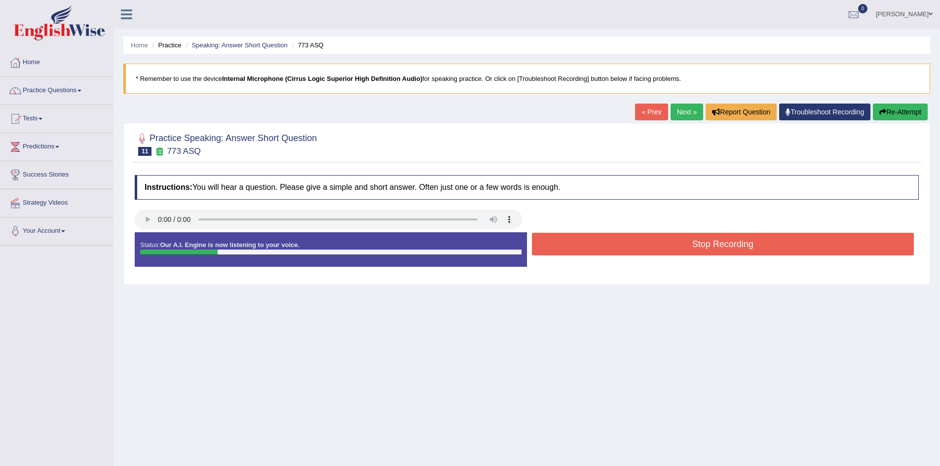
click at [612, 245] on button "Stop Recording" at bounding box center [723, 244] width 382 height 23
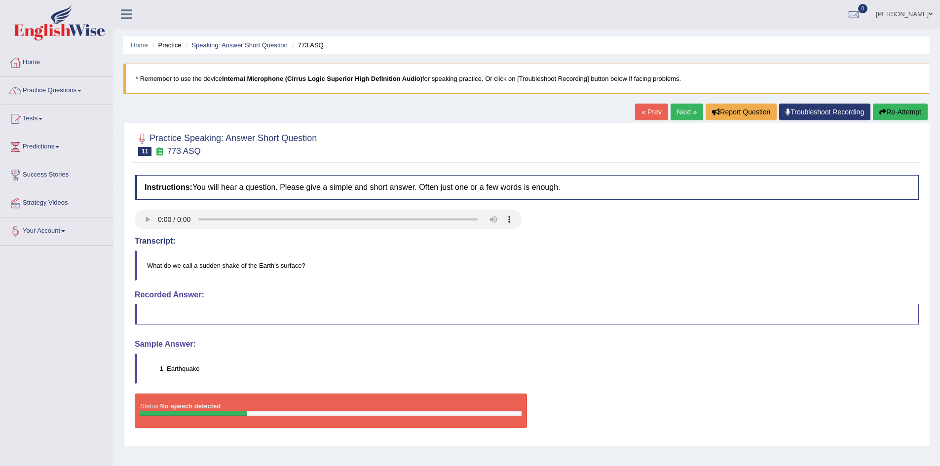
click at [681, 119] on link "Next »" at bounding box center [687, 112] width 33 height 17
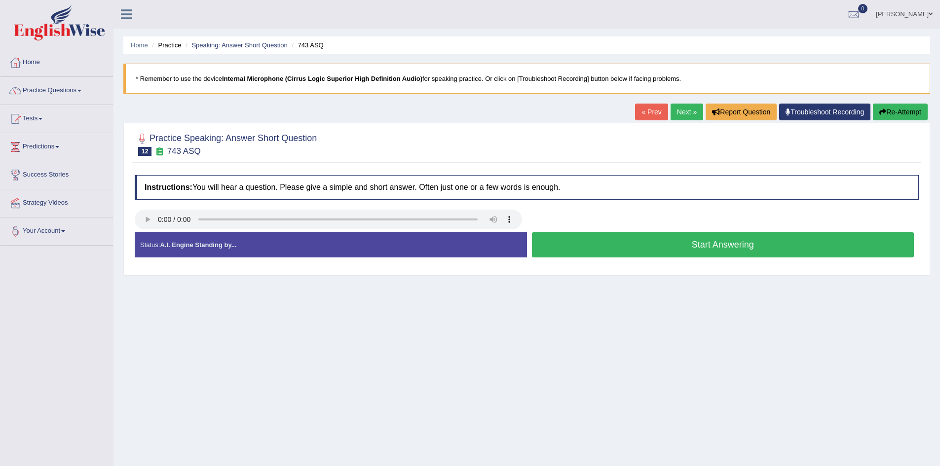
click at [633, 244] on button "Start Answering" at bounding box center [723, 244] width 382 height 25
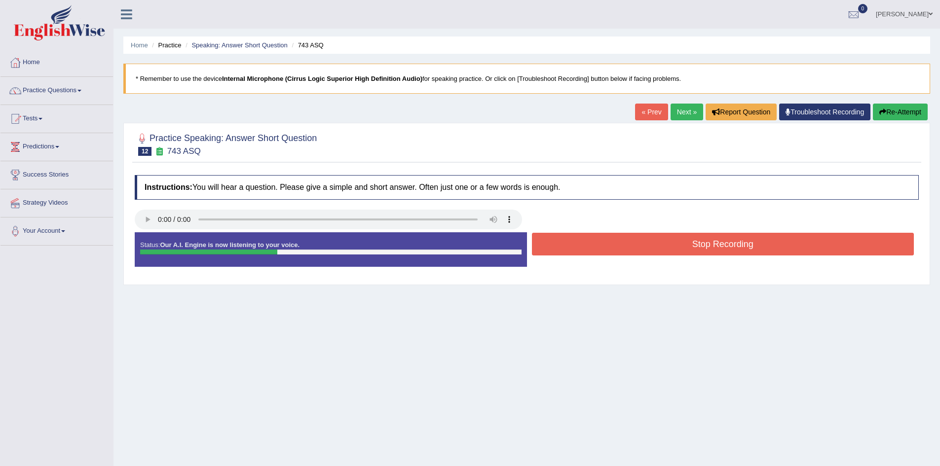
click at [633, 244] on button "Stop Recording" at bounding box center [723, 244] width 382 height 23
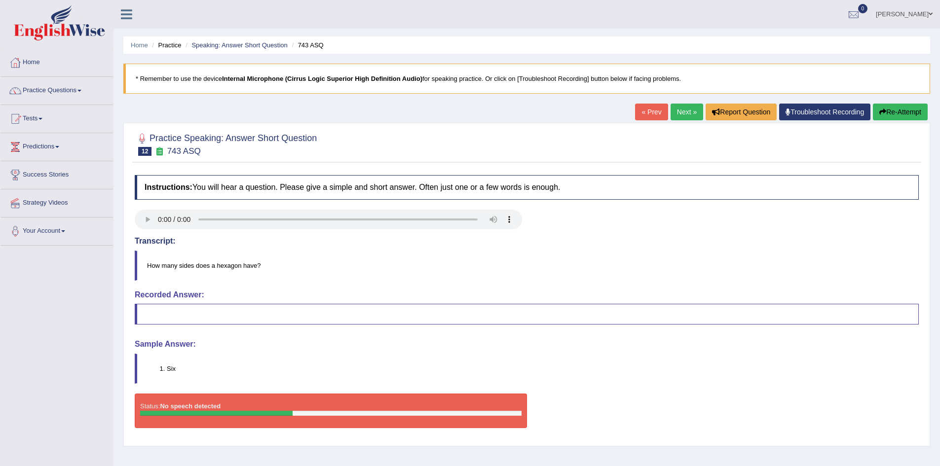
click at [897, 112] on button "Re-Attempt" at bounding box center [900, 112] width 55 height 17
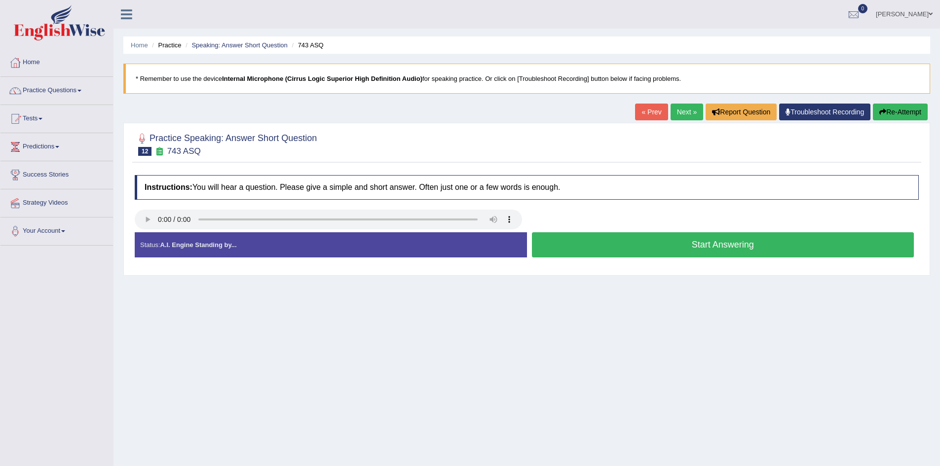
click at [682, 247] on button "Start Answering" at bounding box center [723, 244] width 382 height 25
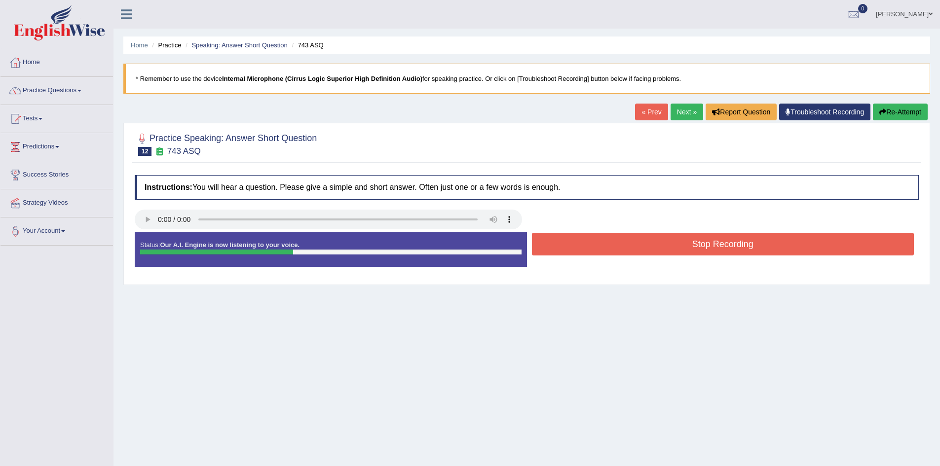
click at [682, 247] on button "Stop Recording" at bounding box center [723, 244] width 382 height 23
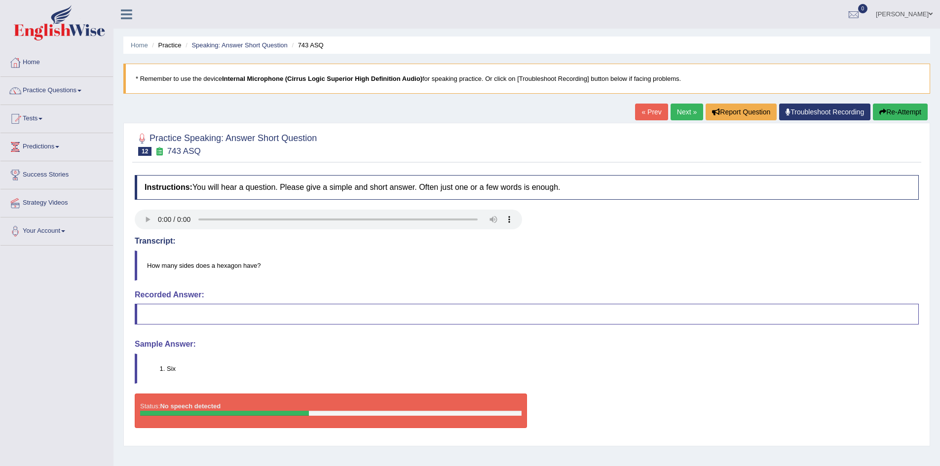
click at [686, 109] on link "Next »" at bounding box center [687, 112] width 33 height 17
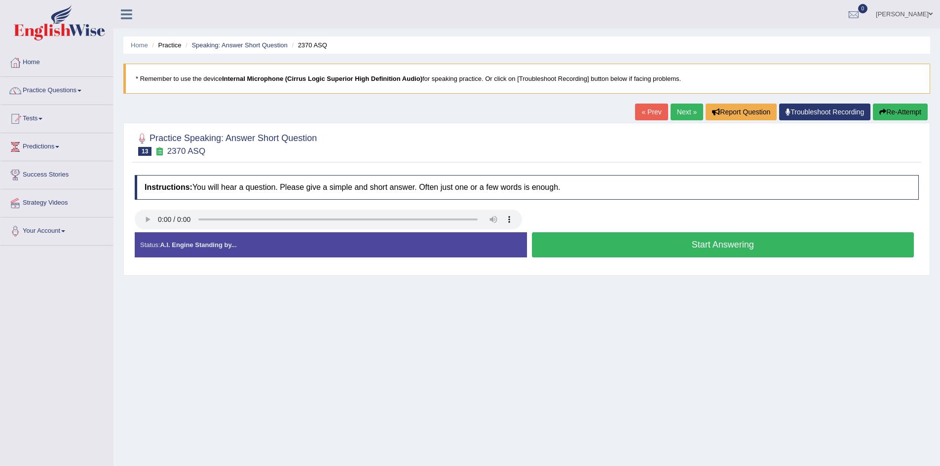
click at [601, 241] on button "Start Answering" at bounding box center [723, 244] width 382 height 25
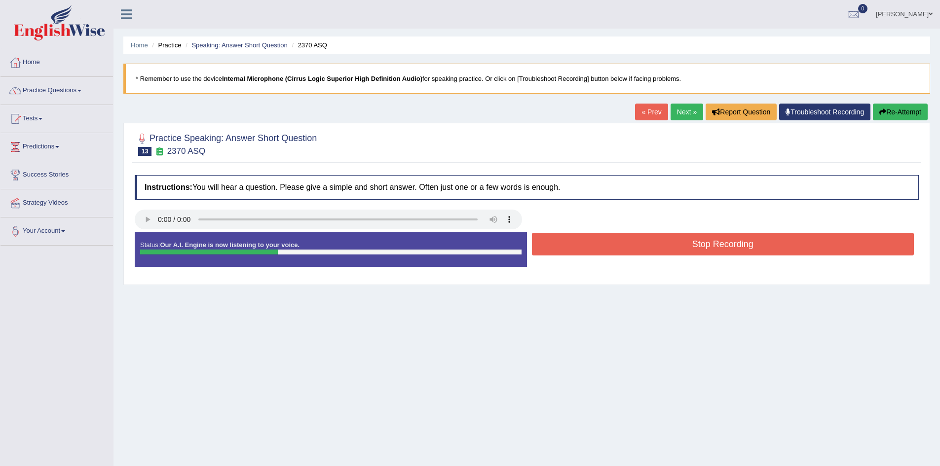
click at [601, 241] on button "Stop Recording" at bounding box center [723, 244] width 382 height 23
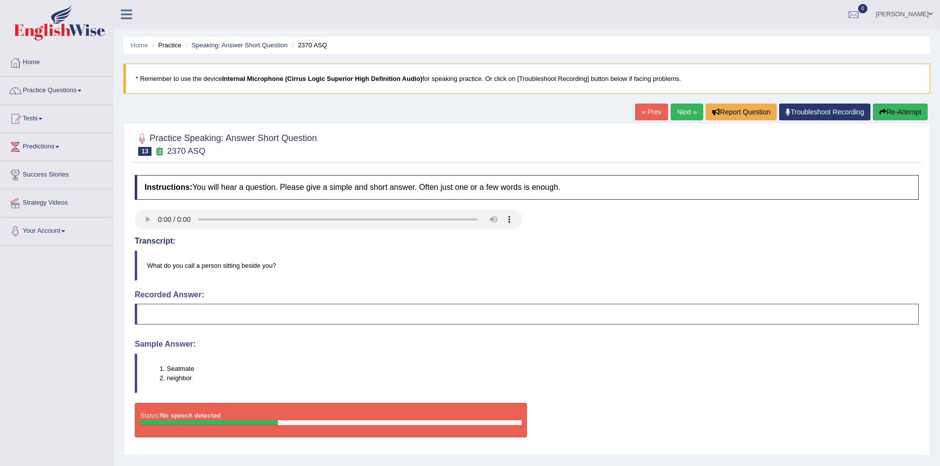
click at [680, 110] on link "Next »" at bounding box center [687, 112] width 33 height 17
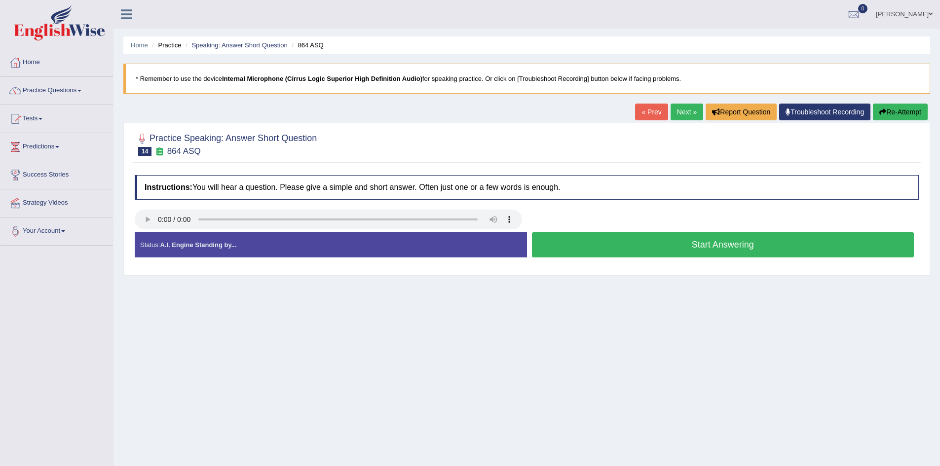
click at [634, 242] on button "Start Answering" at bounding box center [723, 244] width 382 height 25
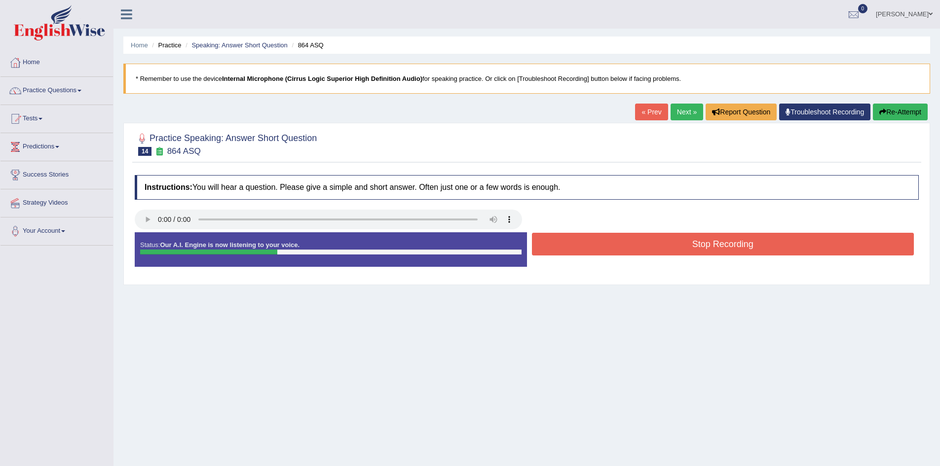
click at [634, 242] on button "Stop Recording" at bounding box center [723, 244] width 382 height 23
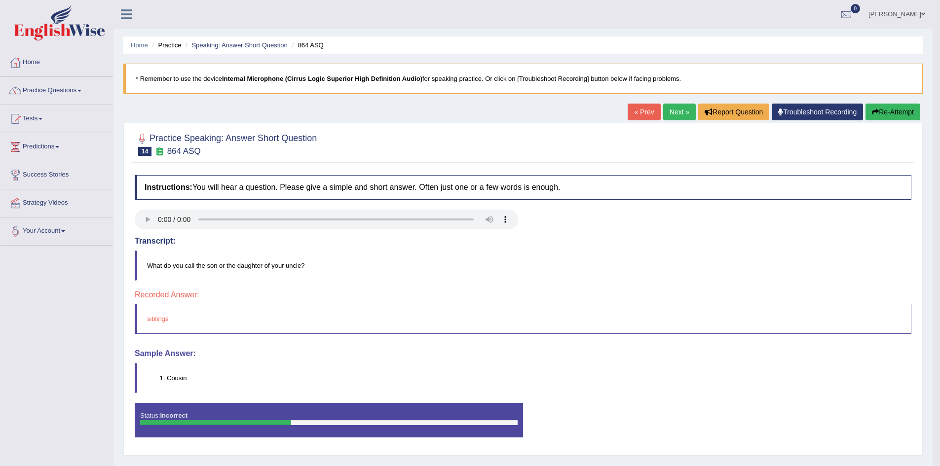
click at [877, 111] on button "Re-Attempt" at bounding box center [892, 112] width 55 height 17
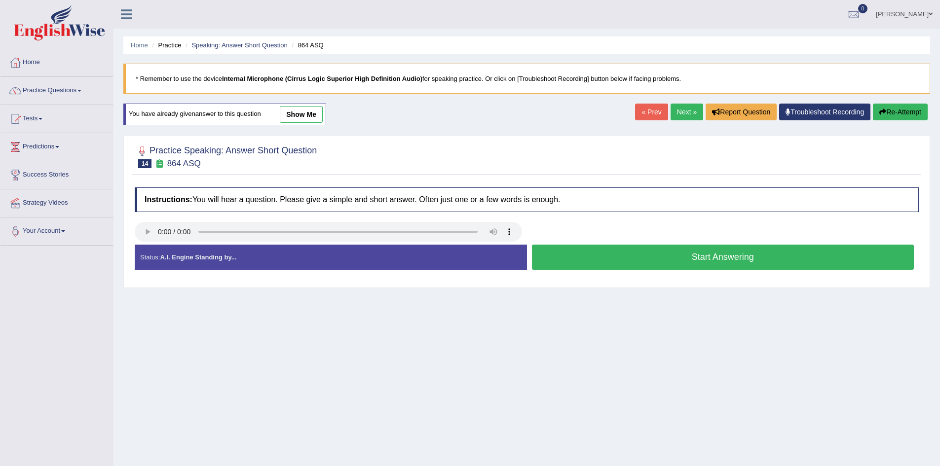
click at [621, 255] on button "Start Answering" at bounding box center [723, 257] width 382 height 25
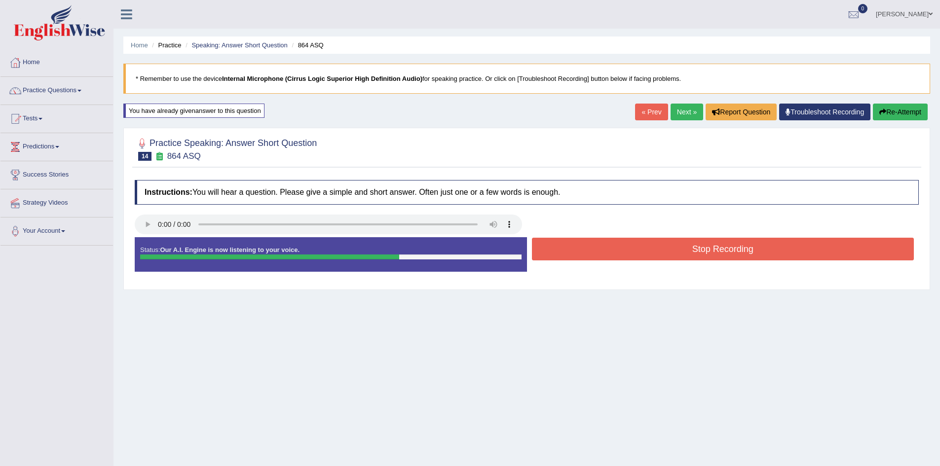
click at [597, 256] on button "Stop Recording" at bounding box center [723, 249] width 382 height 23
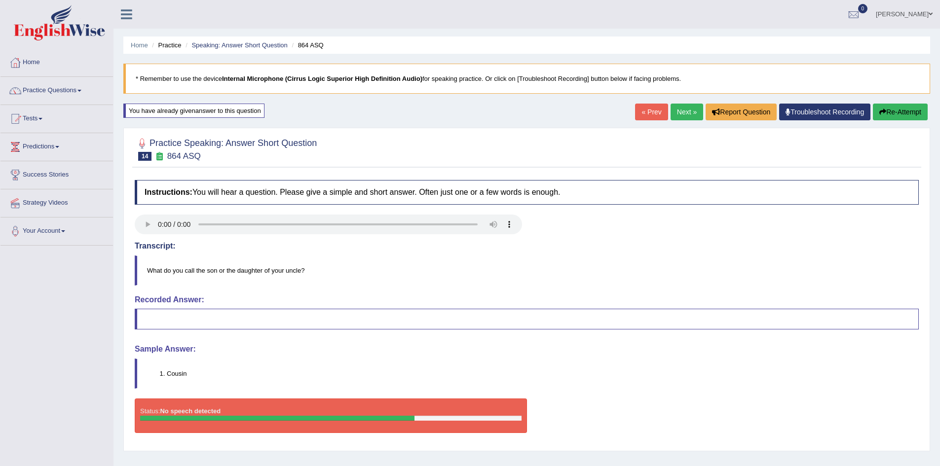
click at [901, 113] on button "Re-Attempt" at bounding box center [900, 112] width 55 height 17
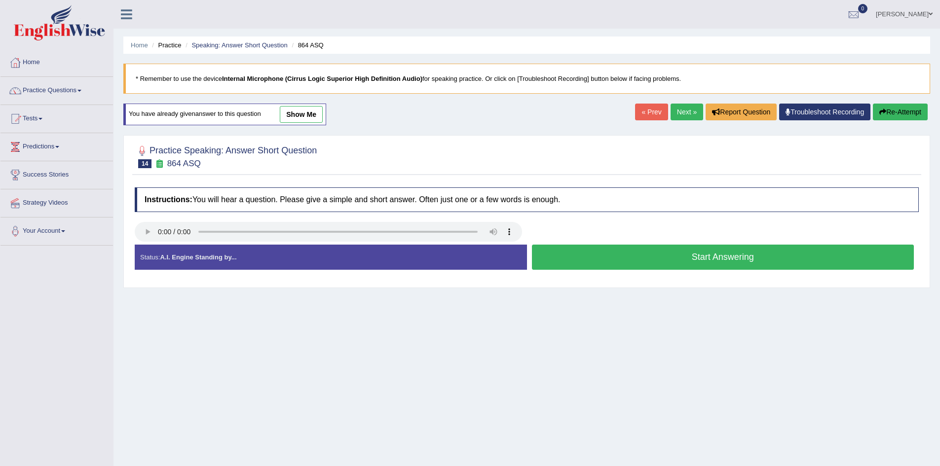
click at [660, 259] on button "Start Answering" at bounding box center [723, 257] width 382 height 25
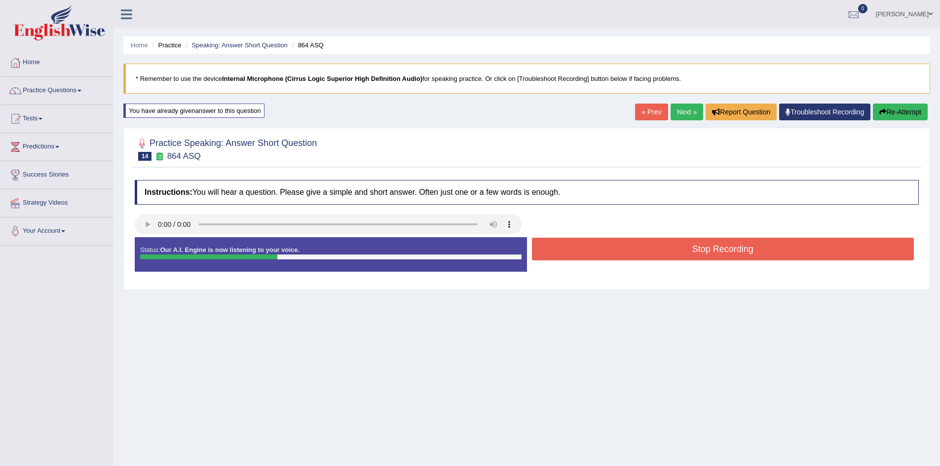
click at [672, 248] on button "Stop Recording" at bounding box center [723, 249] width 382 height 23
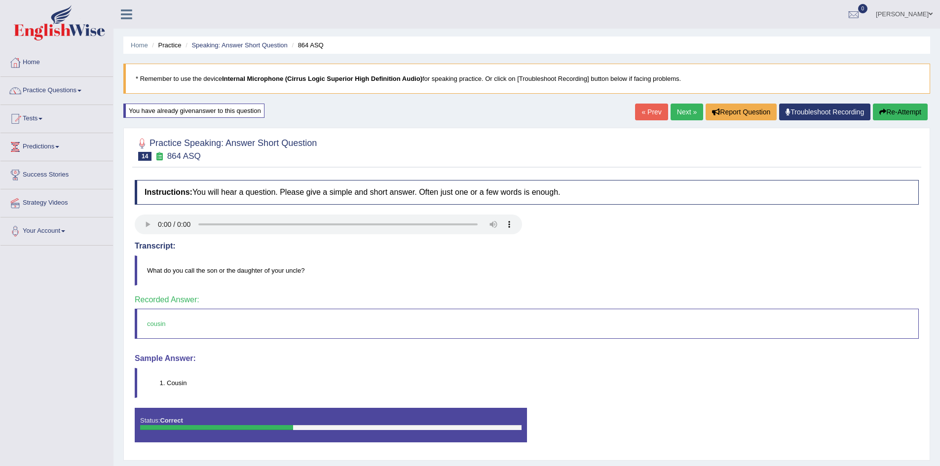
click at [682, 110] on link "Next »" at bounding box center [687, 112] width 33 height 17
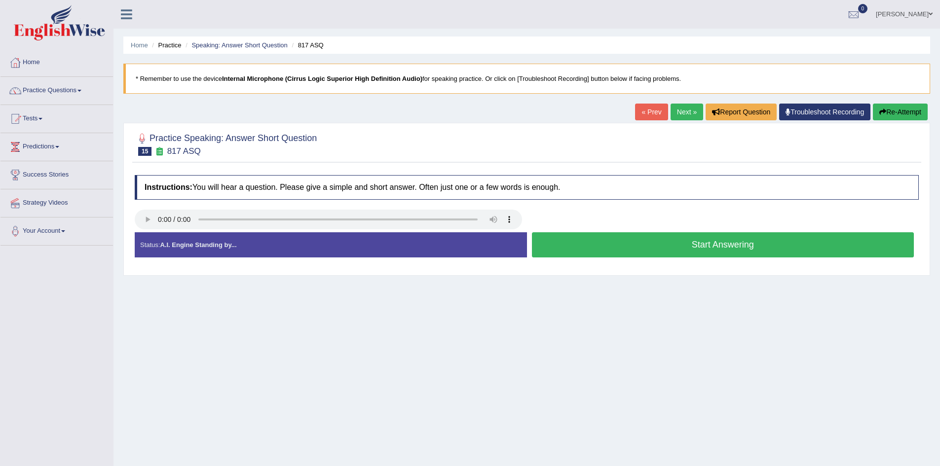
click at [635, 247] on button "Start Answering" at bounding box center [723, 244] width 382 height 25
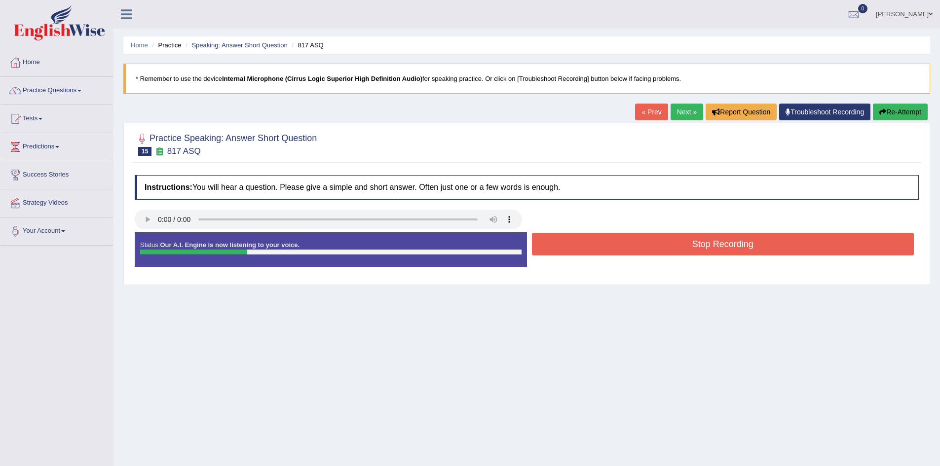
click at [635, 247] on button "Stop Recording" at bounding box center [723, 244] width 382 height 23
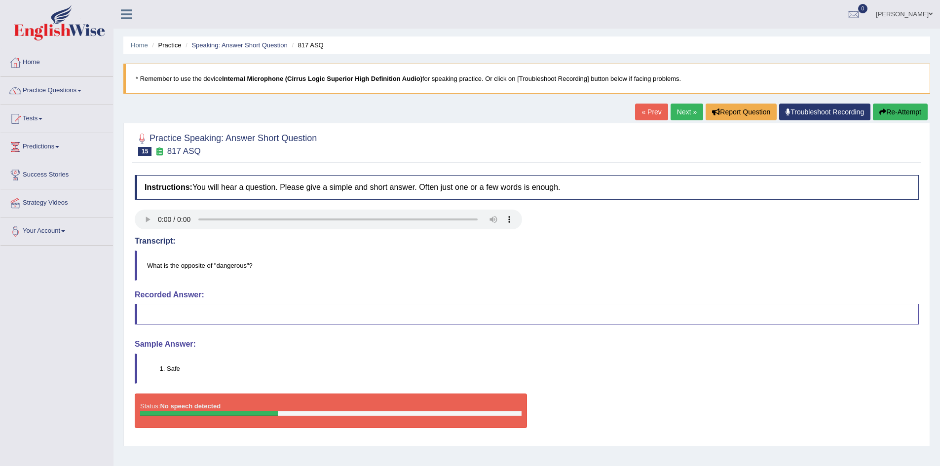
click at [901, 111] on button "Re-Attempt" at bounding box center [900, 112] width 55 height 17
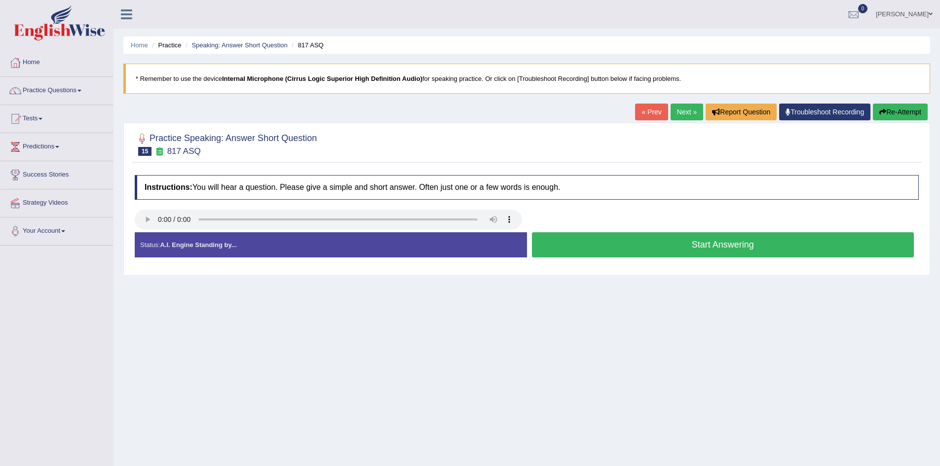
click at [700, 241] on button "Start Answering" at bounding box center [723, 244] width 382 height 25
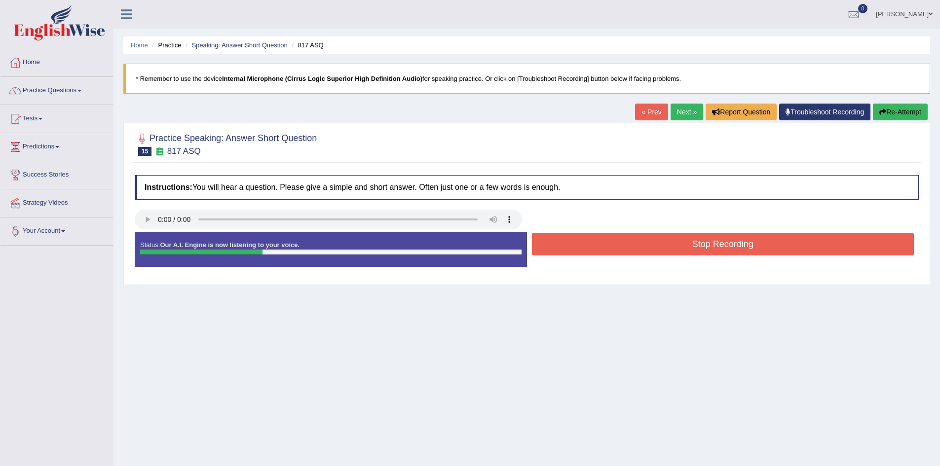
click at [700, 241] on button "Stop Recording" at bounding box center [723, 244] width 382 height 23
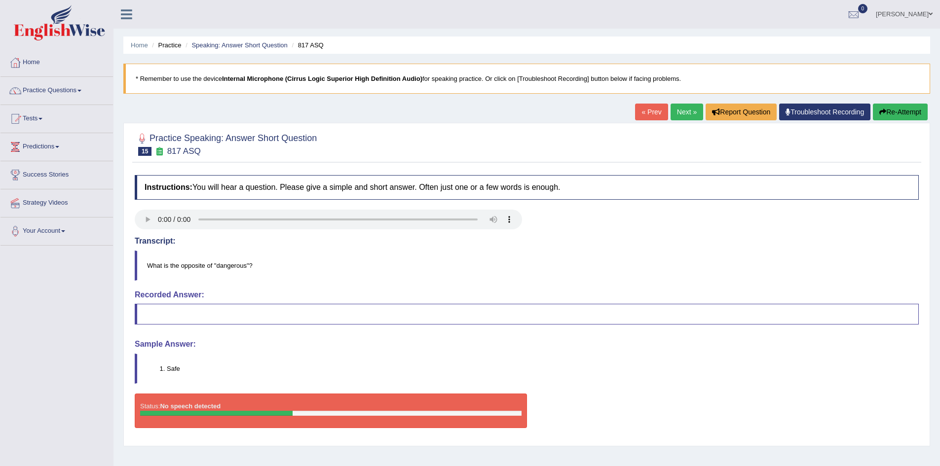
click at [687, 112] on link "Next »" at bounding box center [687, 112] width 33 height 17
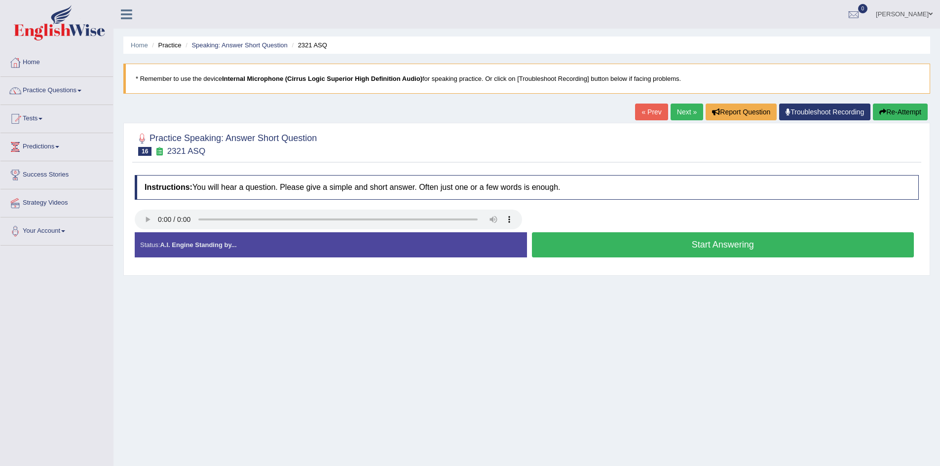
click at [641, 250] on button "Start Answering" at bounding box center [723, 244] width 382 height 25
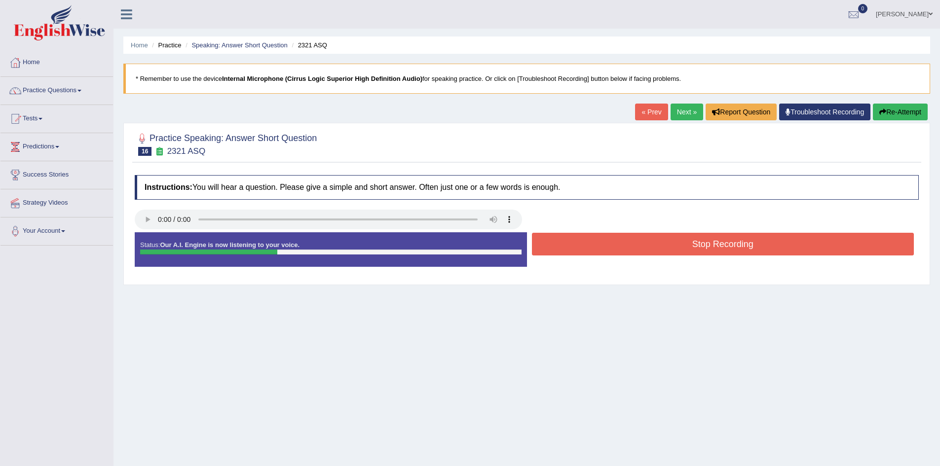
click at [641, 250] on button "Stop Recording" at bounding box center [723, 244] width 382 height 23
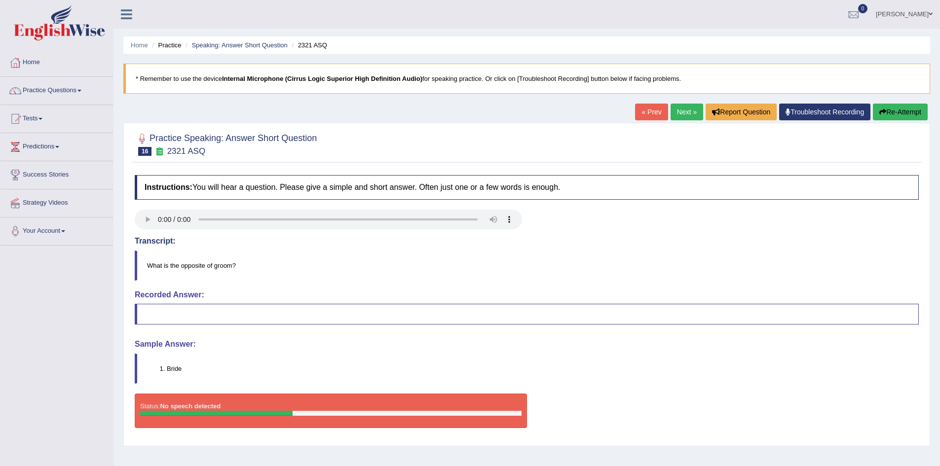
click at [899, 118] on button "Re-Attempt" at bounding box center [900, 112] width 55 height 17
click at [899, 116] on button "Re-Attempt" at bounding box center [900, 112] width 55 height 17
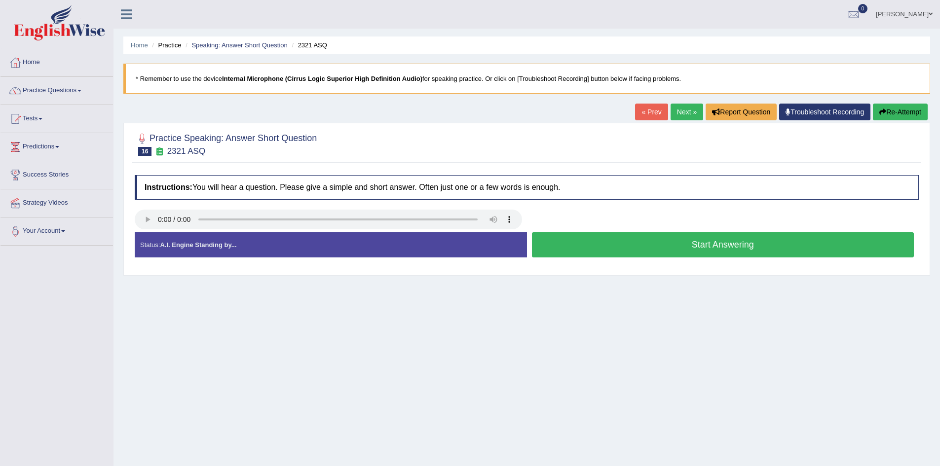
click at [652, 248] on button "Start Answering" at bounding box center [723, 244] width 382 height 25
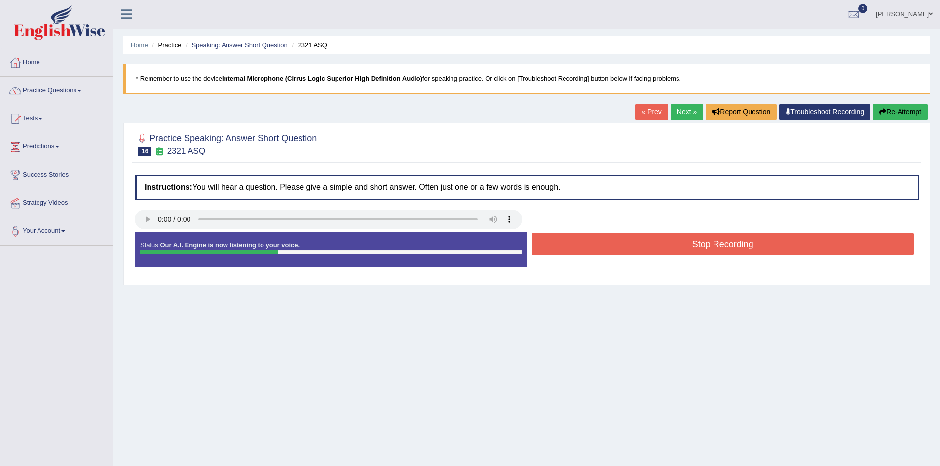
click at [652, 248] on button "Stop Recording" at bounding box center [723, 244] width 382 height 23
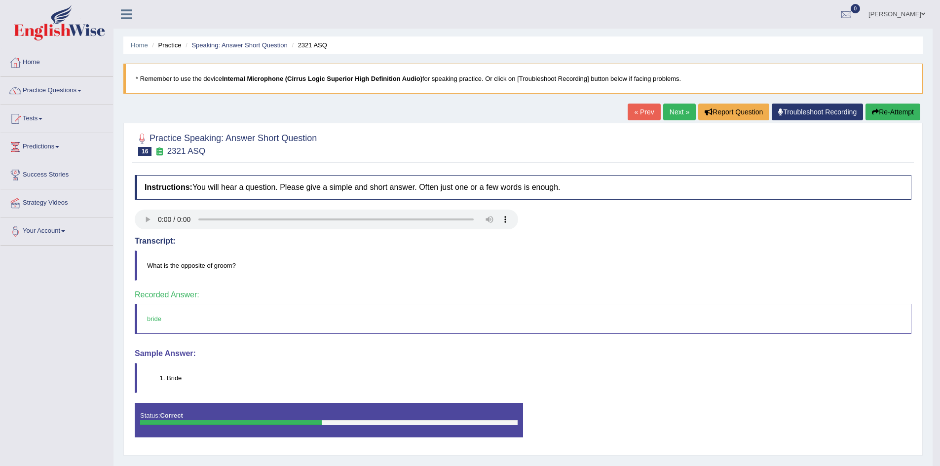
click at [677, 109] on link "Next »" at bounding box center [679, 112] width 33 height 17
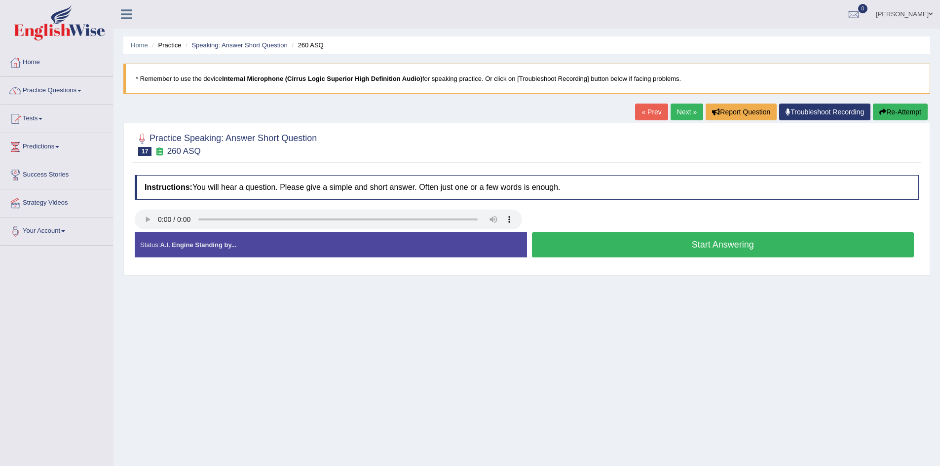
click at [636, 242] on button "Start Answering" at bounding box center [723, 244] width 382 height 25
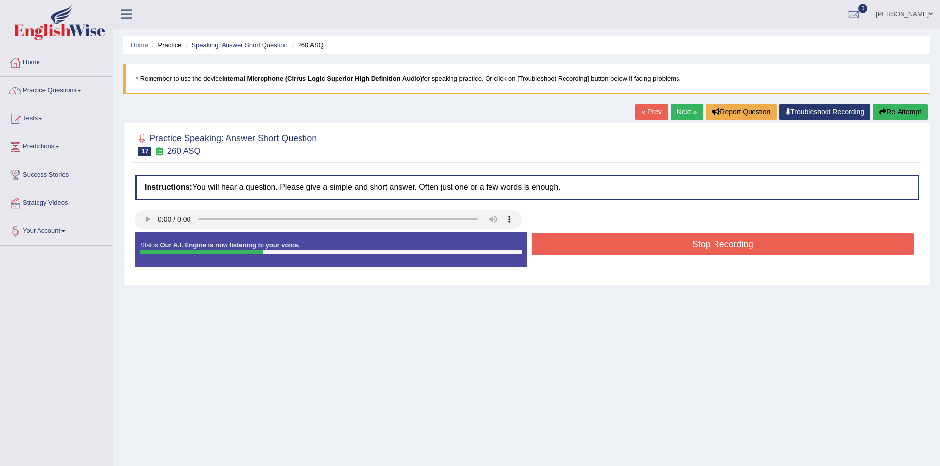
click at [636, 242] on button "Stop Recording" at bounding box center [723, 244] width 382 height 23
